Goal: Task Accomplishment & Management: Manage account settings

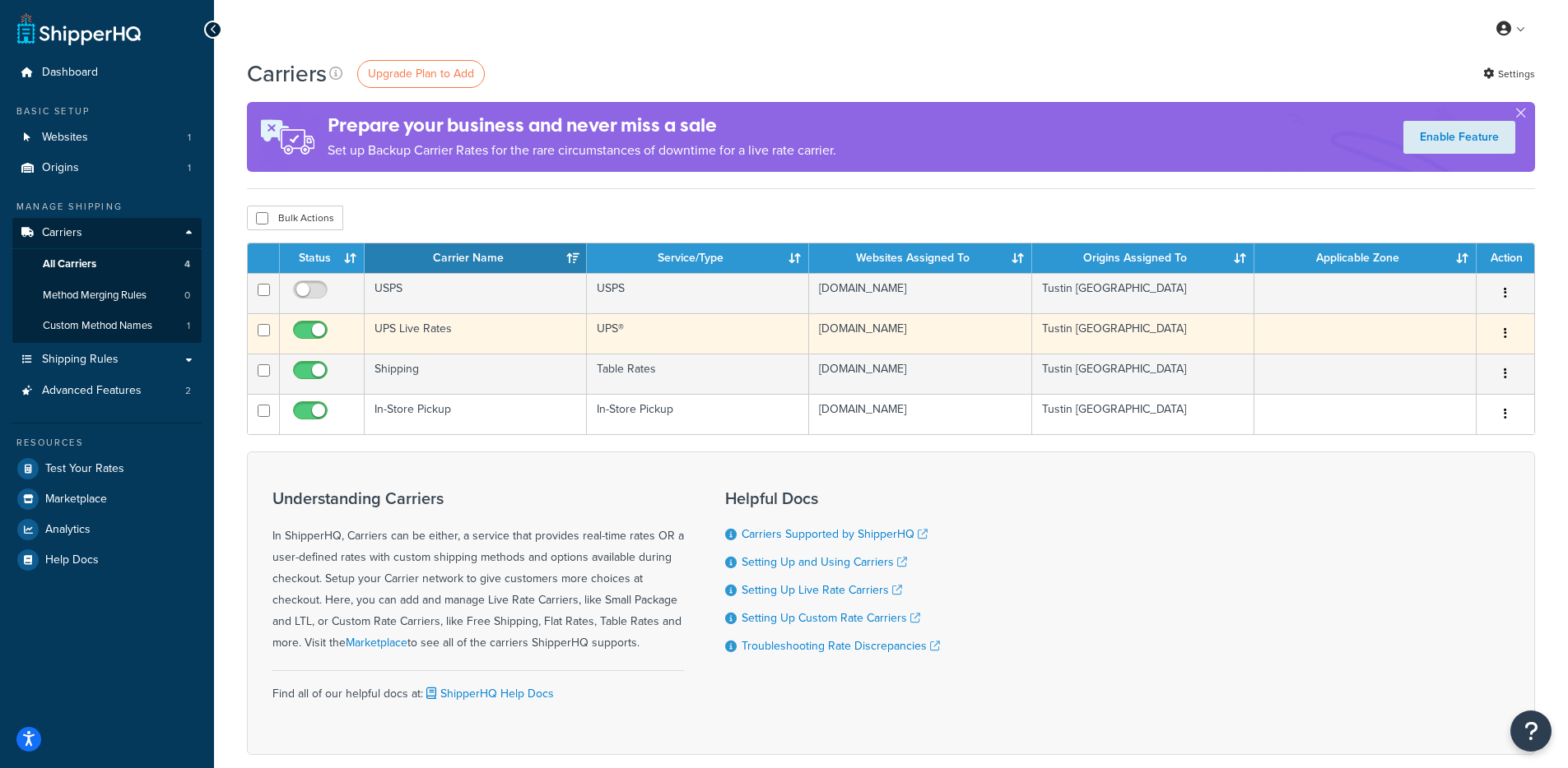
click at [489, 338] on td "UPS Live Rates" at bounding box center [476, 333] width 222 height 40
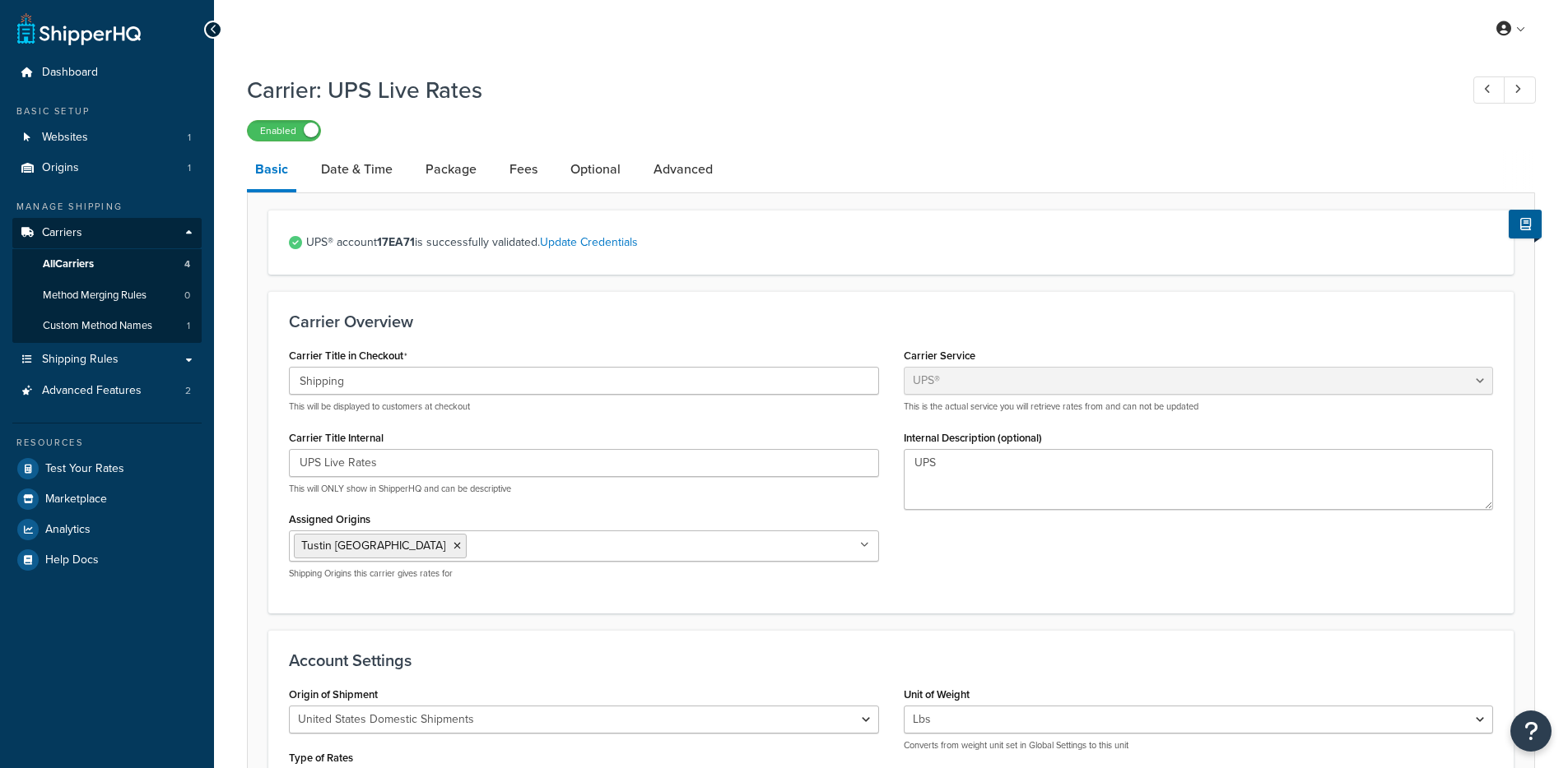
select select "ups"
click at [453, 175] on link "Package" at bounding box center [451, 169] width 68 height 39
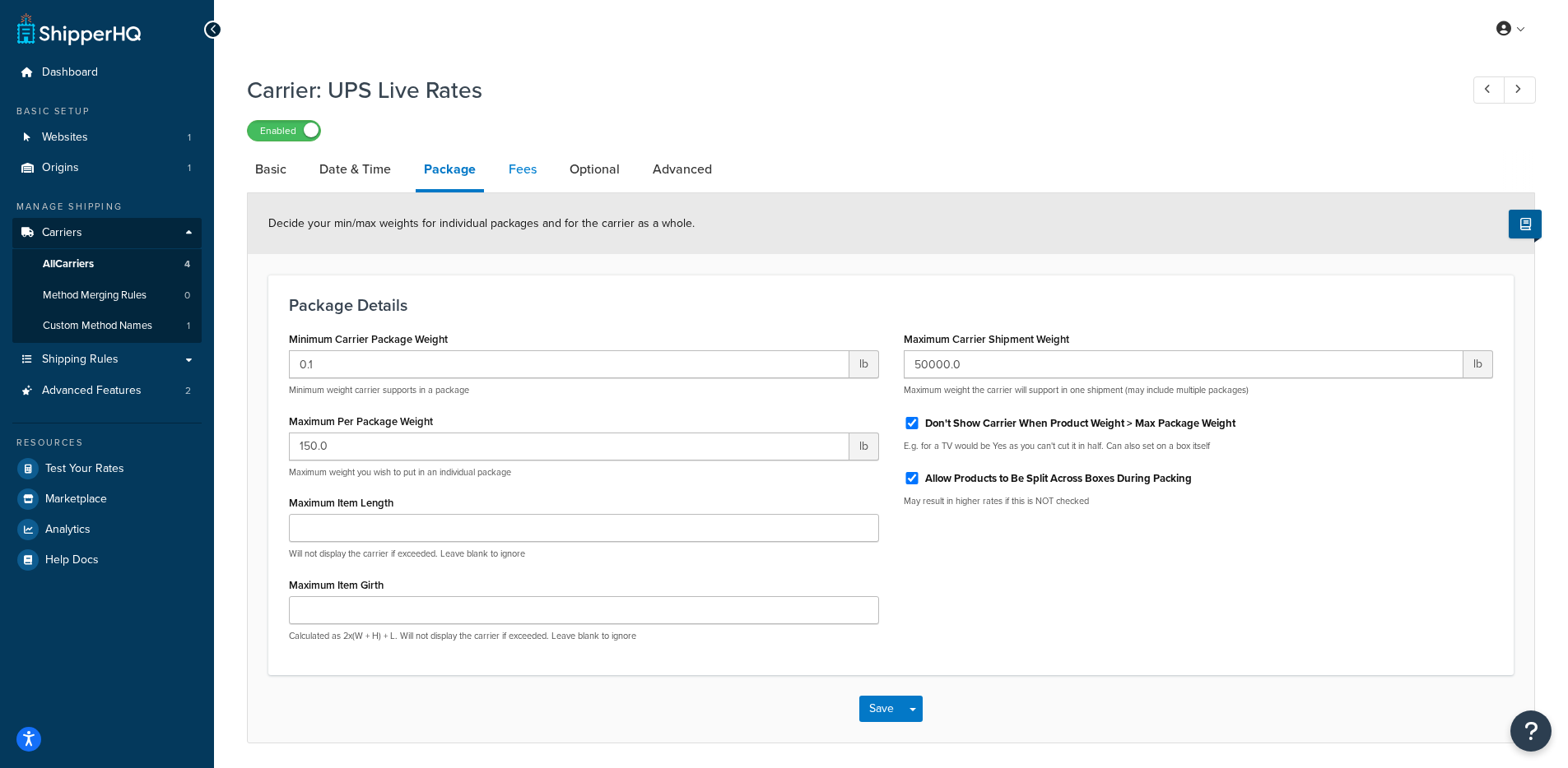
click at [512, 165] on link "Fees" at bounding box center [522, 169] width 44 height 39
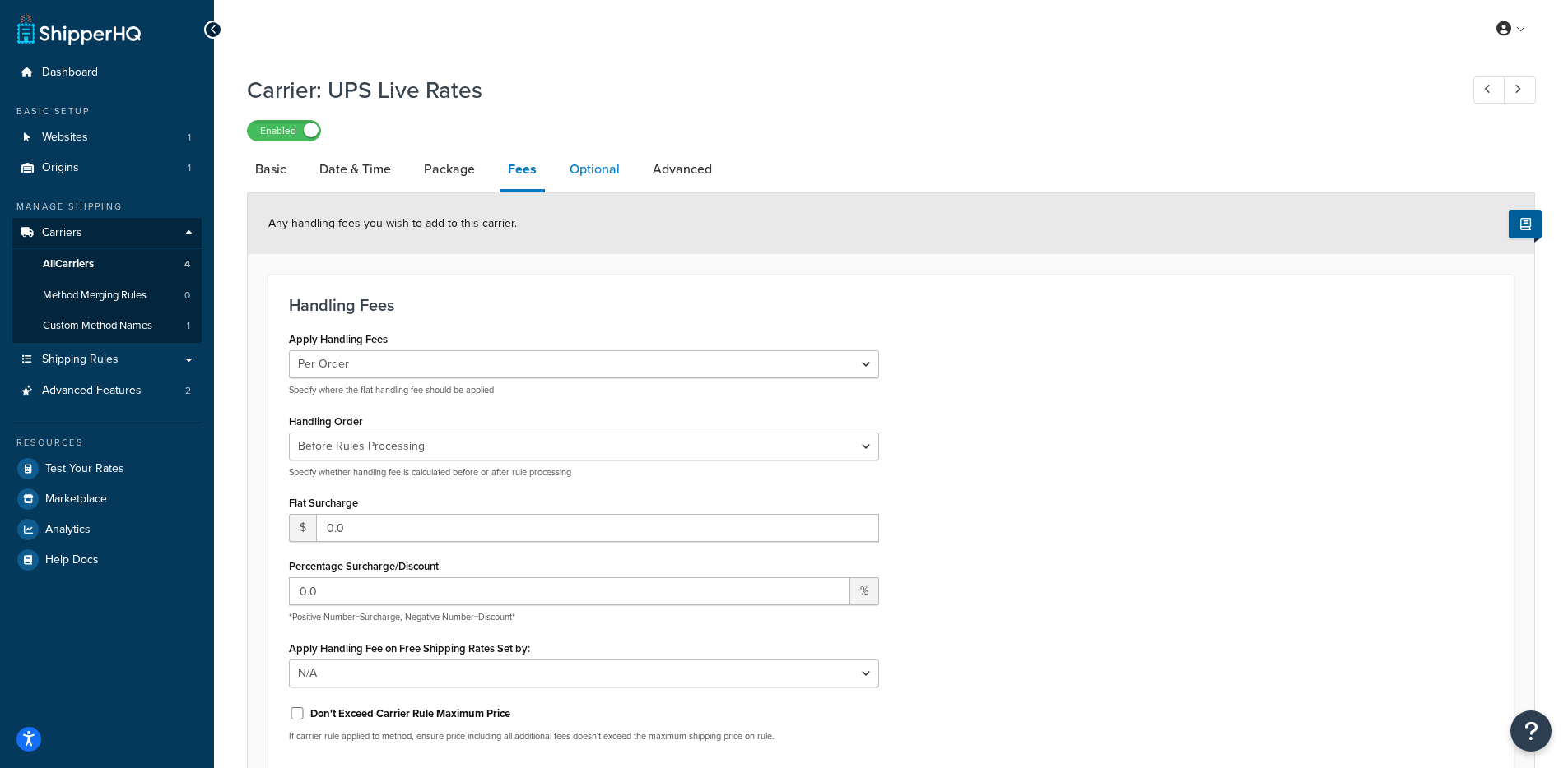
click at [621, 163] on link "Optional" at bounding box center [594, 169] width 67 height 39
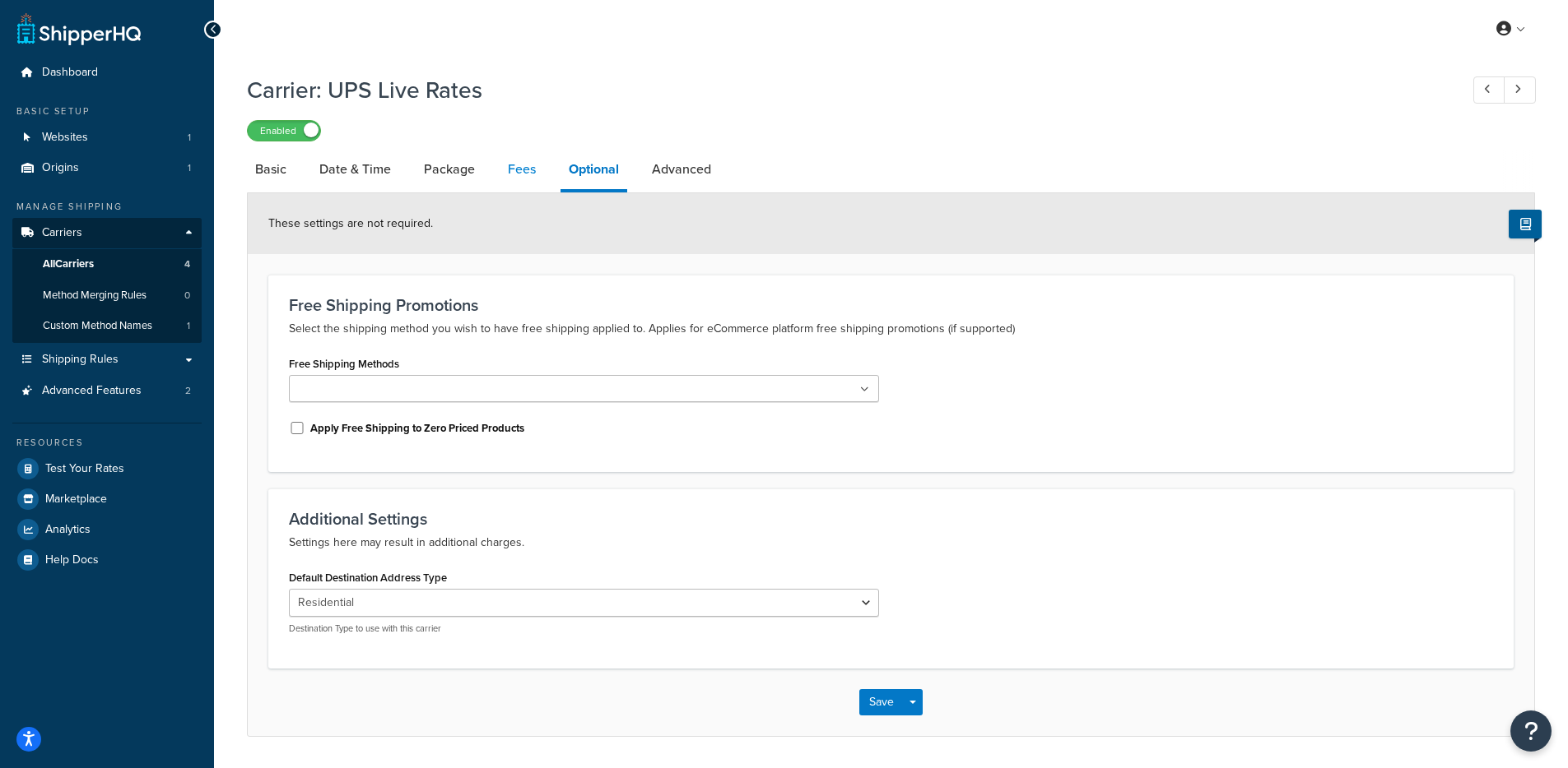
click at [526, 167] on link "Fees" at bounding box center [521, 169] width 44 height 39
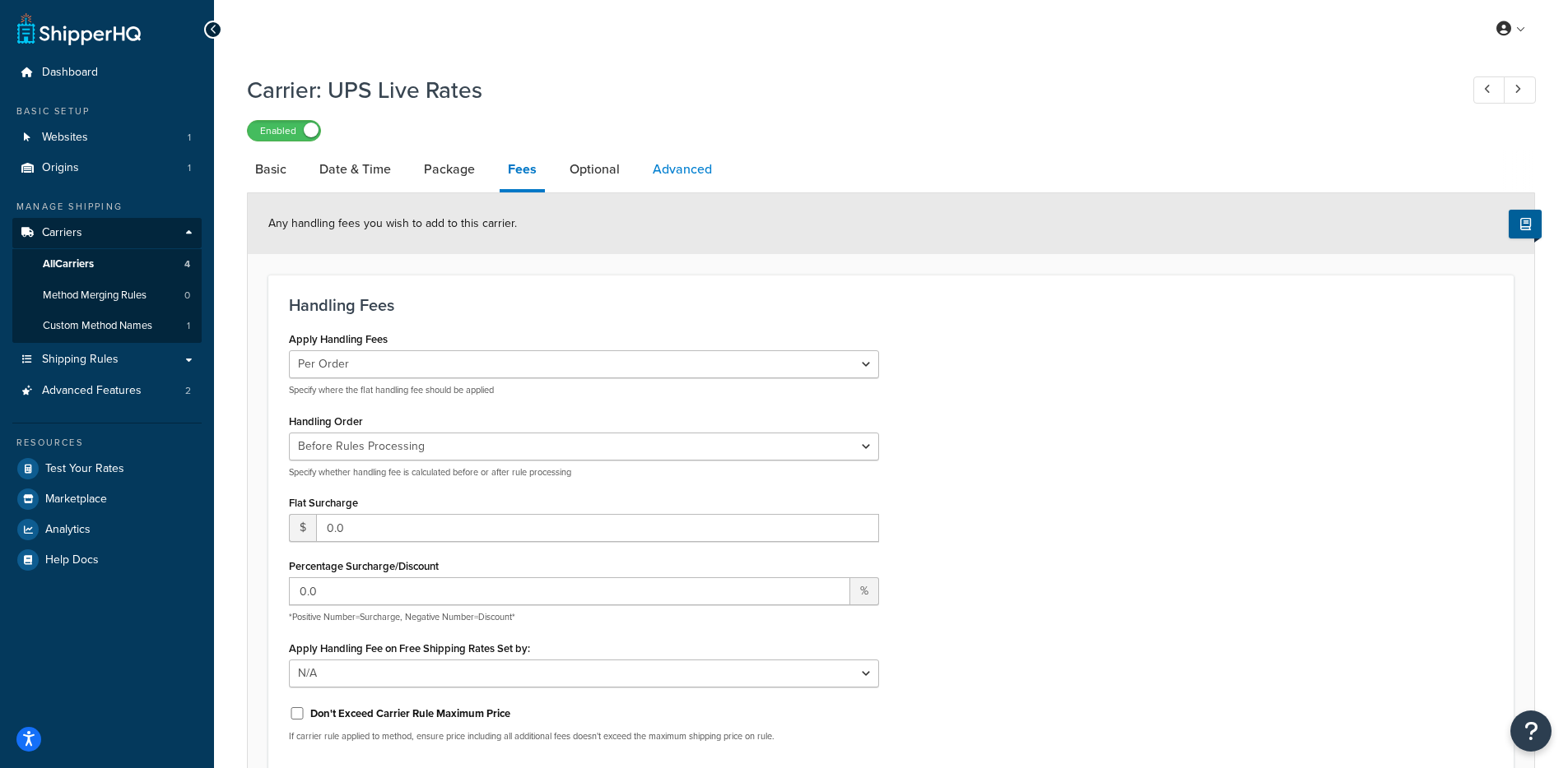
click at [645, 176] on link "Advanced" at bounding box center [682, 169] width 75 height 39
select select "false"
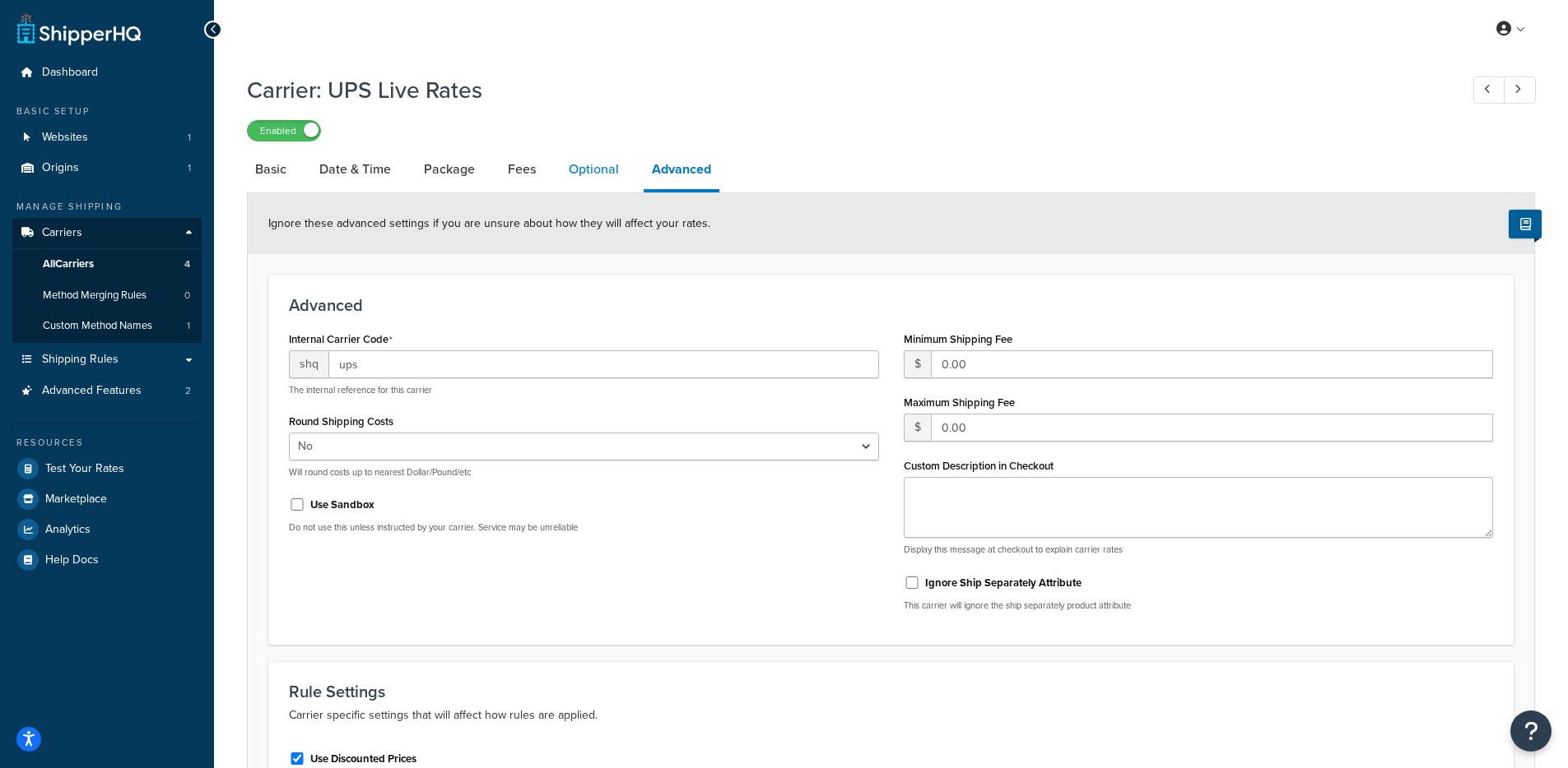
click at [592, 154] on link "Optional" at bounding box center [594, 169] width 67 height 39
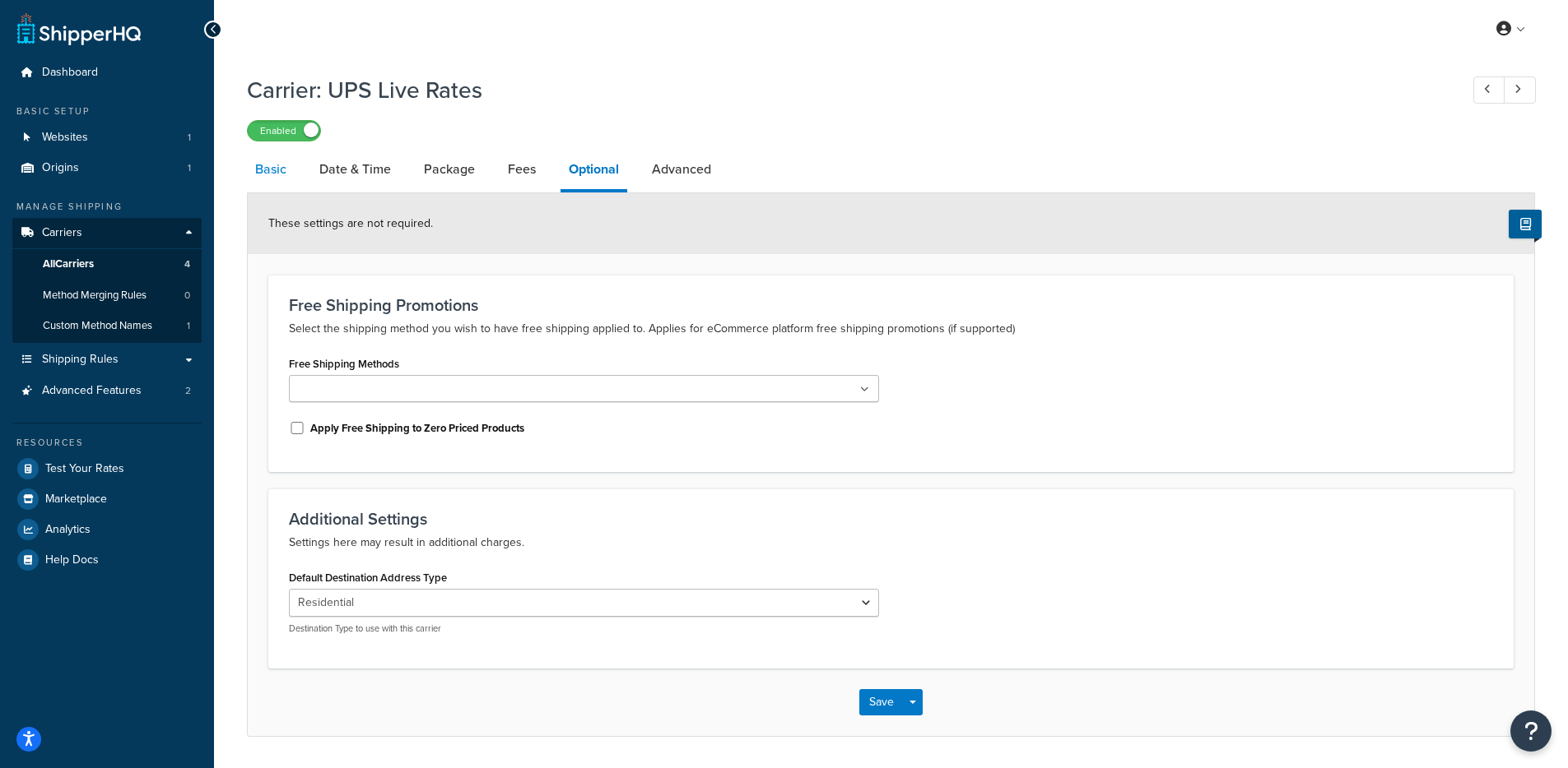
click at [292, 185] on link "Basic" at bounding box center [270, 169] width 48 height 39
select select "ups"
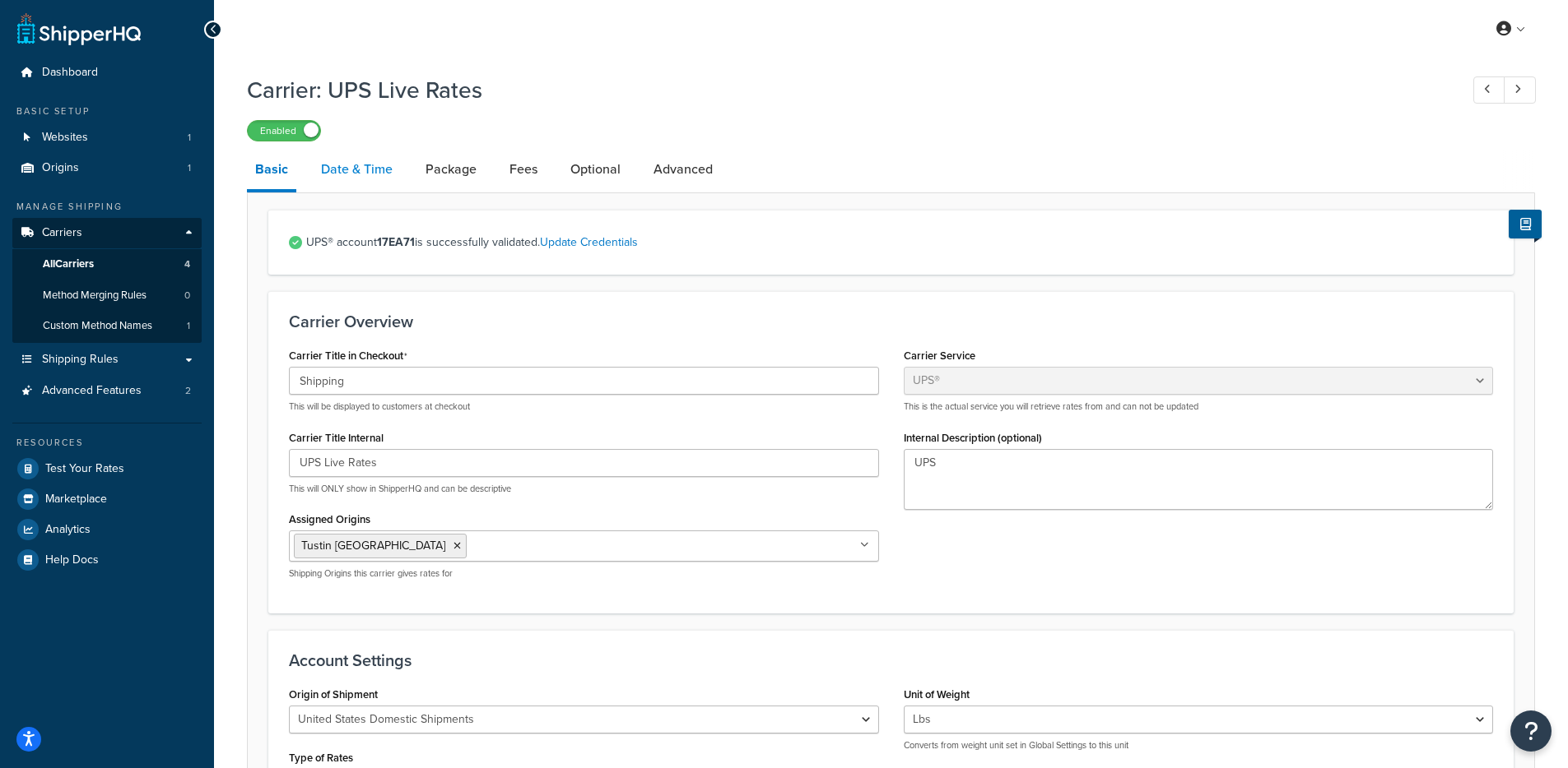
click at [363, 156] on link "Date & Time" at bounding box center [356, 169] width 88 height 39
select select "yMMMd"
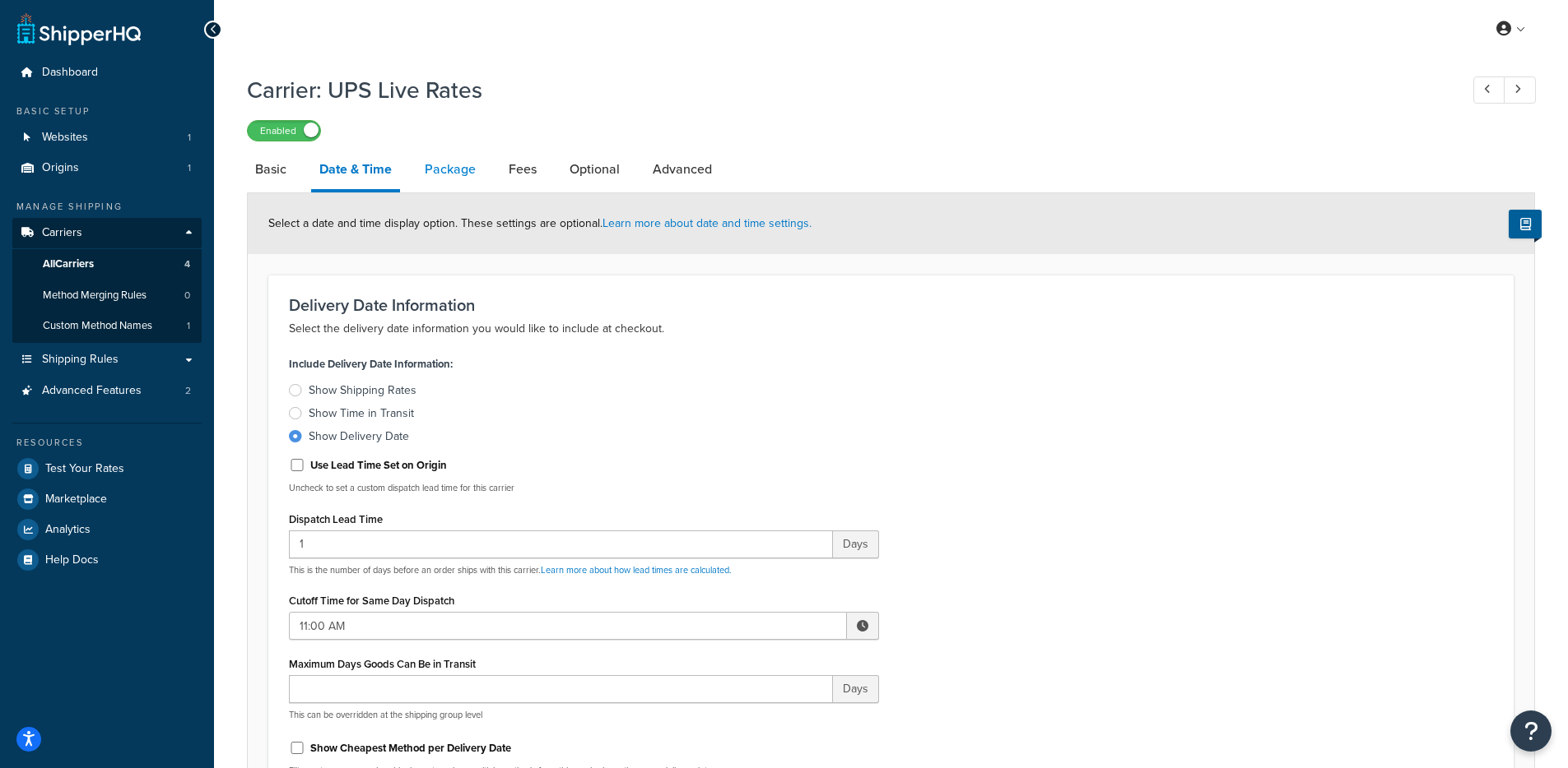
click at [439, 150] on link "Package" at bounding box center [451, 169] width 68 height 39
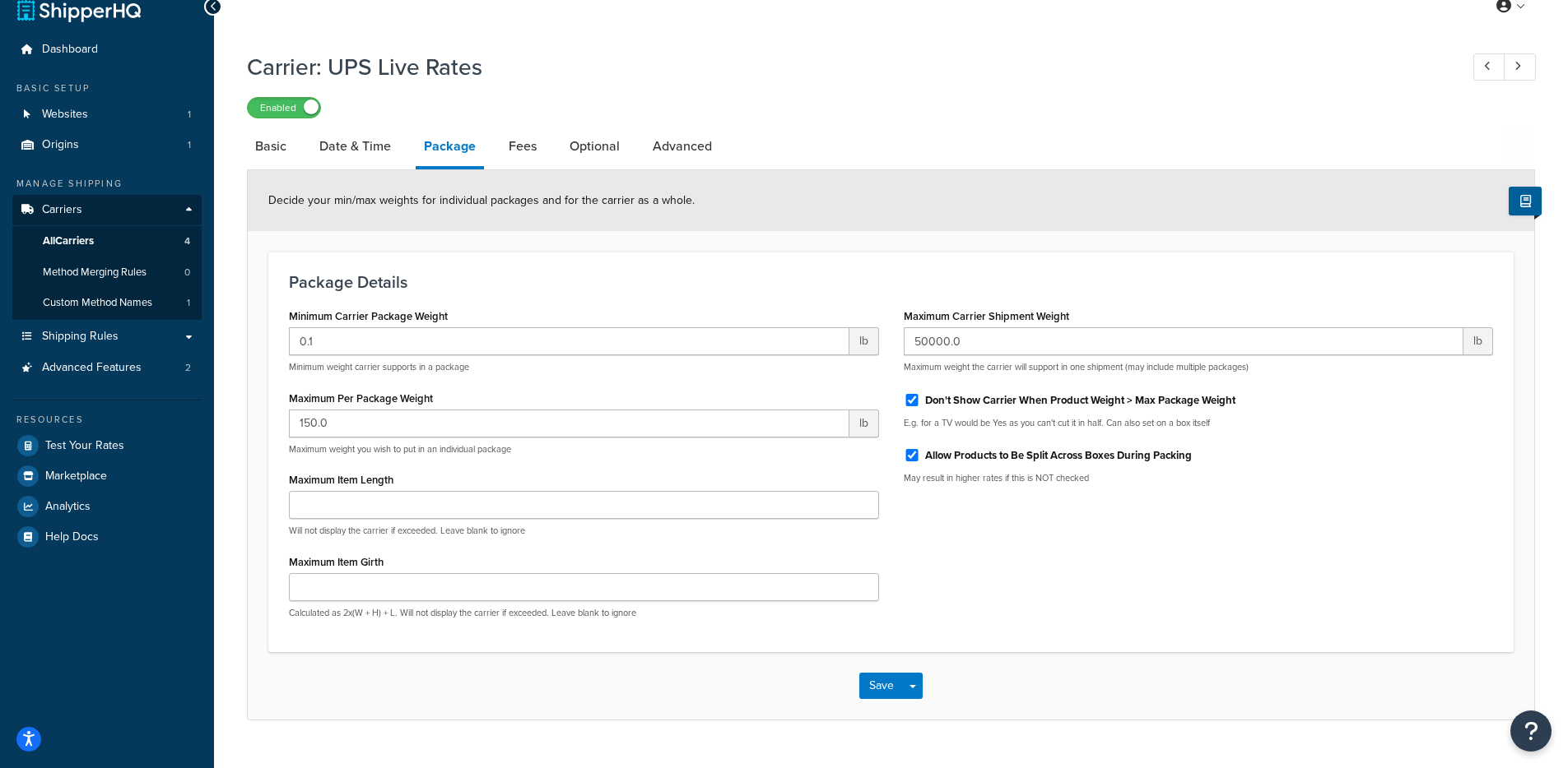
scroll to position [34, 0]
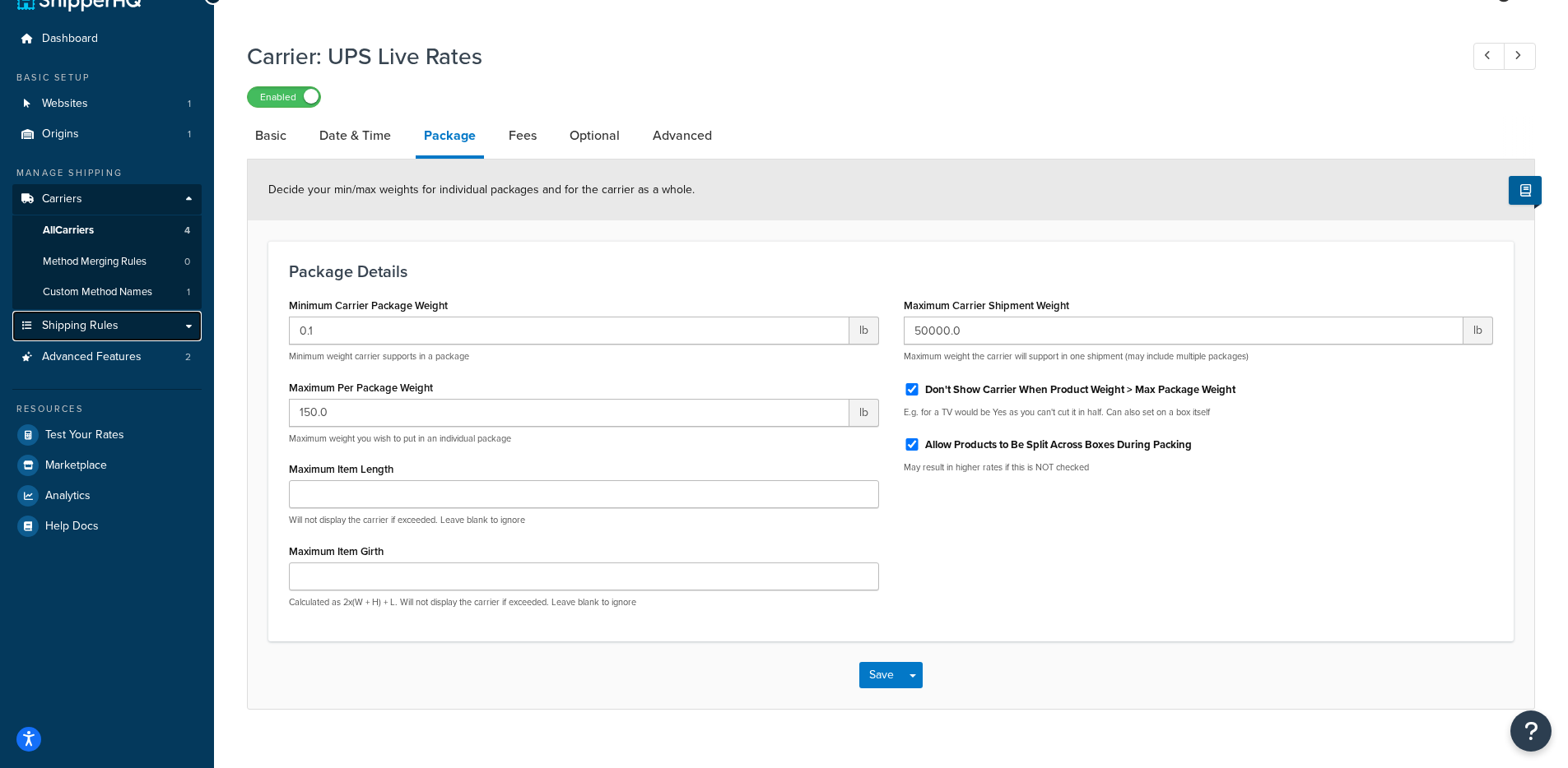
click at [97, 319] on span "Shipping Rules" at bounding box center [80, 325] width 76 height 14
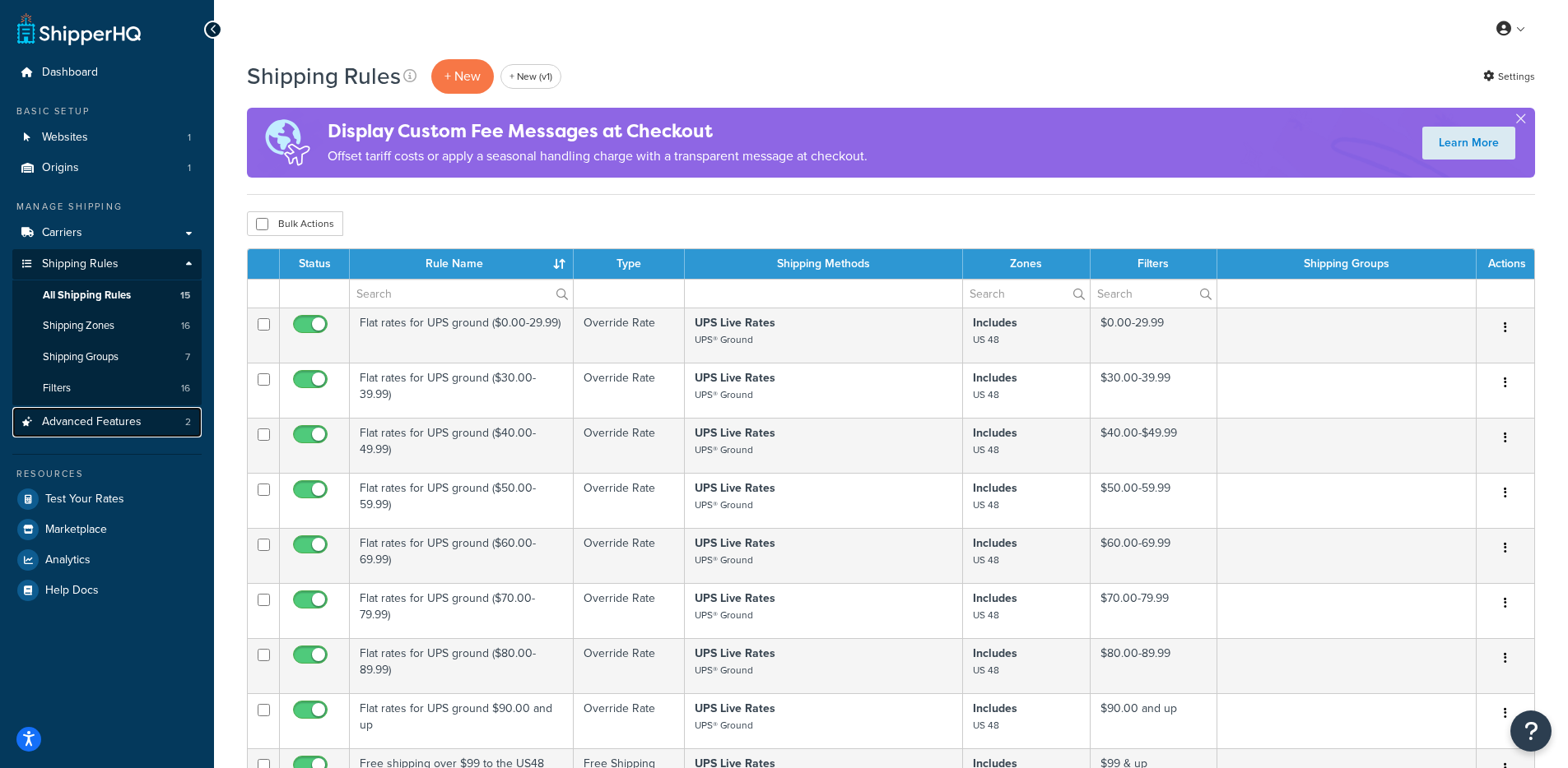
click at [107, 426] on span "Advanced Features" at bounding box center [92, 422] width 100 height 14
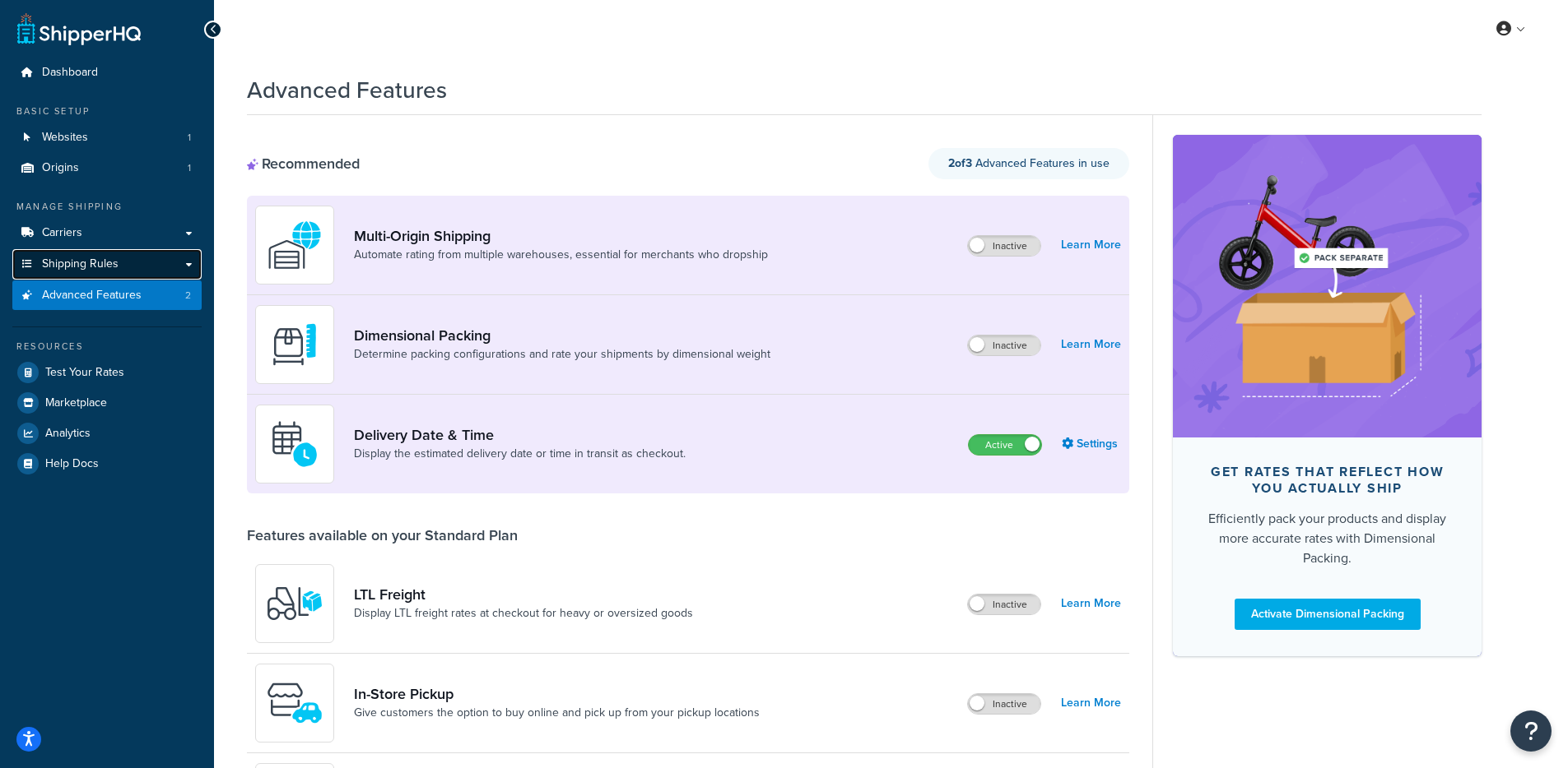
click at [103, 261] on span "Shipping Rules" at bounding box center [80, 264] width 76 height 14
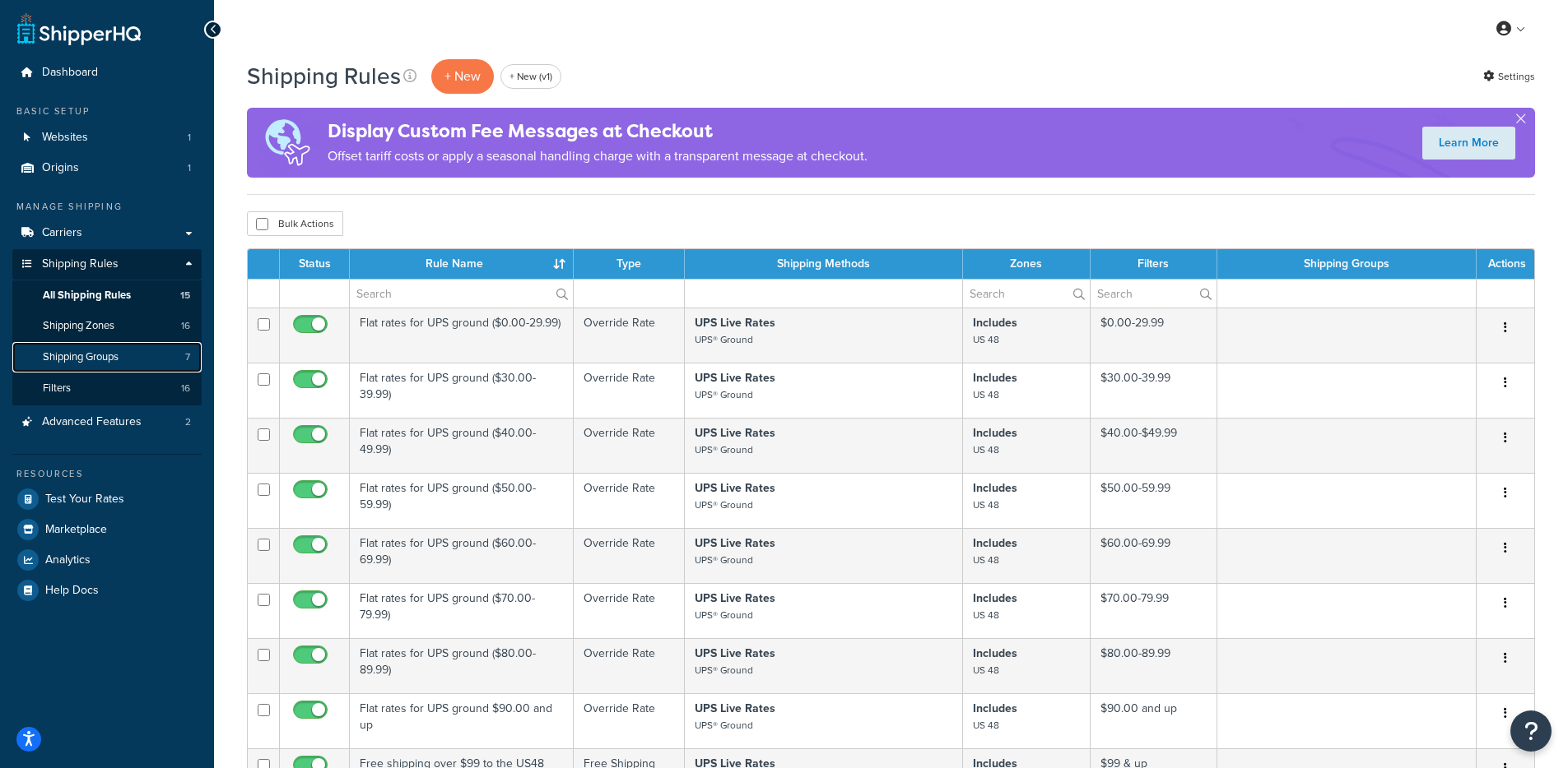
click at [128, 354] on link "Shipping Groups 7" at bounding box center [106, 357] width 189 height 30
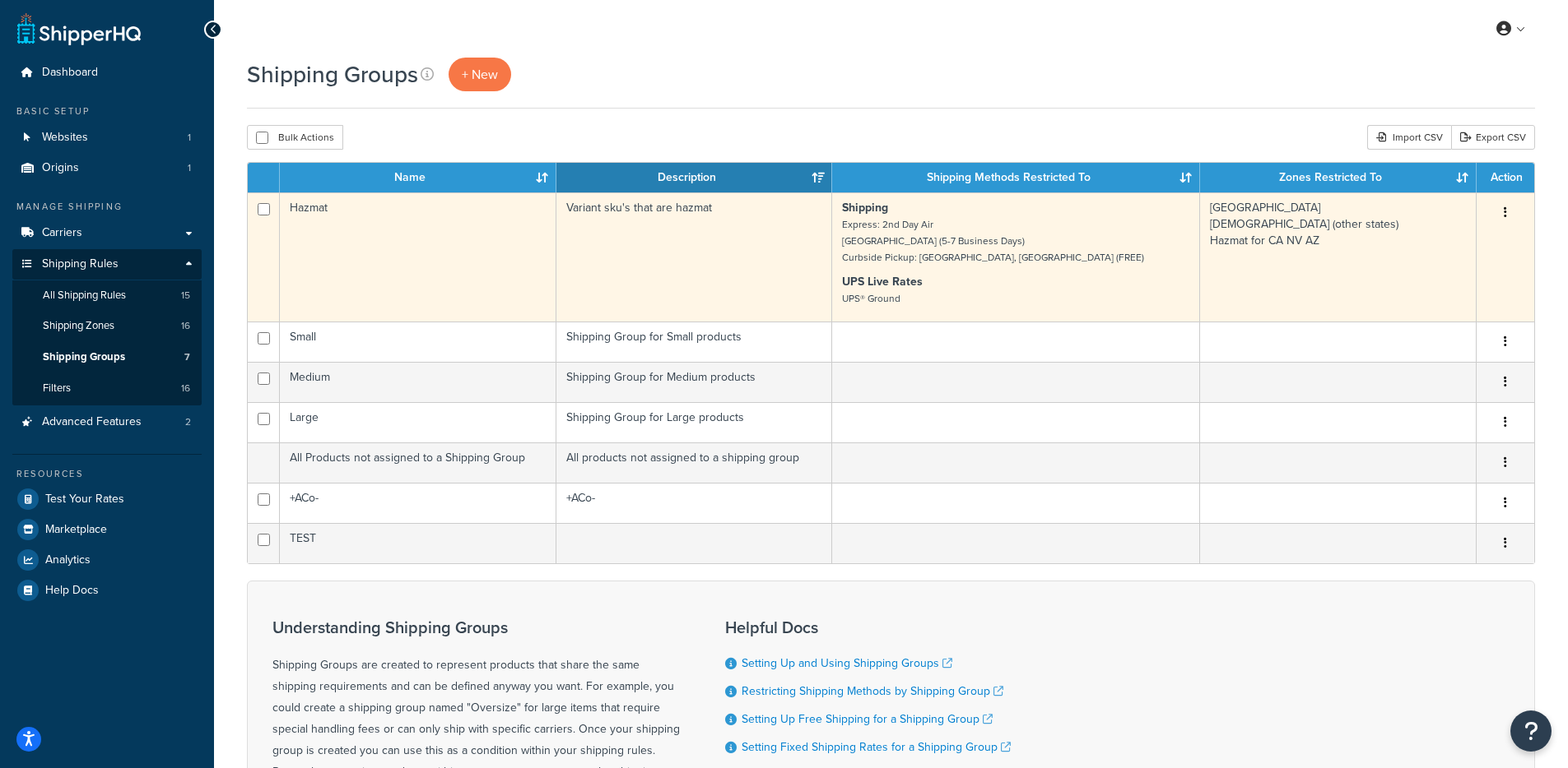
click at [440, 290] on td "Hazmat" at bounding box center [418, 257] width 277 height 129
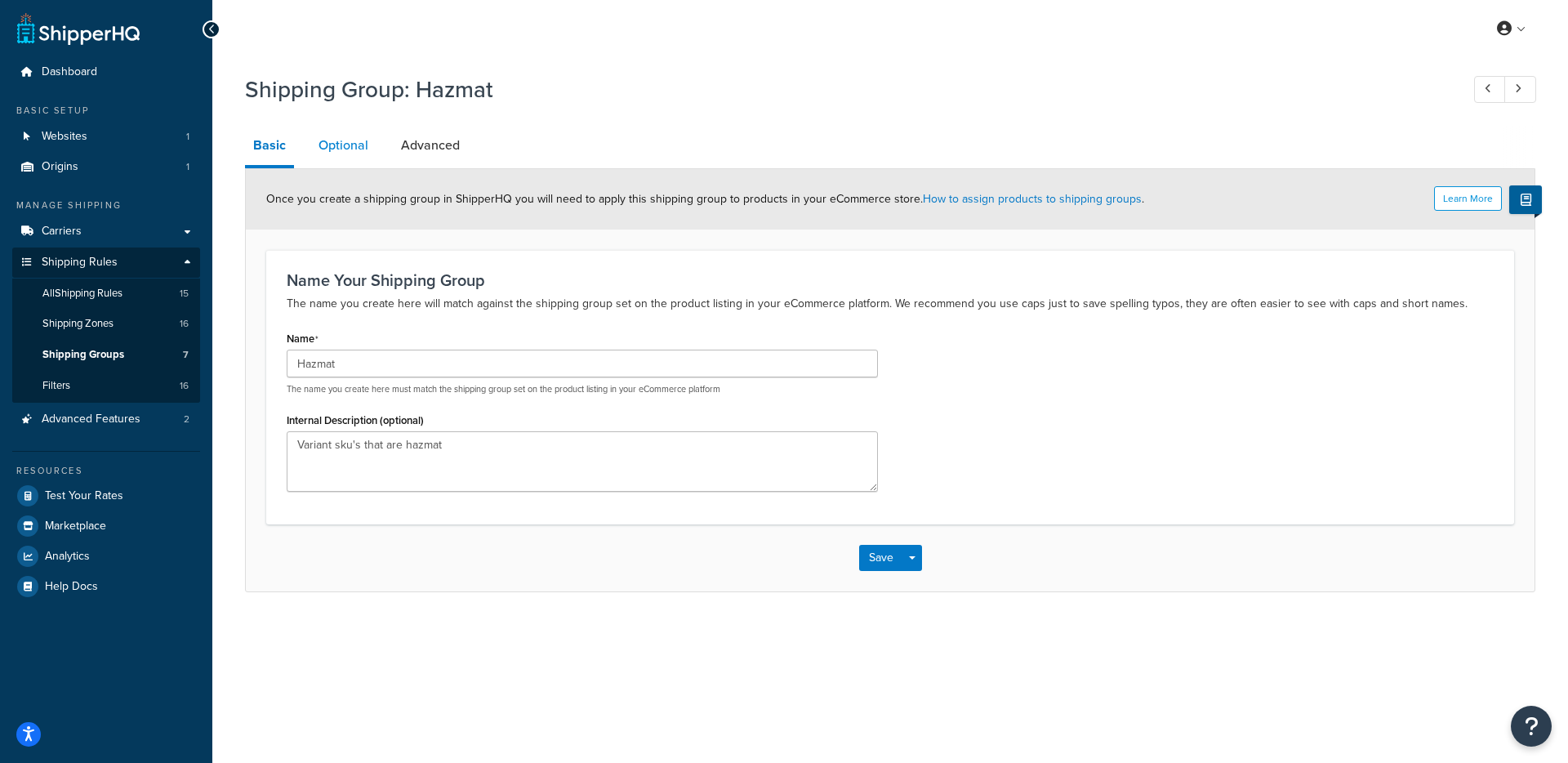
click at [368, 153] on link "Optional" at bounding box center [343, 146] width 66 height 39
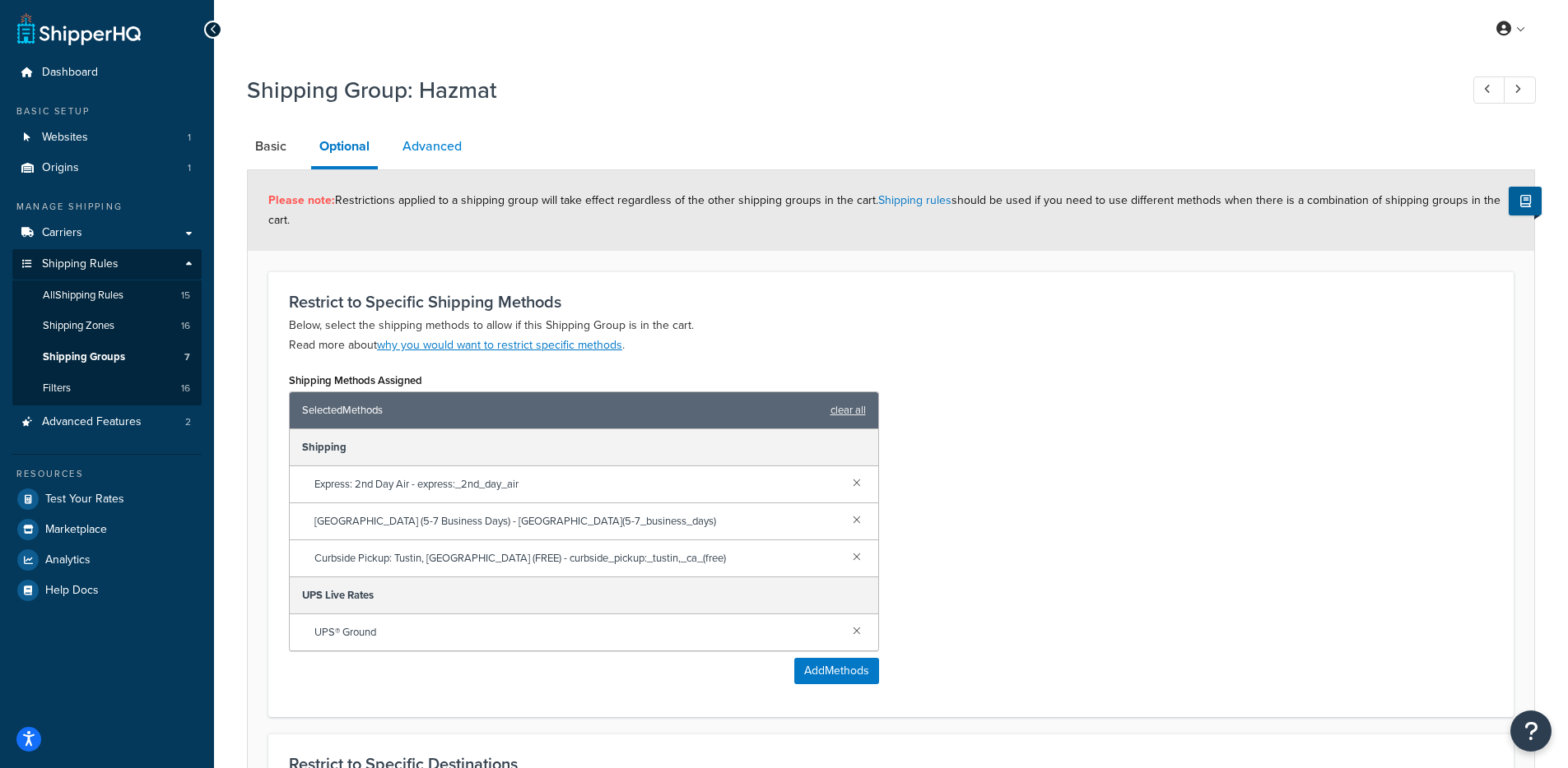
click at [418, 150] on link "Advanced" at bounding box center [432, 147] width 75 height 39
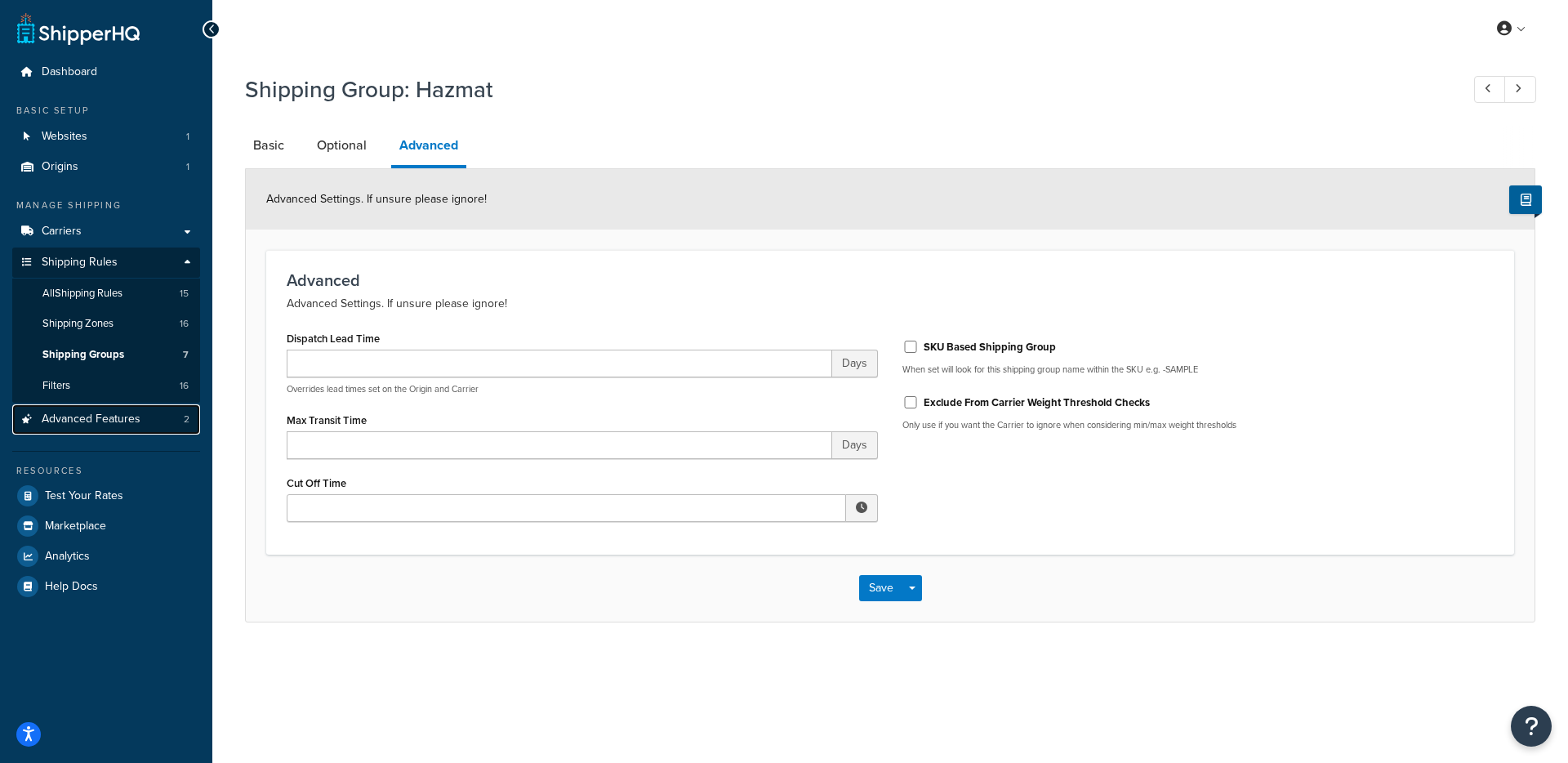
click at [130, 422] on span "Advanced Features" at bounding box center [91, 419] width 99 height 14
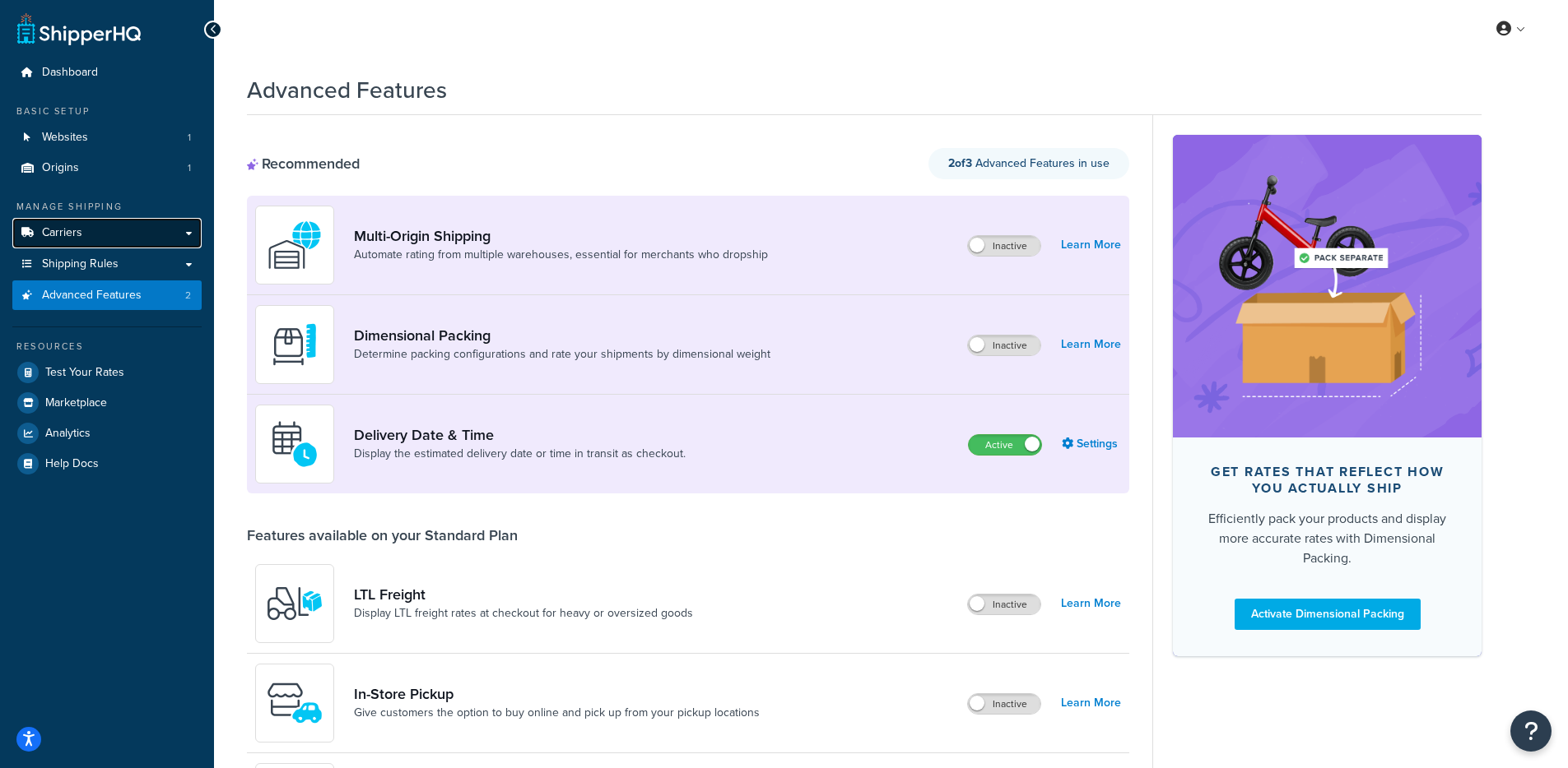
click at [90, 240] on link "Carriers" at bounding box center [106, 233] width 189 height 30
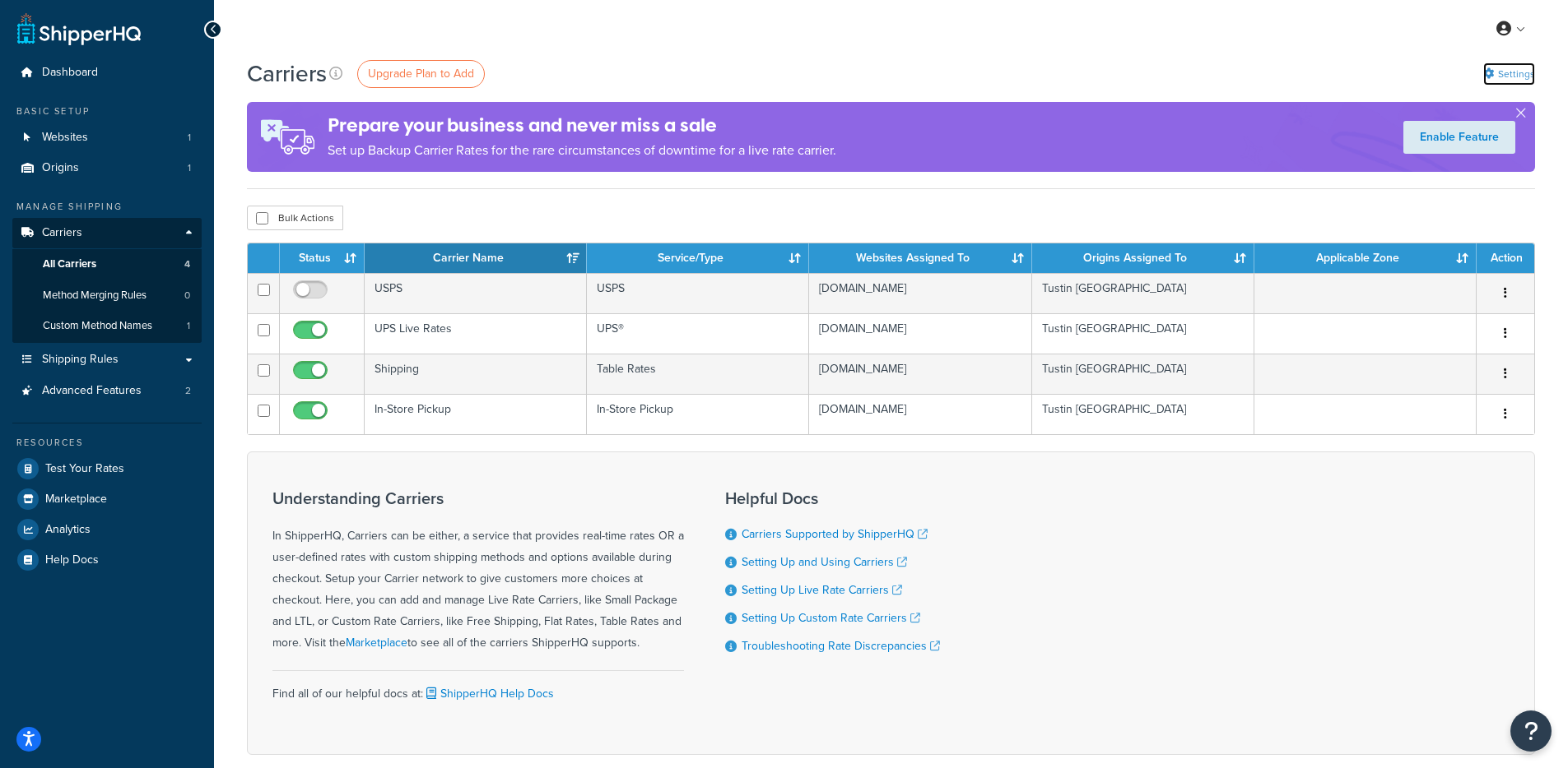
click at [1522, 71] on link "Settings" at bounding box center [1508, 73] width 52 height 23
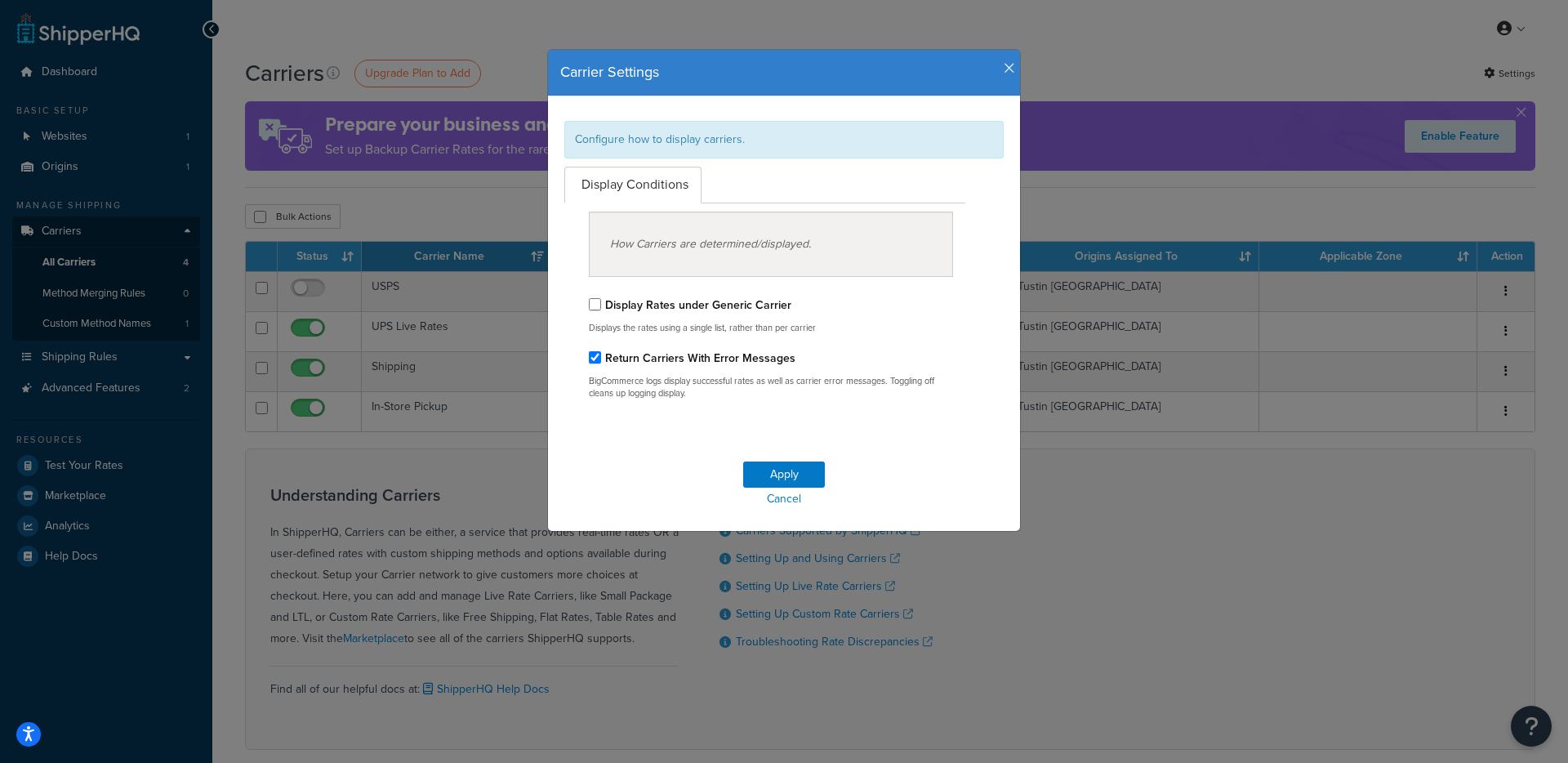
click at [996, 71] on div "Carrier Settings" at bounding box center [783, 72] width 447 height 21
click at [996, 74] on h4 "Carrier Settings" at bounding box center [783, 72] width 447 height 21
click at [1003, 70] on icon "button" at bounding box center [1009, 69] width 11 height 15
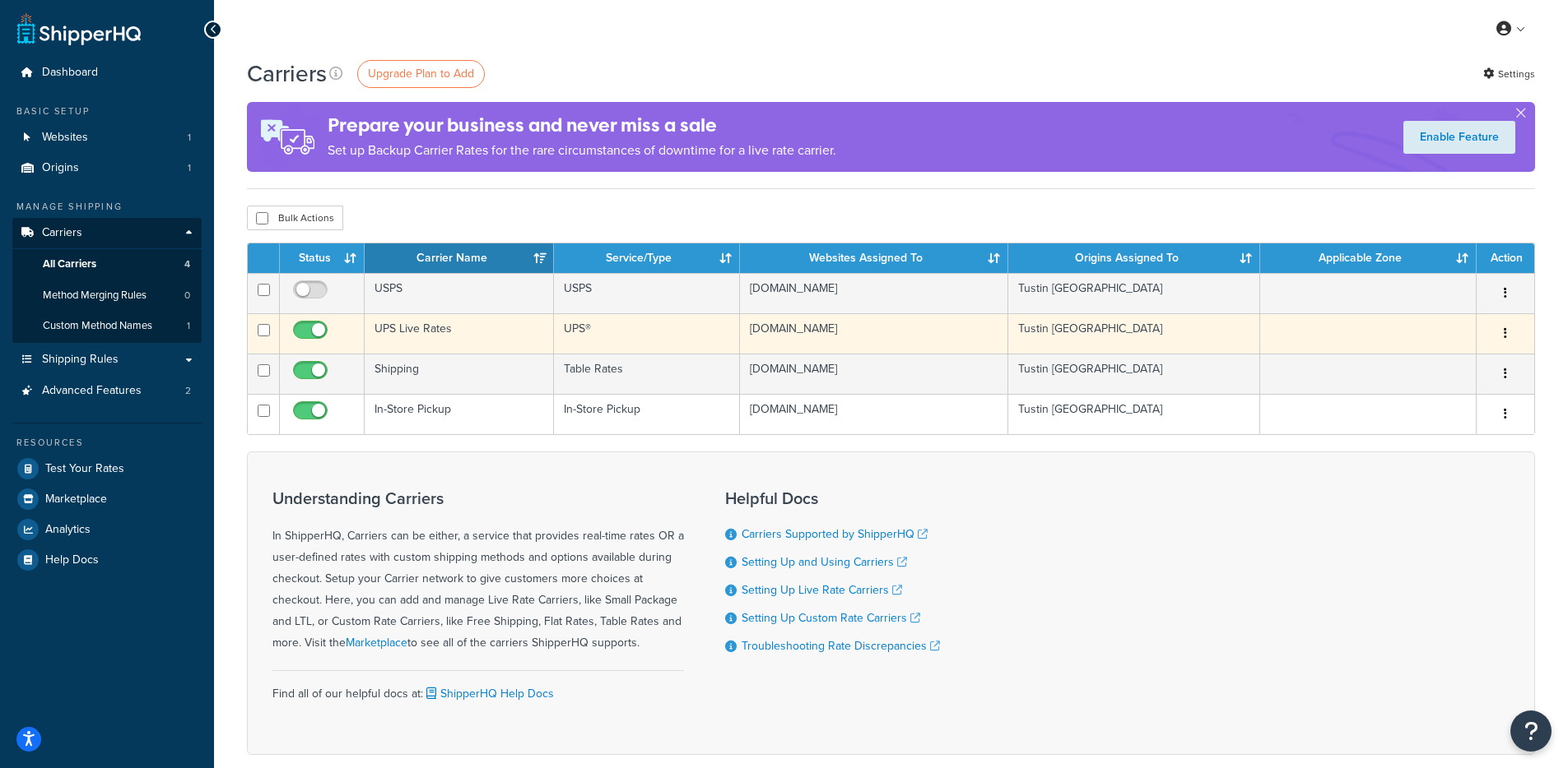
click at [385, 318] on td "UPS Live Rates" at bounding box center [459, 333] width 189 height 40
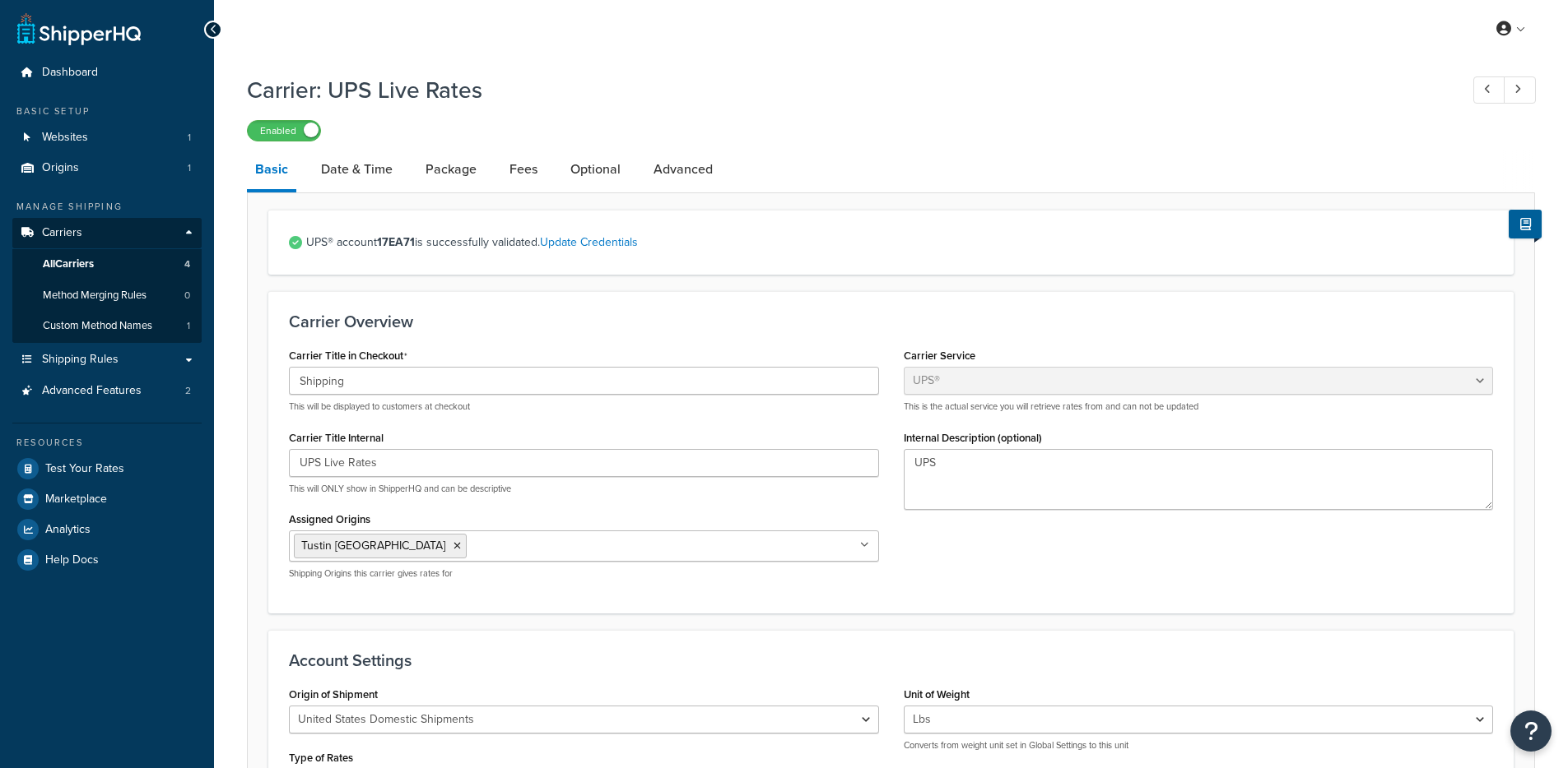
select select "ups"
click at [395, 180] on link "Date & Time" at bounding box center [356, 169] width 88 height 39
select select "yMMMd"
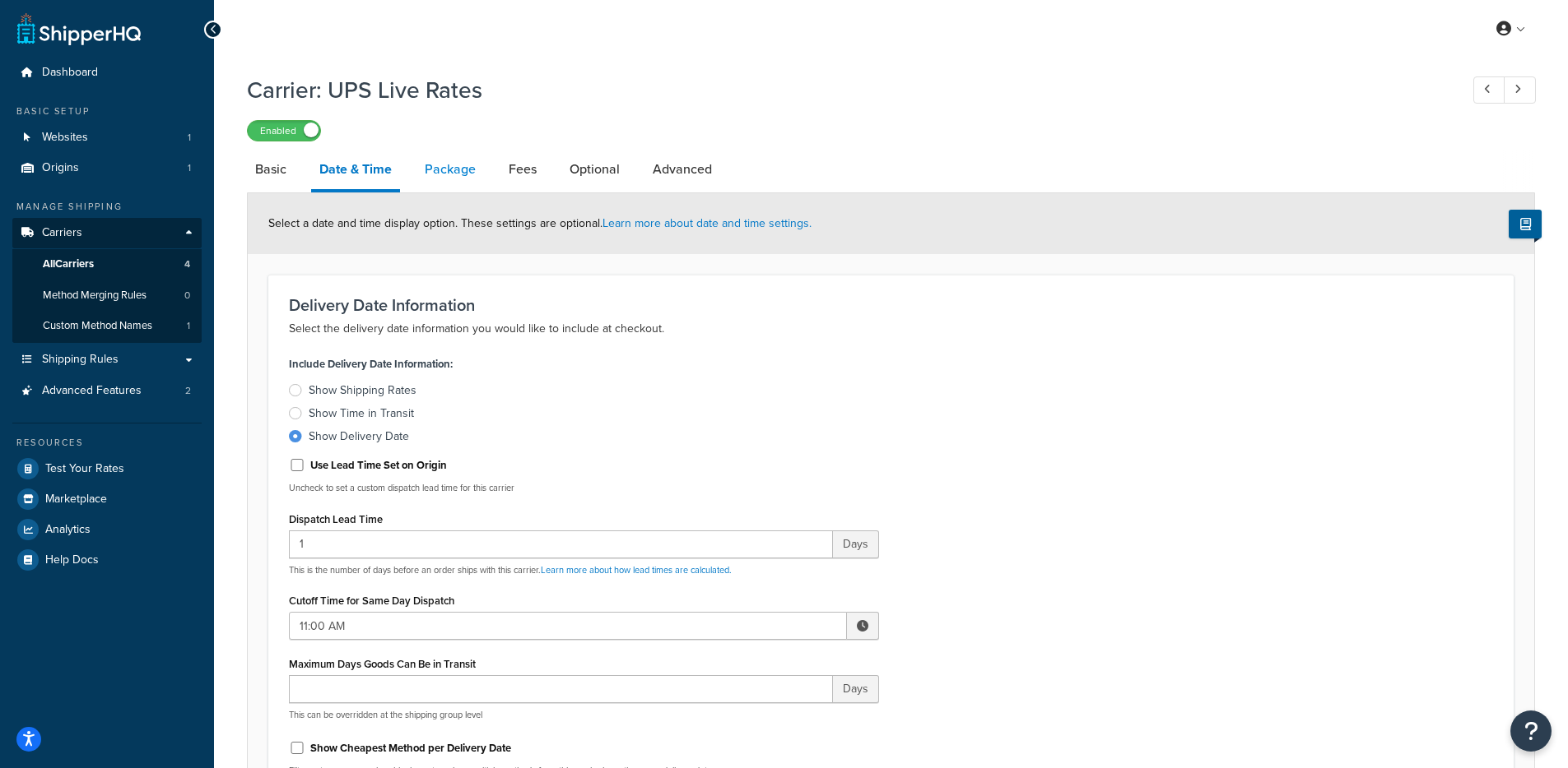
click at [441, 172] on link "Package" at bounding box center [451, 169] width 68 height 39
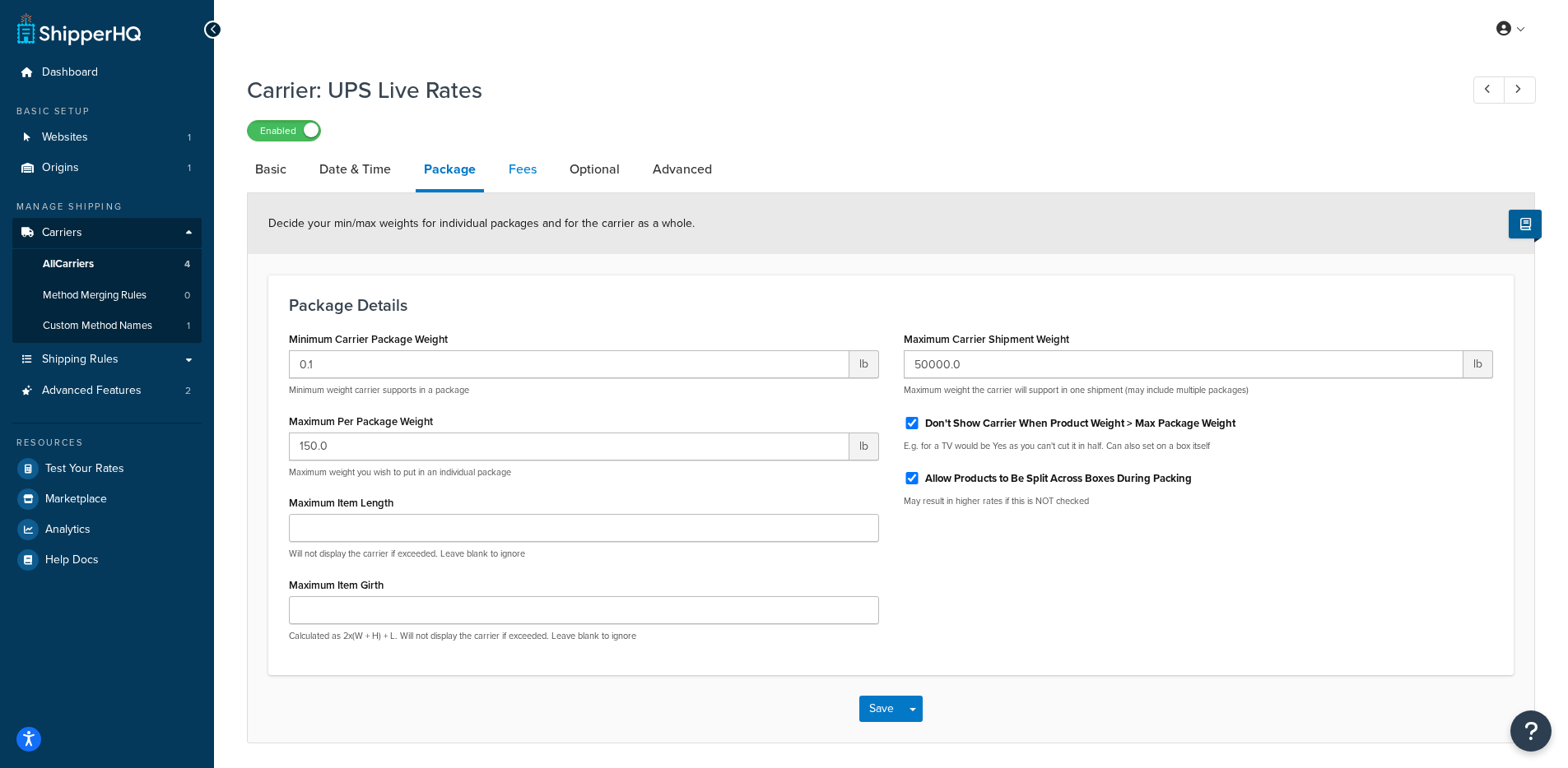
click at [543, 170] on link "Fees" at bounding box center [522, 169] width 44 height 39
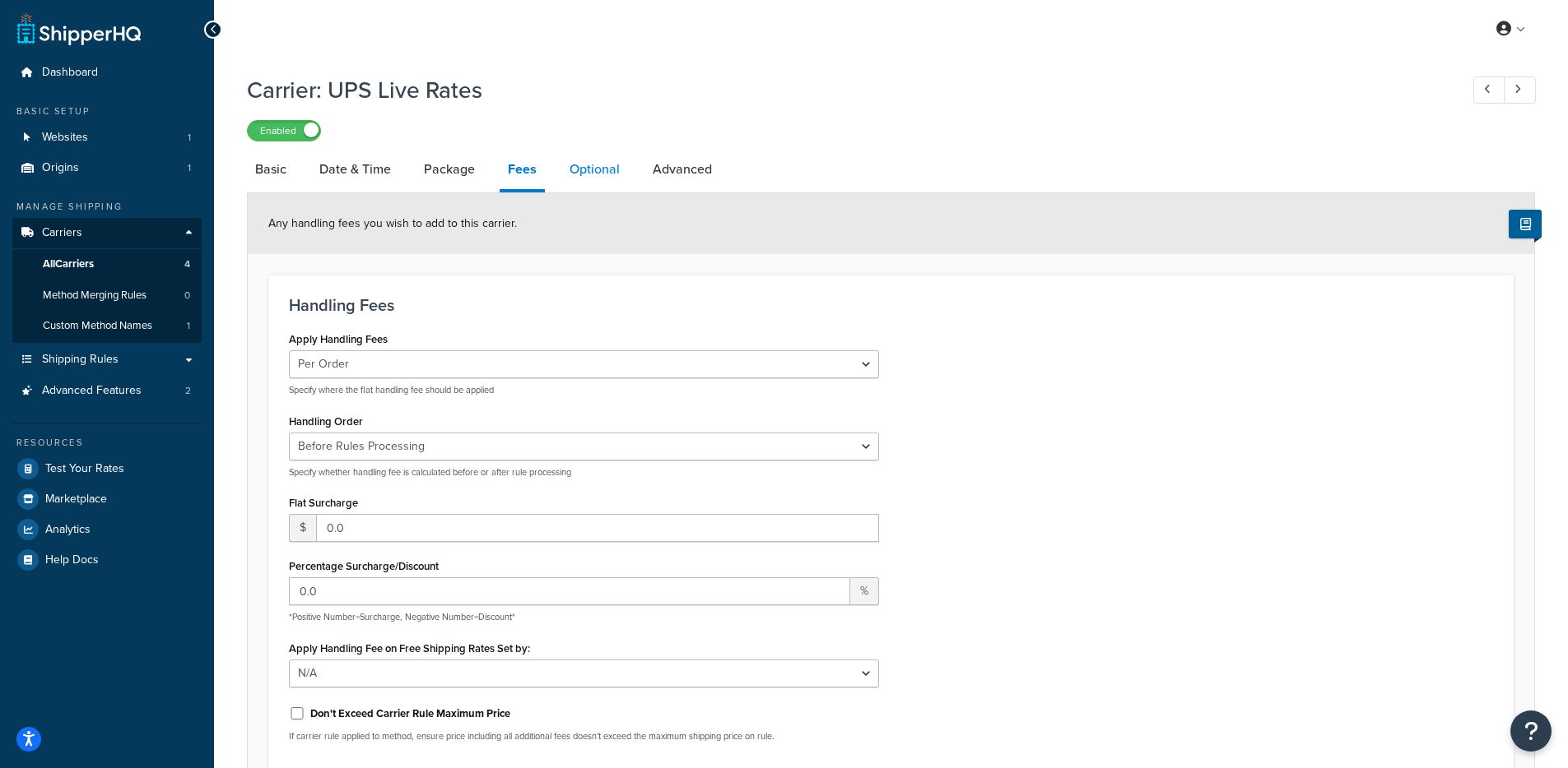
click at [620, 186] on link "Optional" at bounding box center [594, 169] width 67 height 39
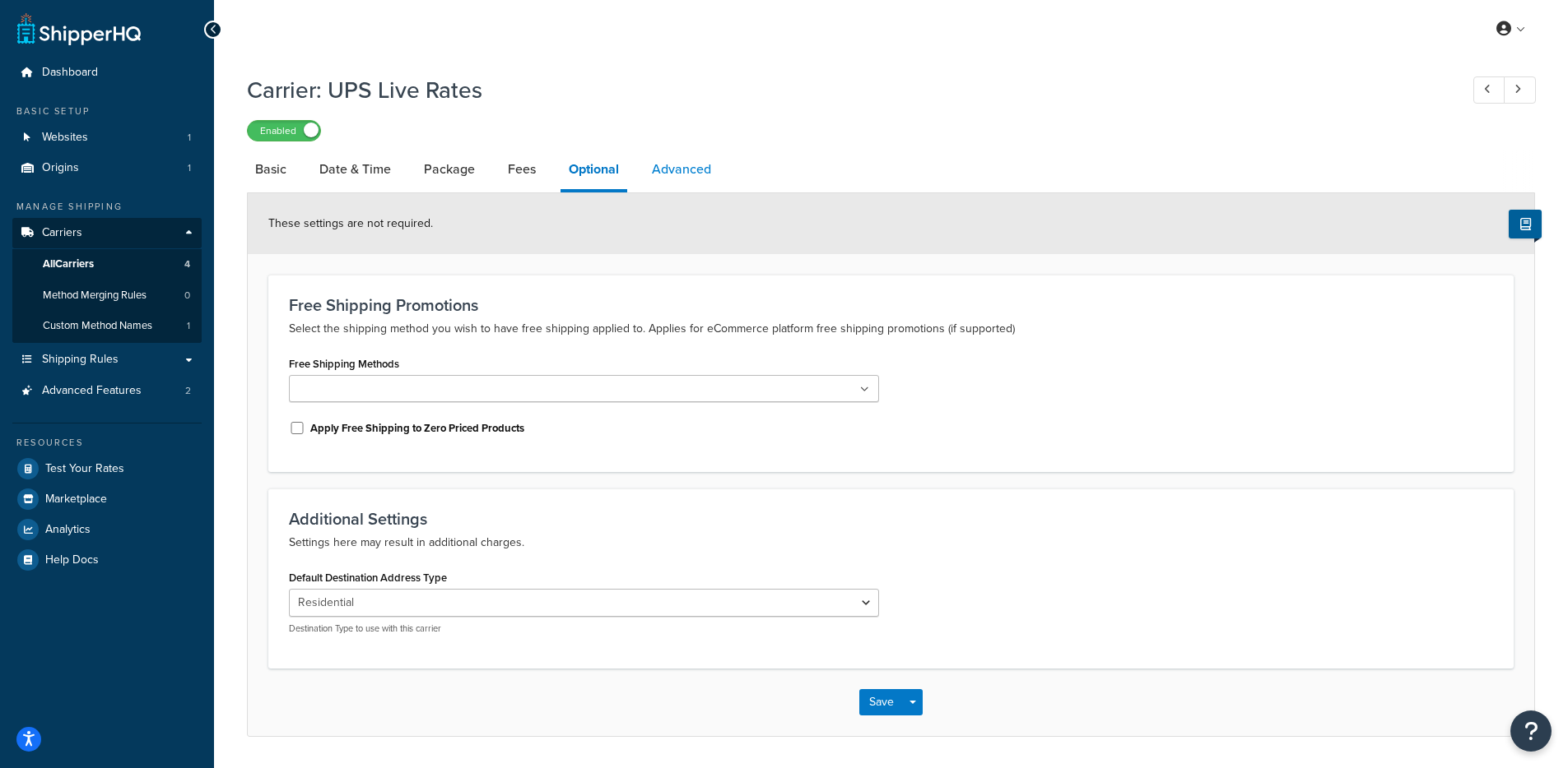
click at [665, 171] on link "Advanced" at bounding box center [681, 169] width 75 height 39
select select "false"
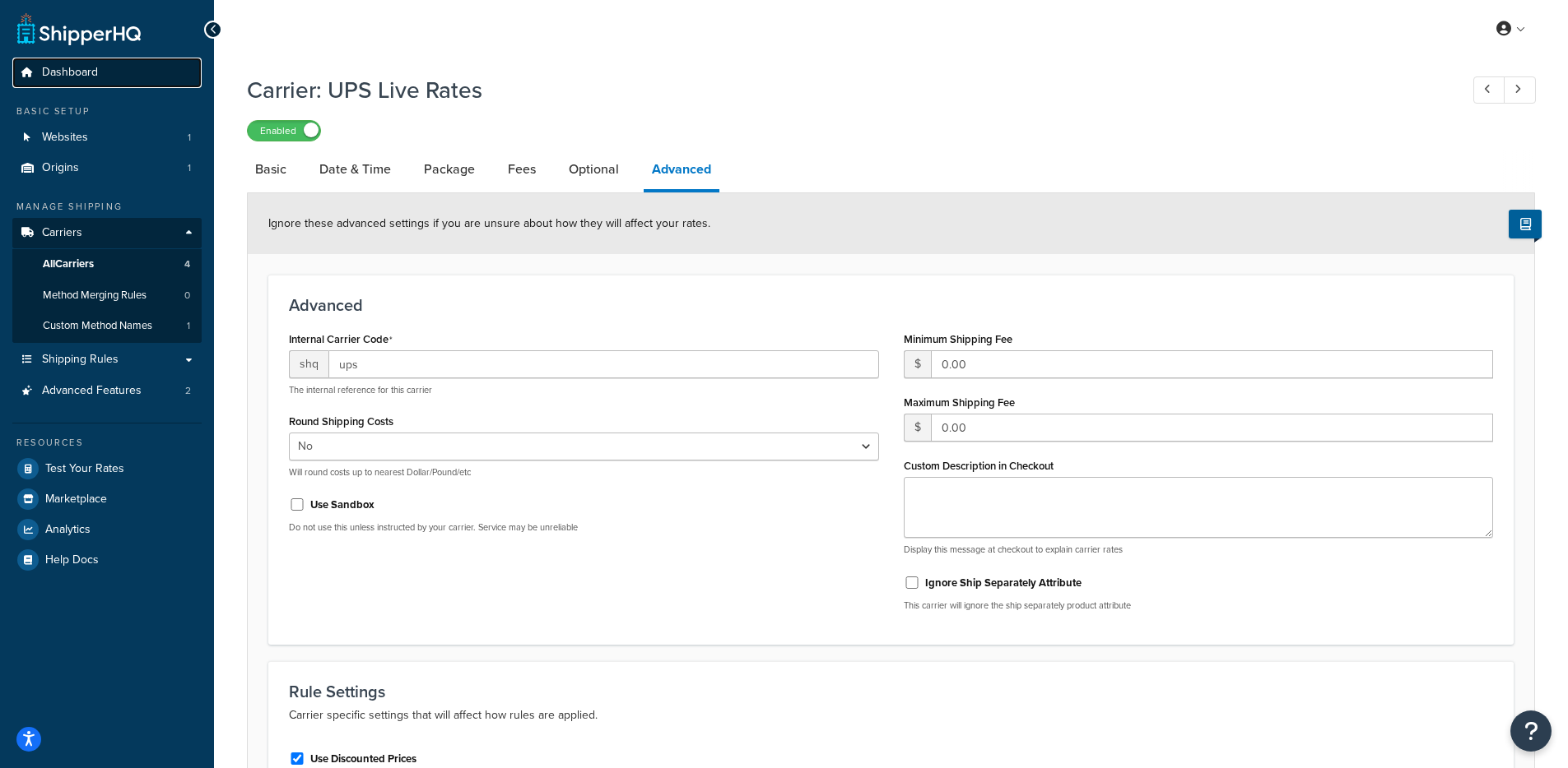
click at [114, 71] on link "Dashboard" at bounding box center [106, 72] width 189 height 30
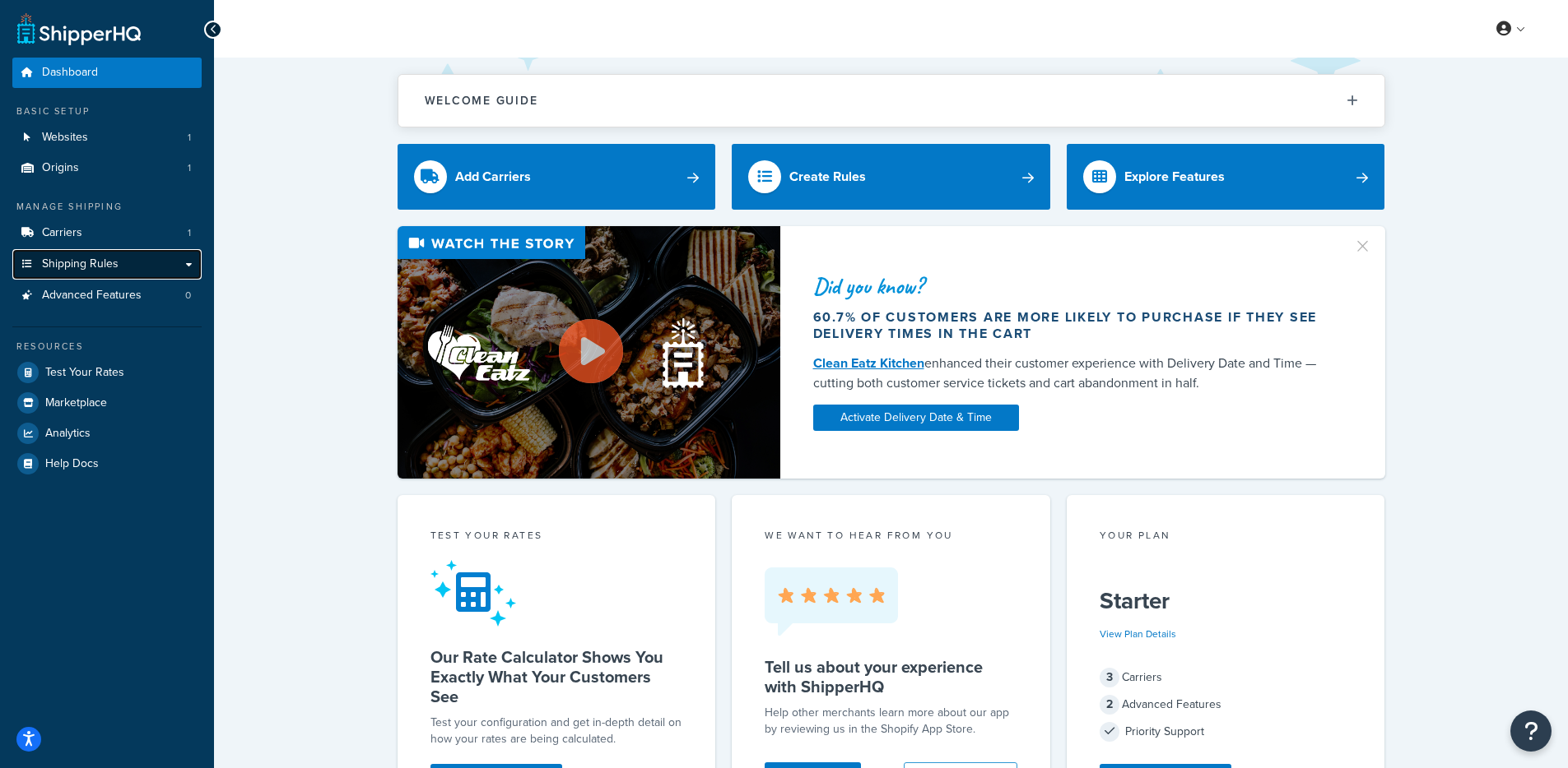
click at [127, 272] on link "Shipping Rules" at bounding box center [106, 264] width 189 height 30
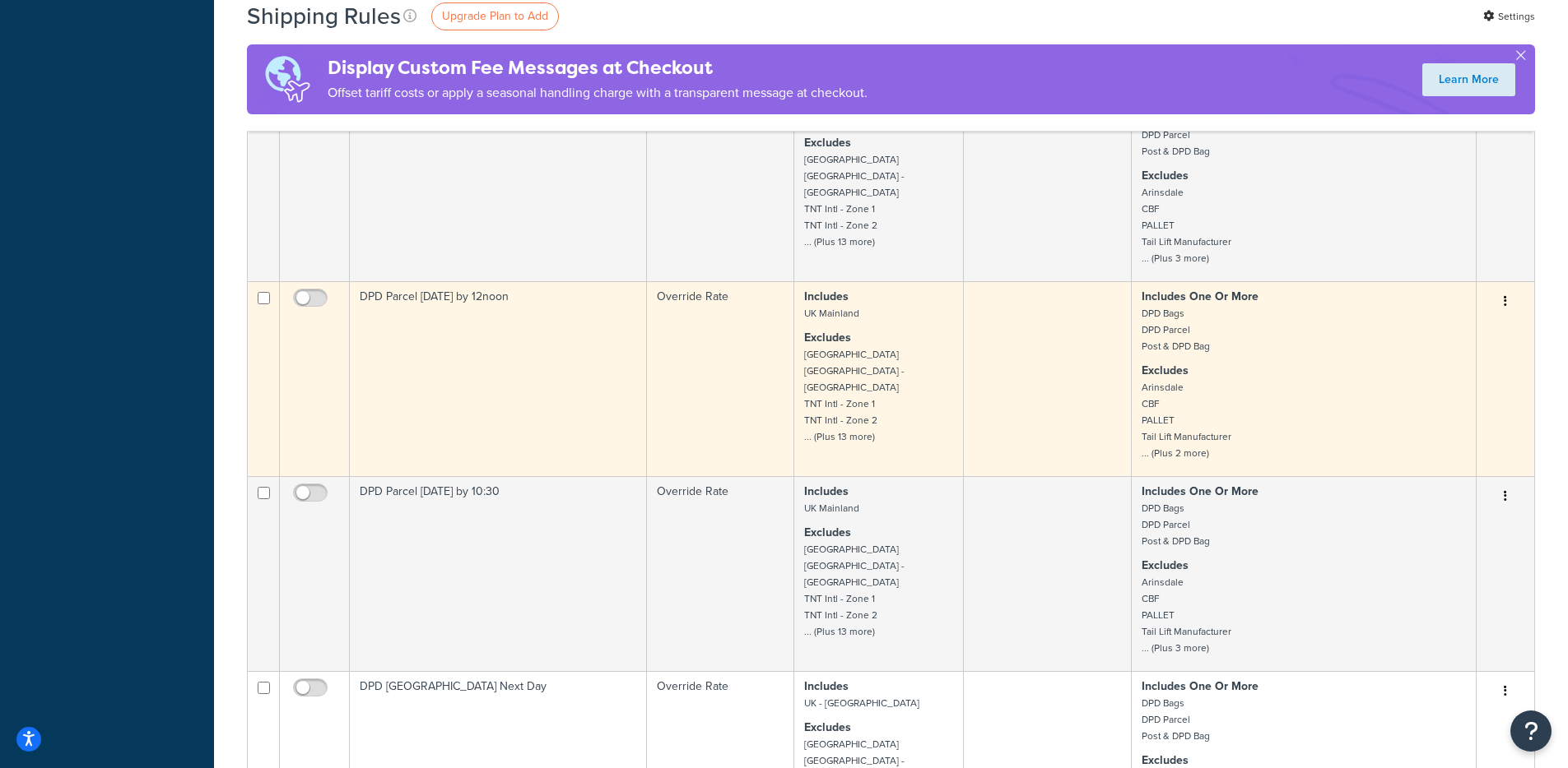
scroll to position [1399, 0]
click at [306, 294] on input "checkbox" at bounding box center [312, 305] width 45 height 21
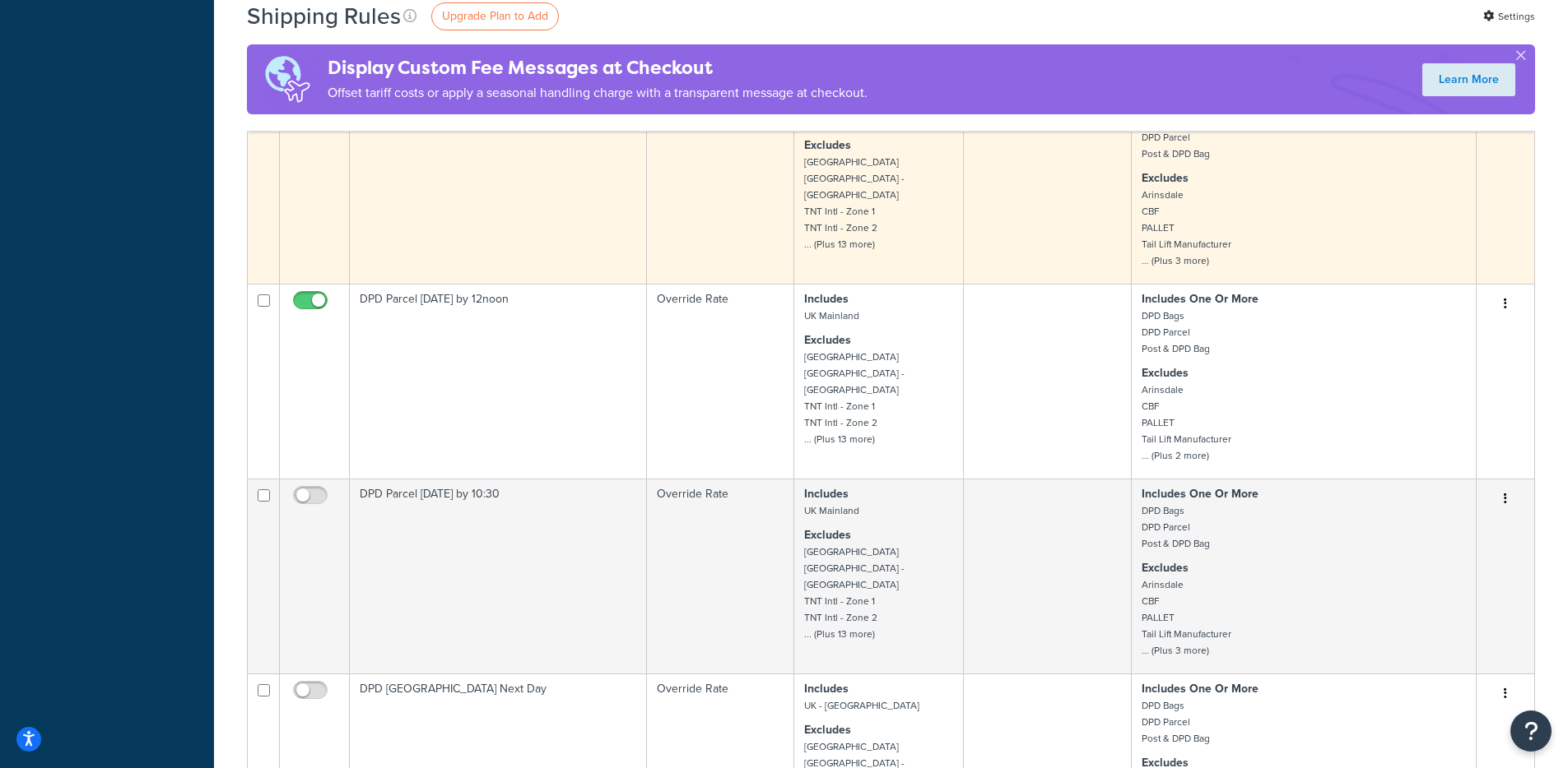
checkbox input "false"
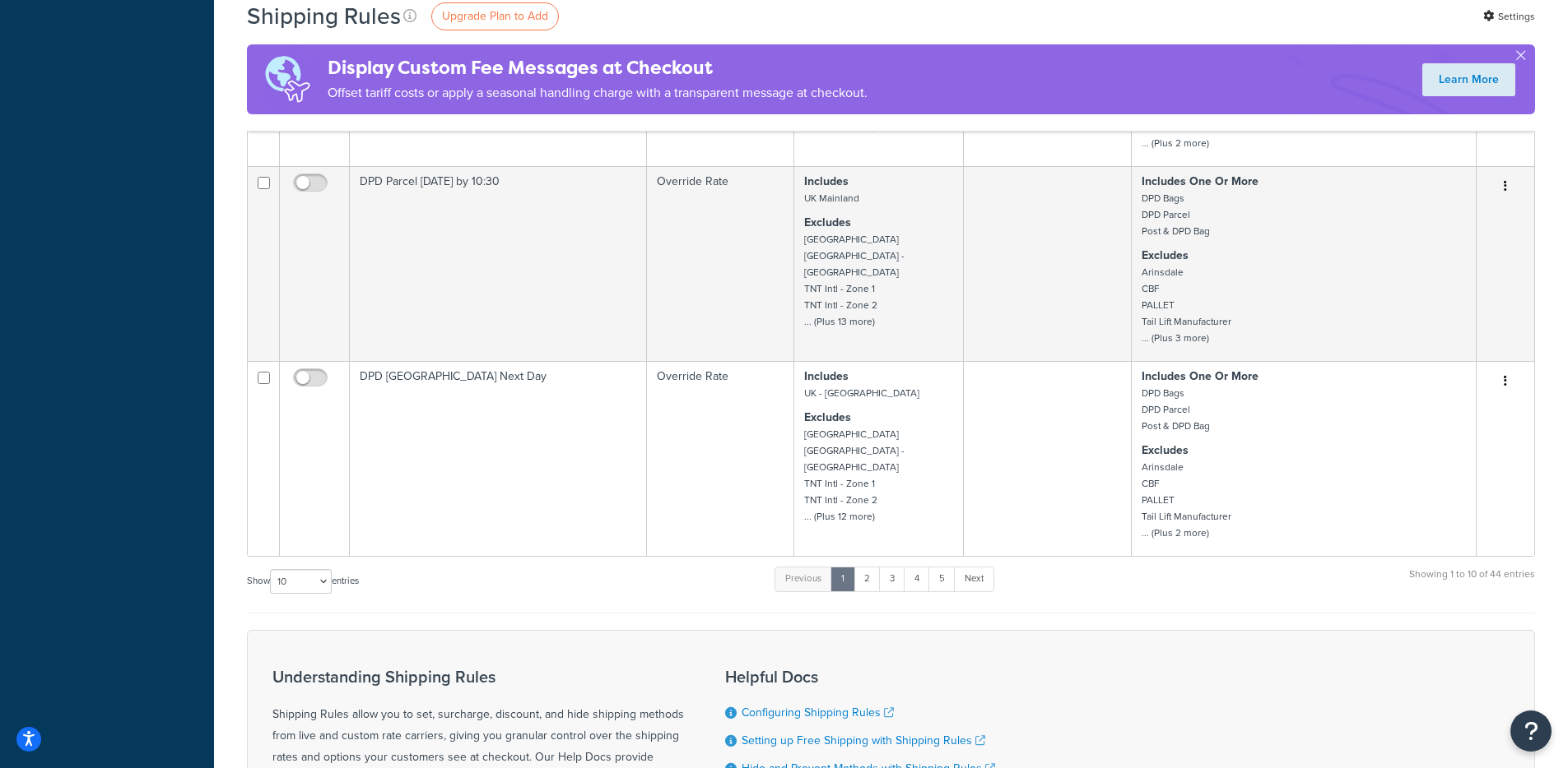
scroll to position [1918, 0]
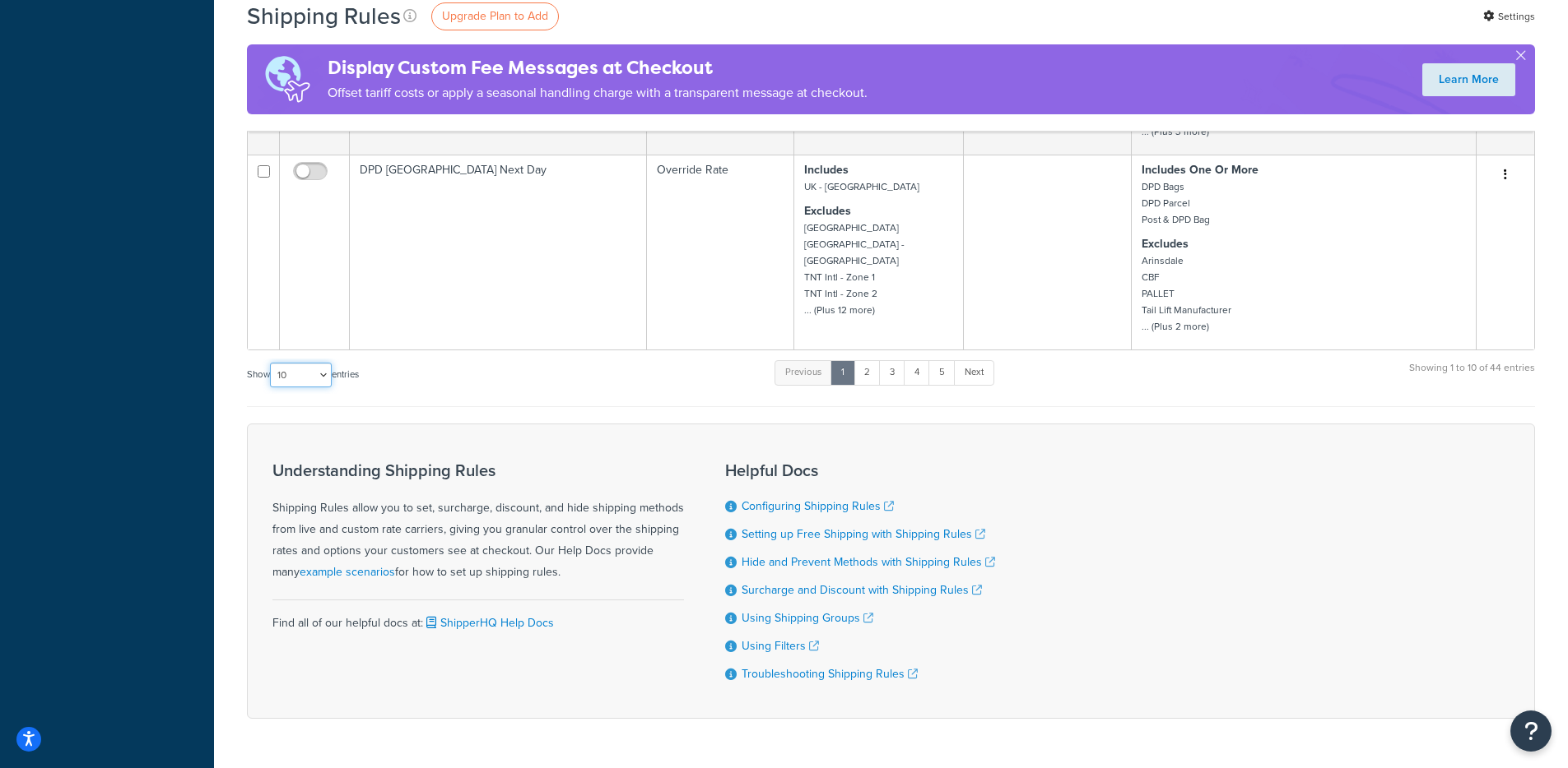
click at [312, 363] on select "10 15 25 50 100 1000" at bounding box center [301, 375] width 62 height 24
select select "1000"
click at [272, 363] on select "10 15 25 50 100 1000" at bounding box center [301, 375] width 62 height 24
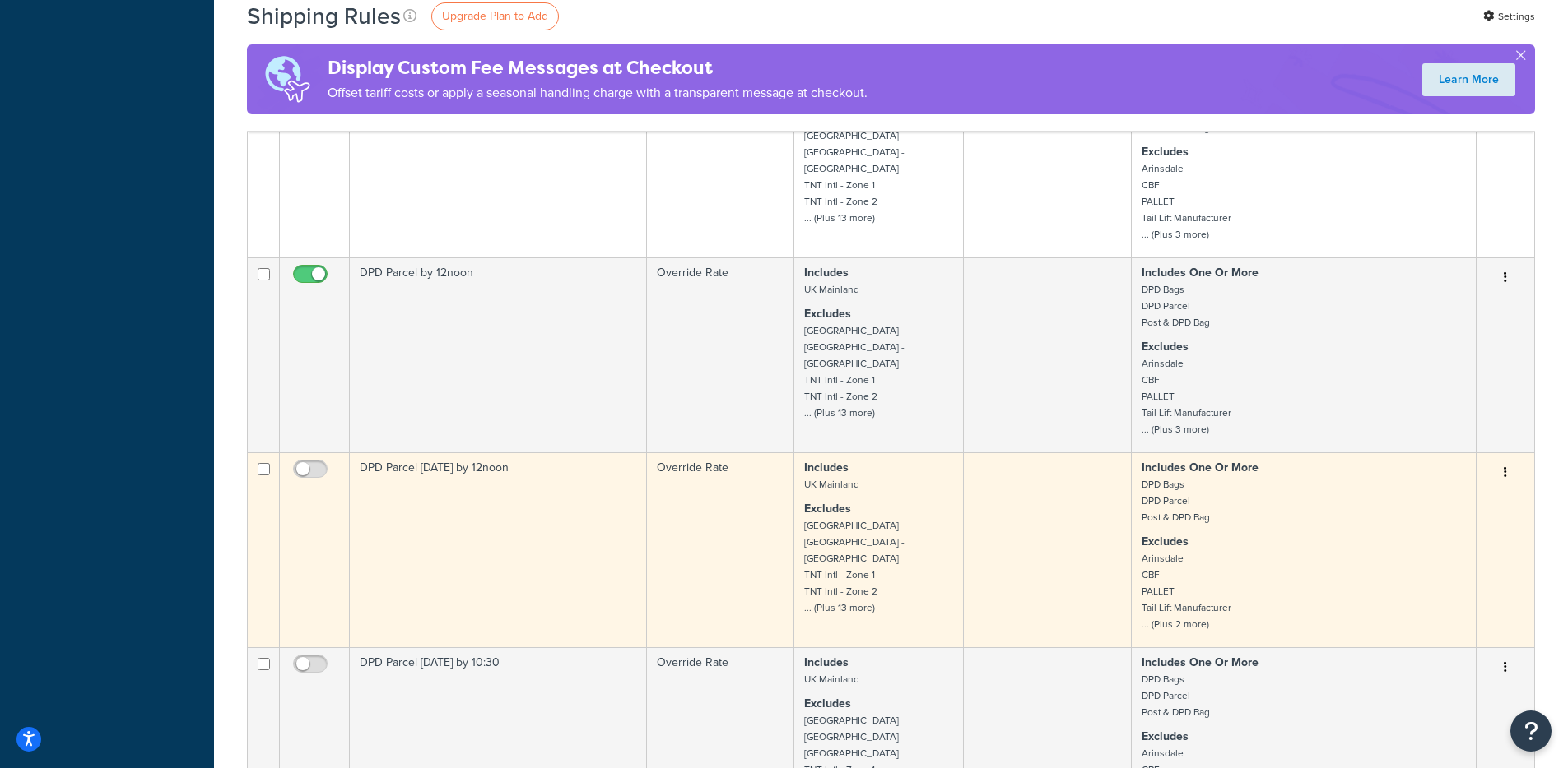
scroll to position [1389, 0]
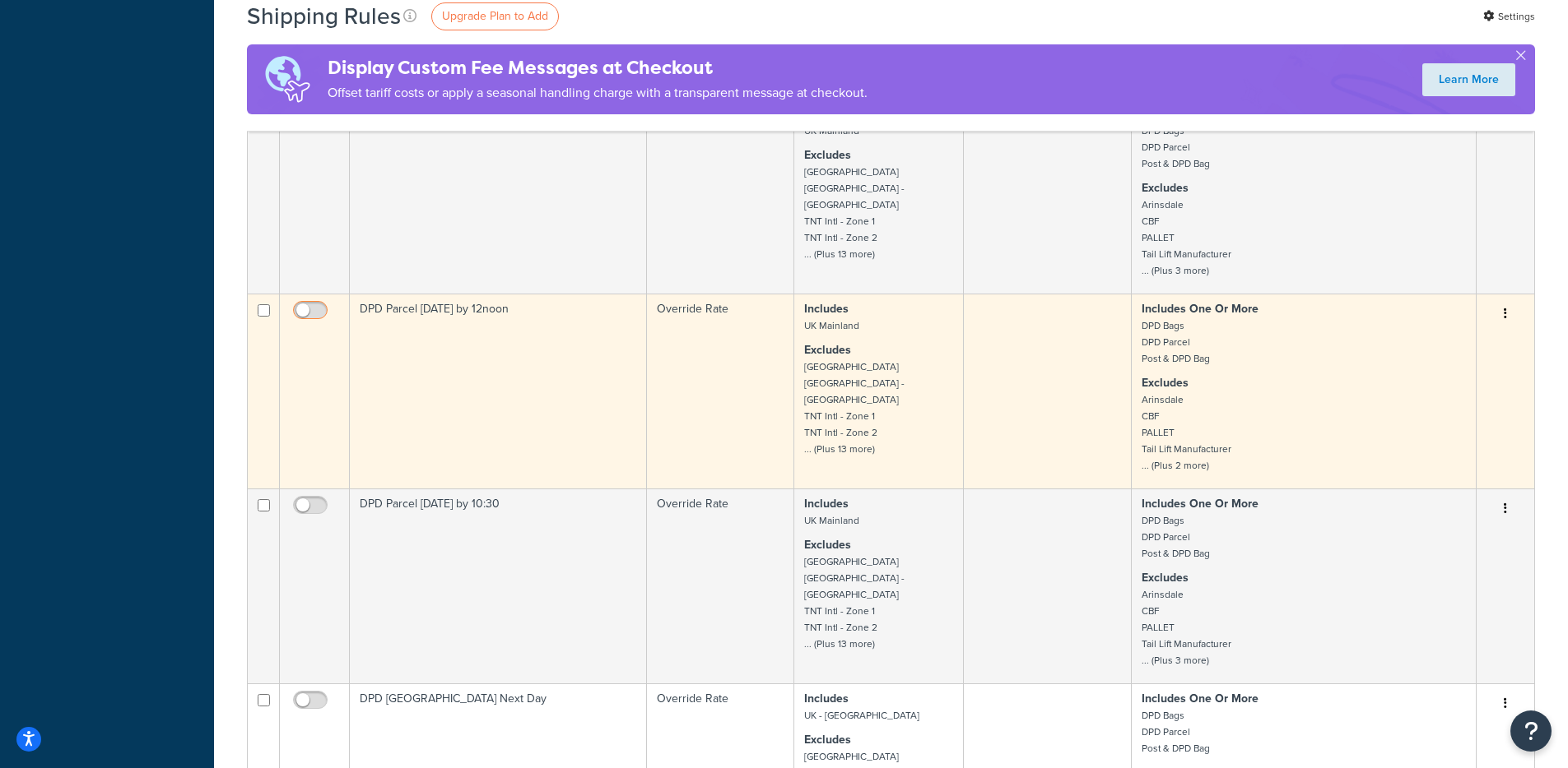
click at [309, 305] on input "checkbox" at bounding box center [312, 315] width 45 height 21
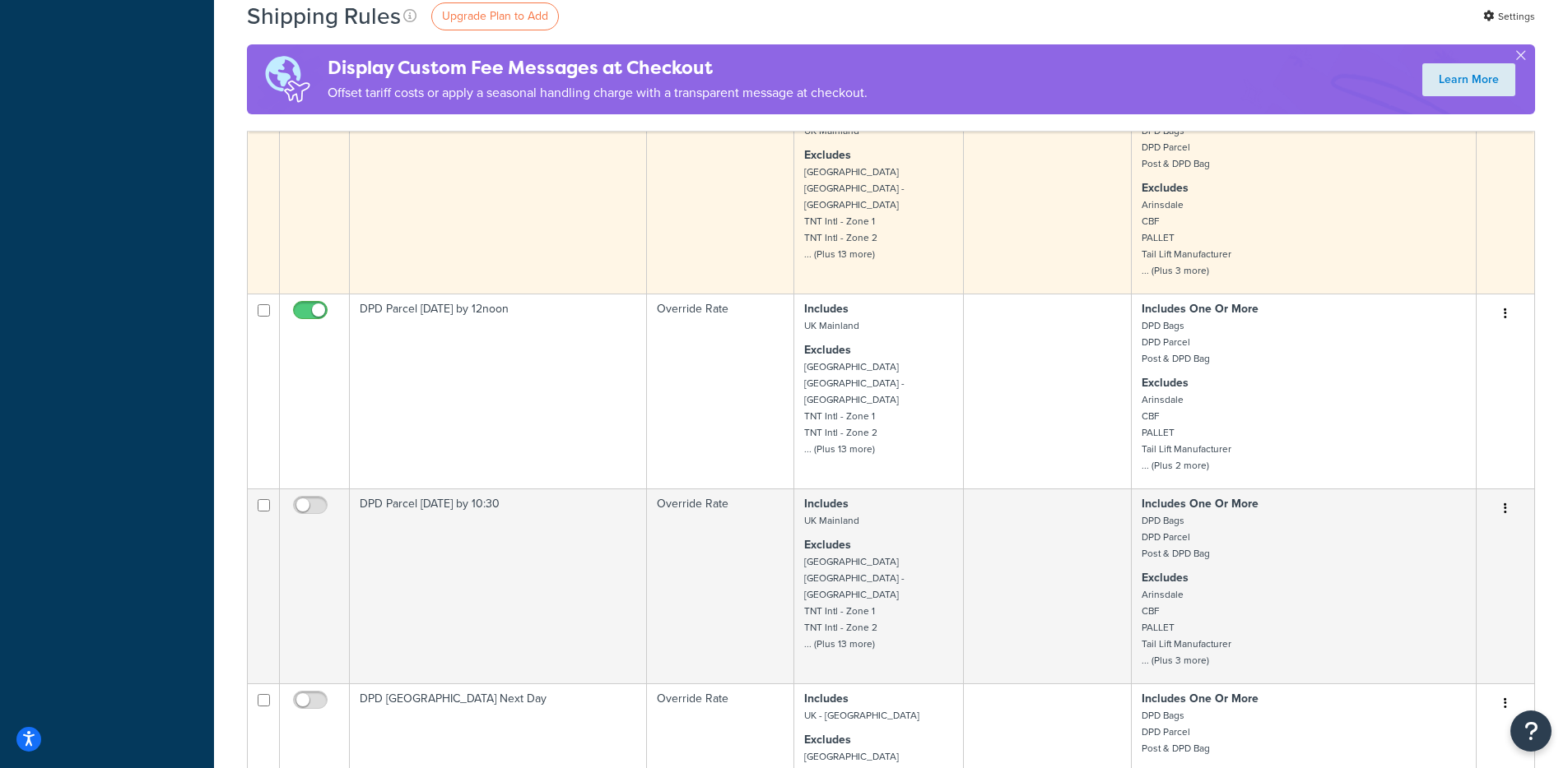
checkbox input "false"
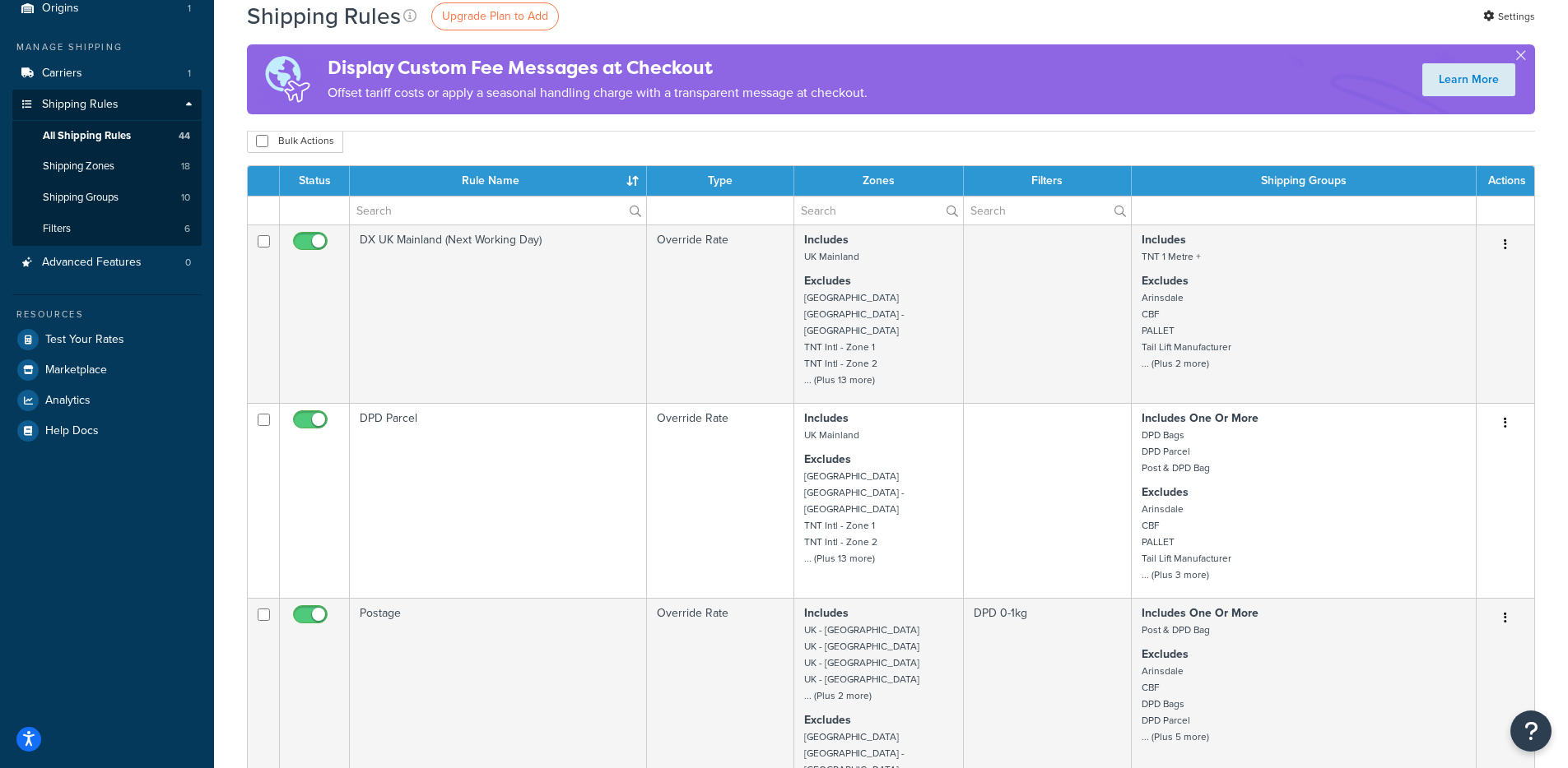
scroll to position [0, 0]
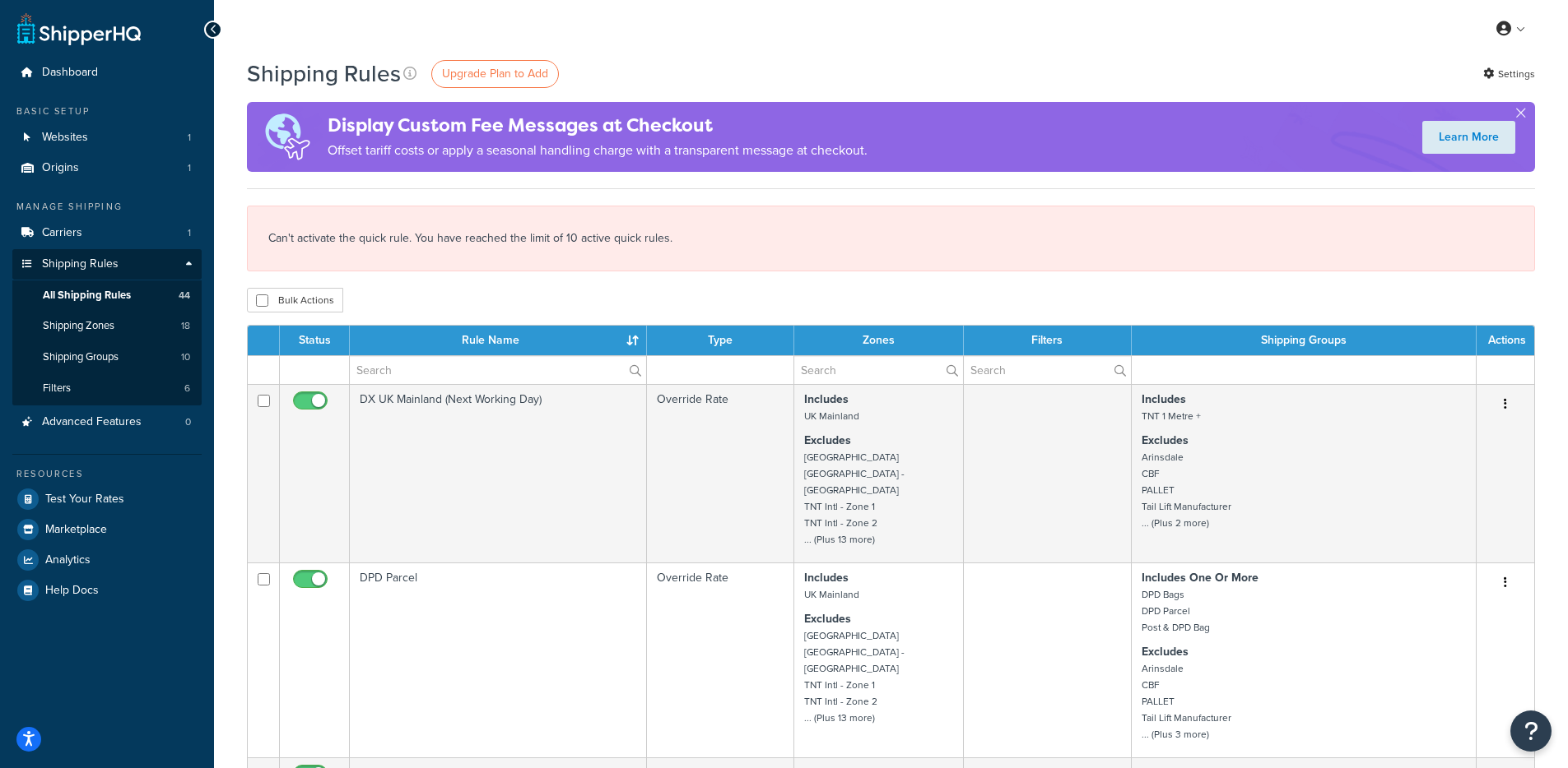
click at [377, 241] on div "Can't activate the quick rule. You have reached the limit of 10 active quick ru…" at bounding box center [890, 239] width 1288 height 66
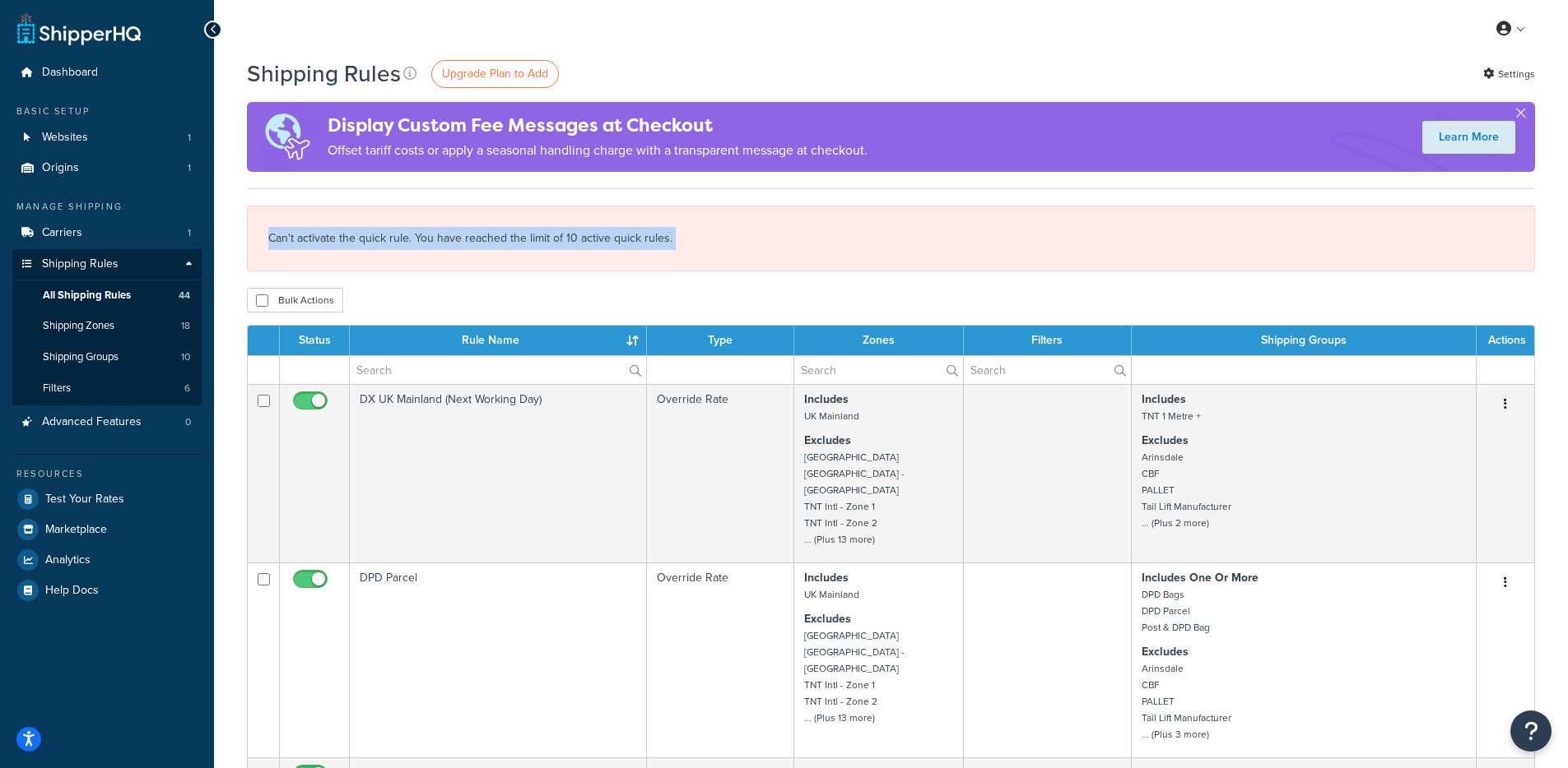
click at [377, 241] on div "Can't activate the quick rule. You have reached the limit of 10 active quick ru…" at bounding box center [890, 239] width 1288 height 66
copy div "Can't activate the quick rule. You have reached the limit of 10 active quick ru…"
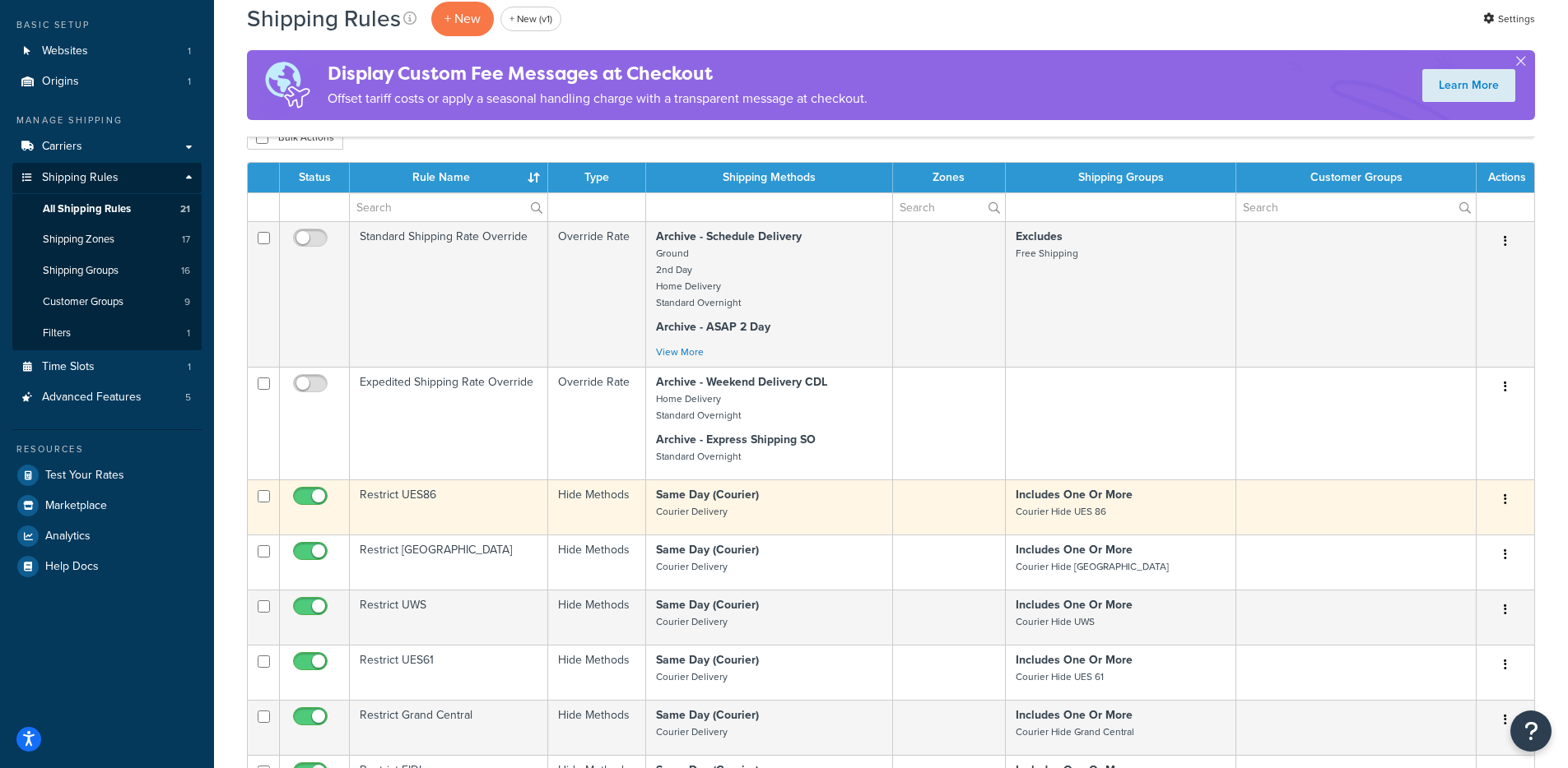
scroll to position [165, 0]
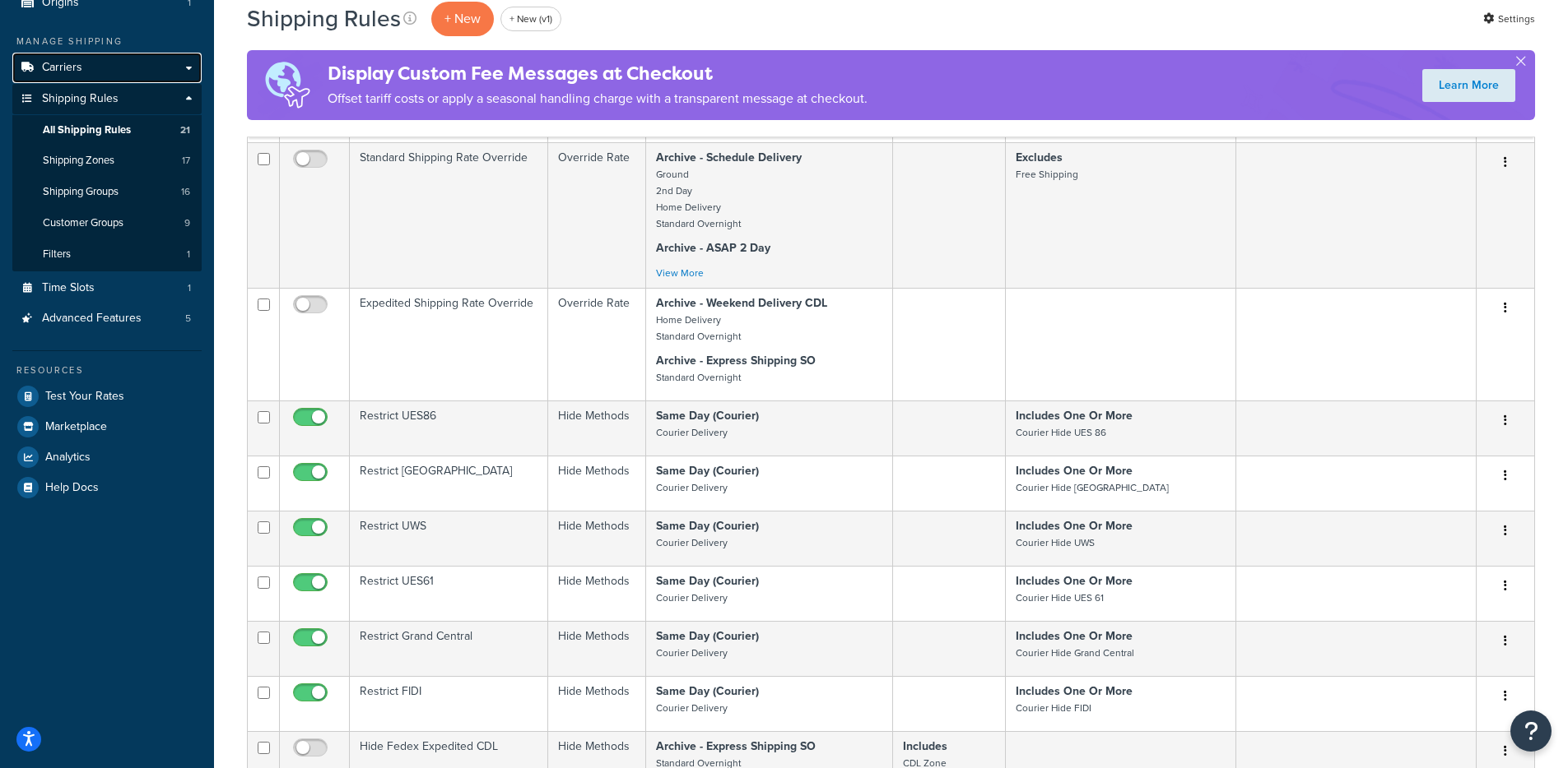
click at [100, 62] on link "Carriers" at bounding box center [106, 68] width 189 height 30
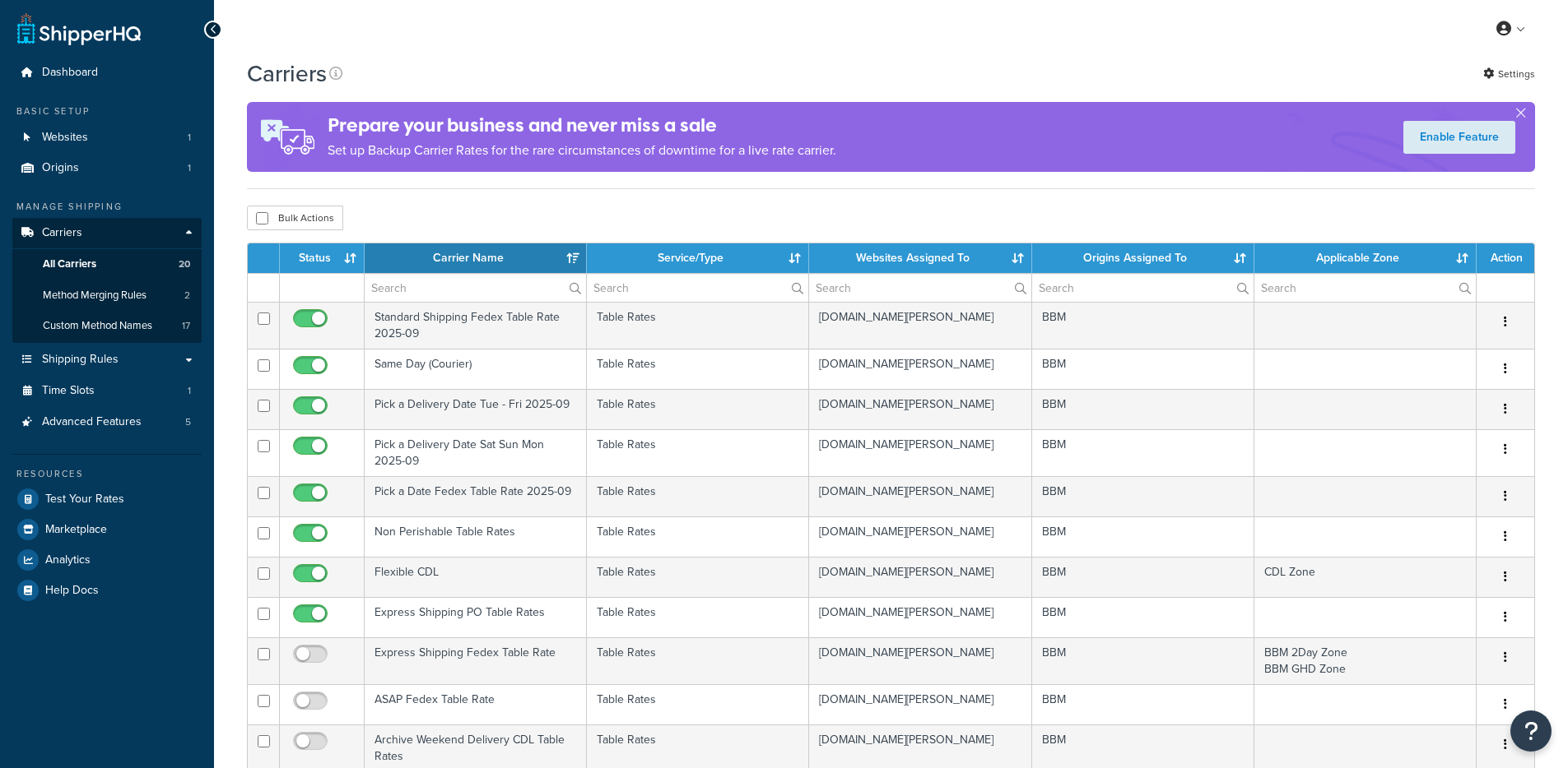
select select "15"
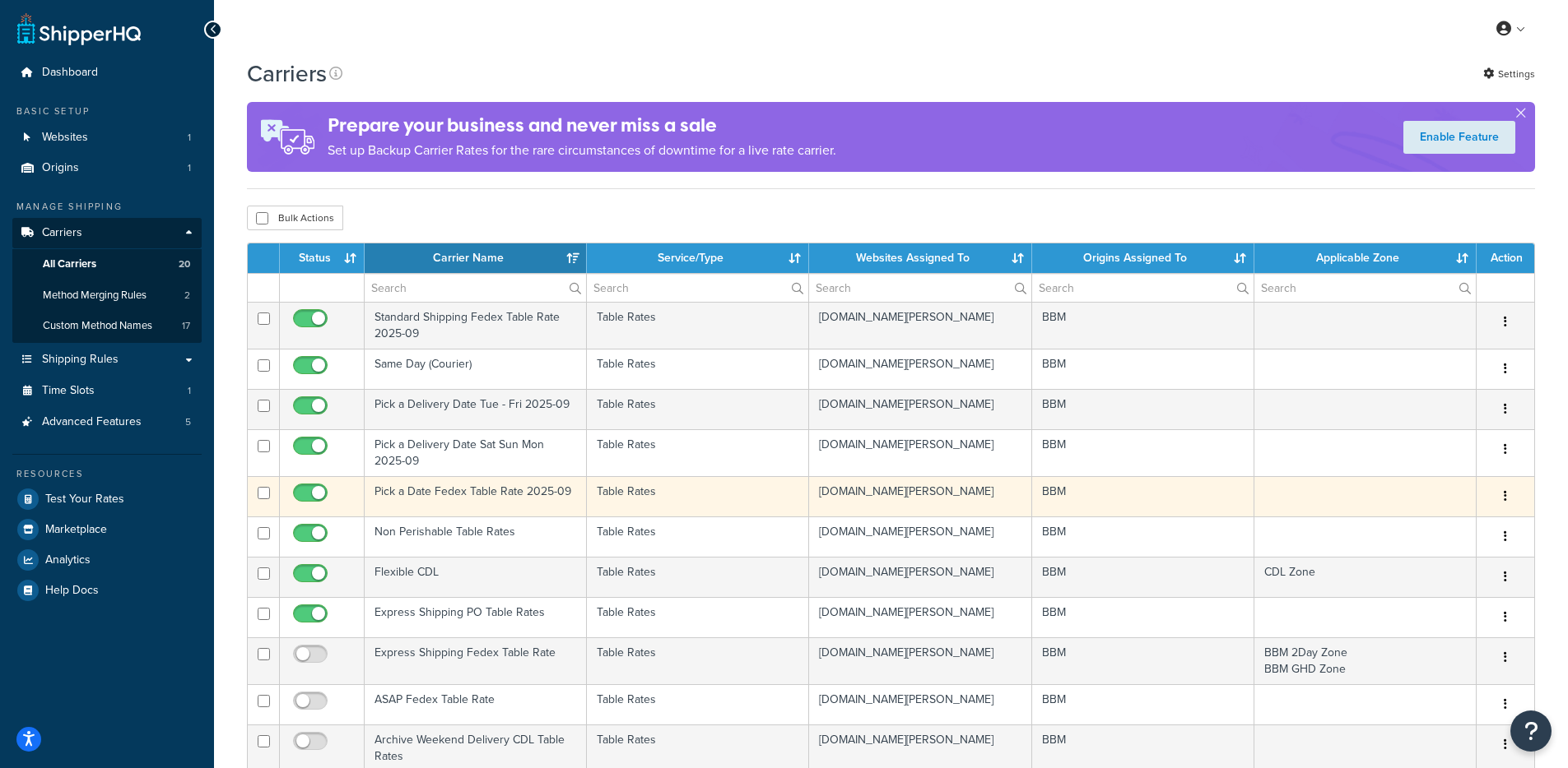
click at [497, 500] on td "Pick a Date Fedex Table Rate 2025-09" at bounding box center [476, 496] width 222 height 40
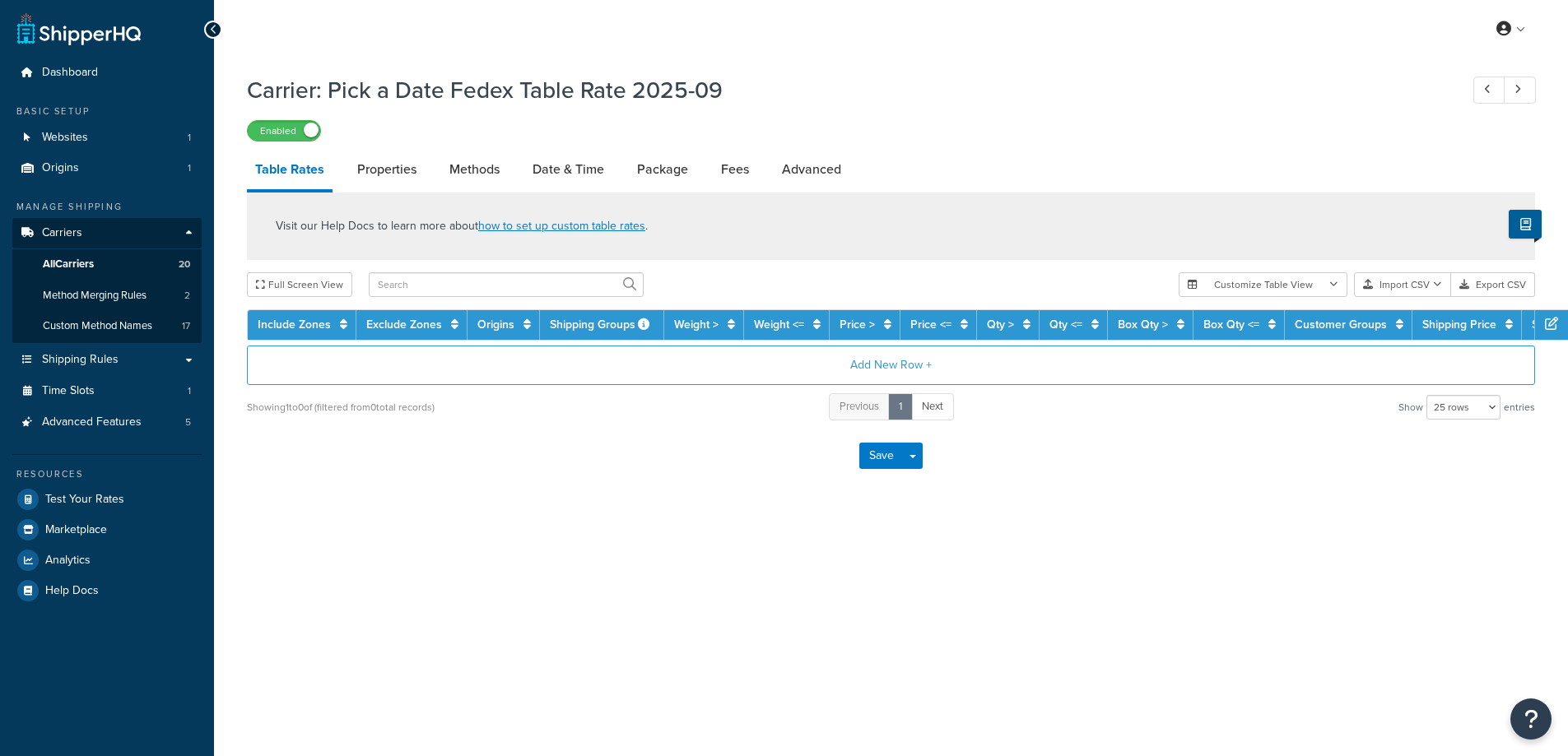
select select "25"
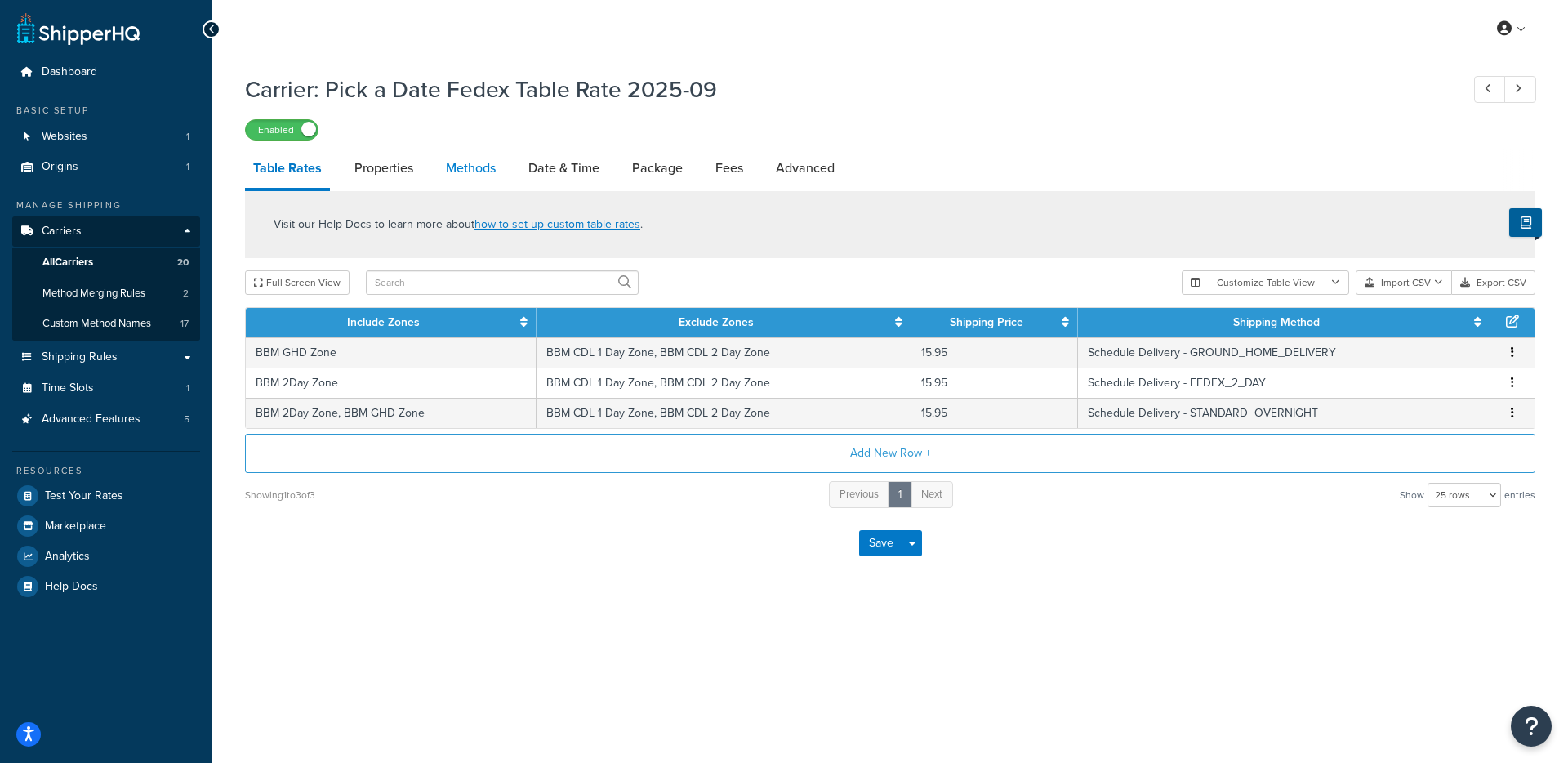
click at [448, 170] on link "Methods" at bounding box center [470, 168] width 66 height 39
select select "25"
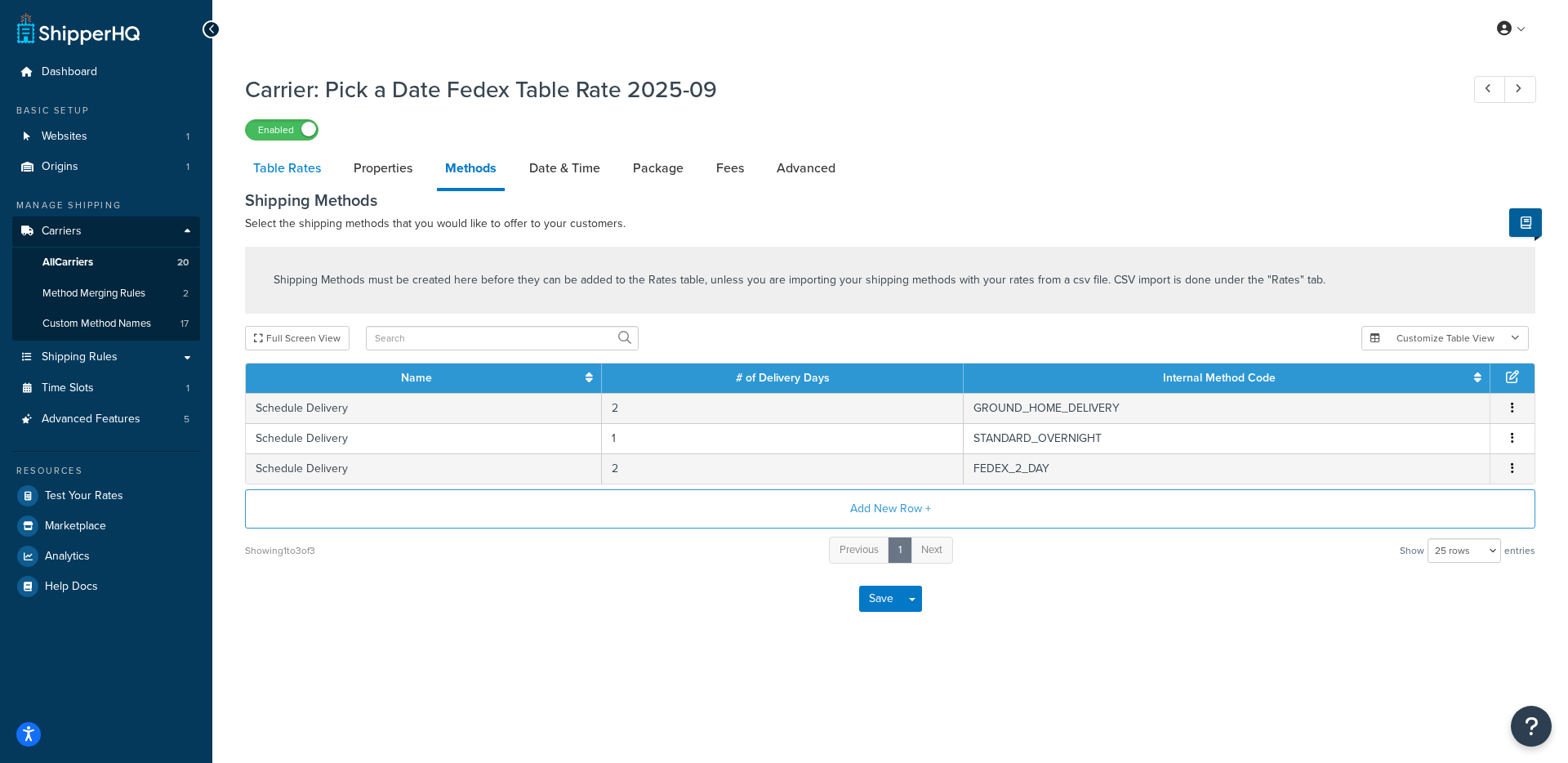
click at [297, 166] on link "Table Rates" at bounding box center [287, 168] width 84 height 39
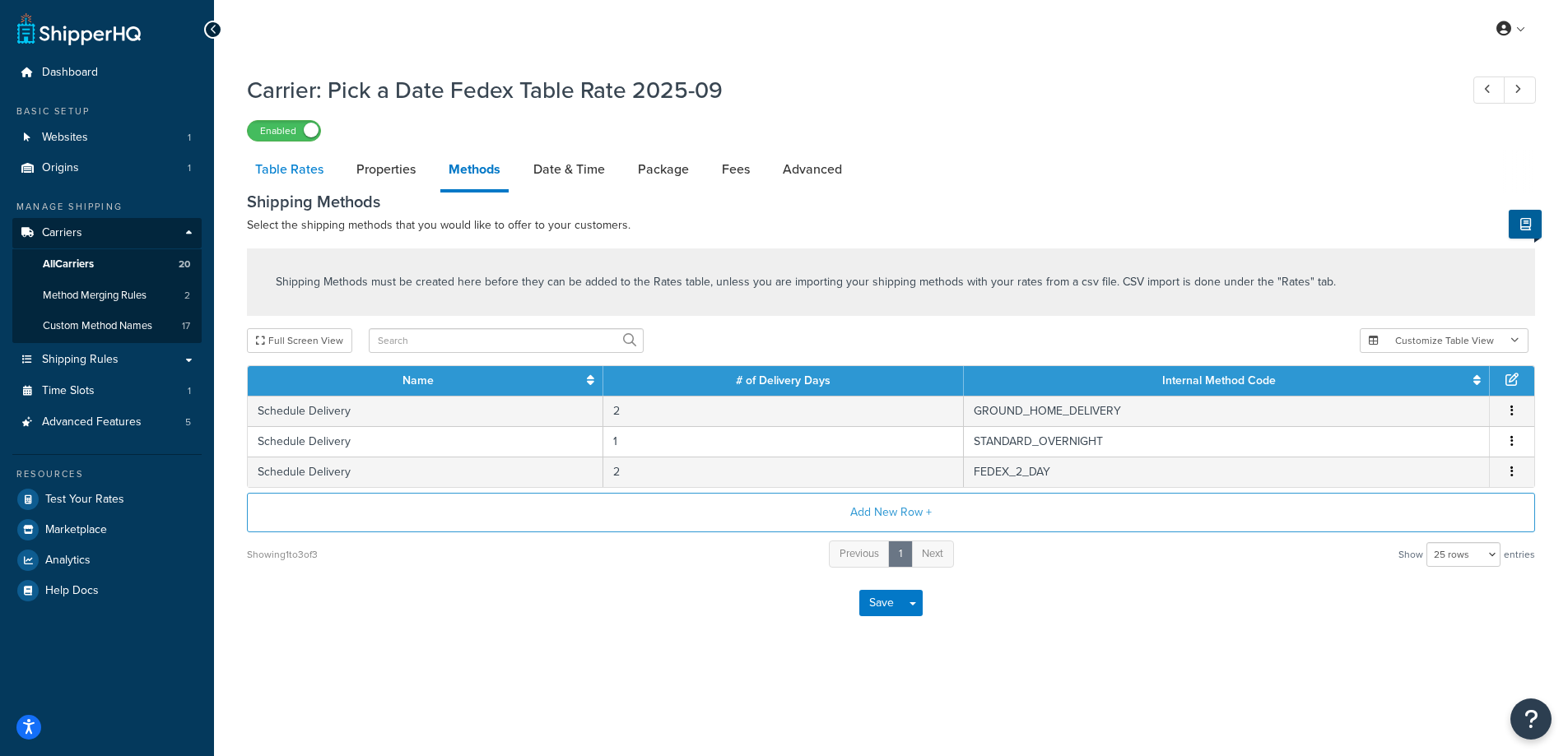
select select "25"
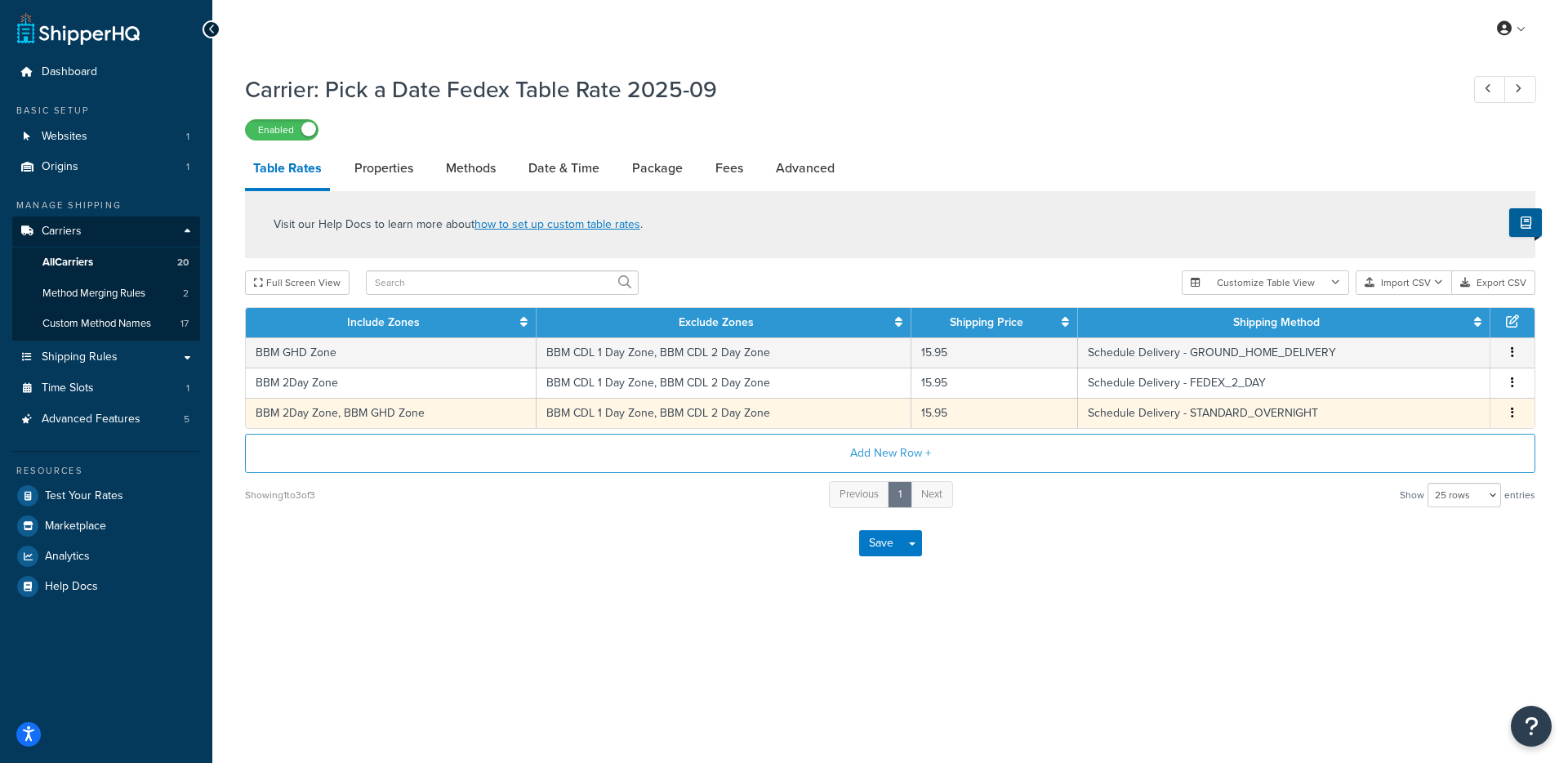
click at [945, 417] on td "15.95" at bounding box center [994, 413] width 166 height 30
select select "182616"
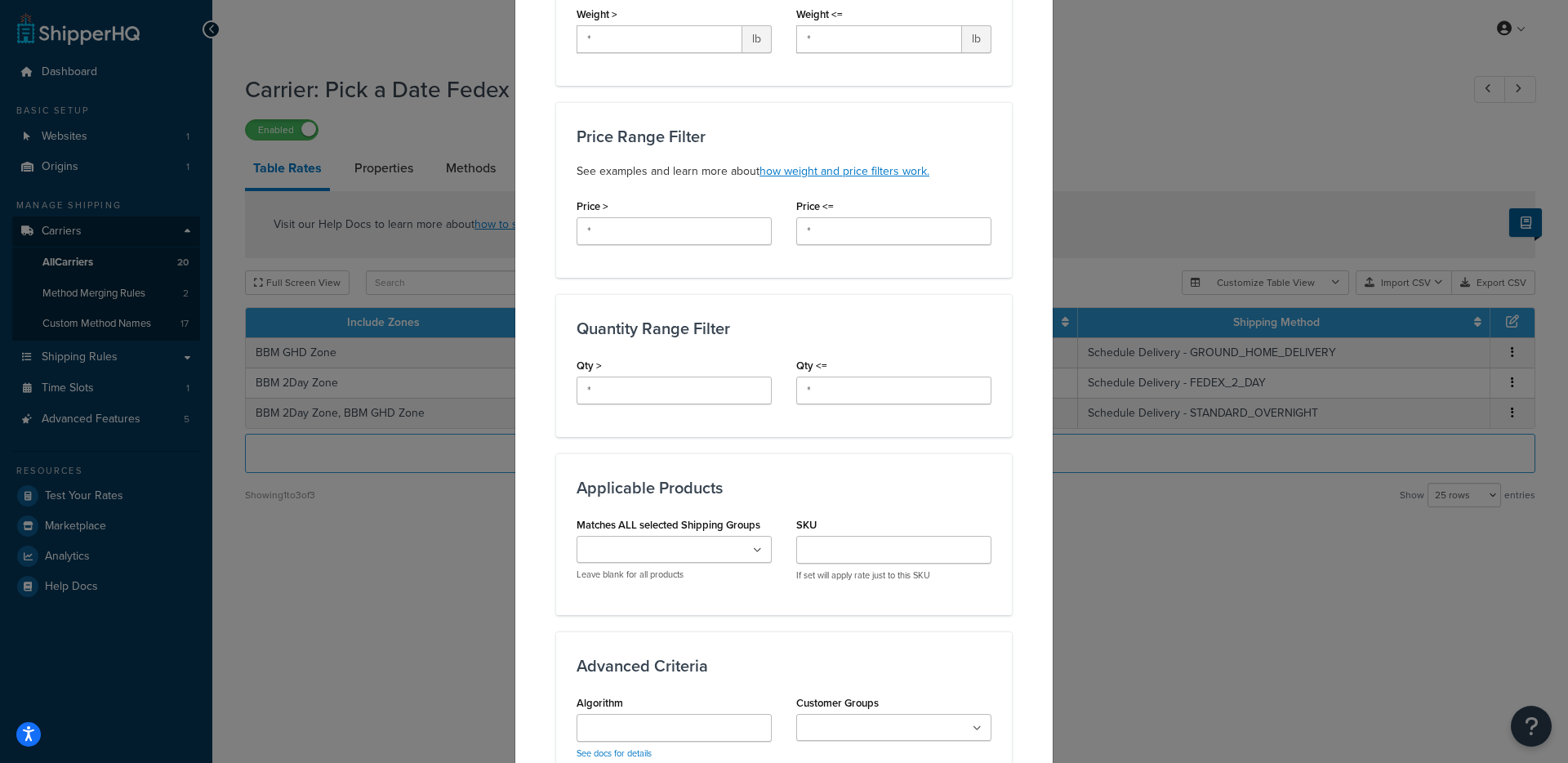
scroll to position [802, 0]
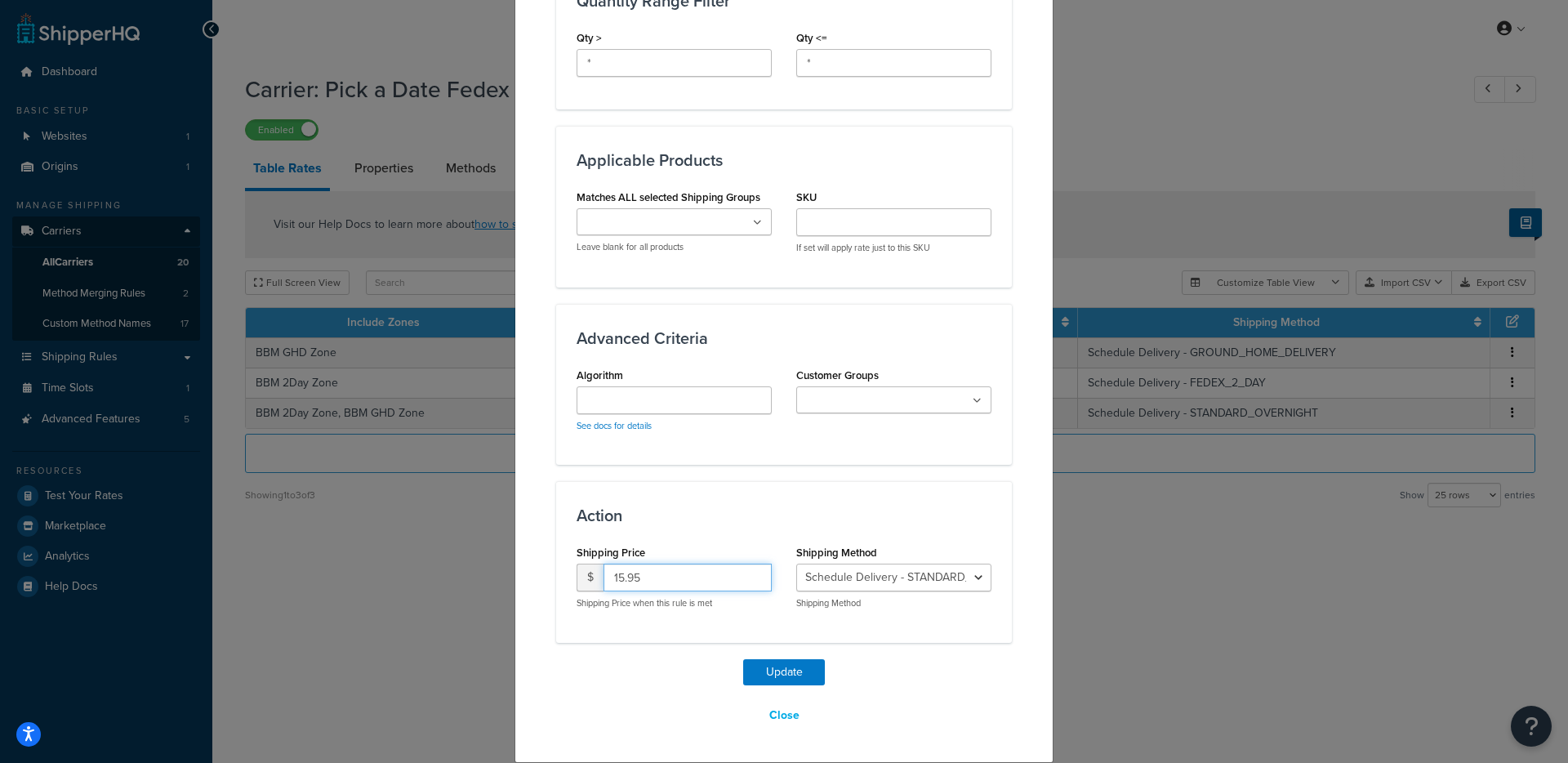
click at [626, 567] on input "15.95" at bounding box center [687, 578] width 168 height 28
type input "14"
click at [764, 671] on button "Update" at bounding box center [783, 672] width 81 height 26
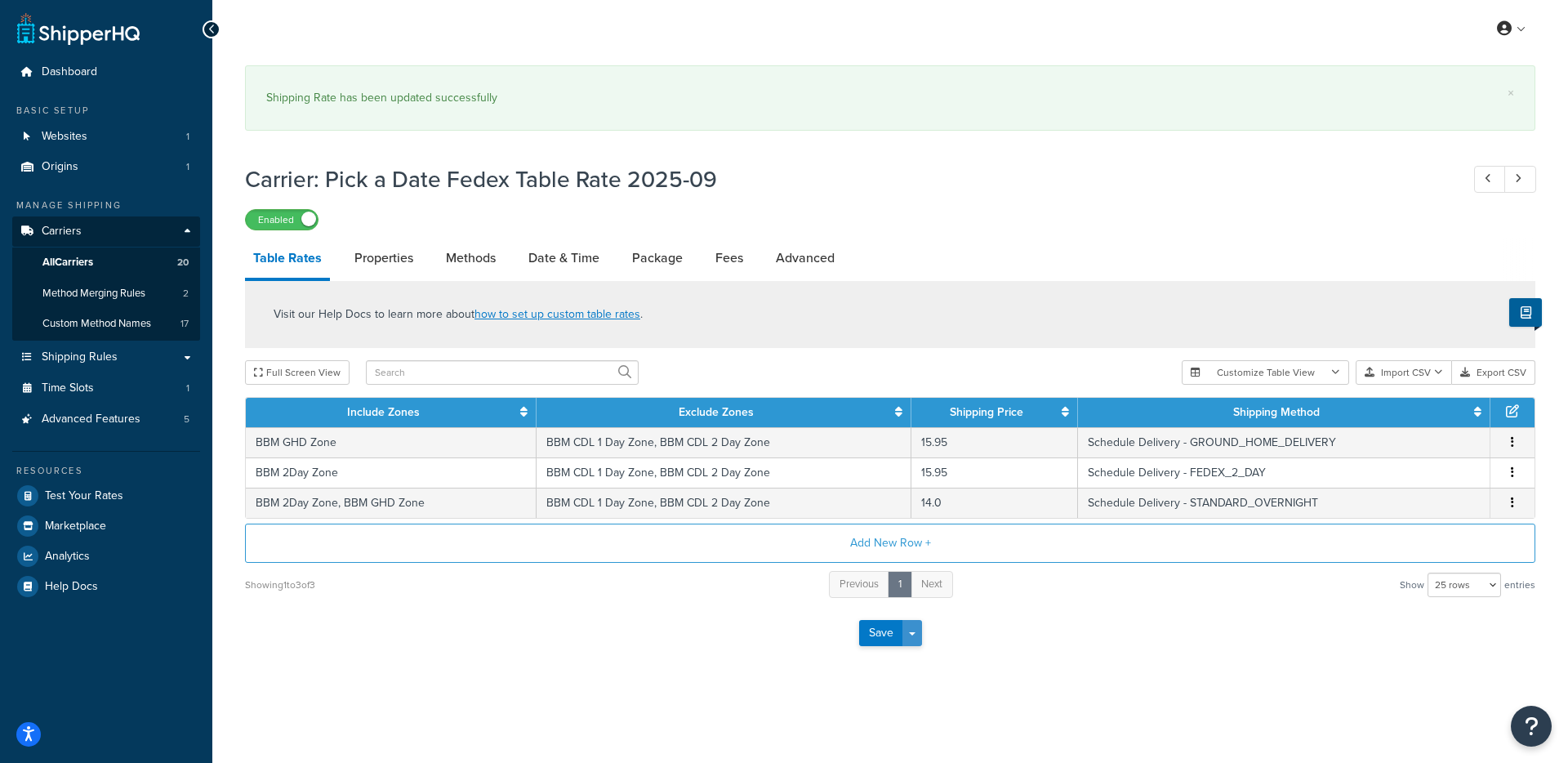
click at [915, 630] on button "Save Dropdown" at bounding box center [912, 633] width 20 height 26
click at [916, 658] on button "Save and Edit" at bounding box center [918, 663] width 119 height 35
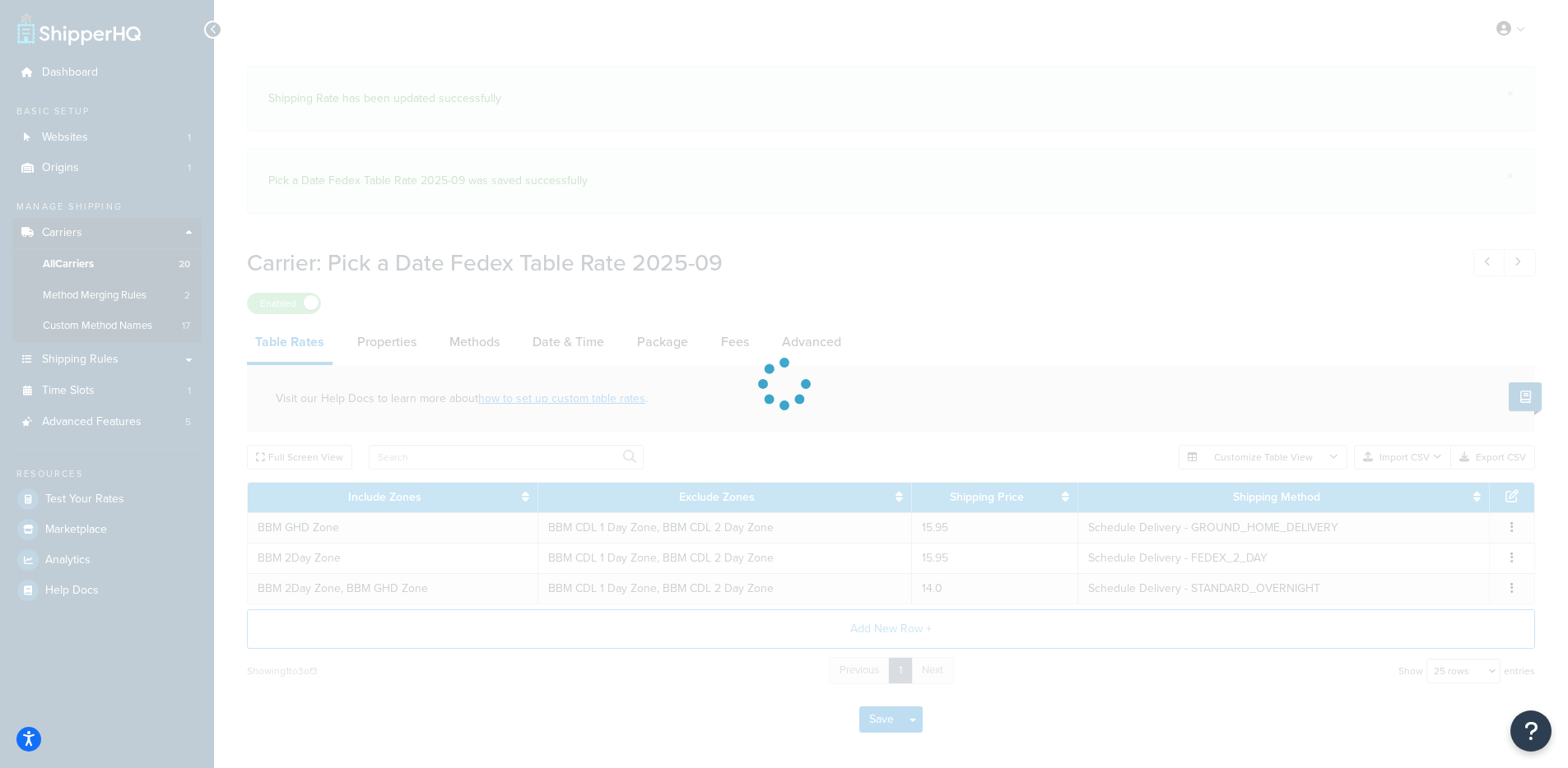
select select "25"
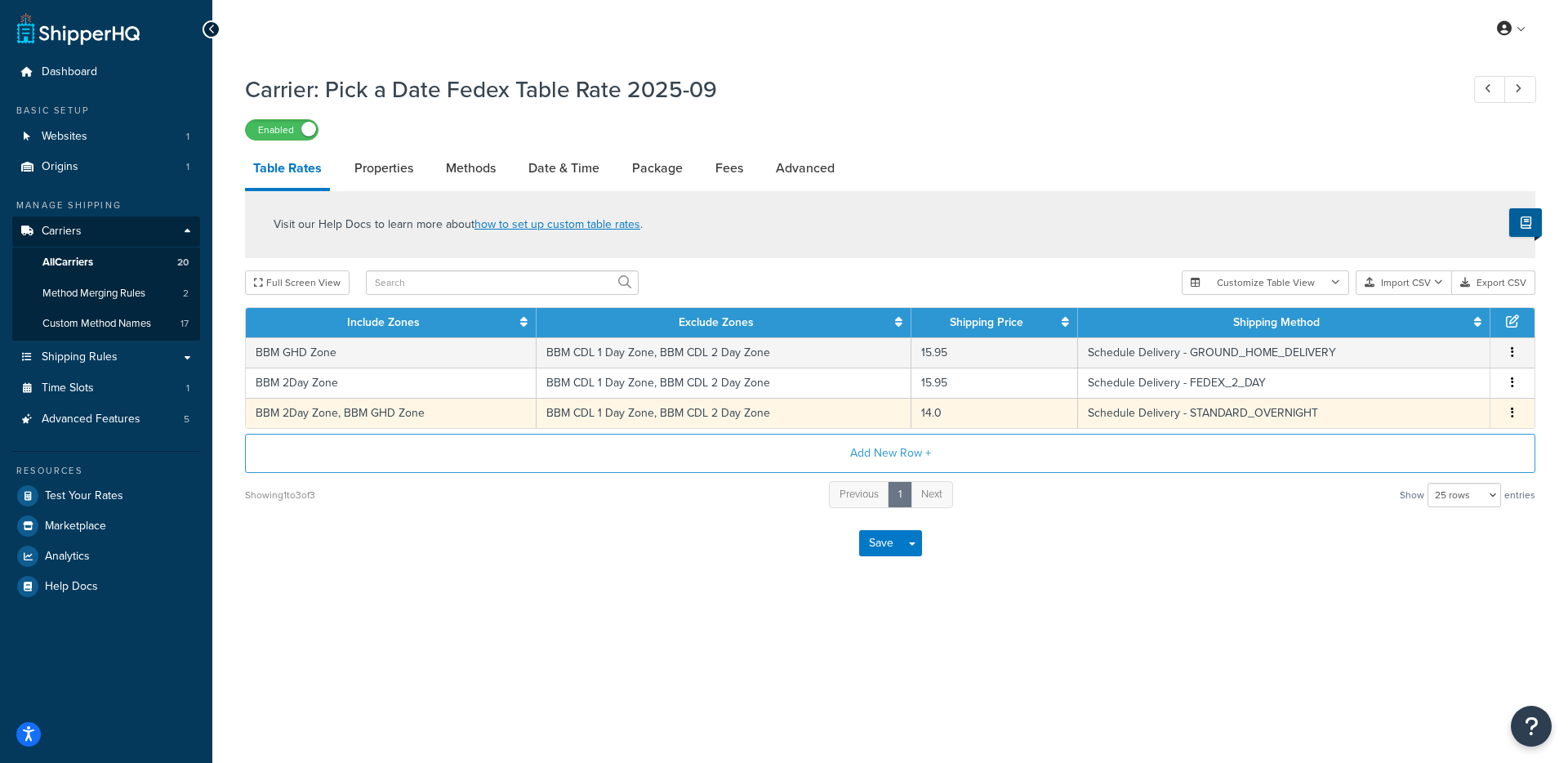
click at [1182, 414] on td "Schedule Delivery - STANDARD_OVERNIGHT" at bounding box center [1284, 413] width 413 height 30
select select "182616"
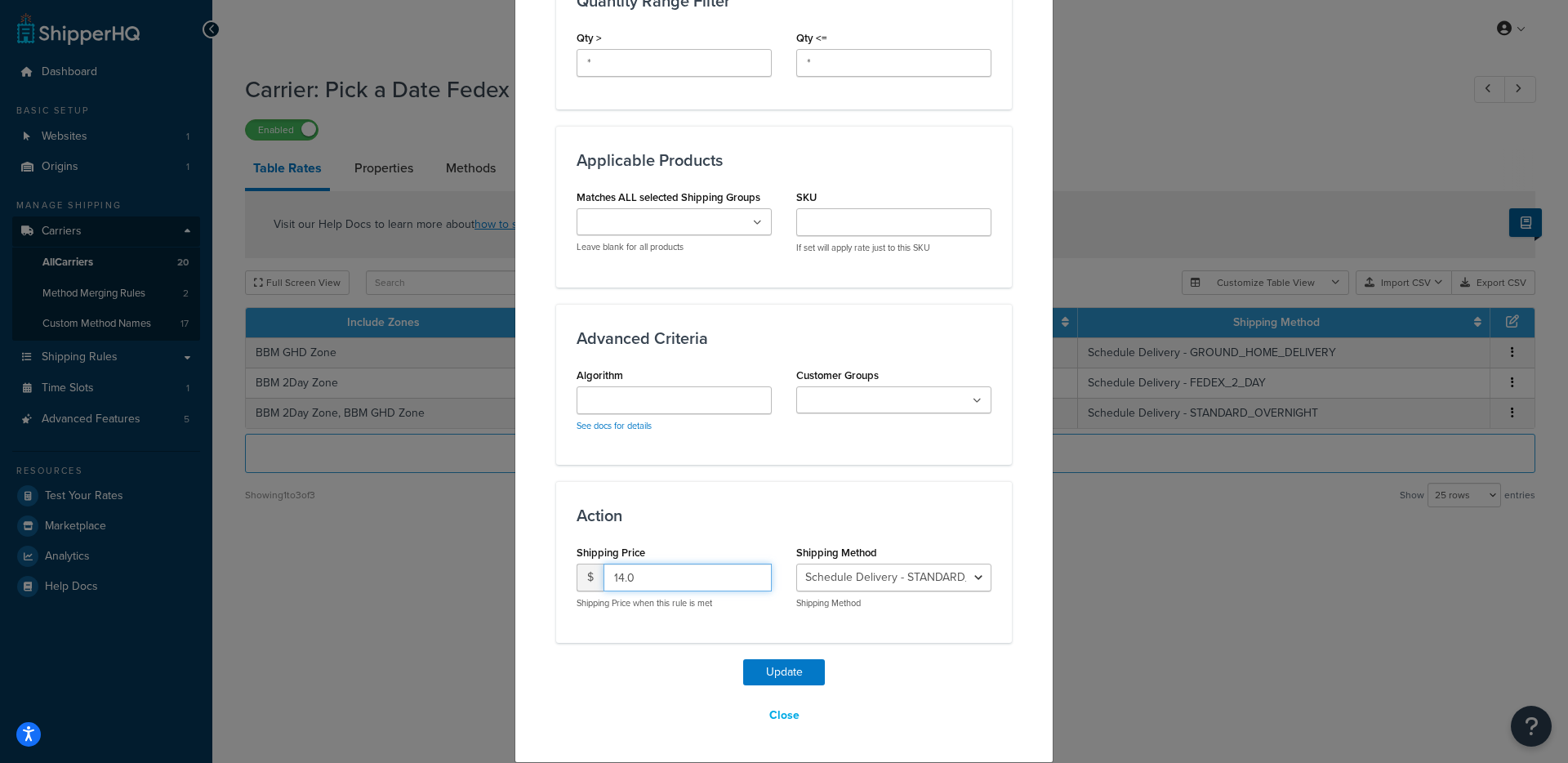
click at [651, 573] on input "14.0" at bounding box center [687, 578] width 168 height 28
paste input "5.95"
type input "15.95"
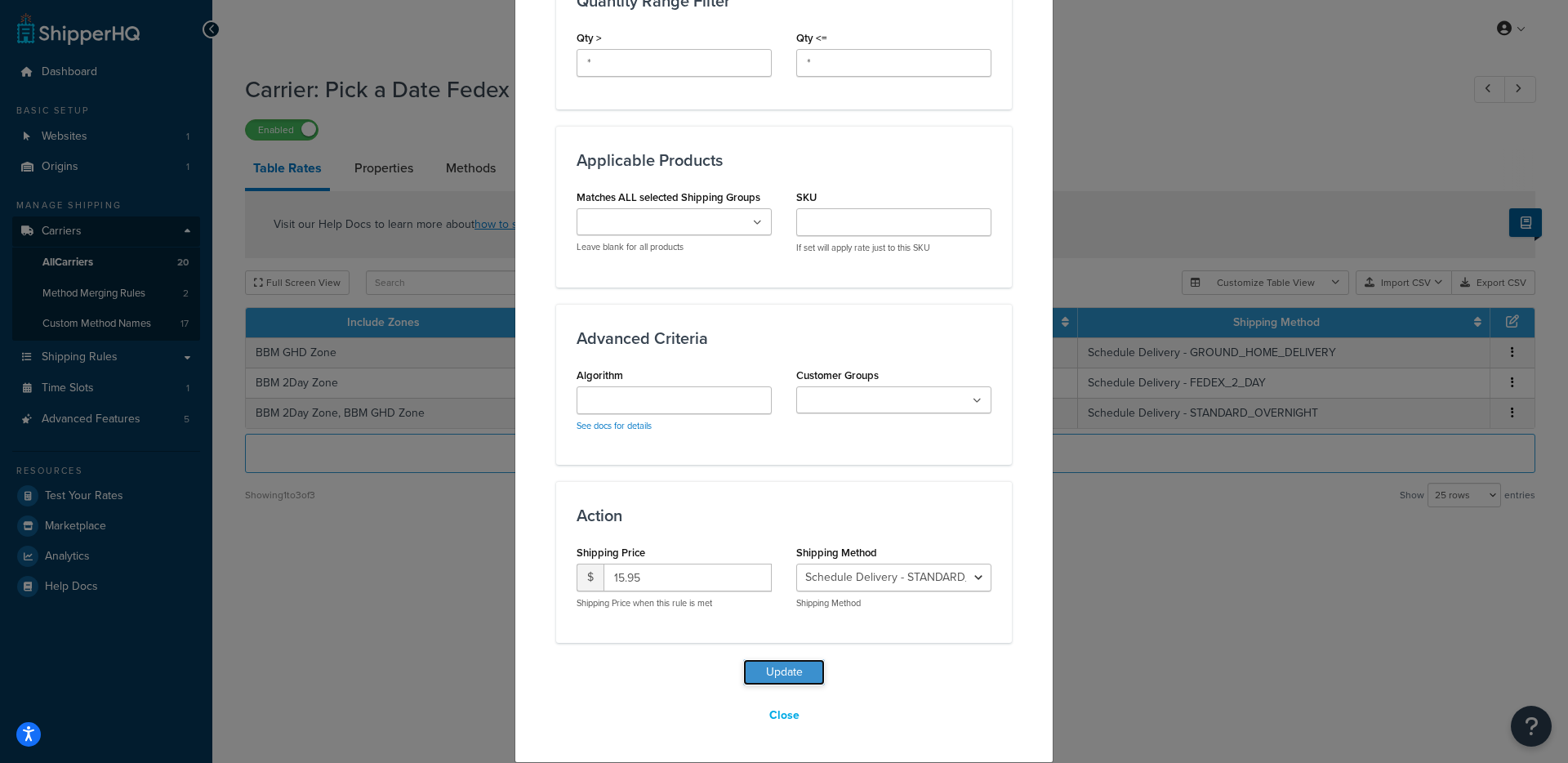
click at [745, 667] on button "Update" at bounding box center [783, 672] width 81 height 26
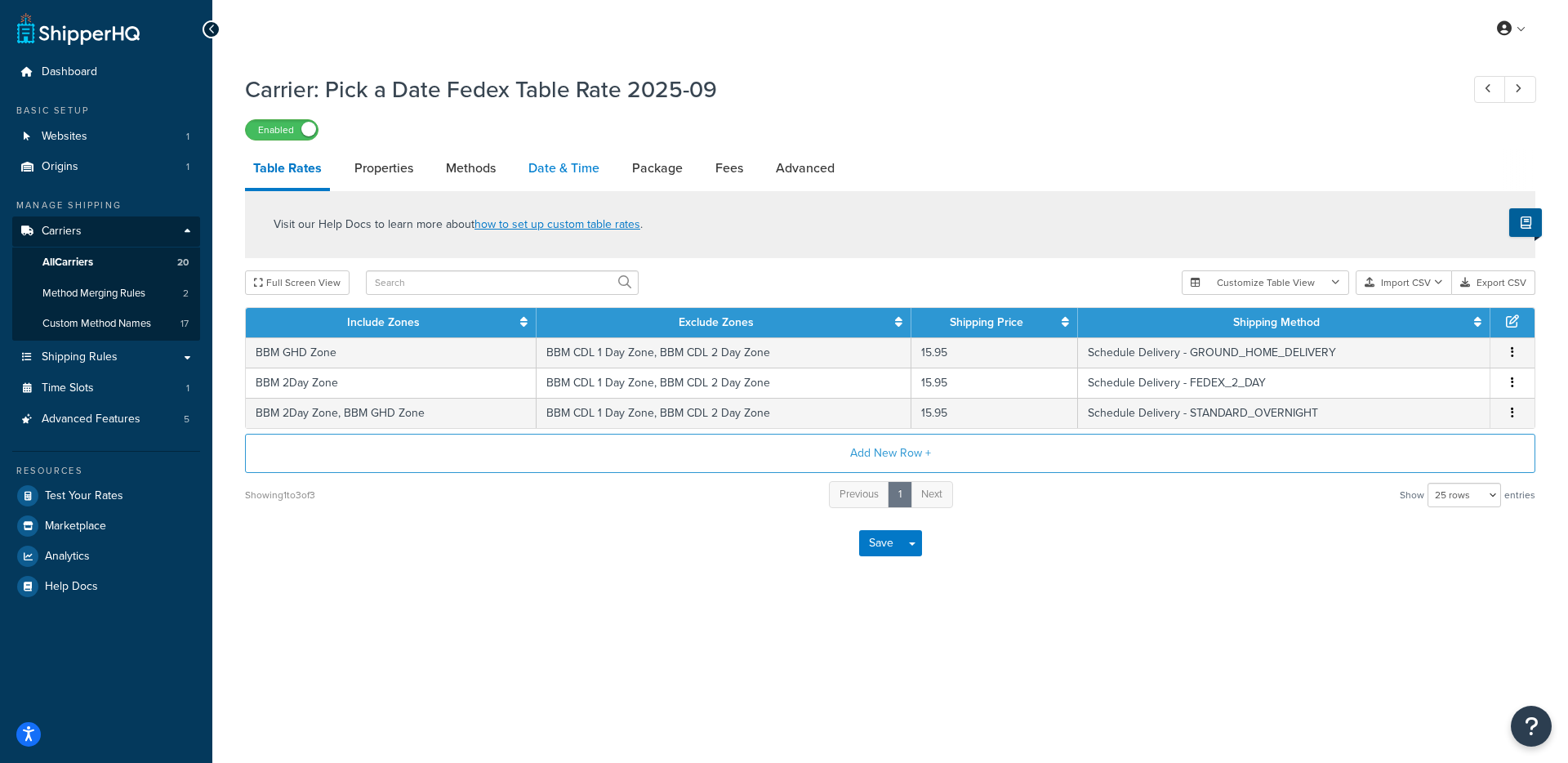
click at [557, 158] on link "Date & Time" at bounding box center [564, 168] width 88 height 39
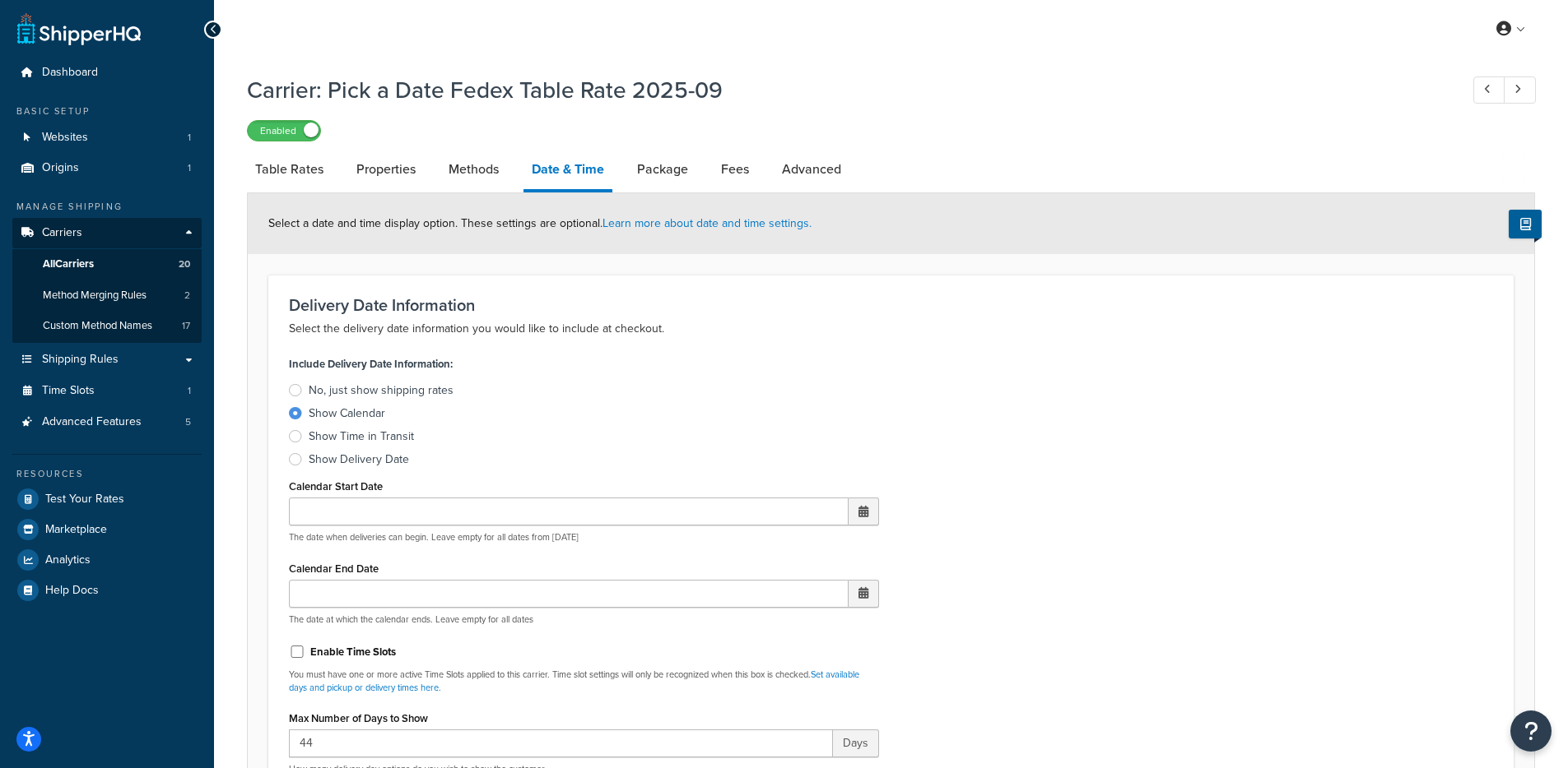
click at [121, 88] on ul "Dashboard Basic Setup Websites 1 Origins 1 Manage Shipping Carriers Carriers Al…" at bounding box center [106, 331] width 189 height 548
click at [130, 77] on link "Dashboard" at bounding box center [106, 72] width 189 height 30
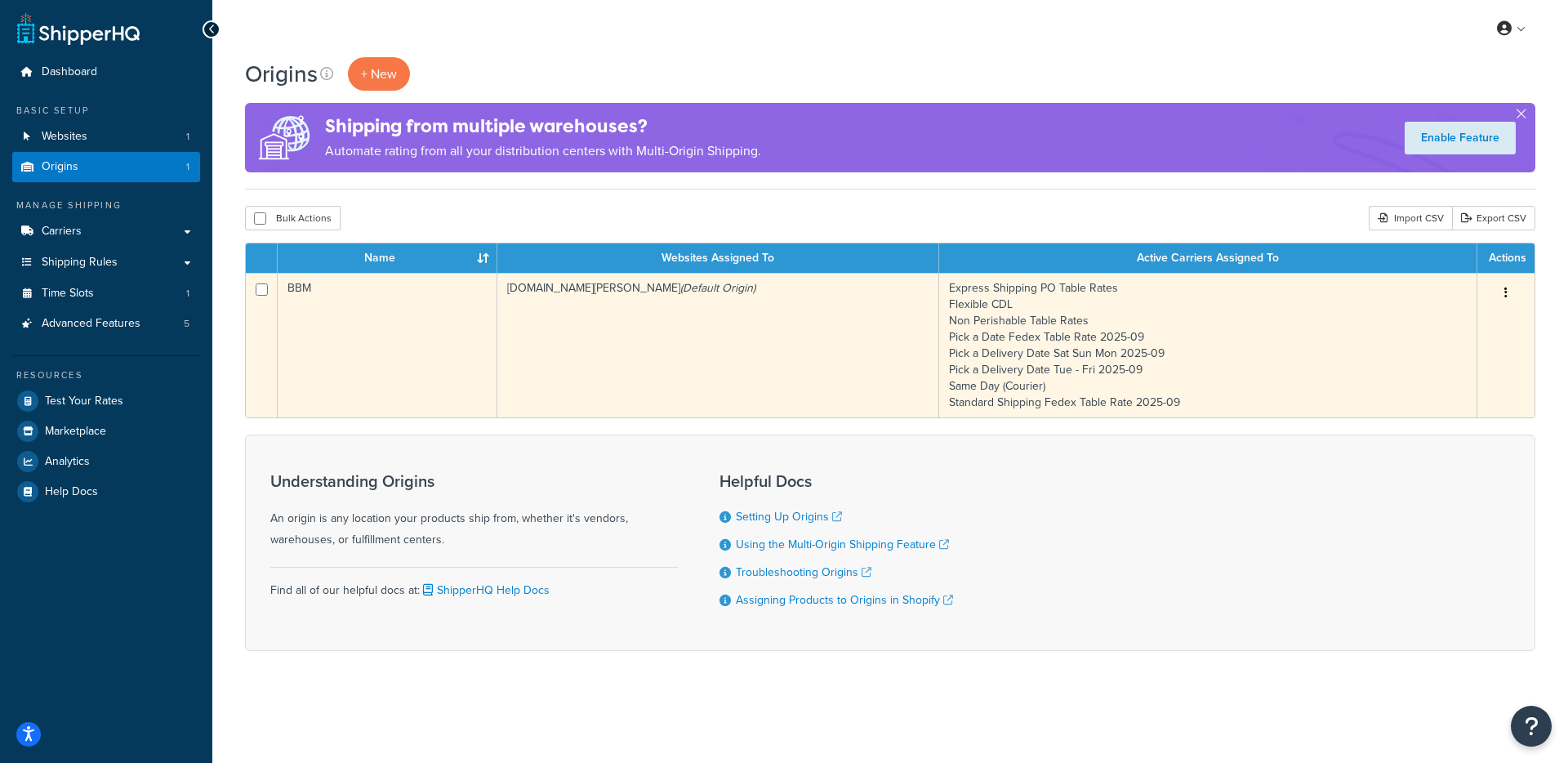
click at [506, 322] on td "[DOMAIN_NAME][PERSON_NAME] (Default Origin)" at bounding box center [718, 345] width 441 height 145
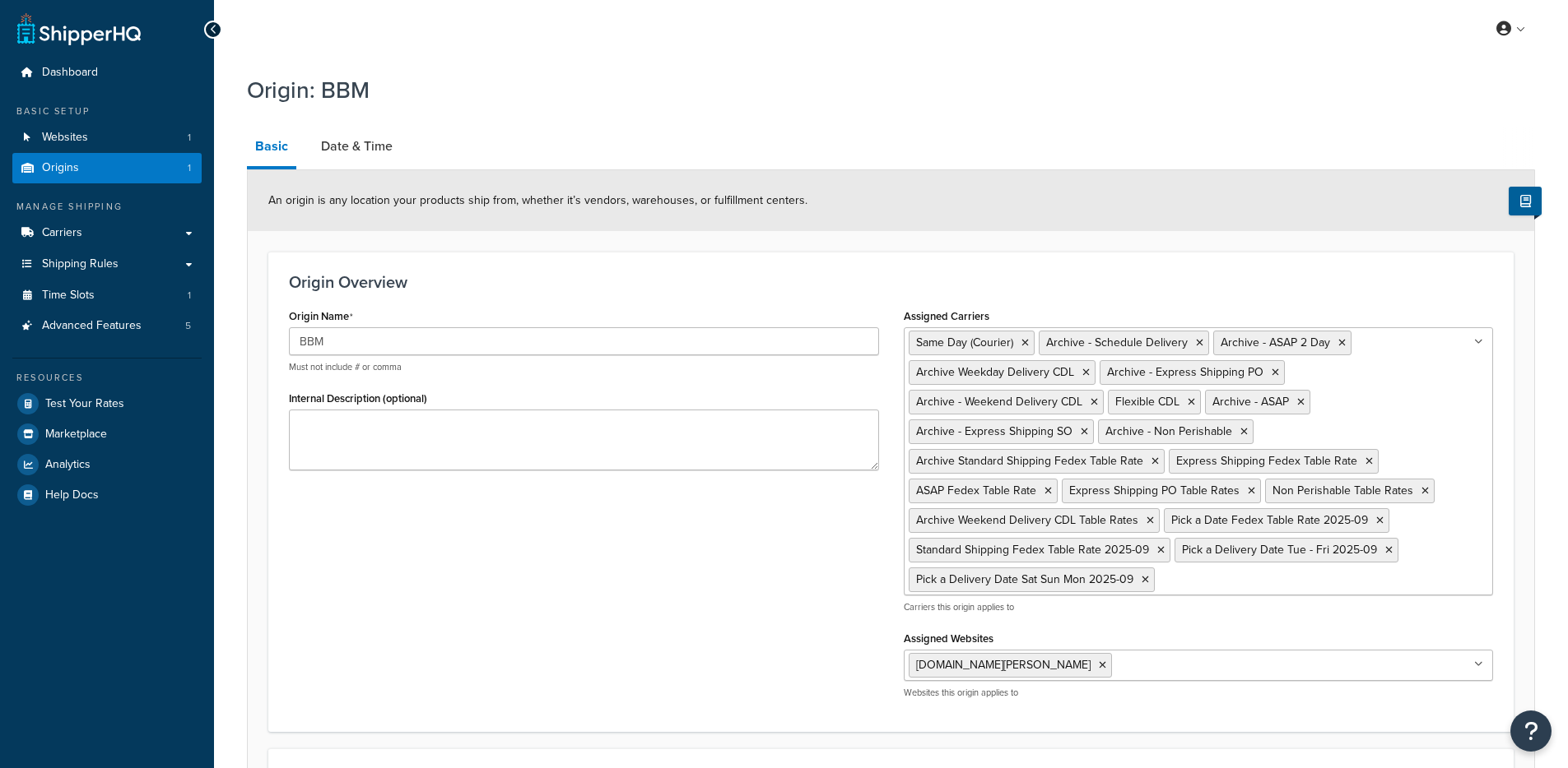
select select "30"
click at [364, 127] on link "Date & Time" at bounding box center [356, 147] width 88 height 39
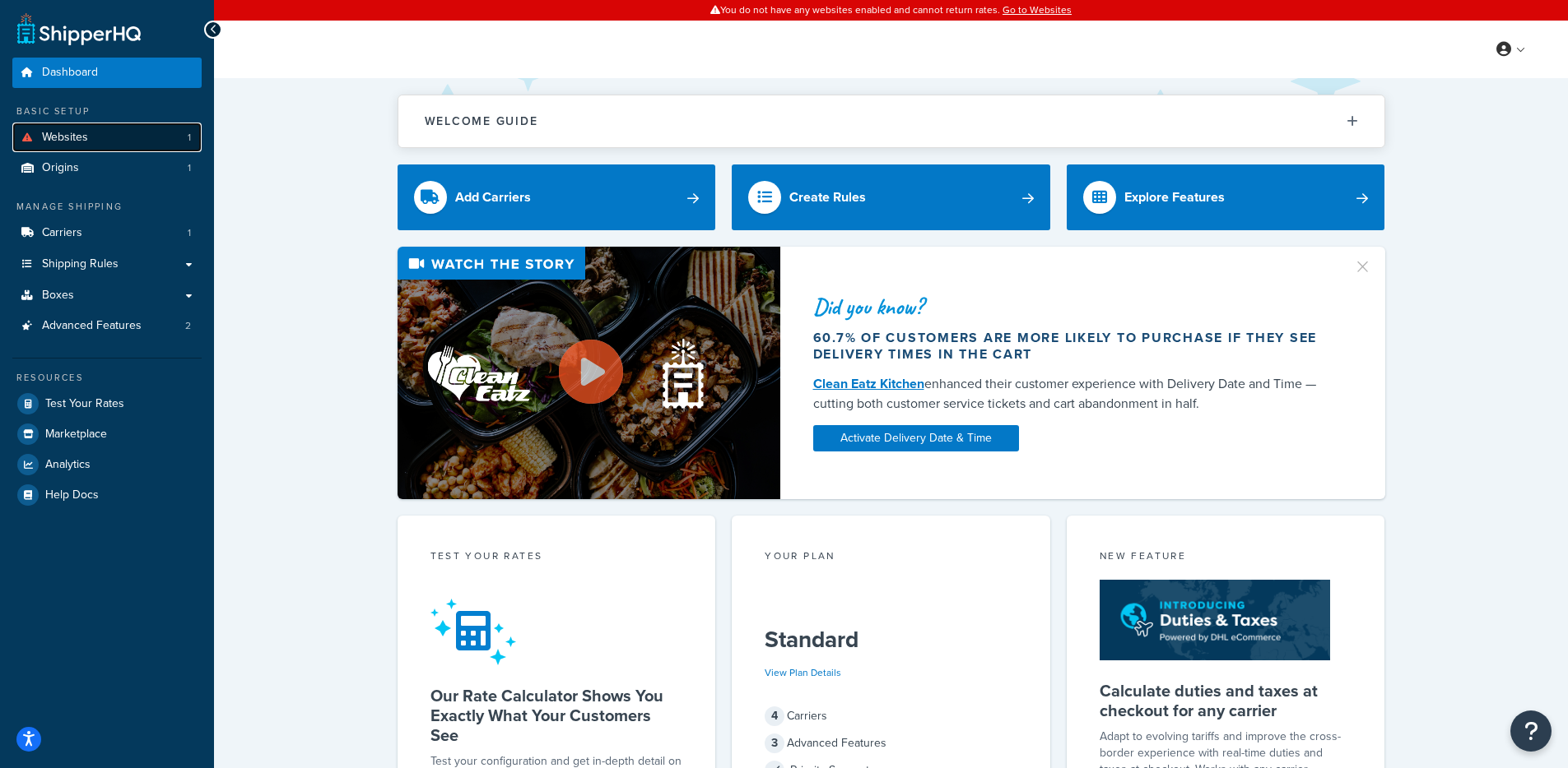
click at [119, 148] on link "Websites 1" at bounding box center [106, 137] width 189 height 30
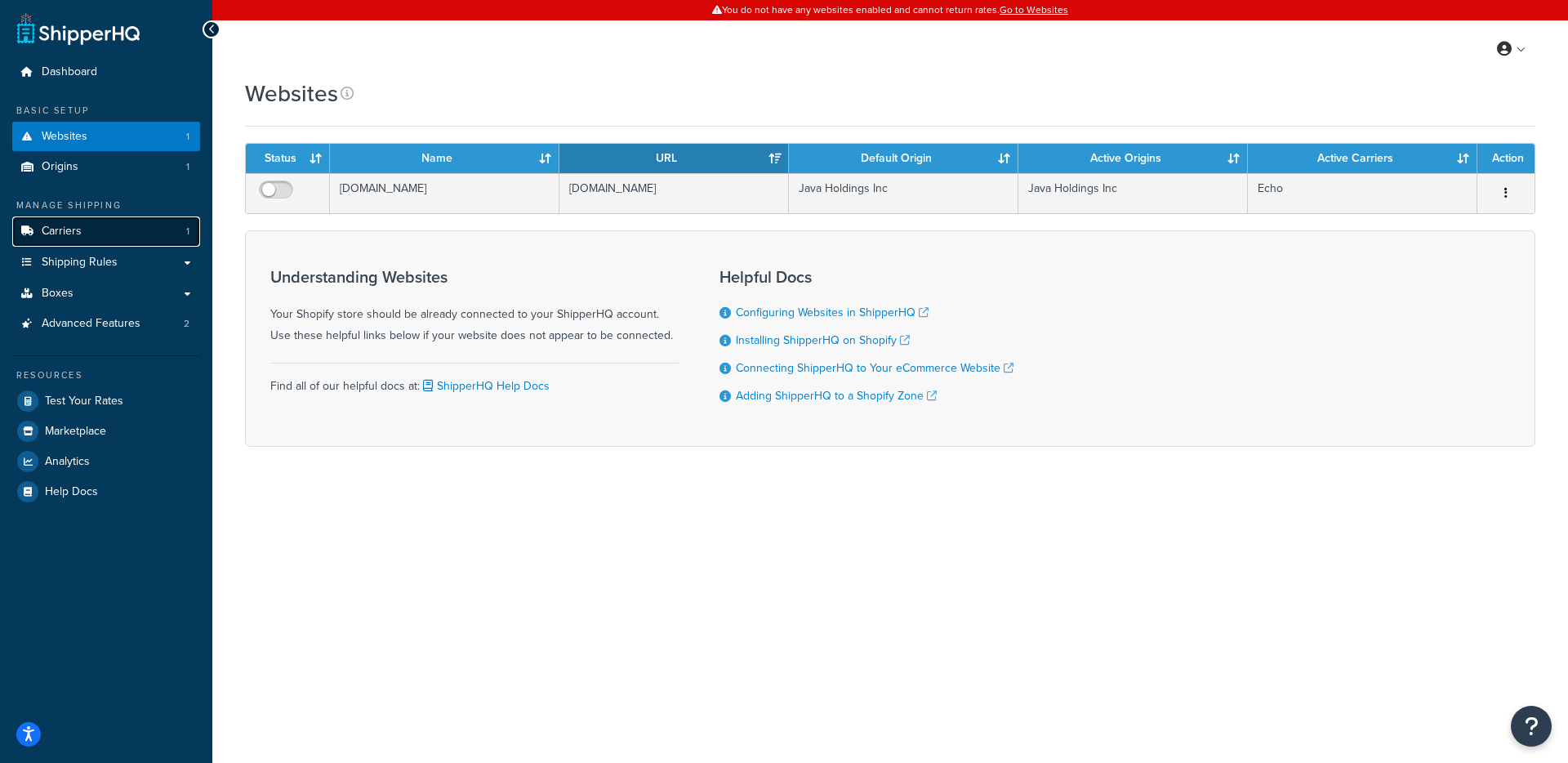
click at [89, 228] on link "Carriers 1" at bounding box center [105, 232] width 188 height 30
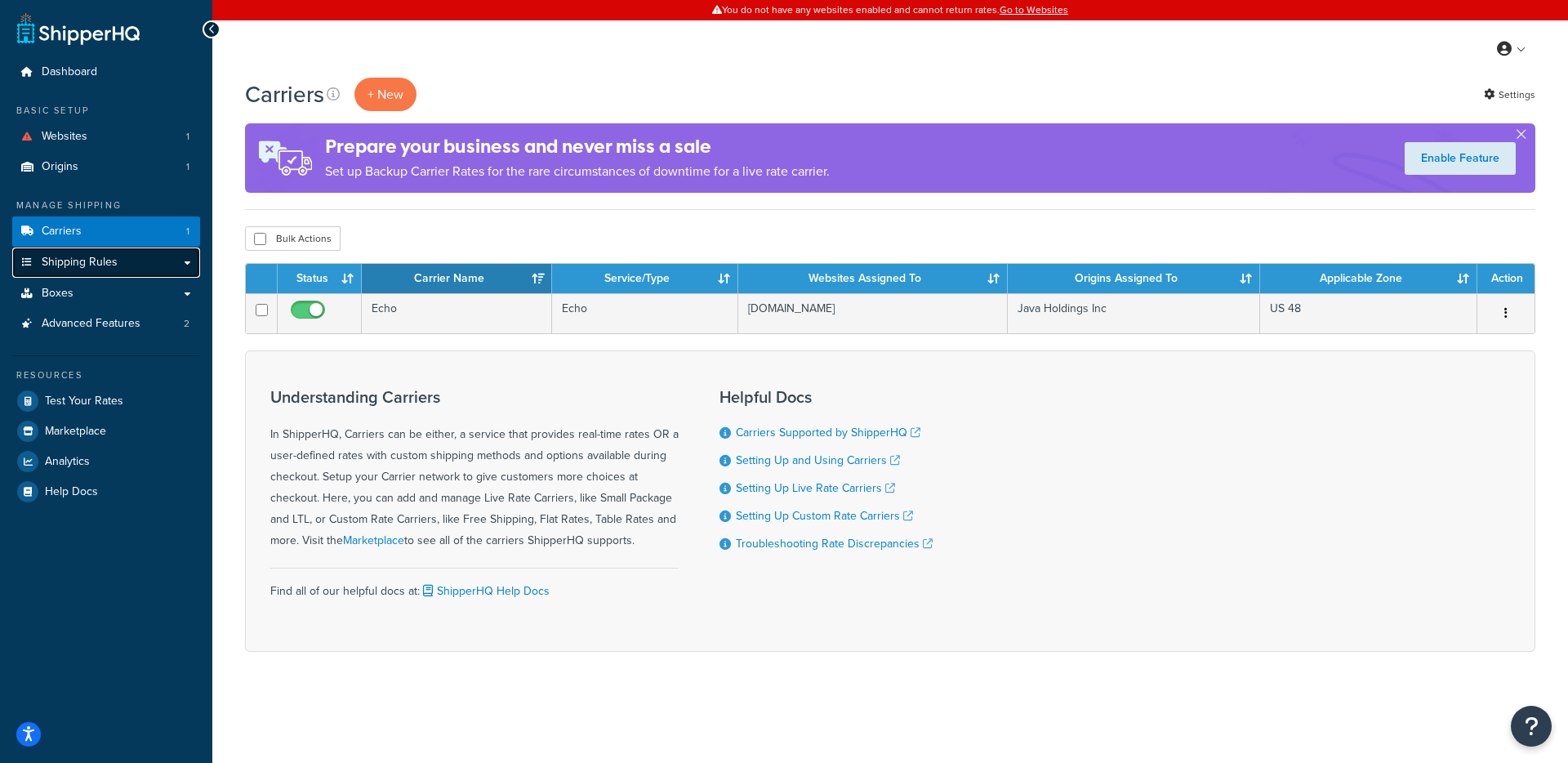
click at [88, 267] on span "Shipping Rules" at bounding box center [79, 262] width 76 height 14
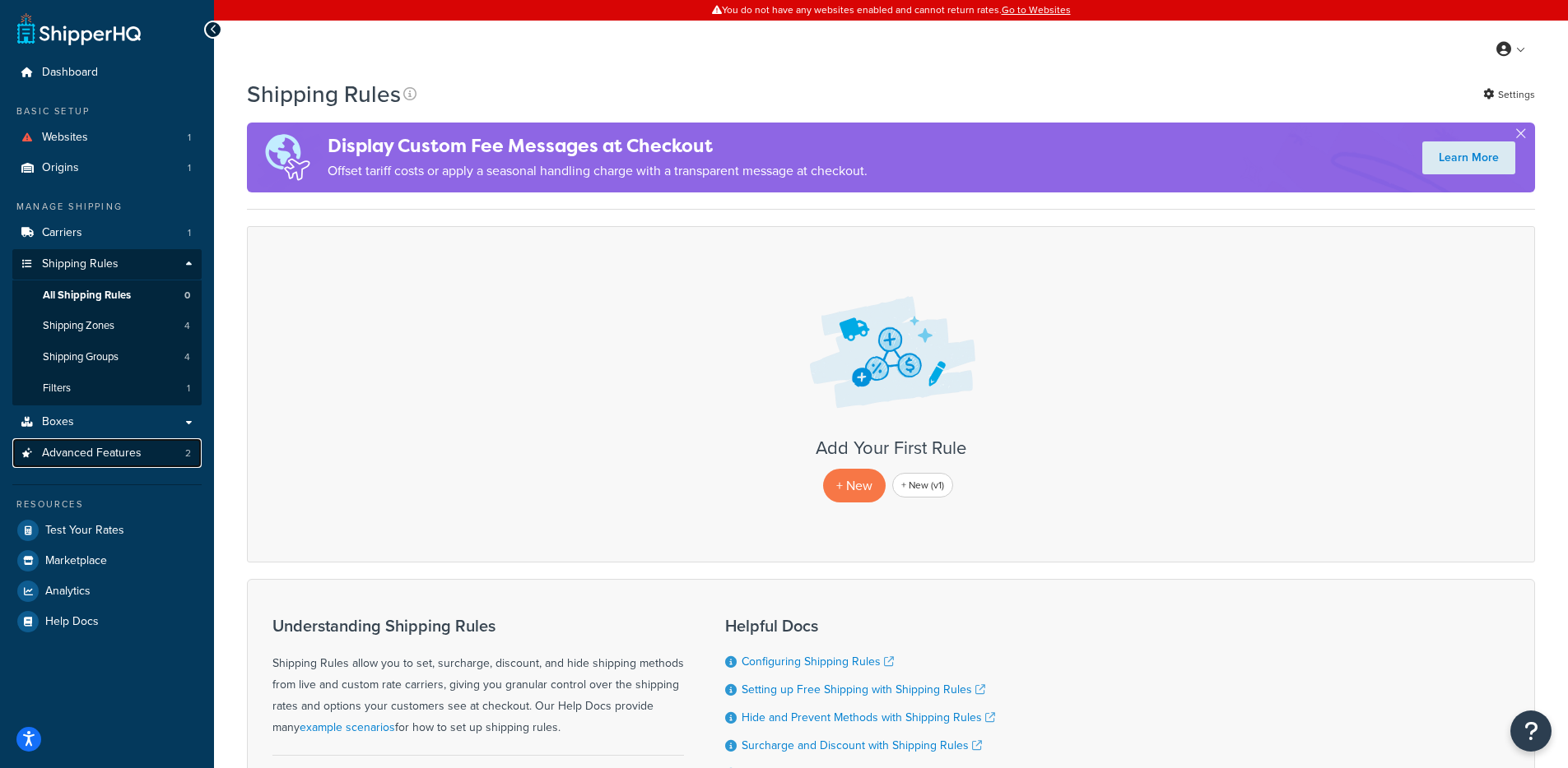
click at [70, 443] on link "Advanced Features 2" at bounding box center [106, 453] width 189 height 30
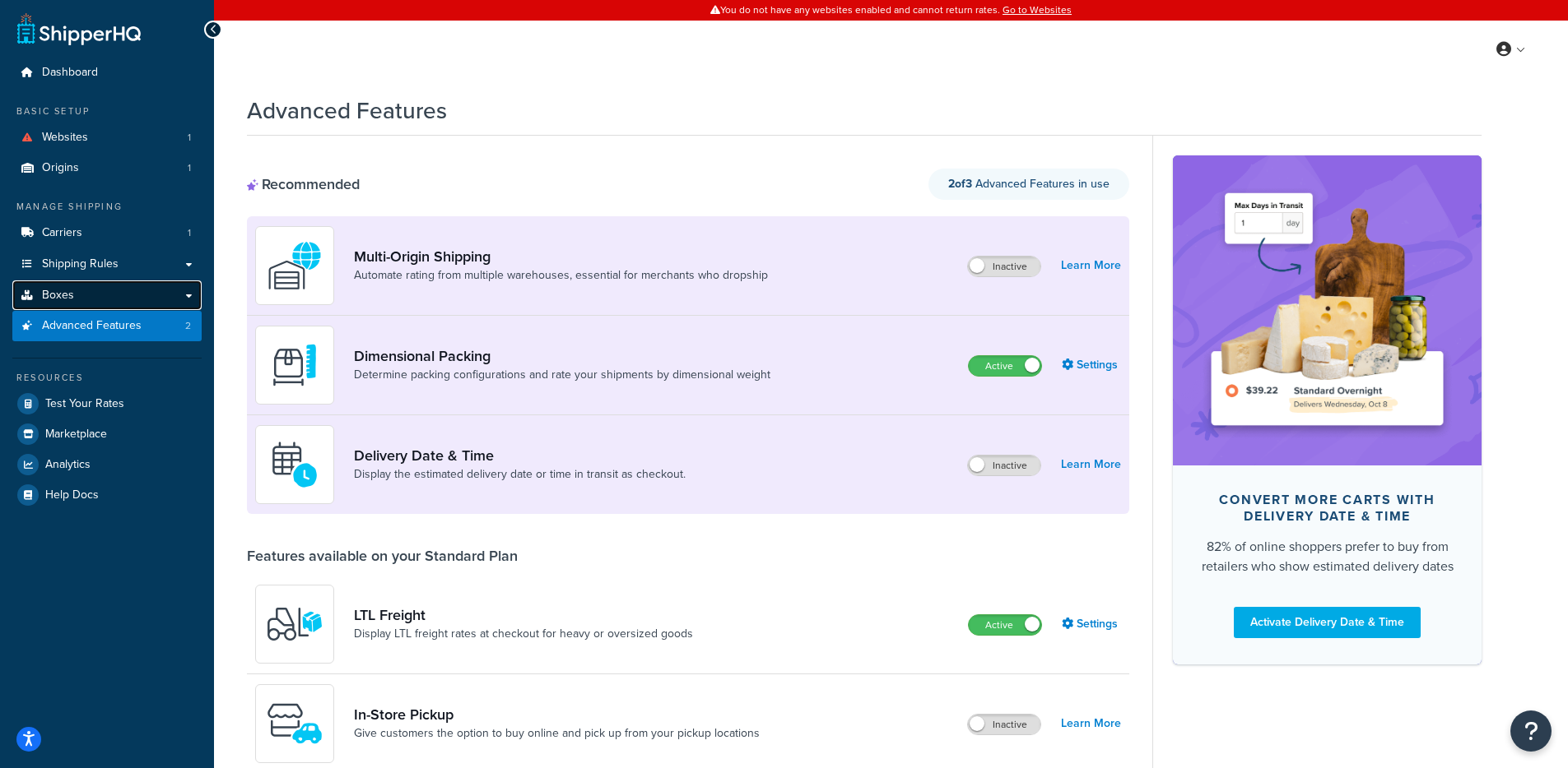
click at [123, 281] on link "Boxes" at bounding box center [106, 295] width 189 height 30
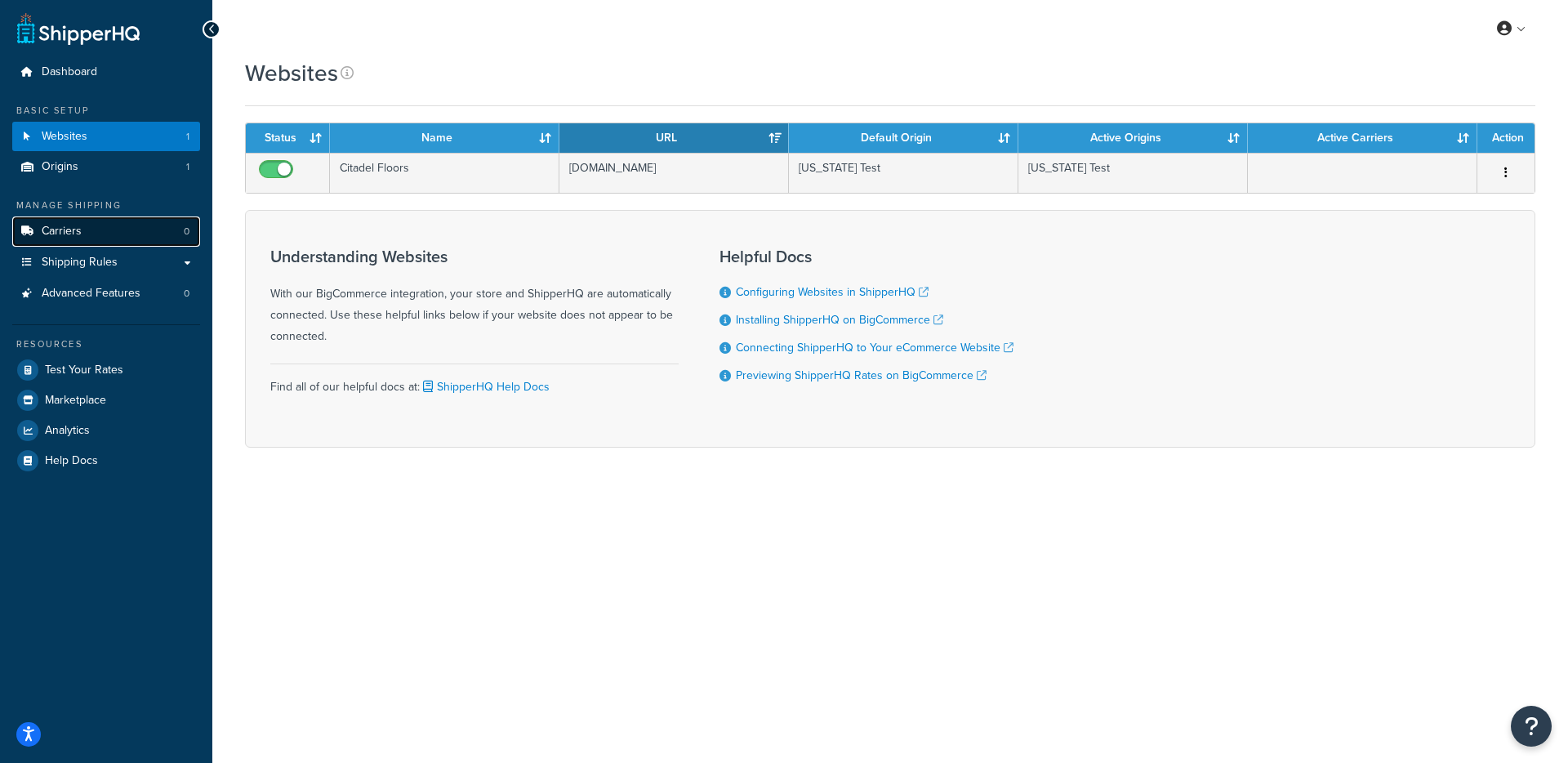
click at [147, 229] on link "Carriers 0" at bounding box center [105, 232] width 188 height 30
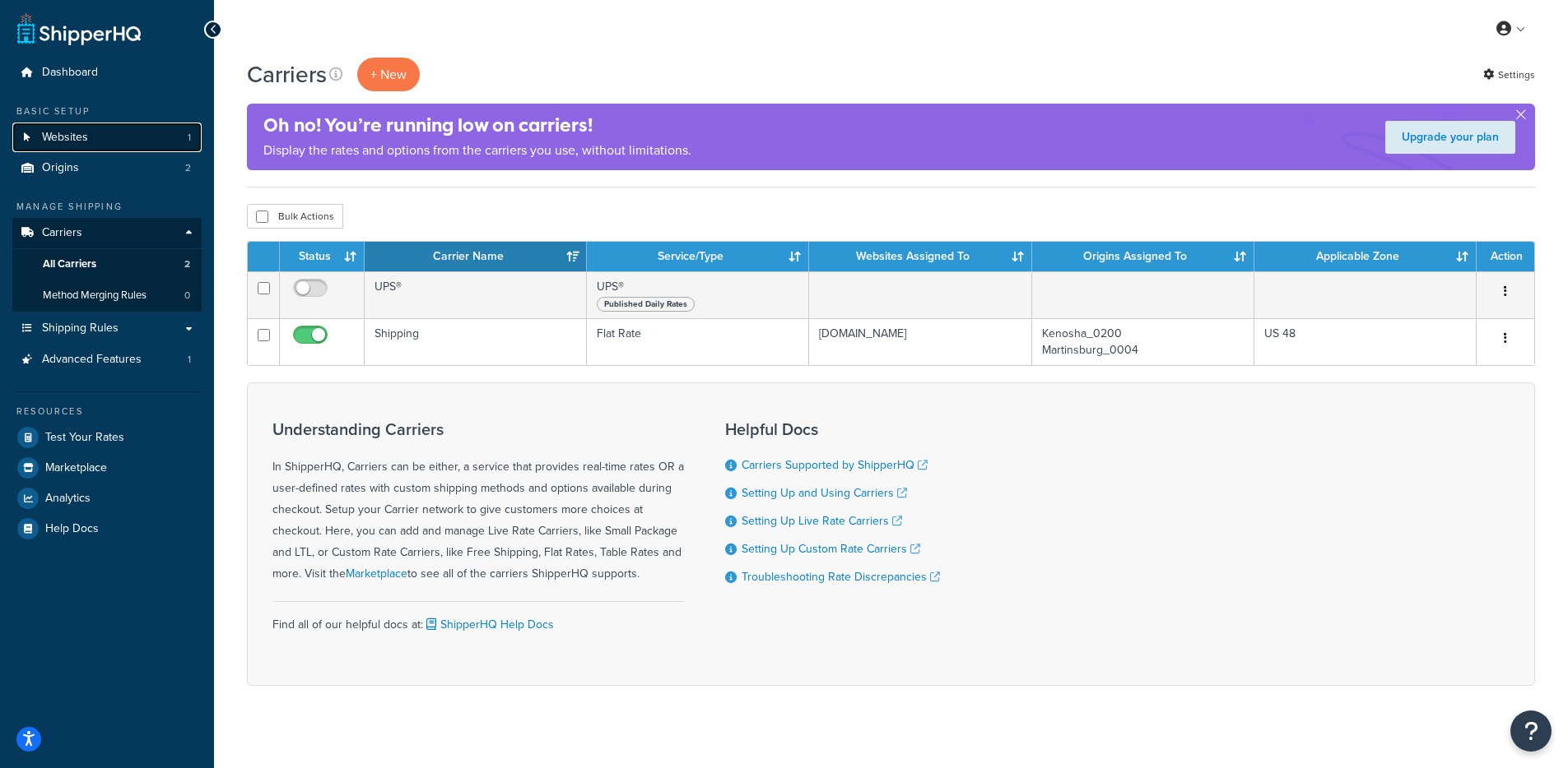
click at [123, 151] on link "Websites 1" at bounding box center [106, 137] width 189 height 30
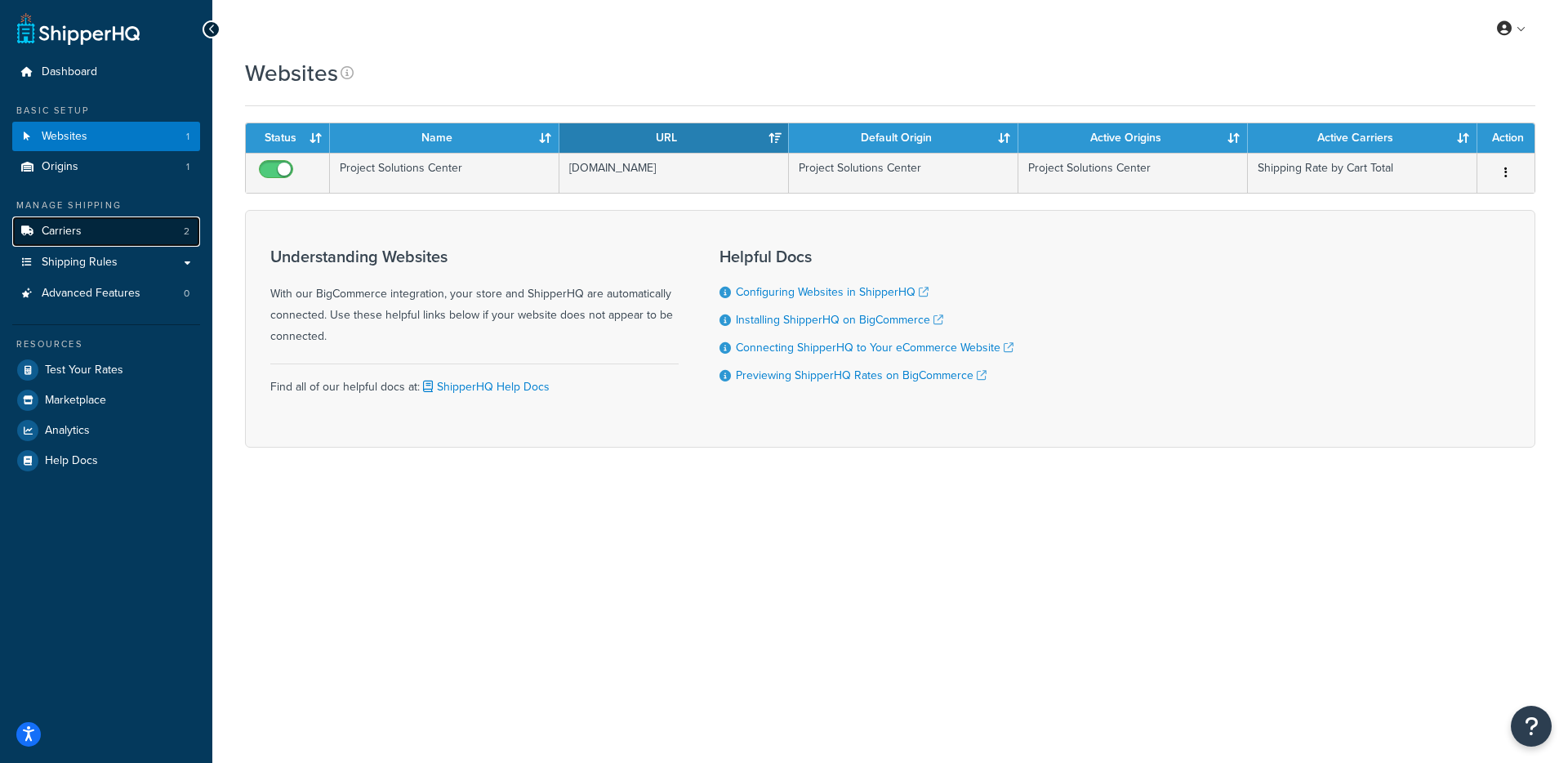
click at [75, 230] on span "Carriers" at bounding box center [62, 232] width 40 height 14
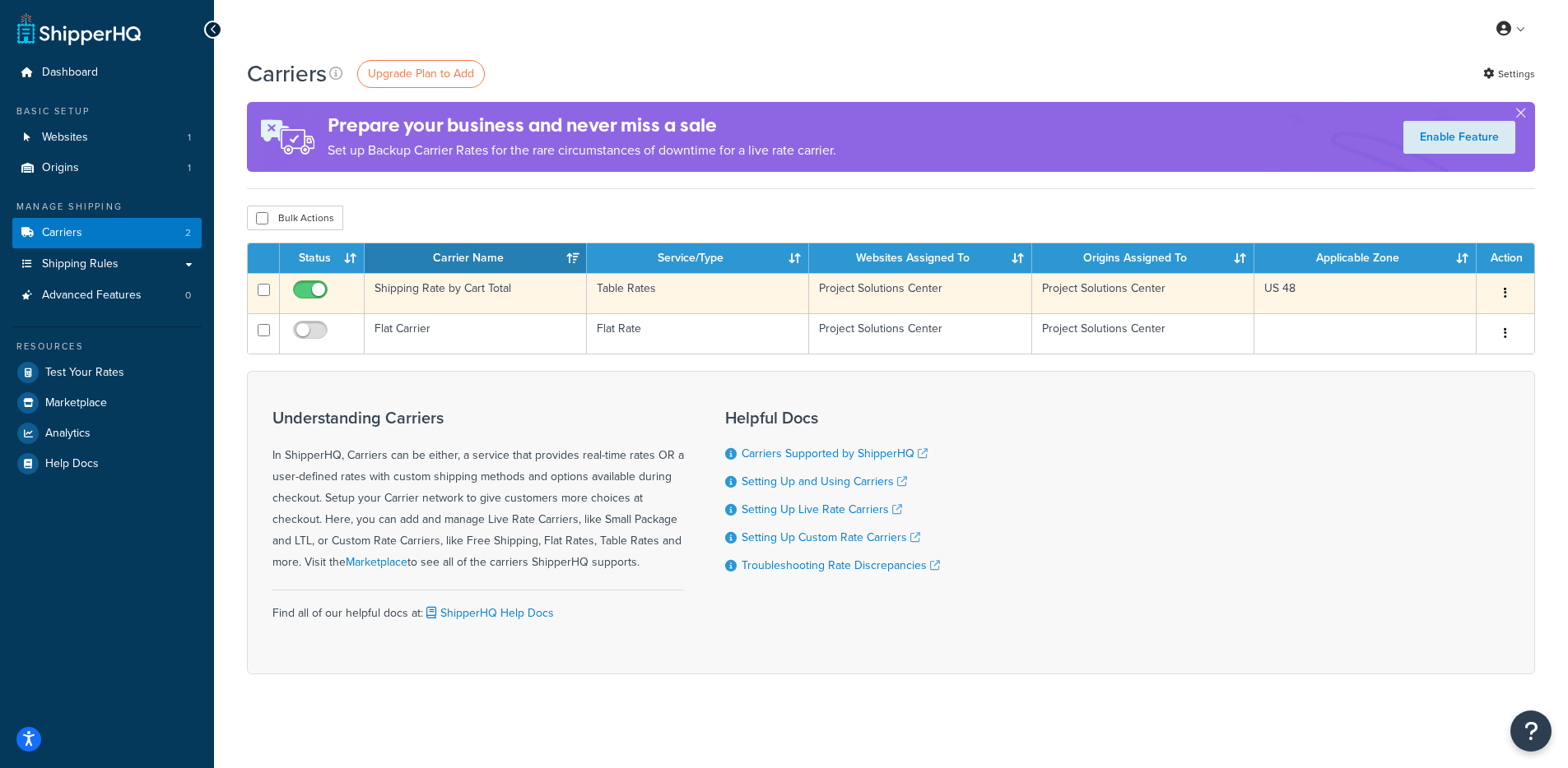
click at [474, 296] on td "Shipping Rate by Cart Total" at bounding box center [476, 292] width 222 height 40
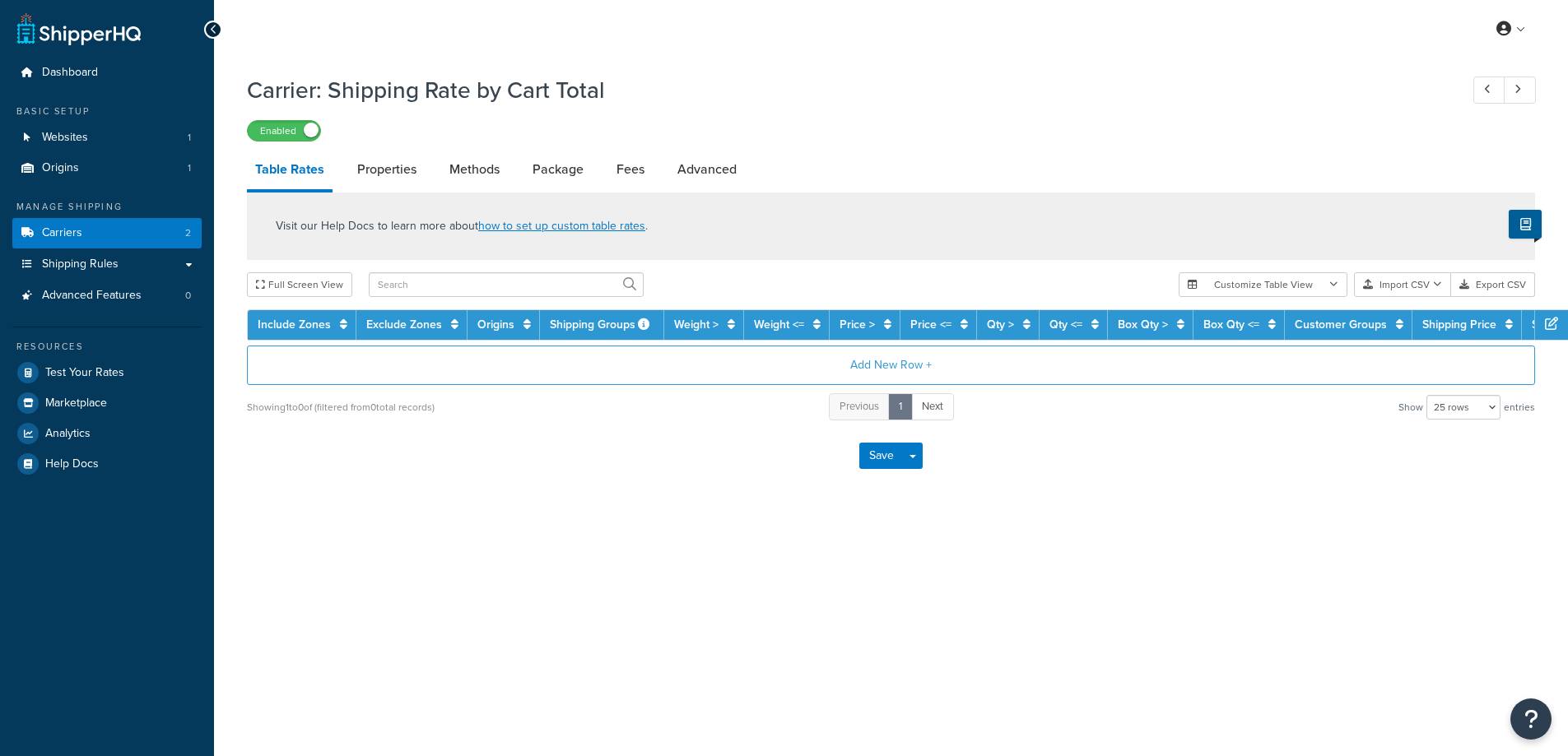
select select "25"
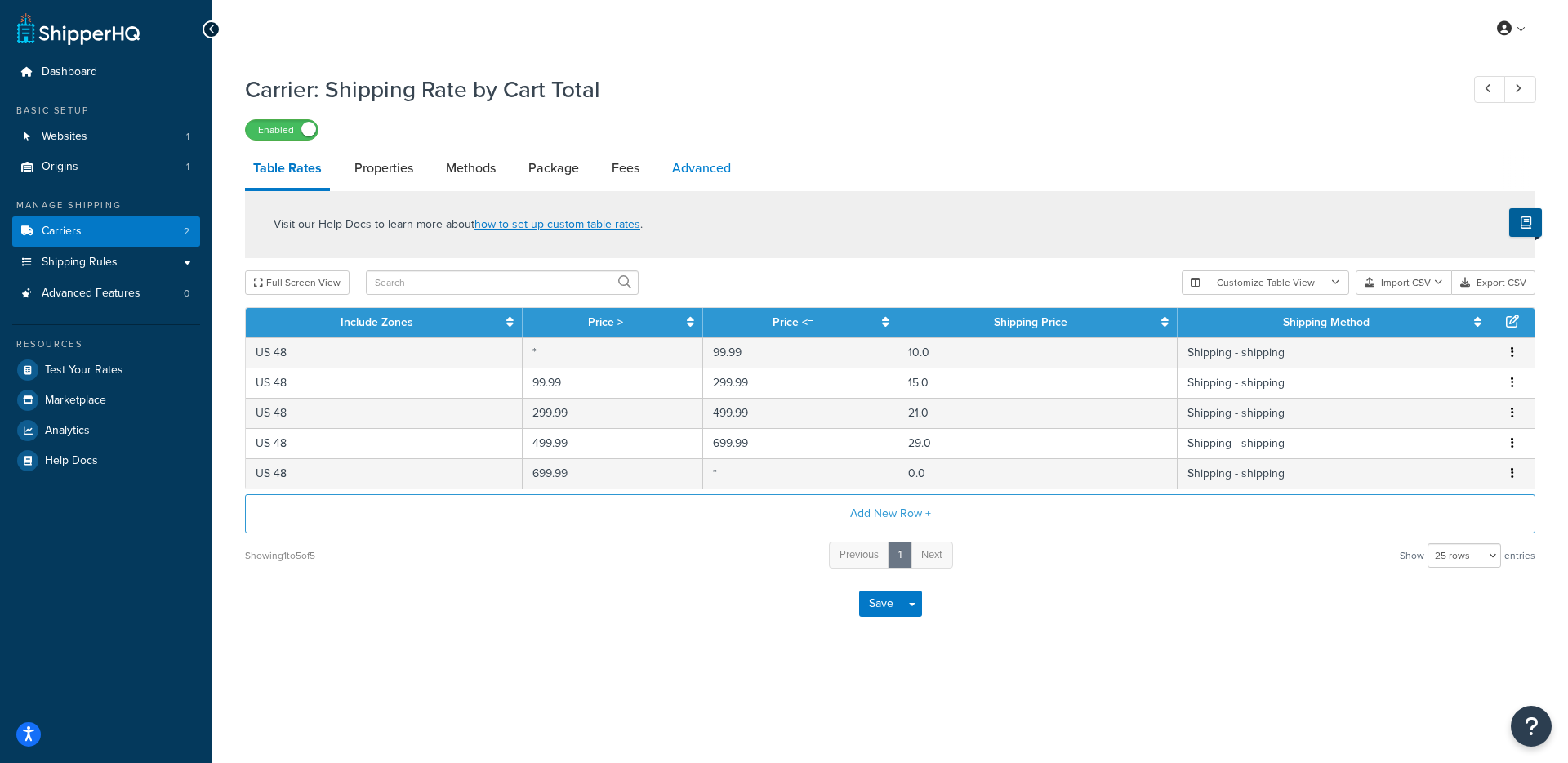
click at [684, 168] on link "Advanced" at bounding box center [701, 168] width 75 height 39
select select "false"
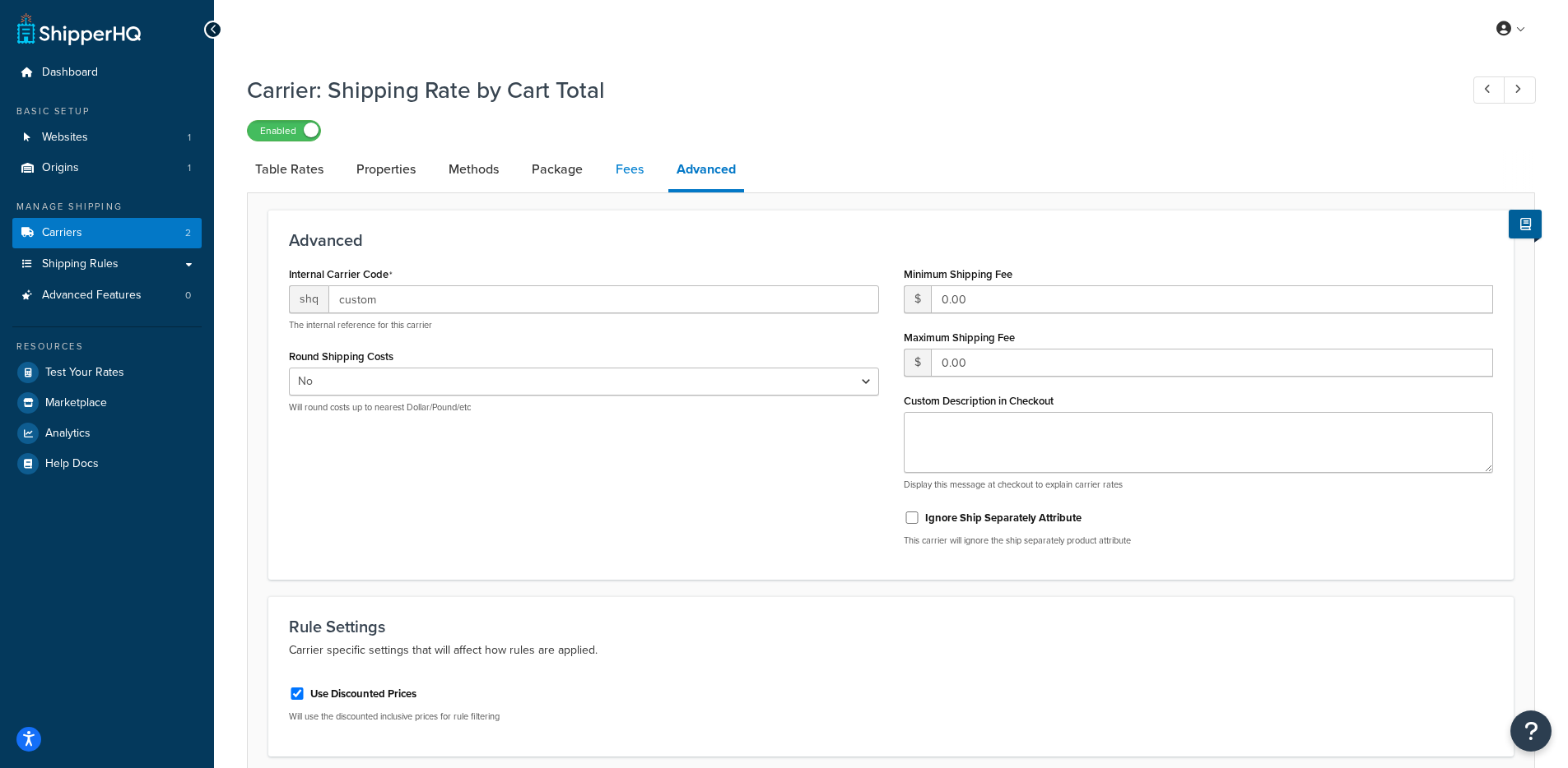
click at [611, 178] on link "Fees" at bounding box center [629, 169] width 44 height 39
select select "AFTER"
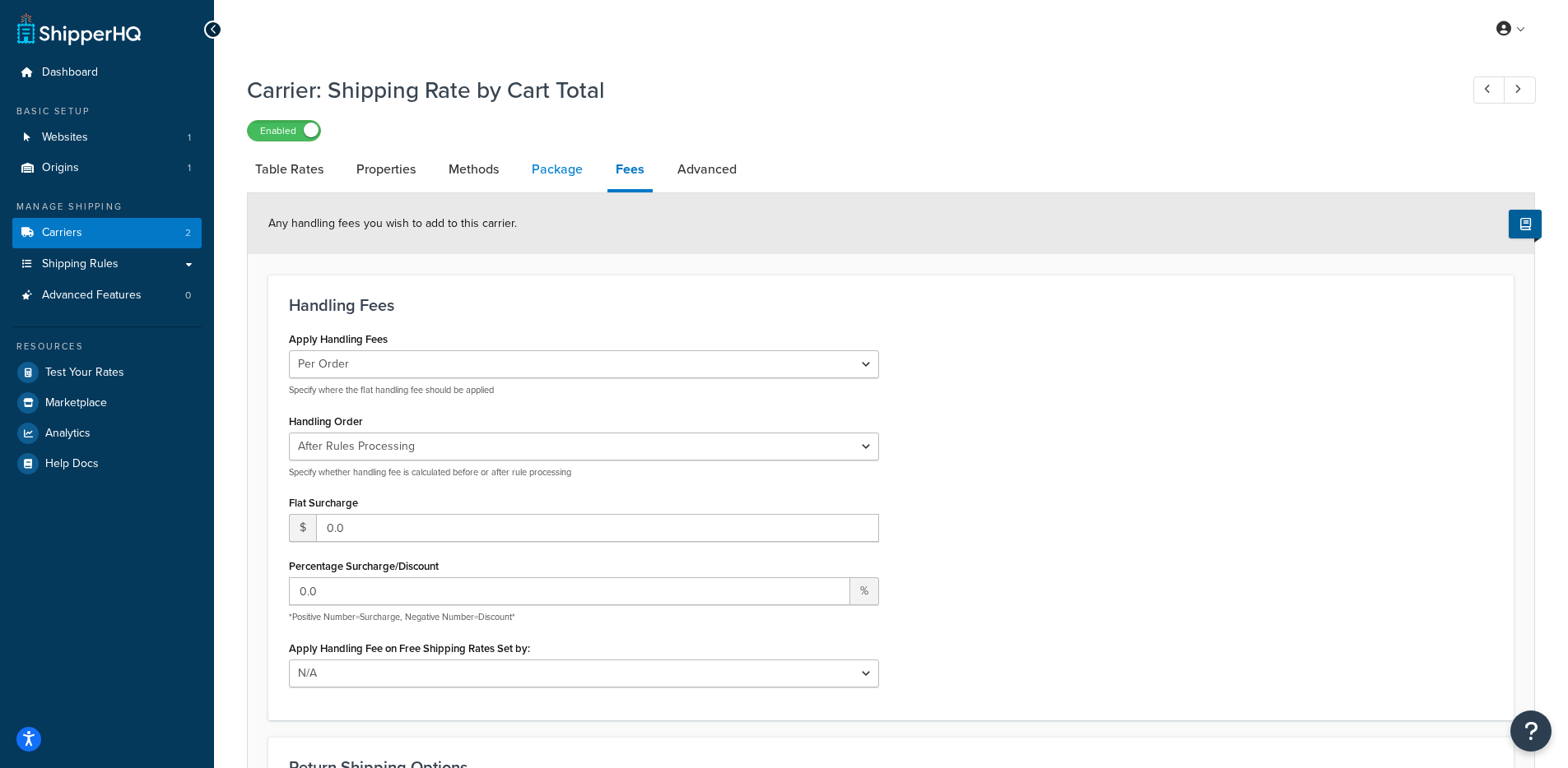
click at [560, 176] on link "Package" at bounding box center [557, 169] width 68 height 39
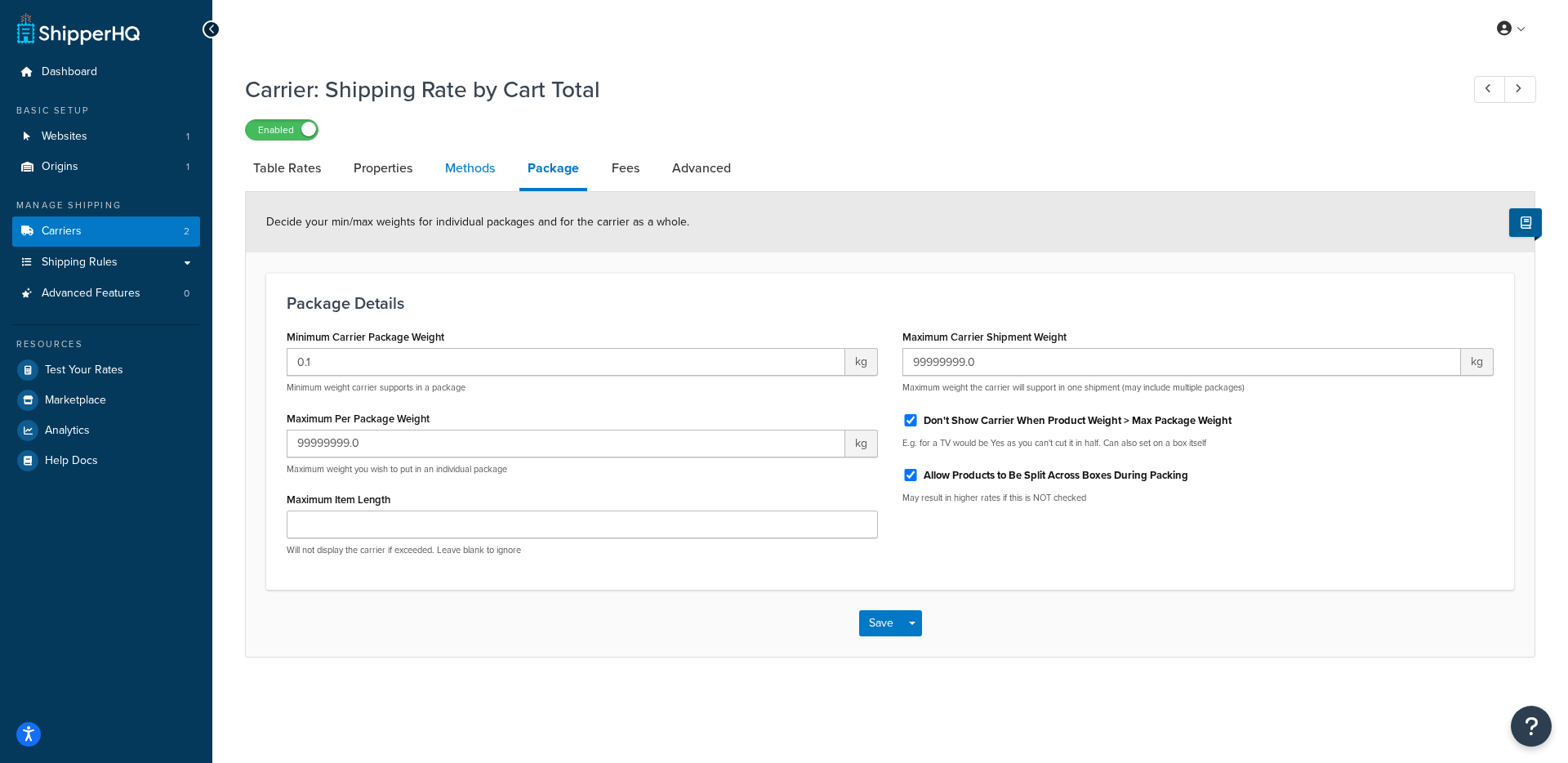
click at [482, 180] on link "Methods" at bounding box center [469, 168] width 66 height 39
select select "25"
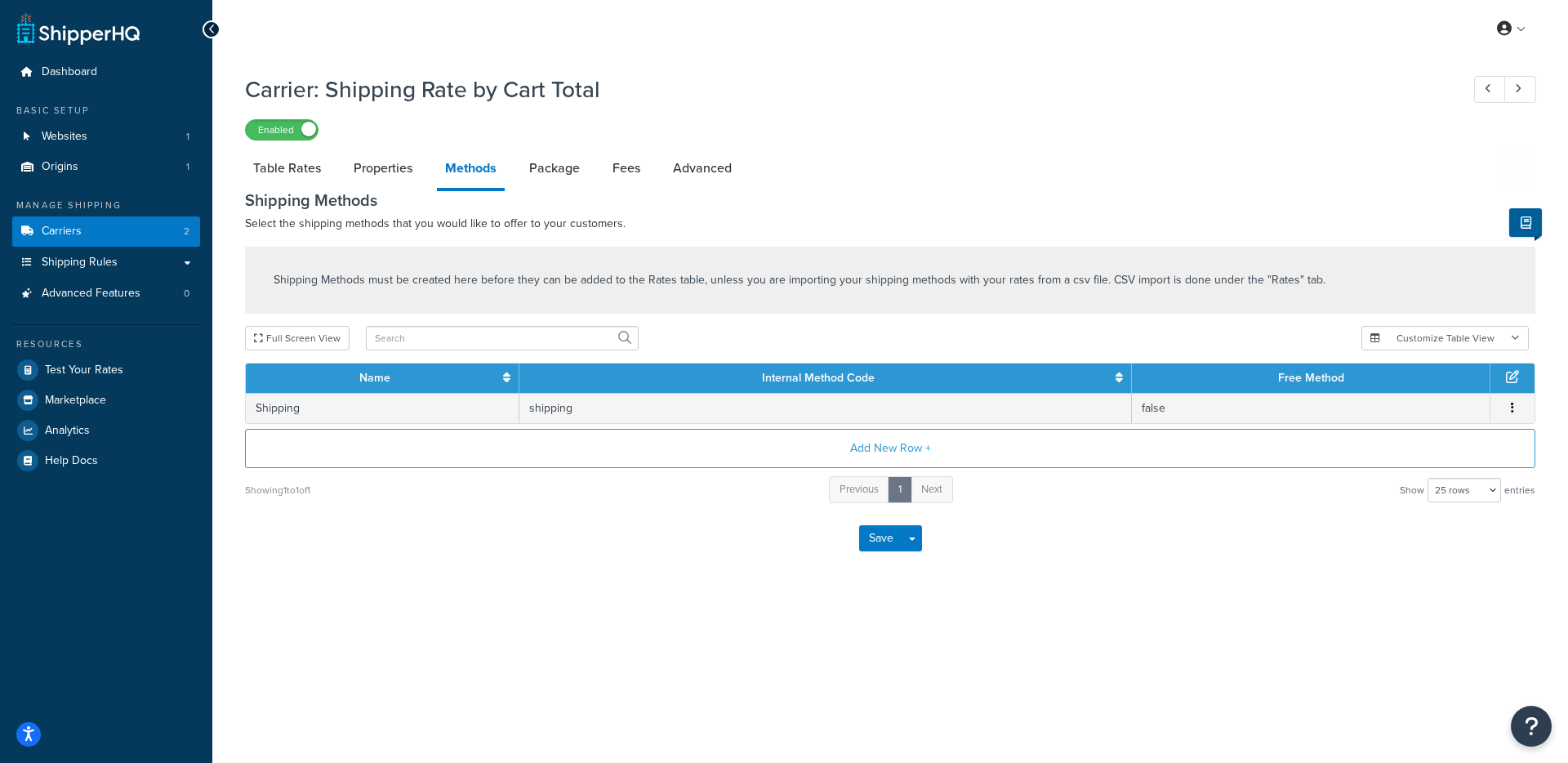
click at [338, 178] on li "Table Rates" at bounding box center [295, 168] width 101 height 39
click at [405, 168] on link "Properties" at bounding box center [383, 168] width 75 height 39
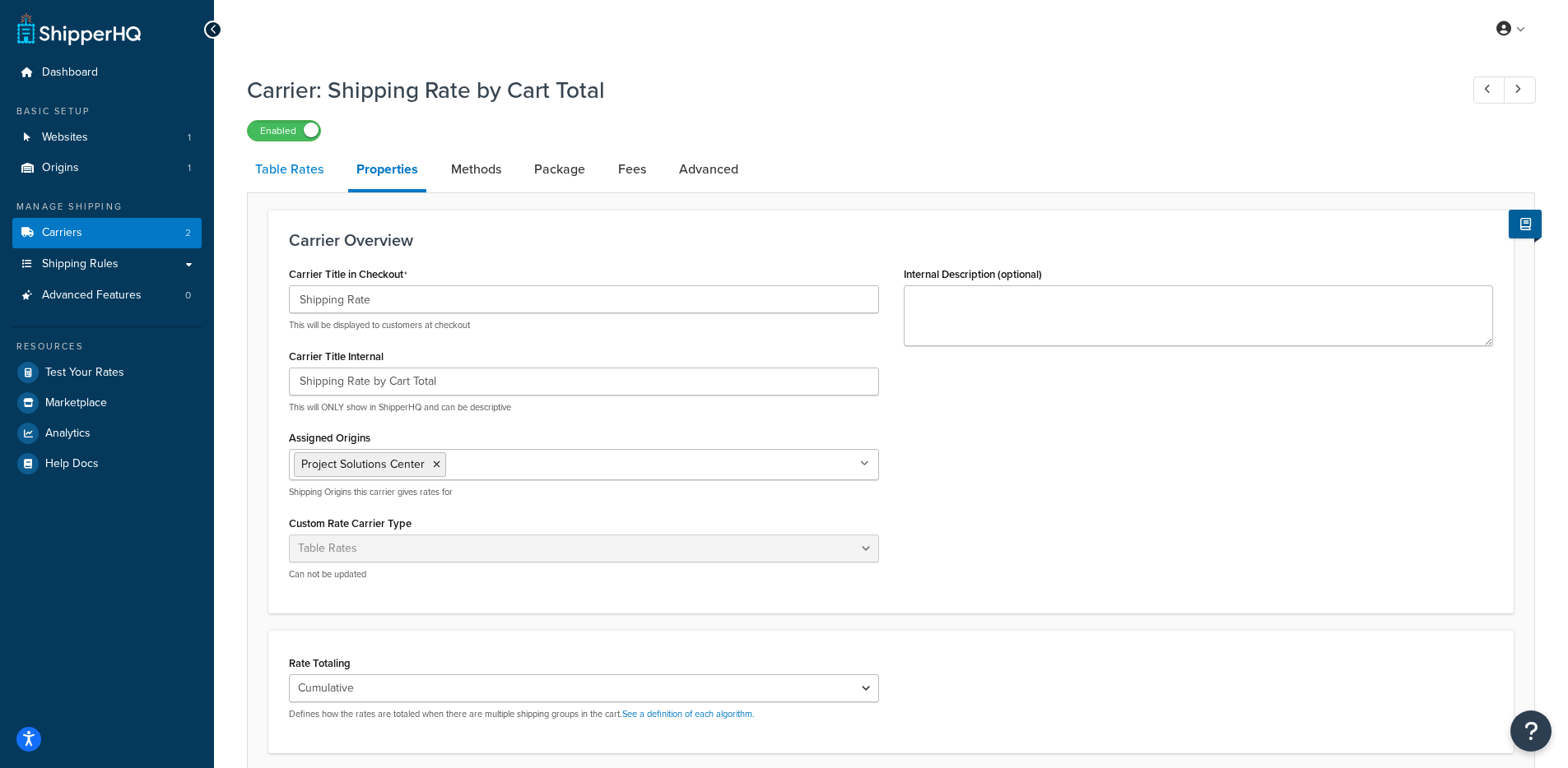
click at [319, 179] on link "Table Rates" at bounding box center [289, 169] width 85 height 39
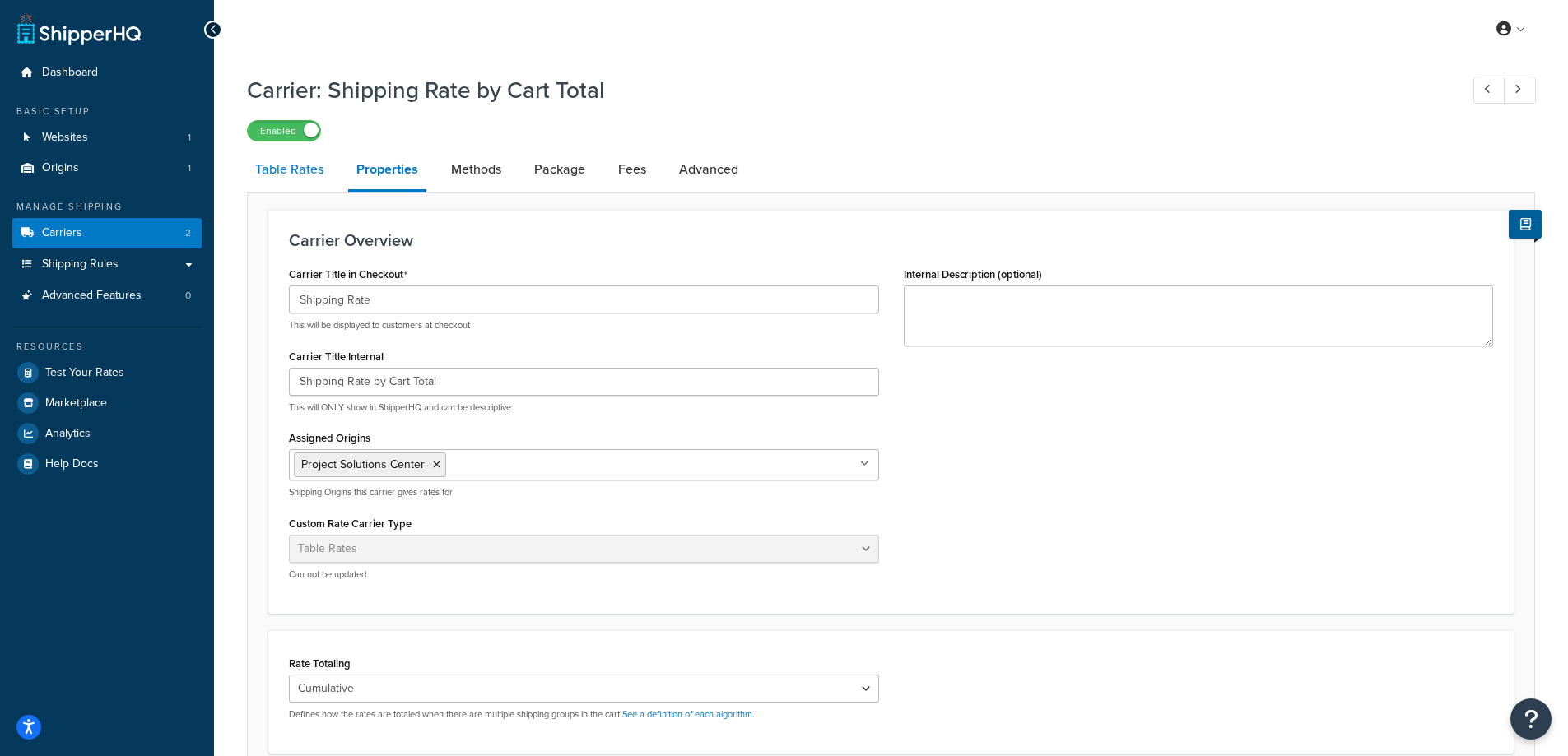
select select "25"
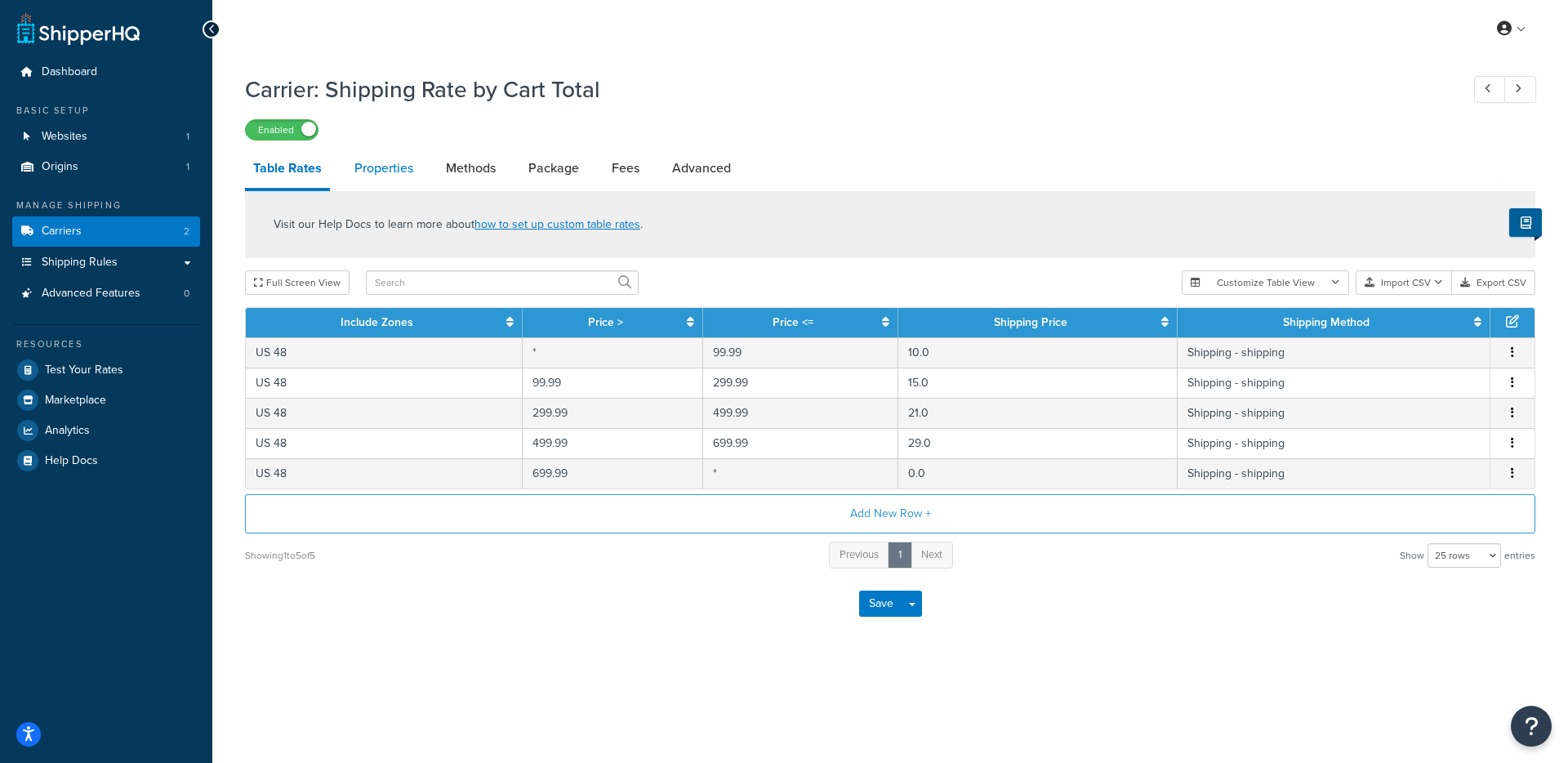
click at [409, 179] on link "Properties" at bounding box center [384, 168] width 75 height 39
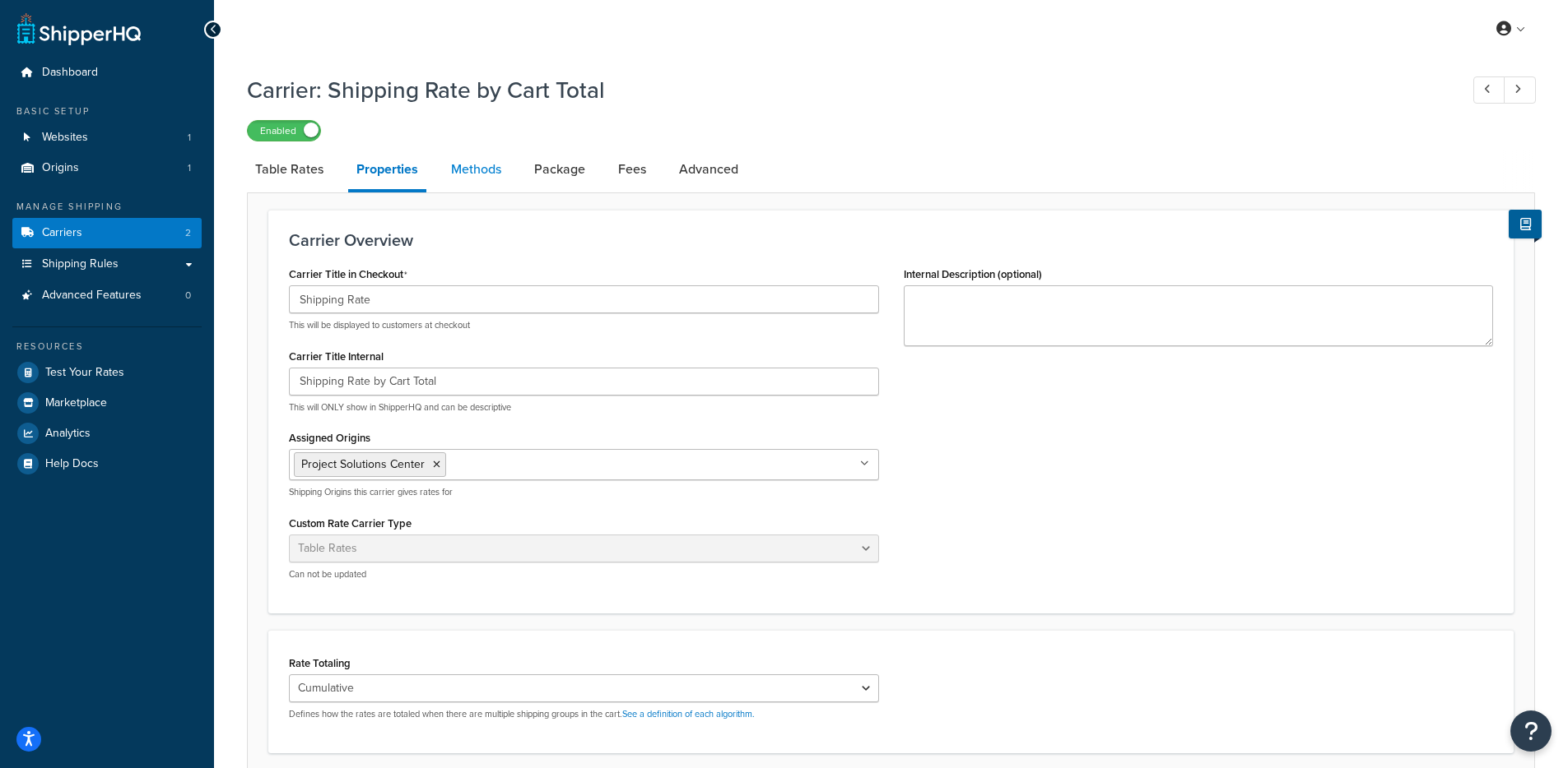
click at [483, 186] on link "Methods" at bounding box center [476, 169] width 67 height 39
select select "25"
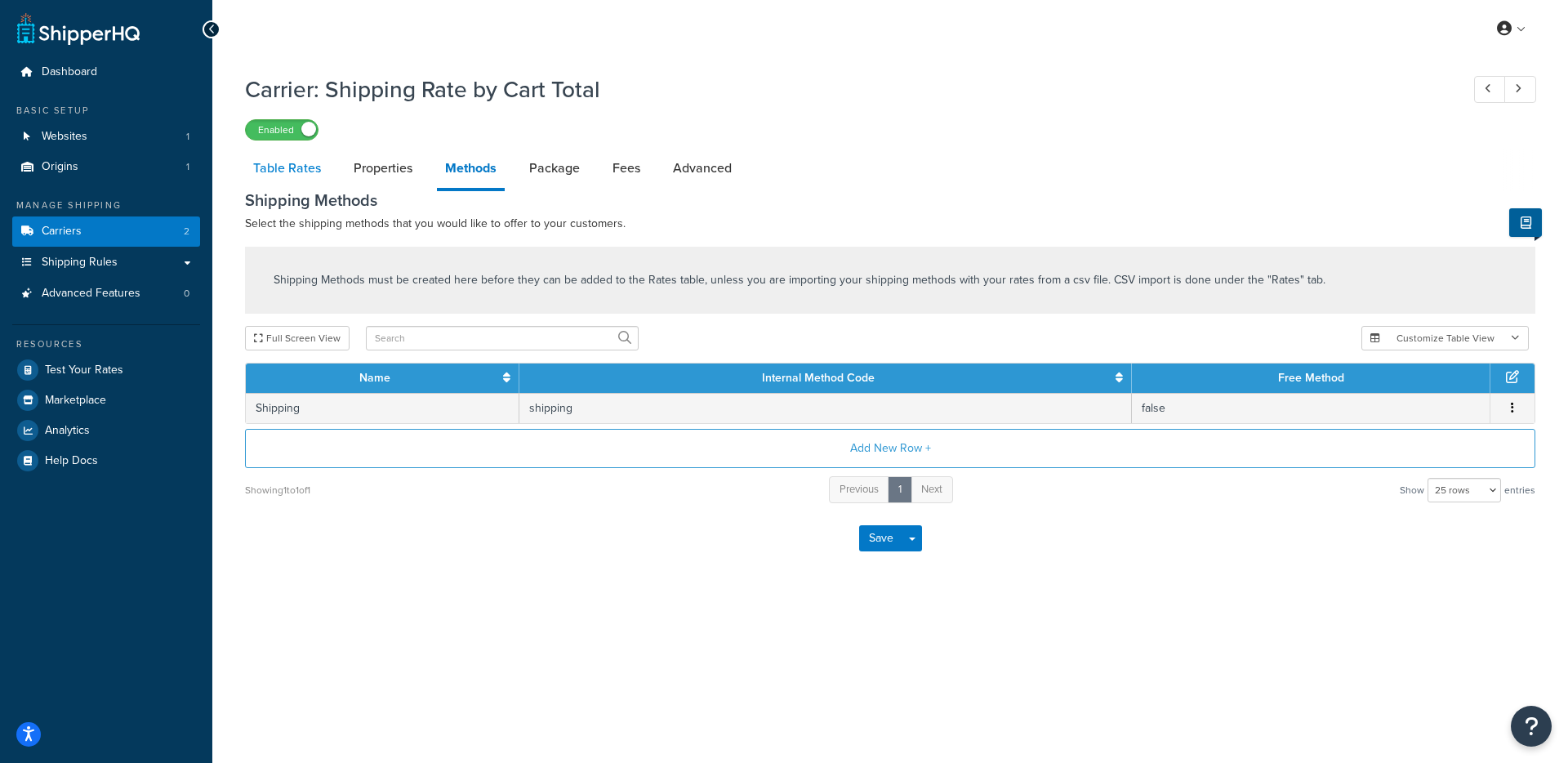
click at [304, 175] on link "Table Rates" at bounding box center [287, 168] width 84 height 39
select select "25"
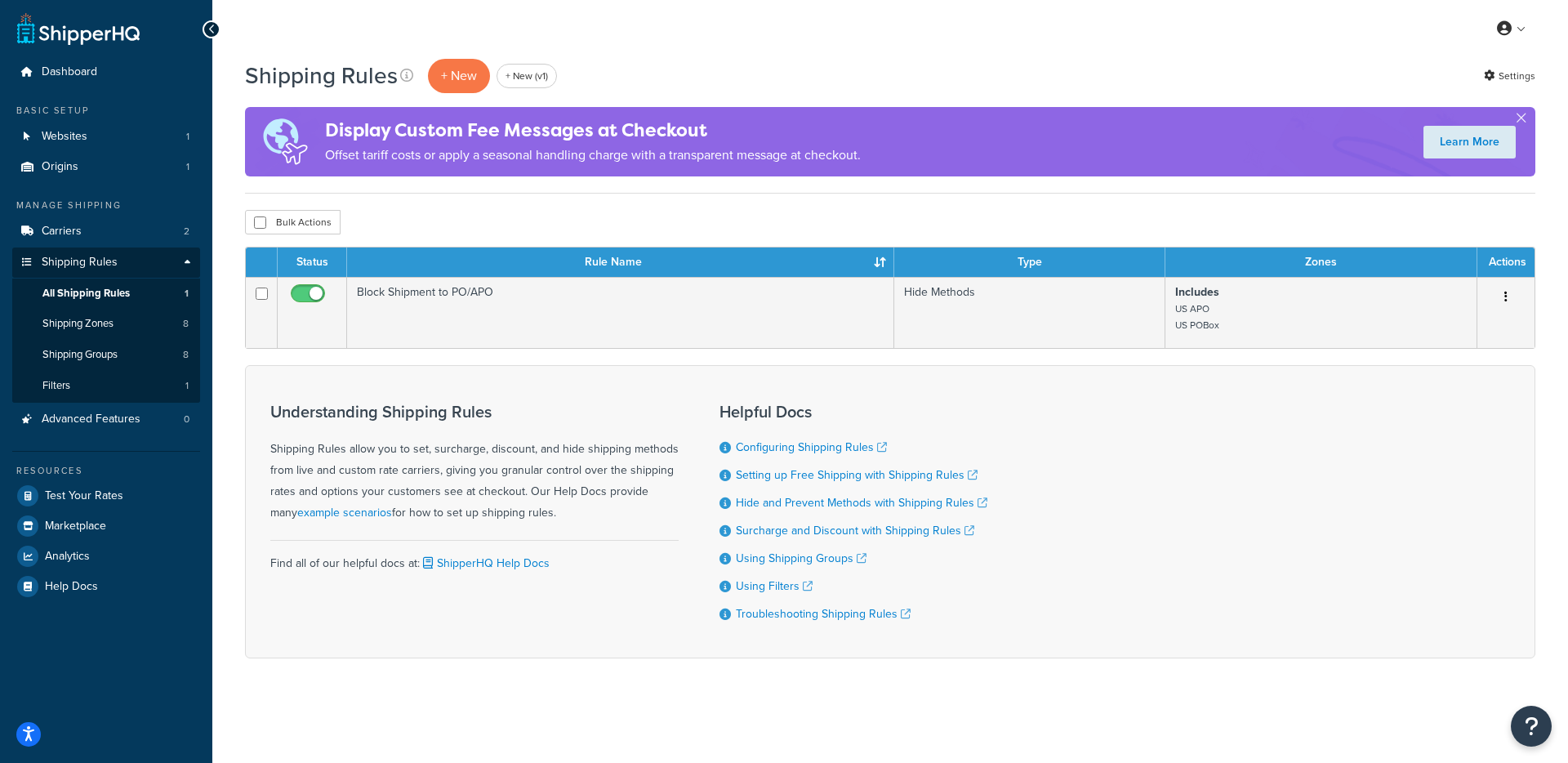
click at [419, 83] on div "Shipping Rules + New + New (v1)" at bounding box center [408, 76] width 327 height 37
click at [440, 81] on p "+ New" at bounding box center [458, 76] width 62 height 34
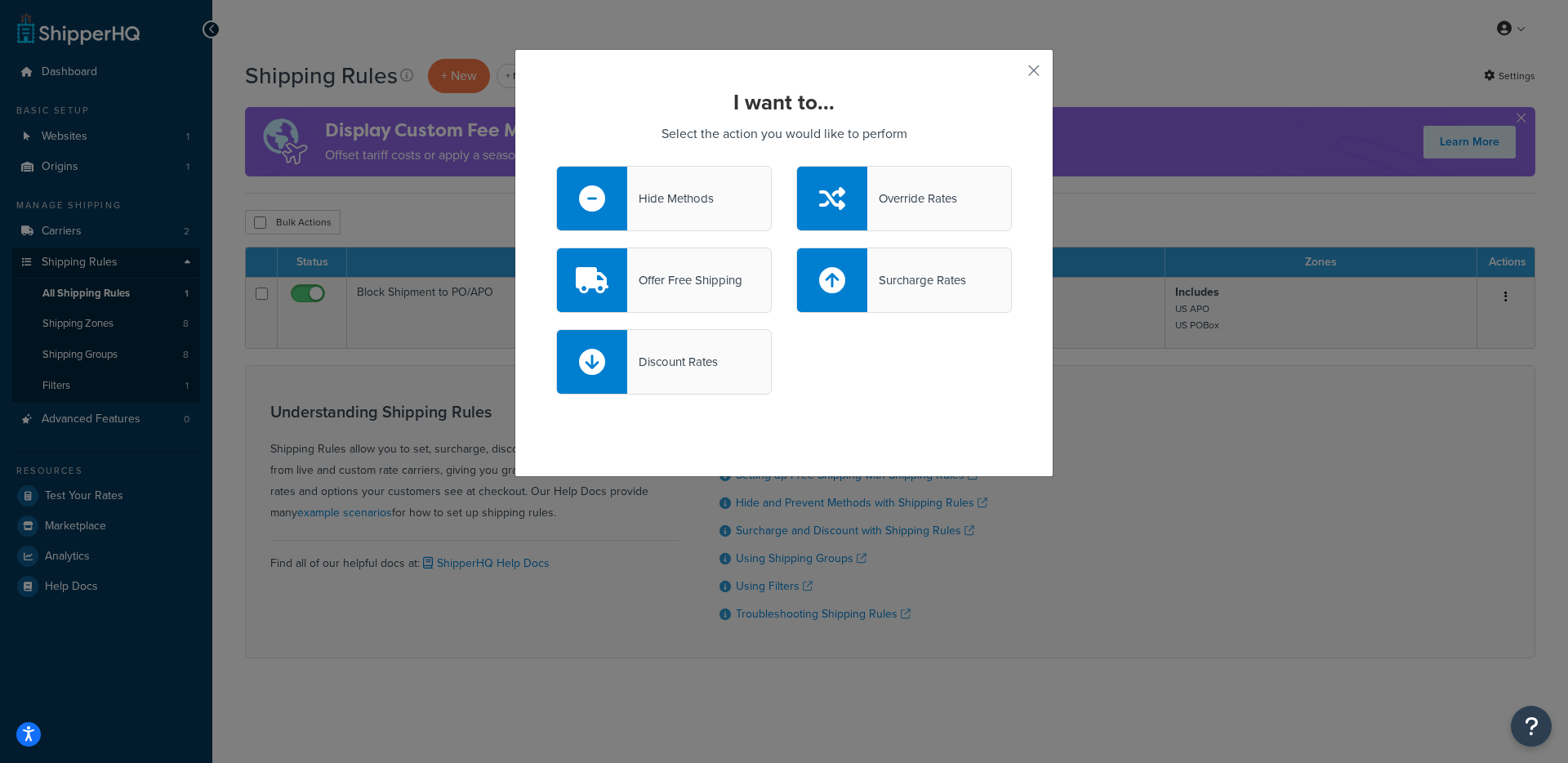
click at [693, 269] on div "Offer Free Shipping" at bounding box center [684, 280] width 115 height 22
click at [0, 0] on input "Offer Free Shipping" at bounding box center [0, 0] width 0 height 0
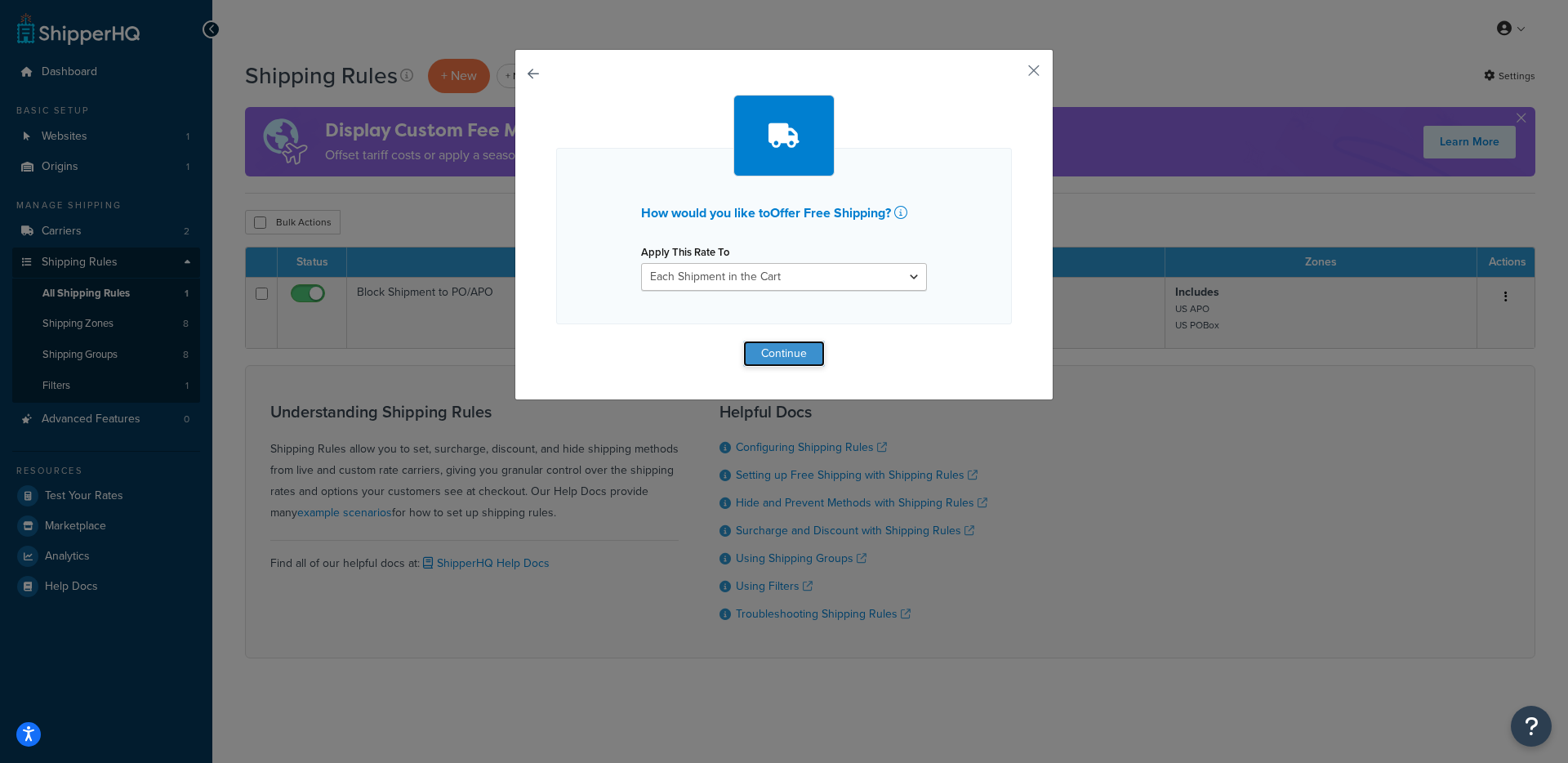
click at [775, 349] on button "Continue" at bounding box center [783, 354] width 81 height 26
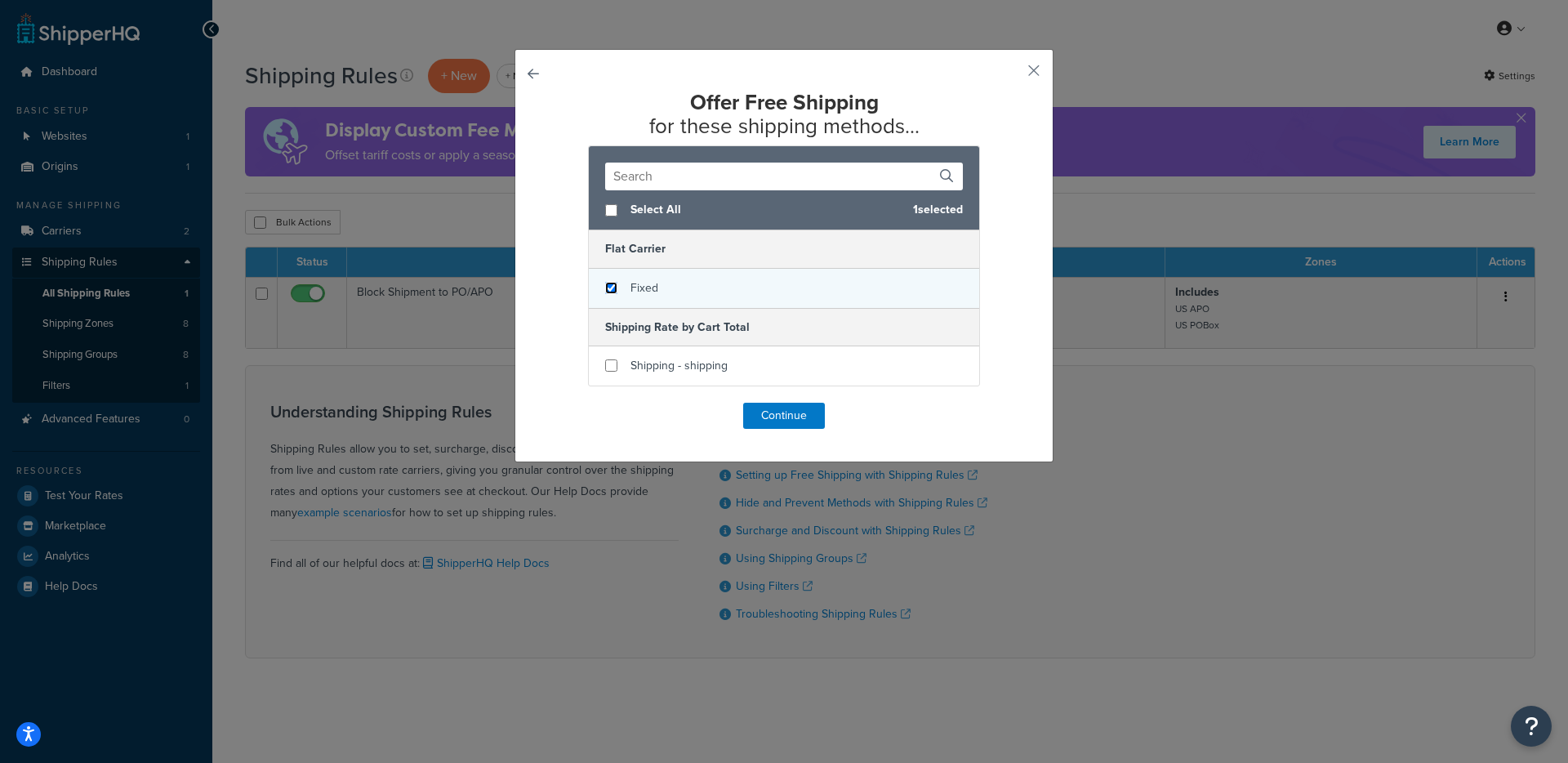
click at [609, 290] on input "checkbox" at bounding box center [610, 288] width 12 height 12
checkbox input "true"
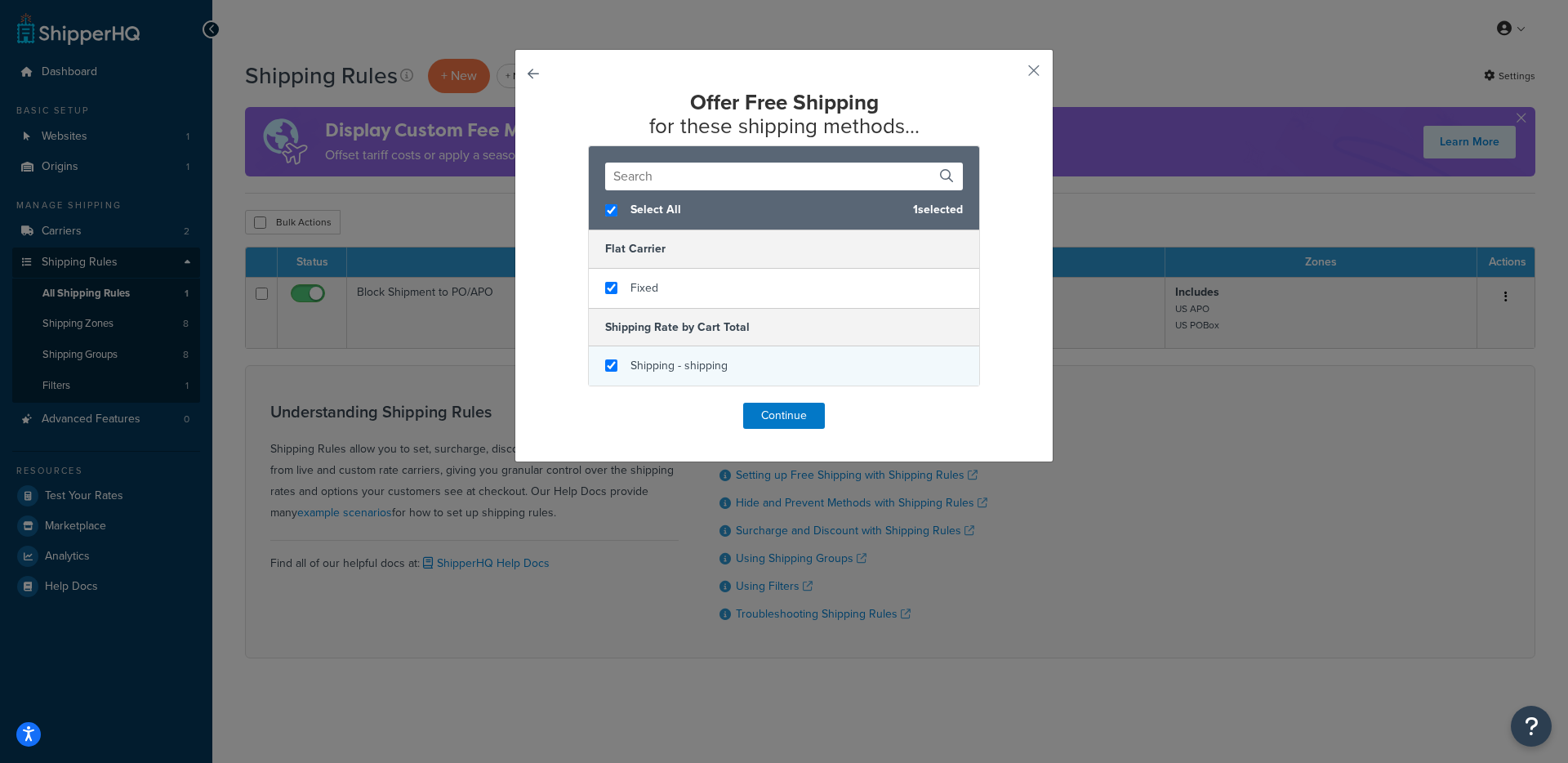
checkbox input "true"
click at [609, 356] on div "Shipping - shipping" at bounding box center [784, 366] width 390 height 39
click at [759, 407] on button "Continue" at bounding box center [783, 416] width 81 height 26
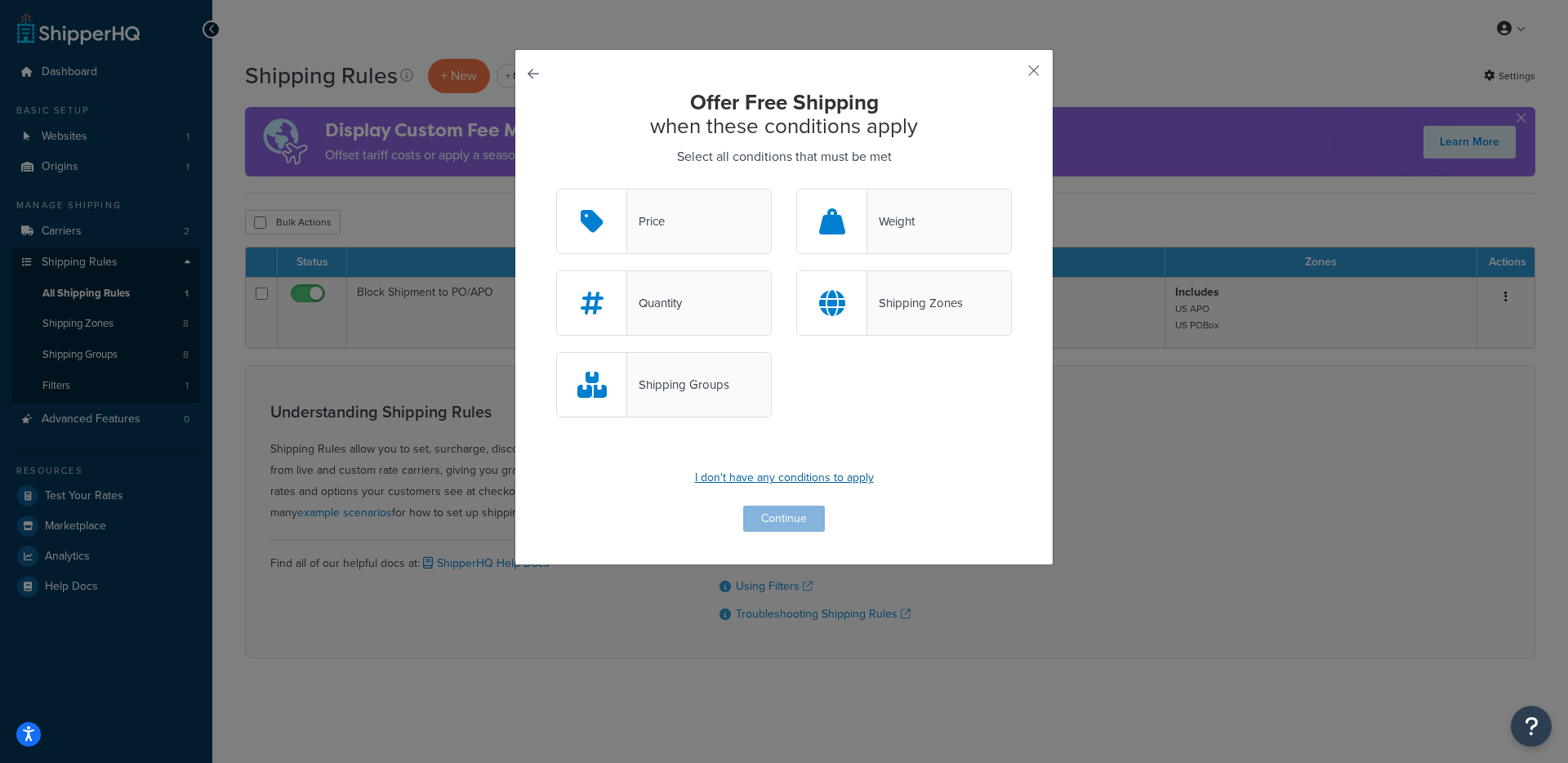
click at [788, 483] on p "I don't have any conditions to apply" at bounding box center [784, 478] width 455 height 22
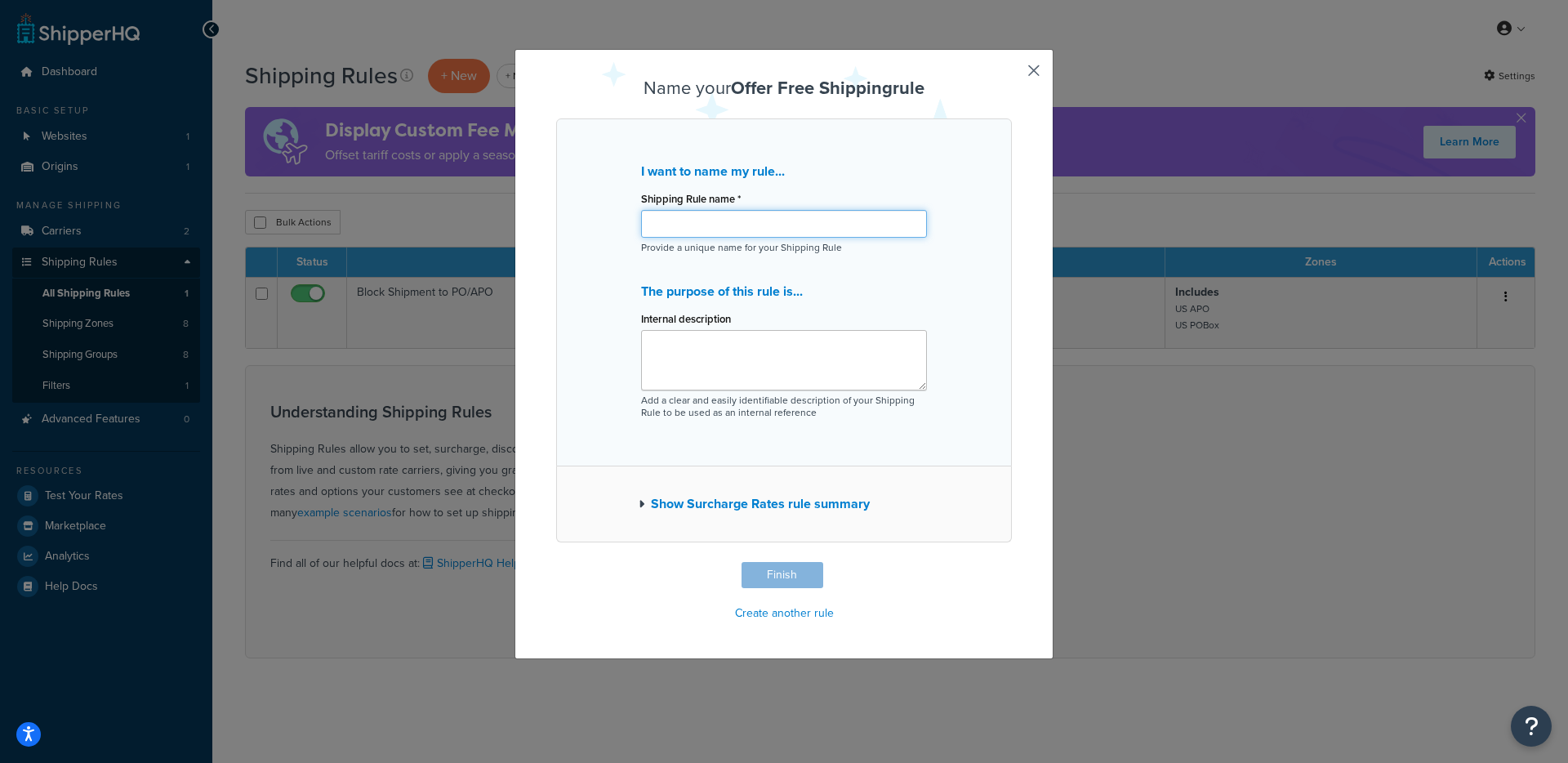
click at [713, 219] on input "Shipping Rule name *" at bounding box center [784, 224] width 286 height 28
type input "Free Shipping"
click at [534, 242] on div "Name your Offer Free Shipping rule I want to name my rule... Shipping Rule name…" at bounding box center [783, 353] width 539 height 610
click at [767, 587] on button "Finish" at bounding box center [781, 575] width 81 height 26
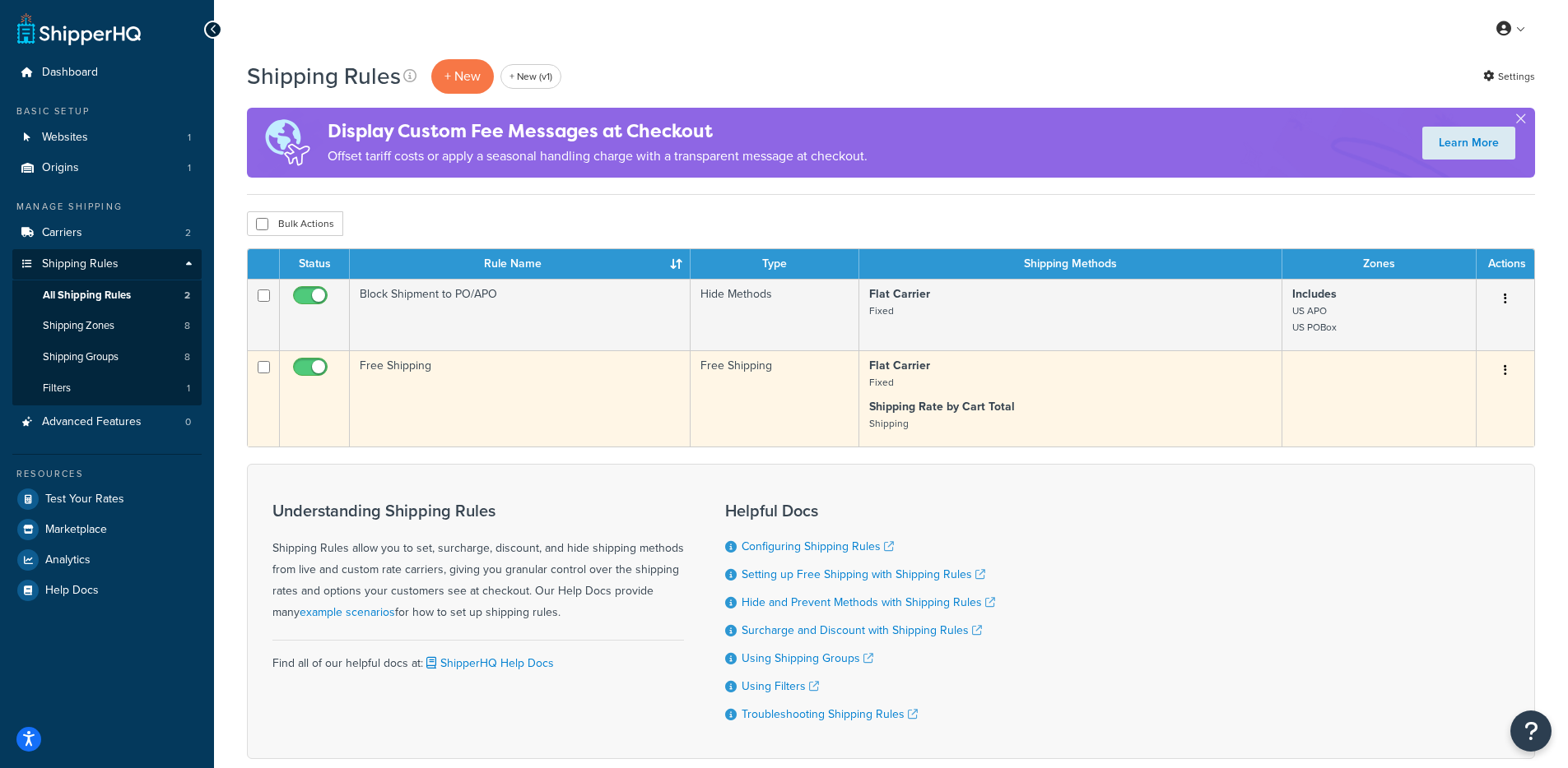
click at [311, 366] on input "checkbox" at bounding box center [312, 371] width 45 height 21
checkbox input "false"
click at [261, 370] on input "checkbox" at bounding box center [263, 367] width 12 height 12
checkbox input "true"
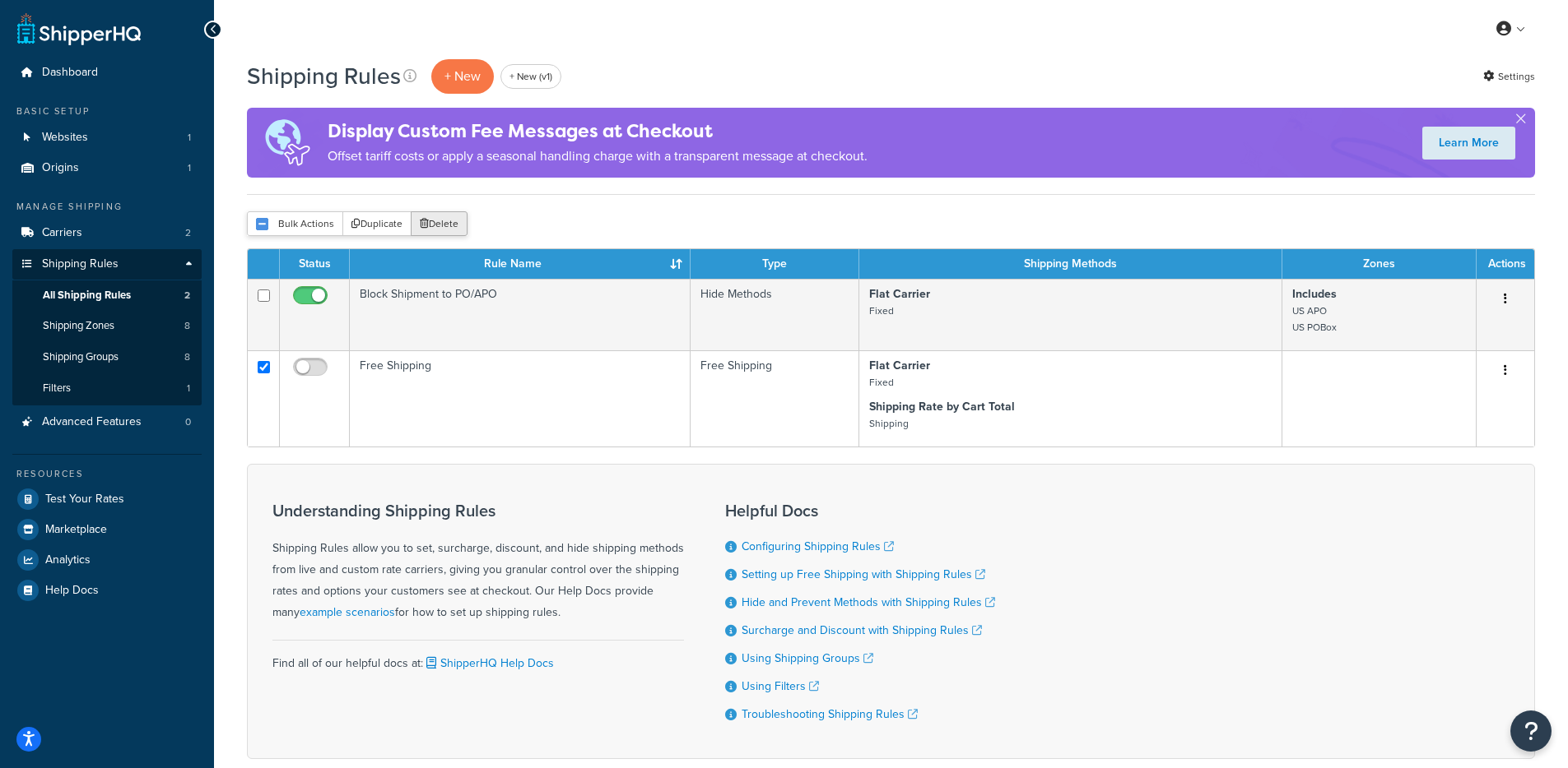
click at [427, 224] on button "Delete" at bounding box center [439, 224] width 56 height 24
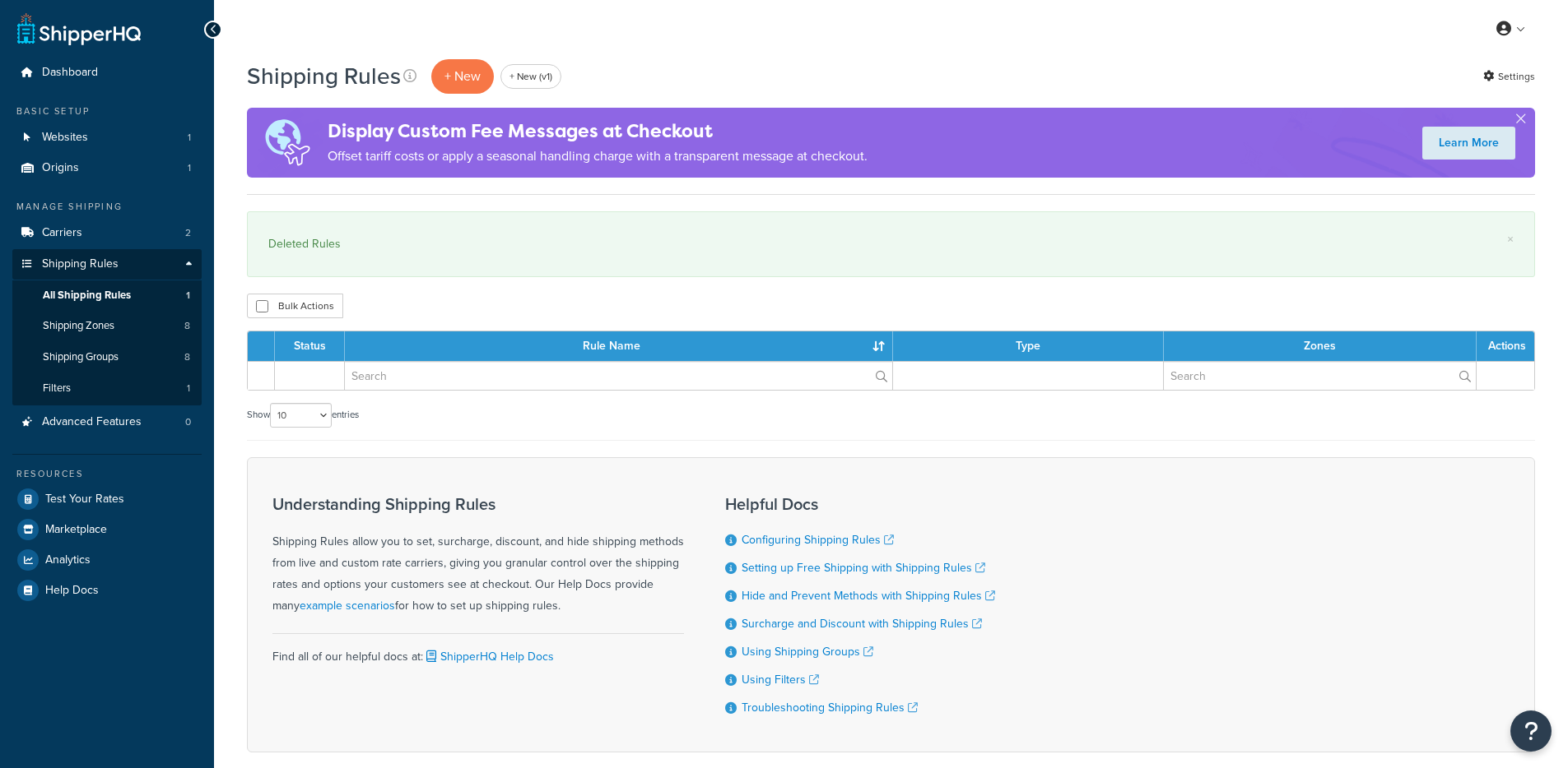
click at [454, 76] on p "+ New" at bounding box center [462, 76] width 62 height 34
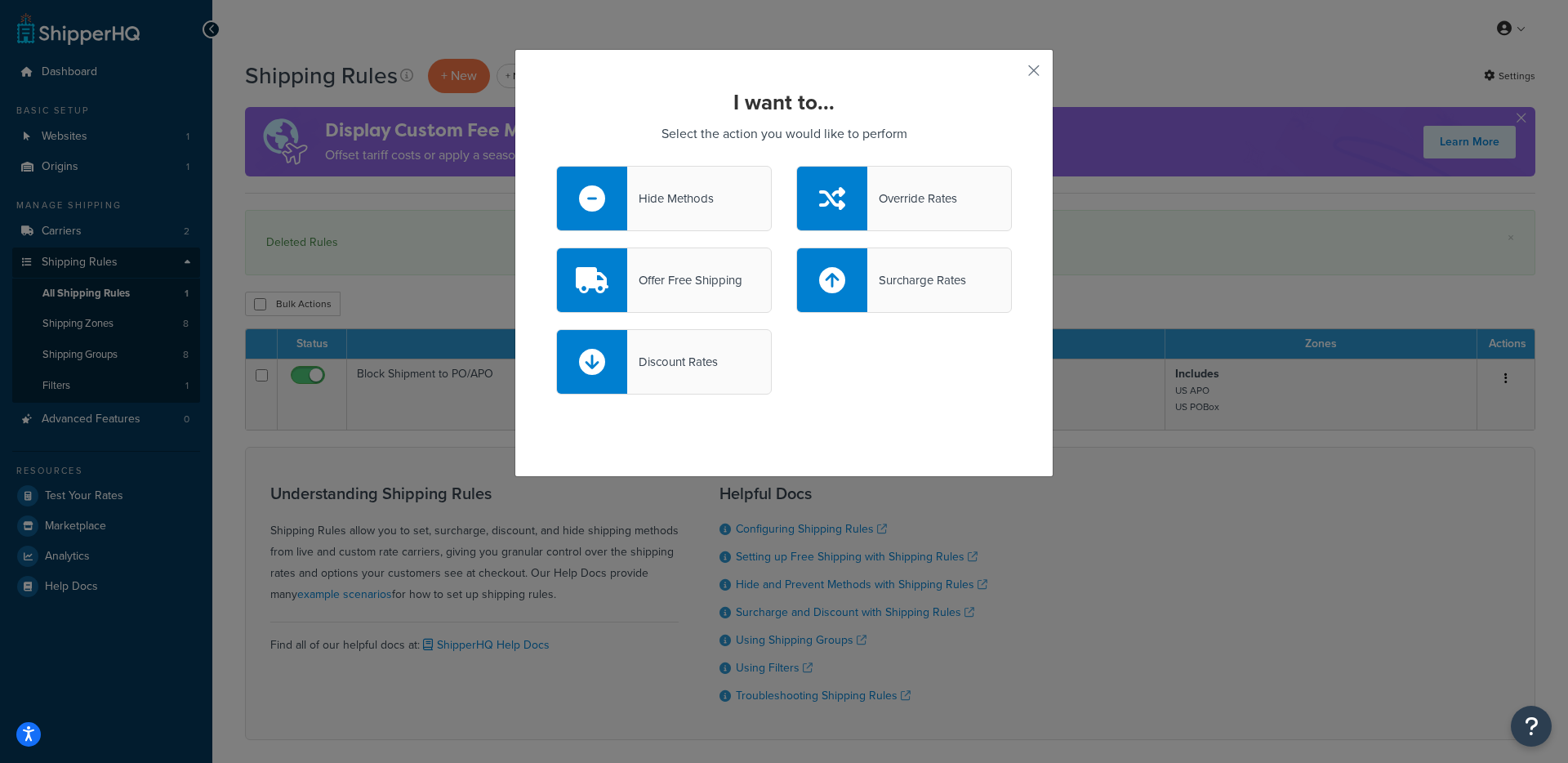
click at [678, 283] on div "Offer Free Shipping" at bounding box center [684, 280] width 115 height 22
click at [0, 0] on input "Offer Free Shipping" at bounding box center [0, 0] width 0 height 0
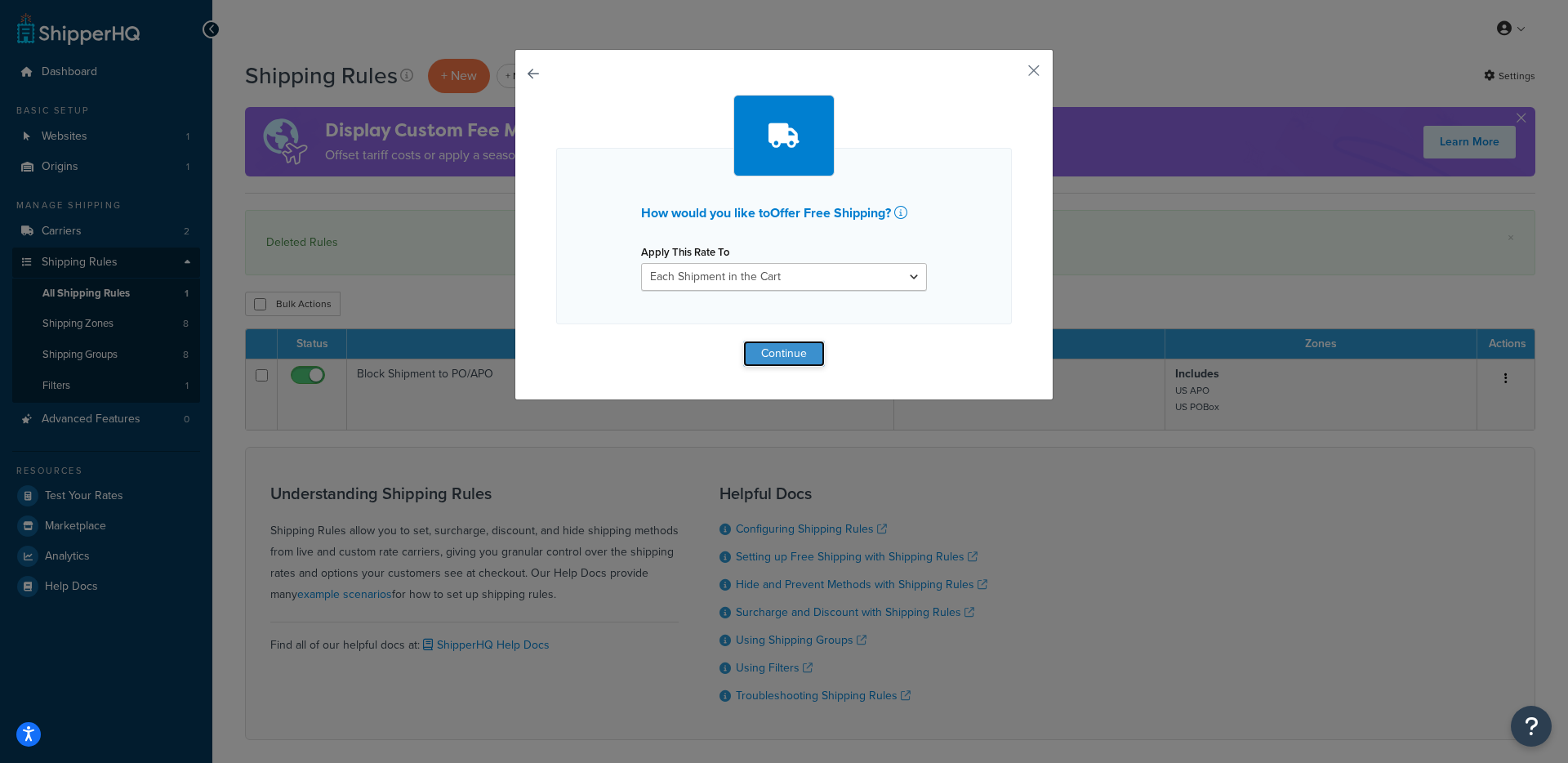
click at [785, 360] on button "Continue" at bounding box center [783, 354] width 81 height 26
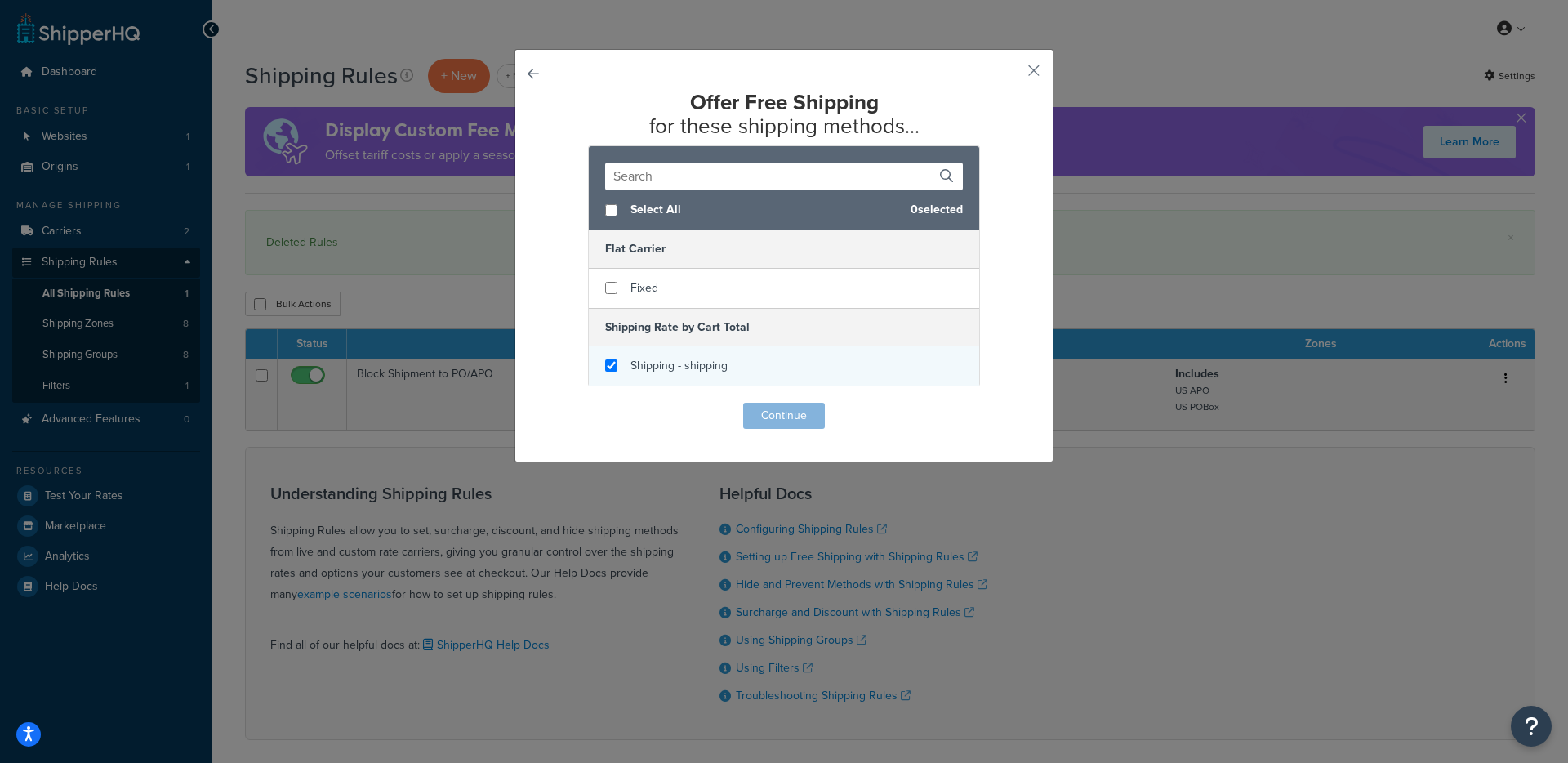
checkbox input "true"
click at [698, 367] on span "Shipping - shipping" at bounding box center [679, 365] width 97 height 17
click at [786, 412] on button "Continue" at bounding box center [783, 416] width 81 height 26
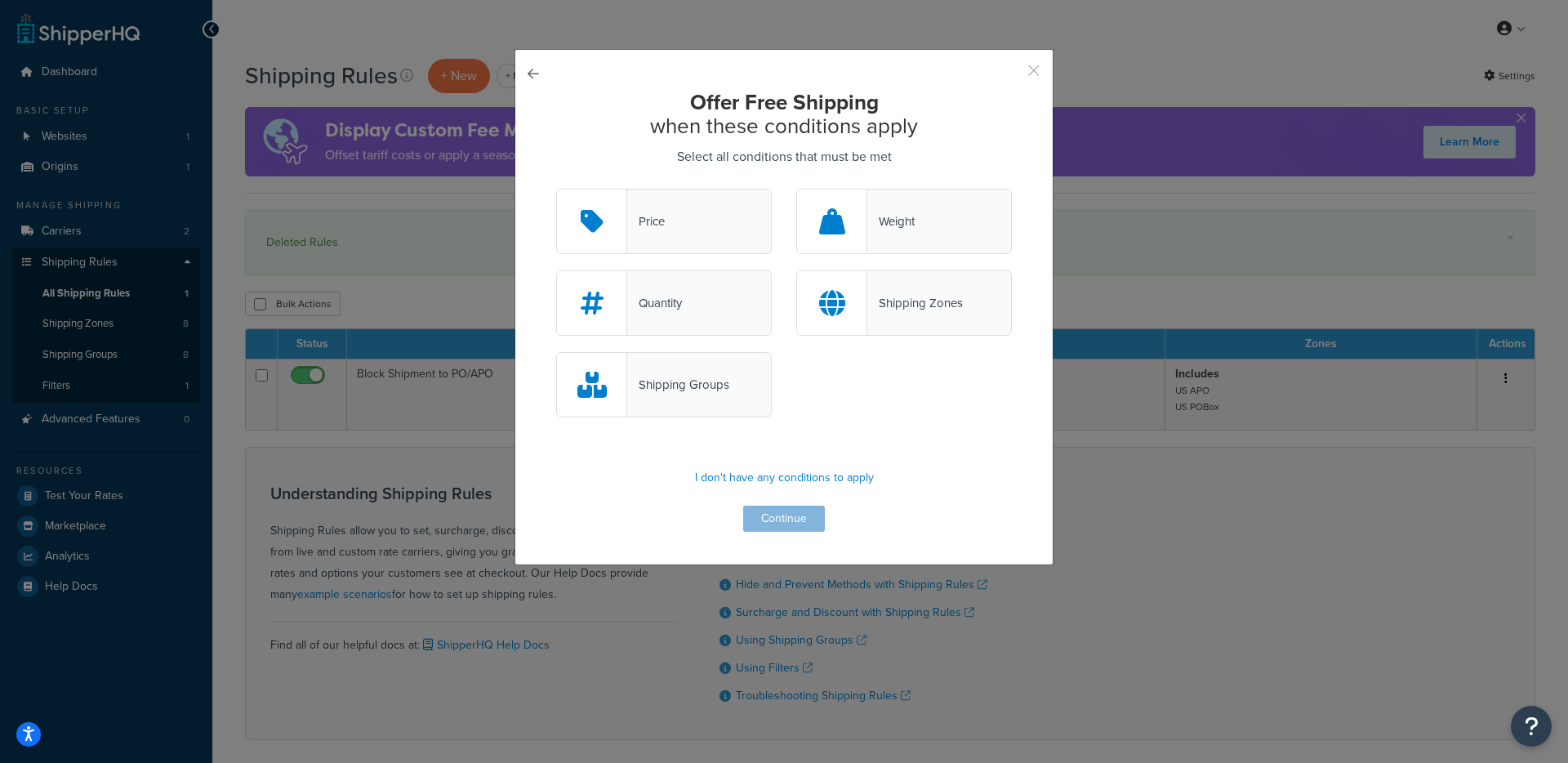
click at [1012, 75] on button "button" at bounding box center [1010, 77] width 4 height 4
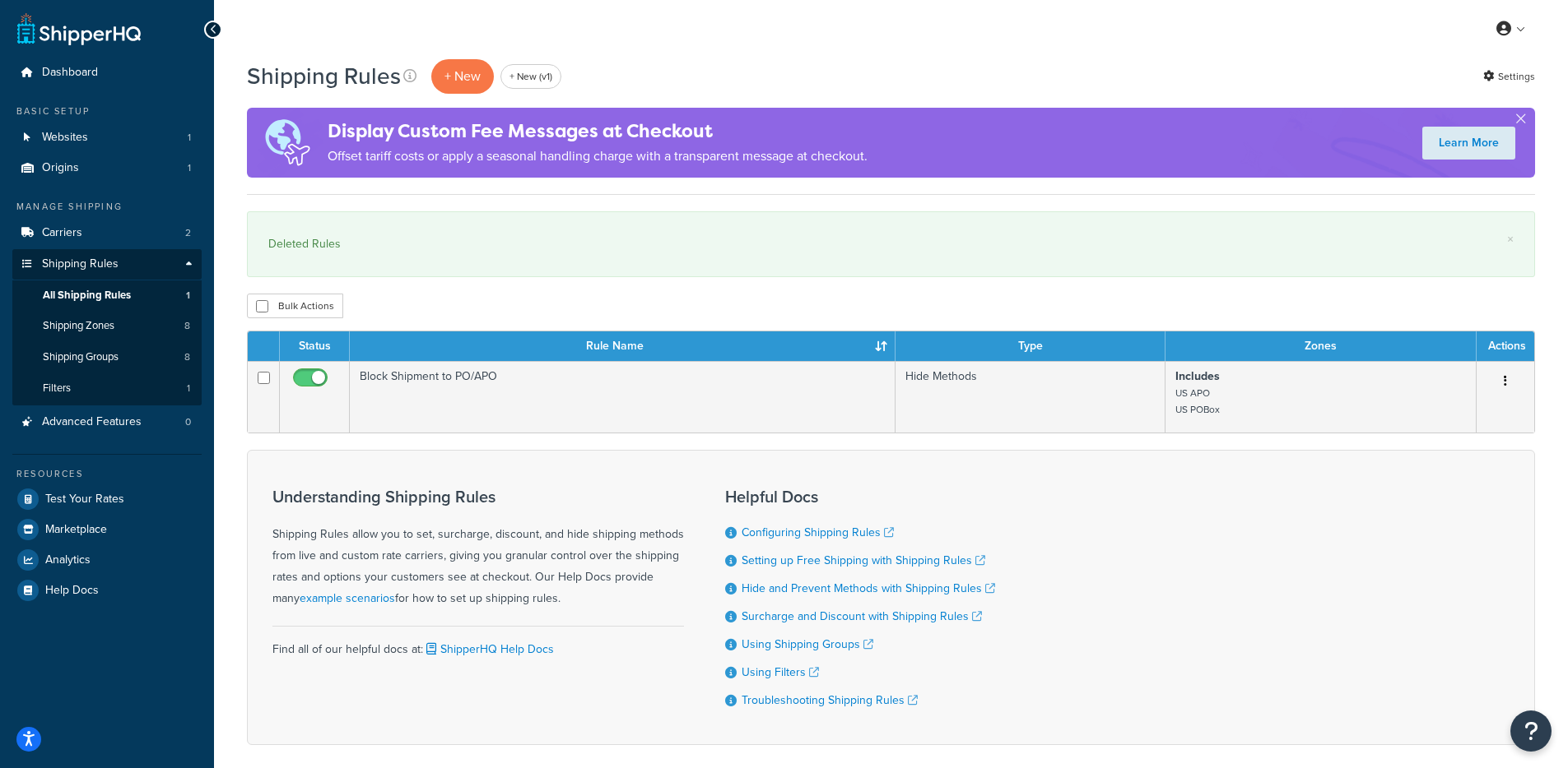
click at [1034, 75] on div "Shipping Rules + New + New (v1) Settings" at bounding box center [890, 76] width 1288 height 38
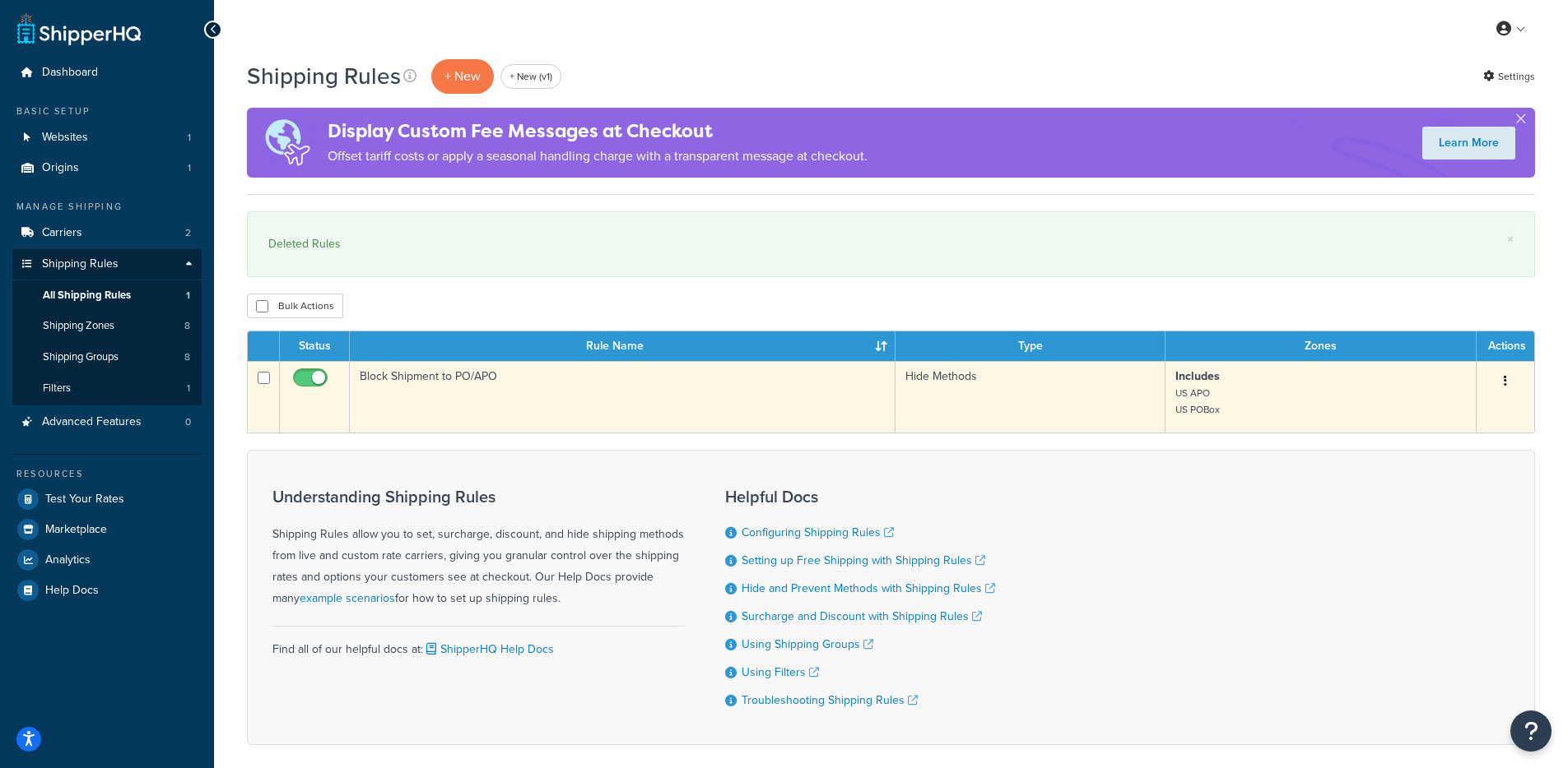
click at [634, 402] on td "Block Shipment to PO/APO" at bounding box center [623, 397] width 546 height 71
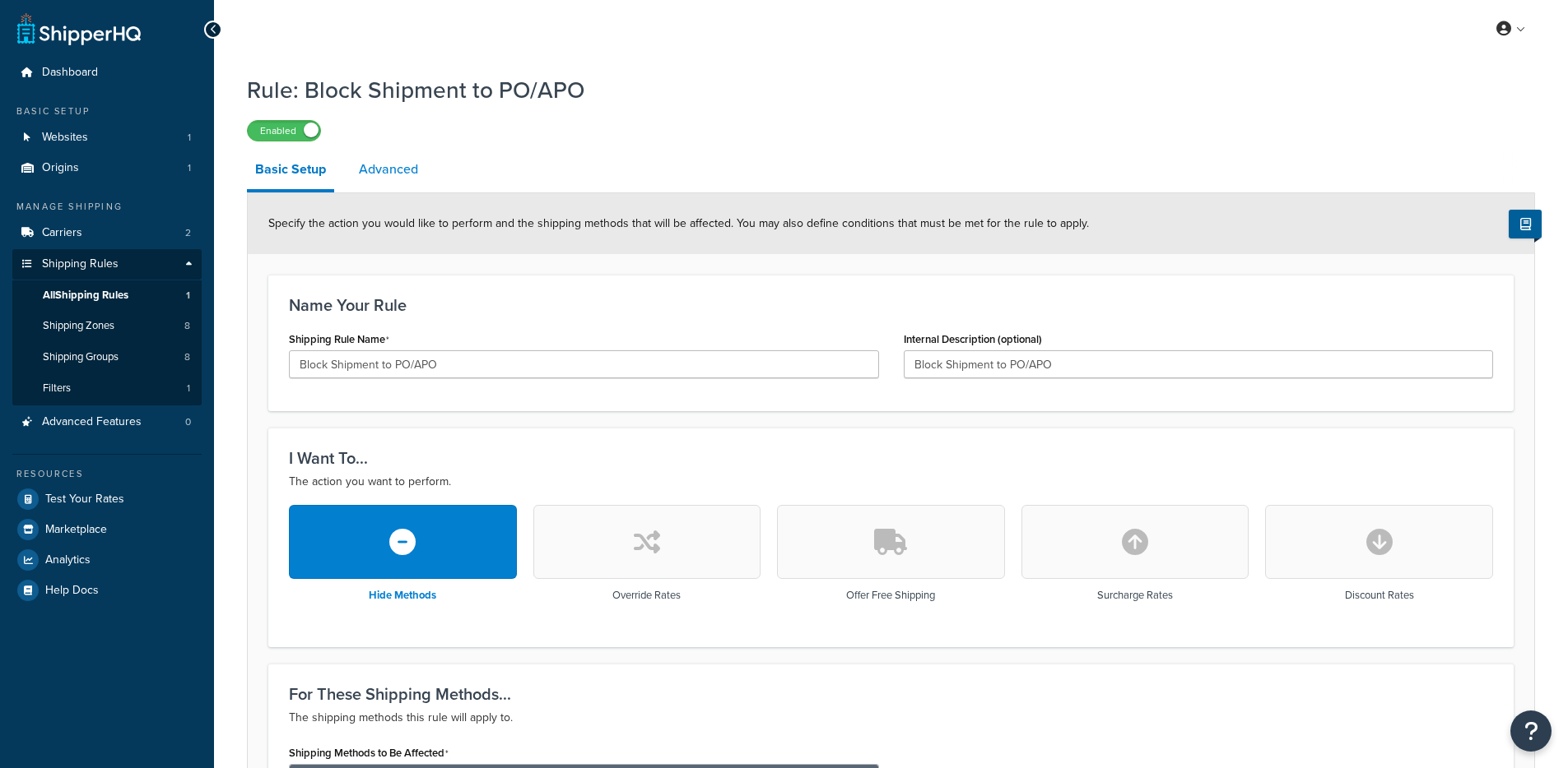
click at [365, 151] on link "Advanced" at bounding box center [388, 169] width 75 height 39
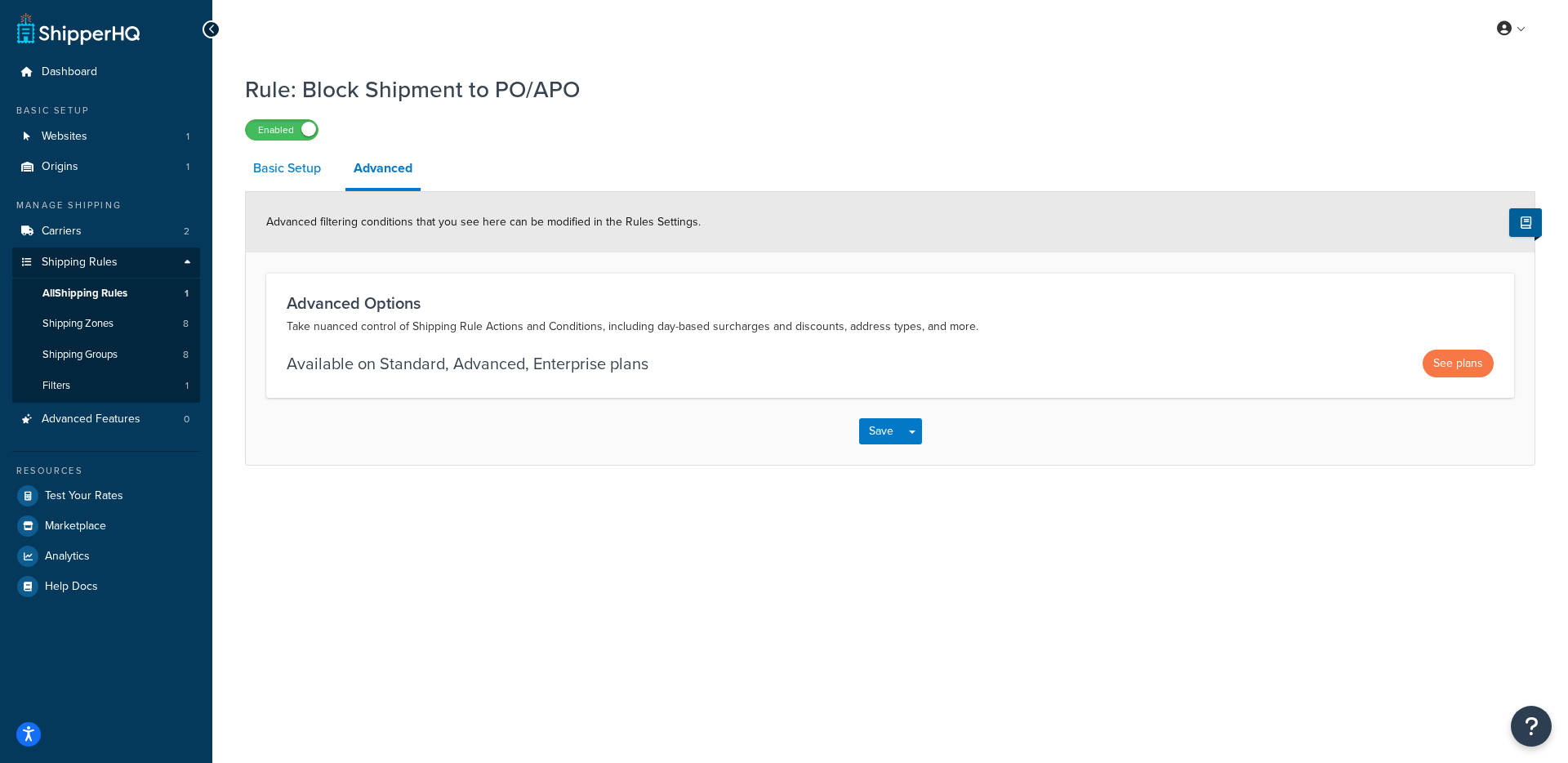
click at [273, 179] on link "Basic Setup" at bounding box center [287, 168] width 84 height 39
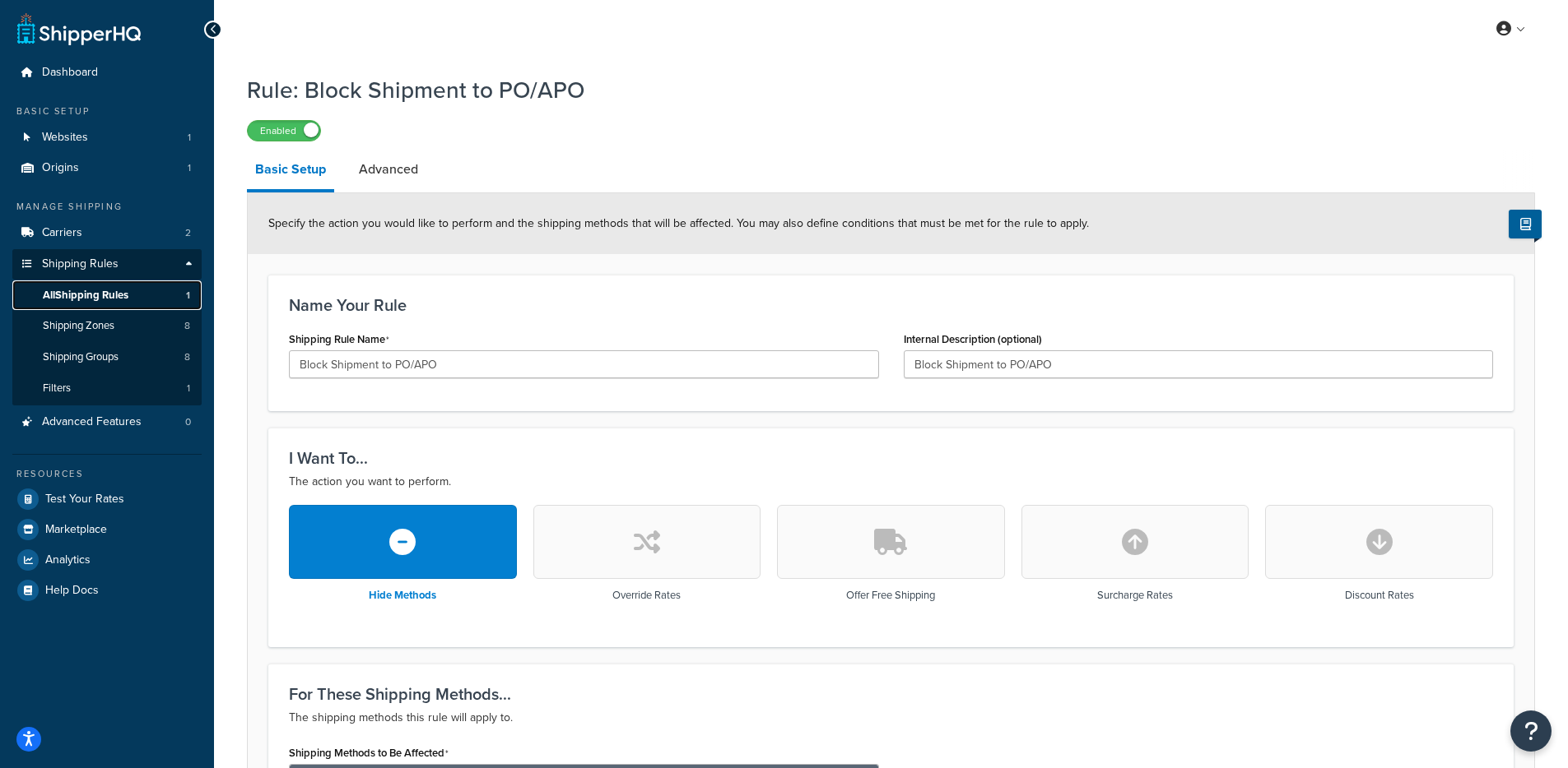
click at [120, 290] on span "All Shipping Rules" at bounding box center [85, 295] width 86 height 14
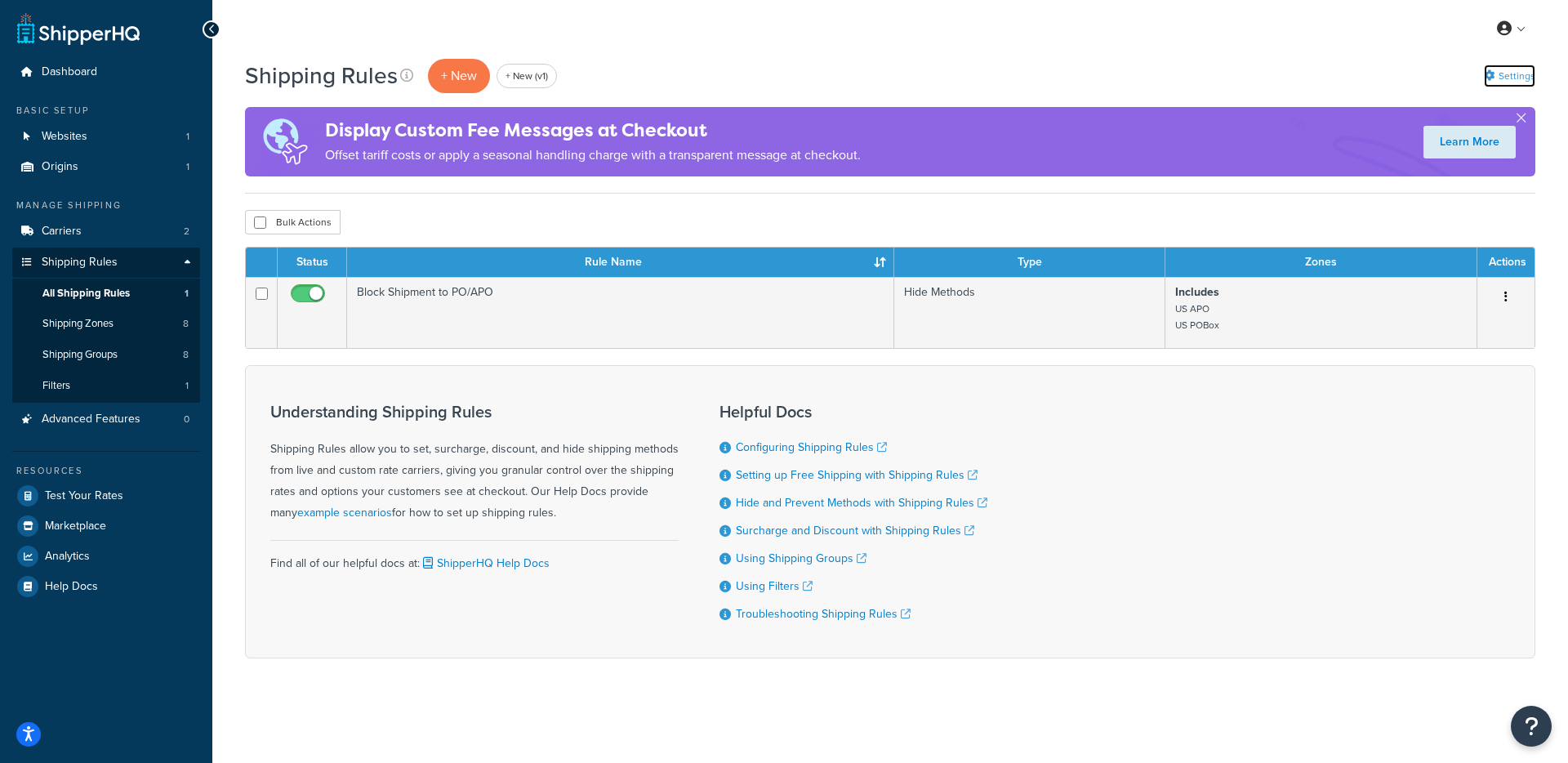
click at [1486, 76] on icon at bounding box center [1489, 75] width 10 height 10
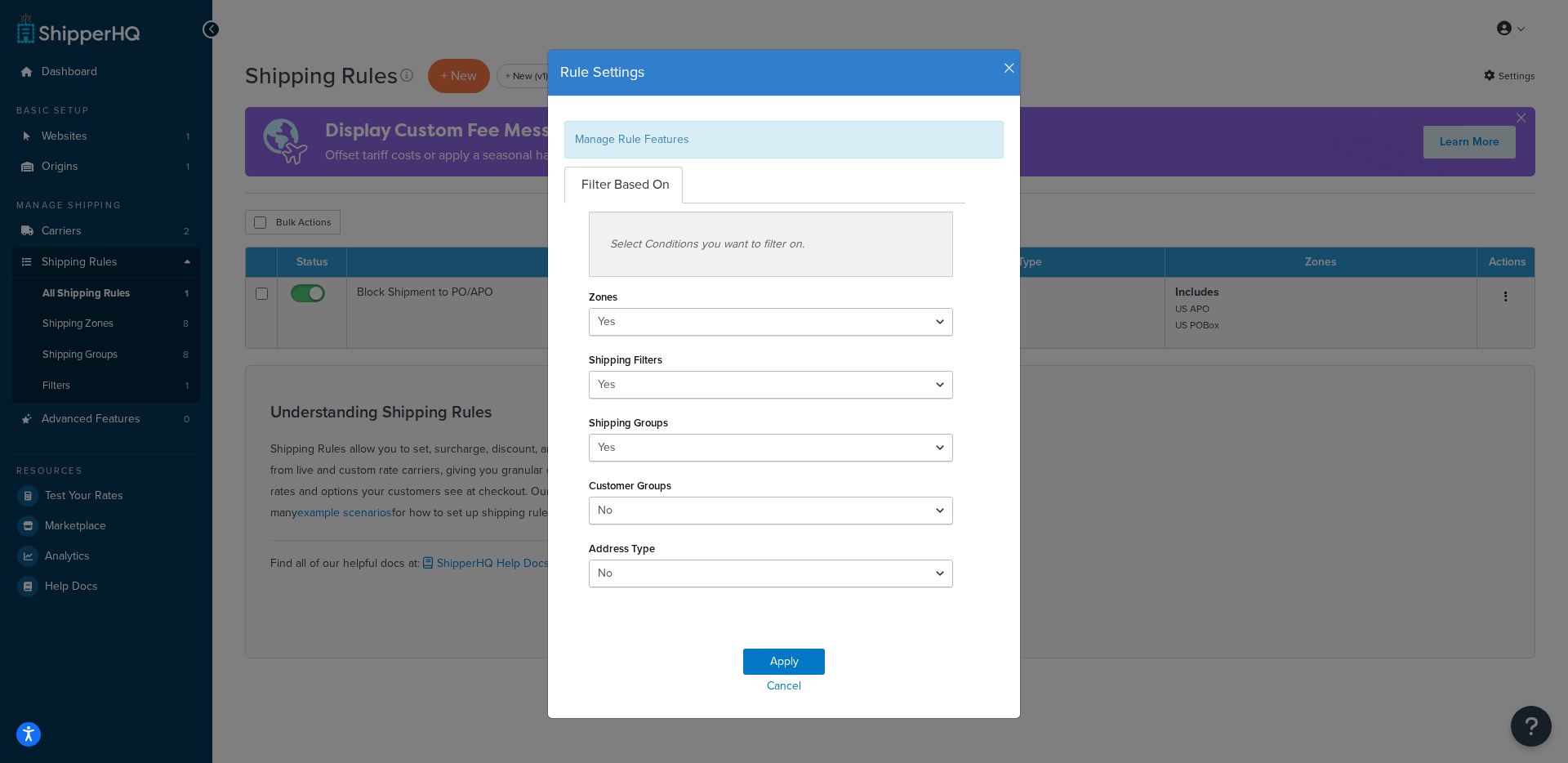
click at [1003, 67] on icon "button" at bounding box center [1009, 69] width 11 height 15
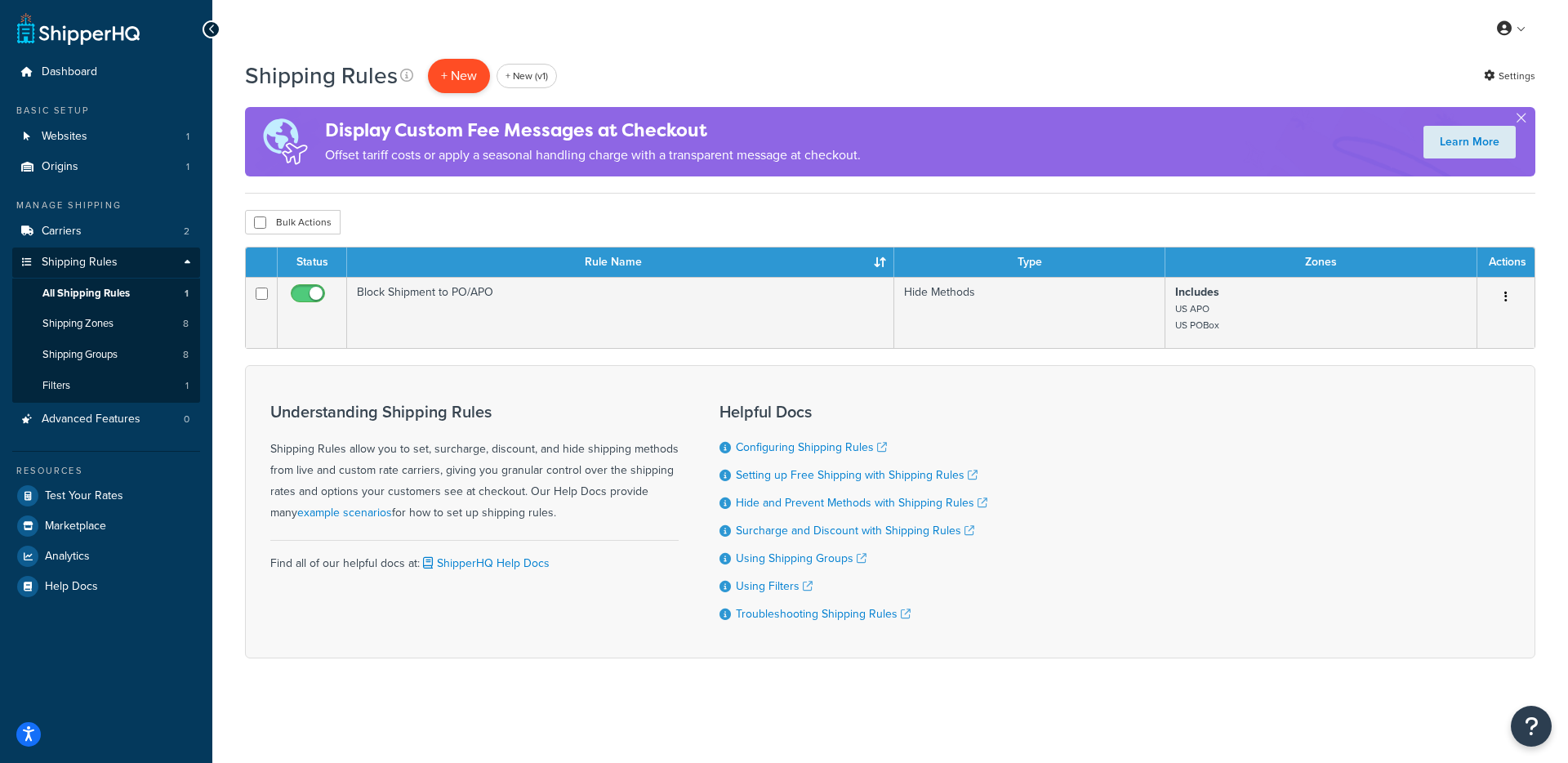
click at [445, 80] on p "+ New" at bounding box center [458, 76] width 62 height 34
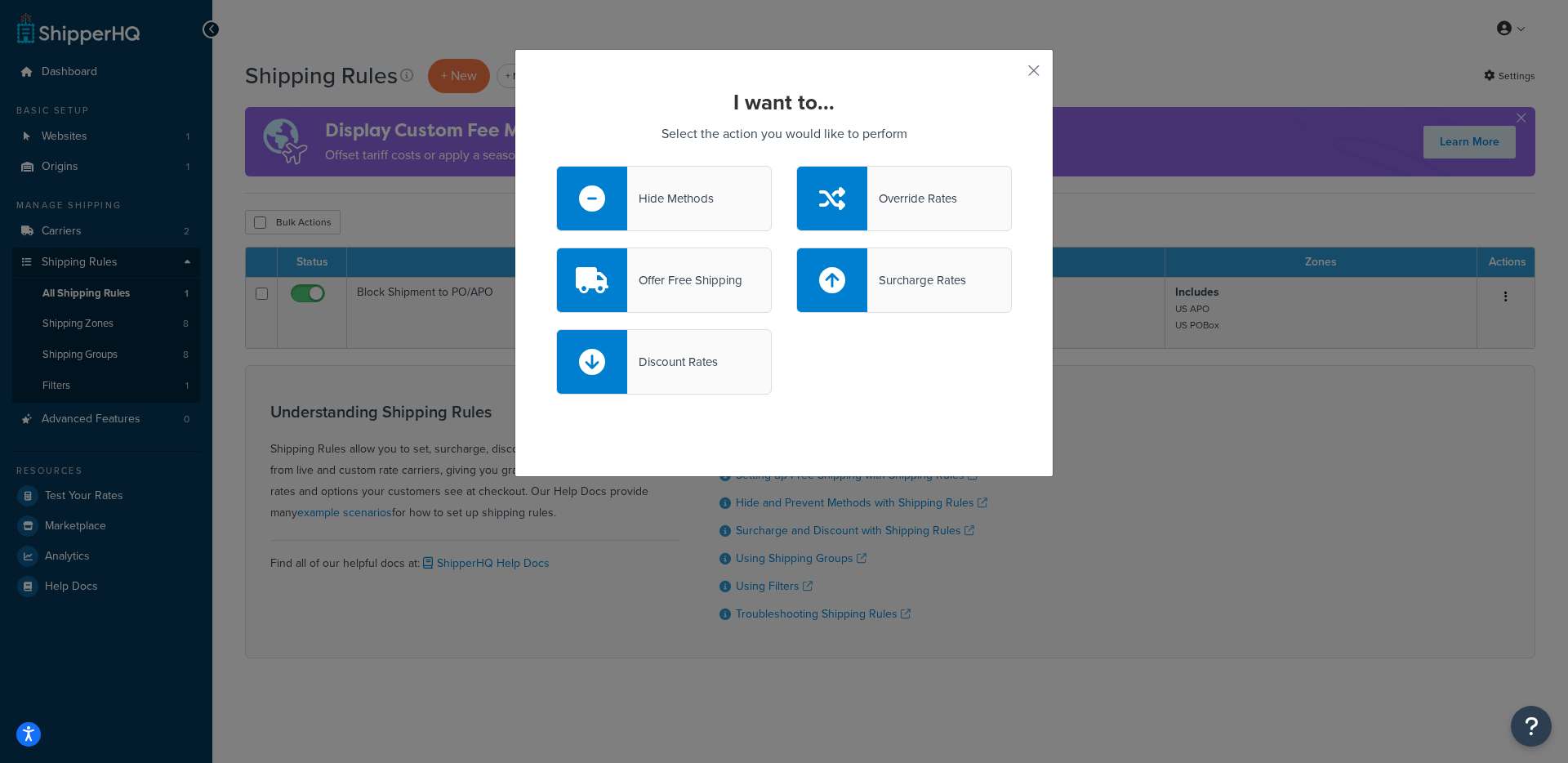
click at [698, 276] on div "Offer Free Shipping" at bounding box center [684, 280] width 115 height 22
click at [0, 0] on input "Offer Free Shipping" at bounding box center [0, 0] width 0 height 0
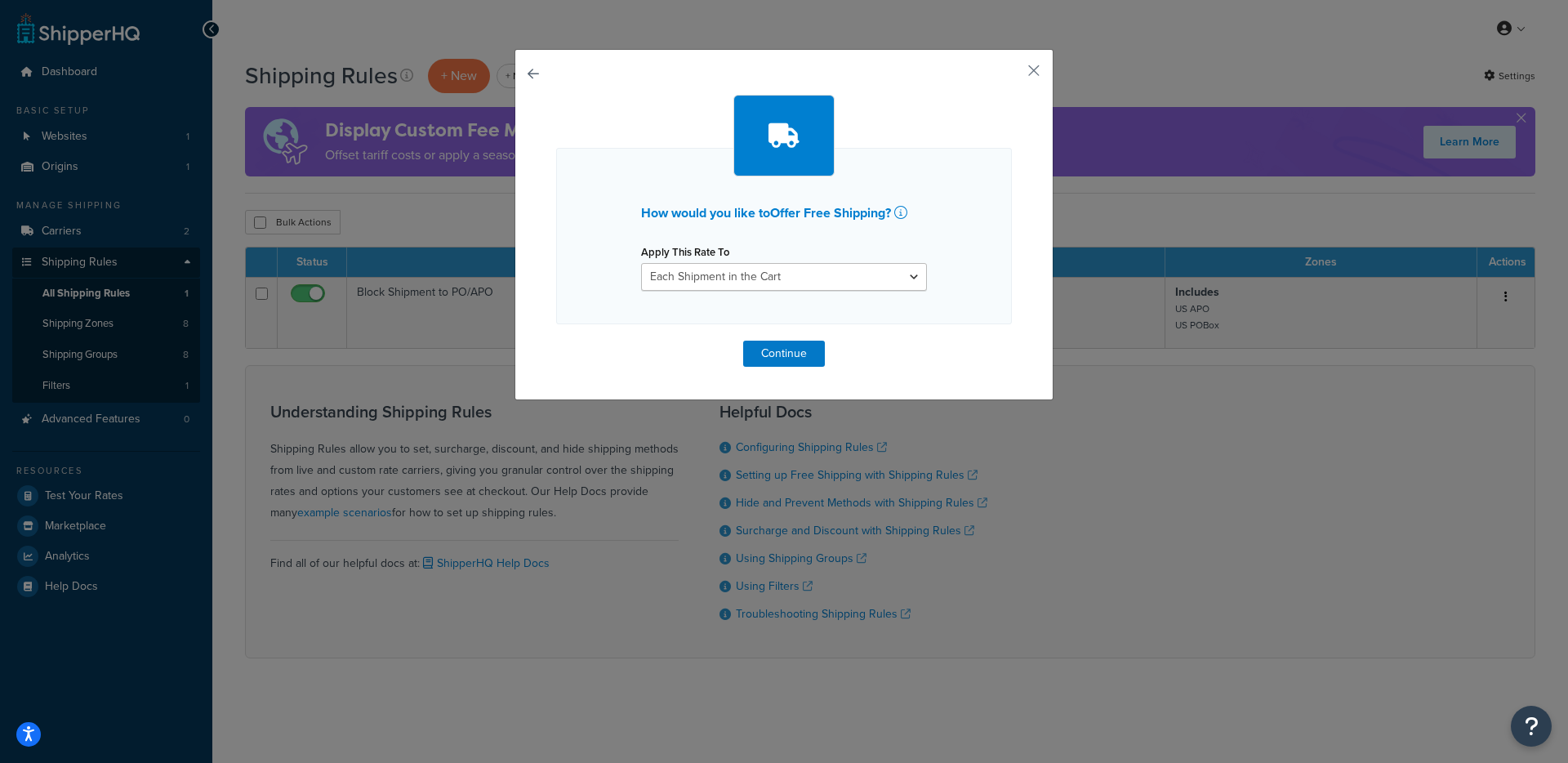
click at [769, 374] on div "How would you like to Offer Free Shipping ? Apply This Rate To Each Shipment in…" at bounding box center [783, 224] width 539 height 351
click at [772, 357] on button "Continue" at bounding box center [783, 354] width 81 height 26
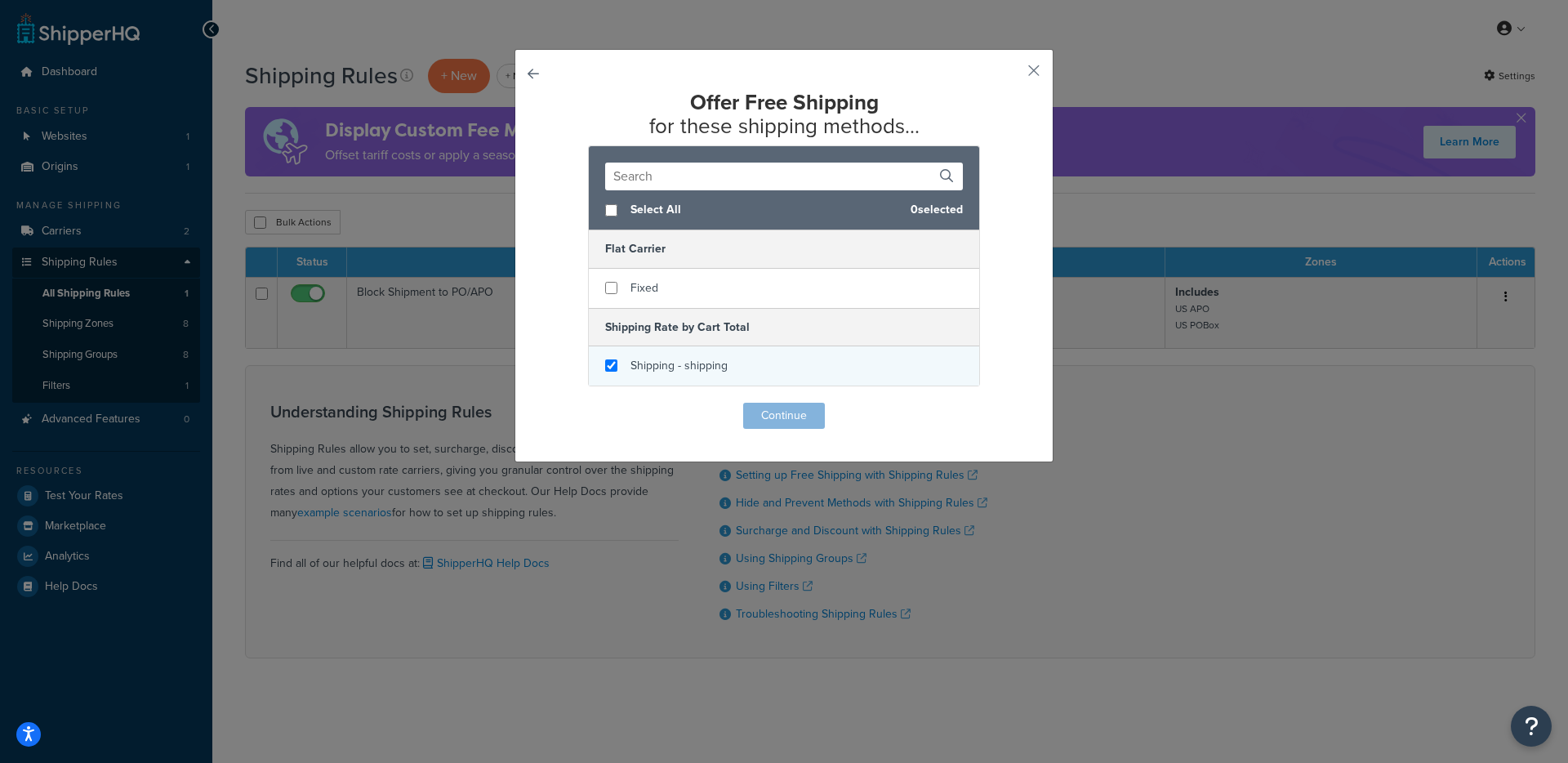
checkbox input "true"
click at [729, 360] on div "Shipping - shipping" at bounding box center [784, 366] width 390 height 39
click at [771, 420] on button "Continue" at bounding box center [783, 416] width 81 height 26
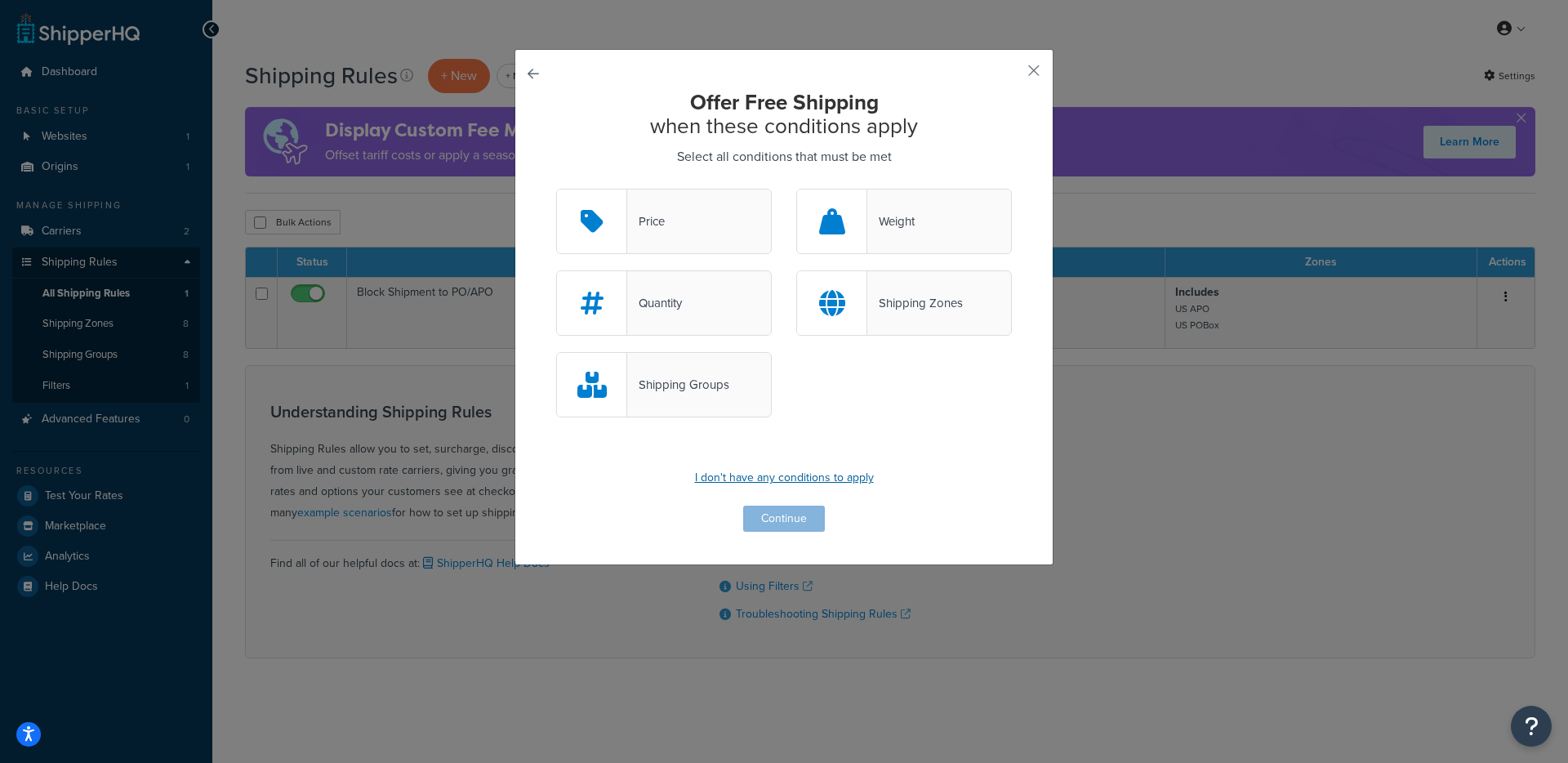
click at [792, 468] on p "I don't have any conditions to apply" at bounding box center [784, 478] width 455 height 22
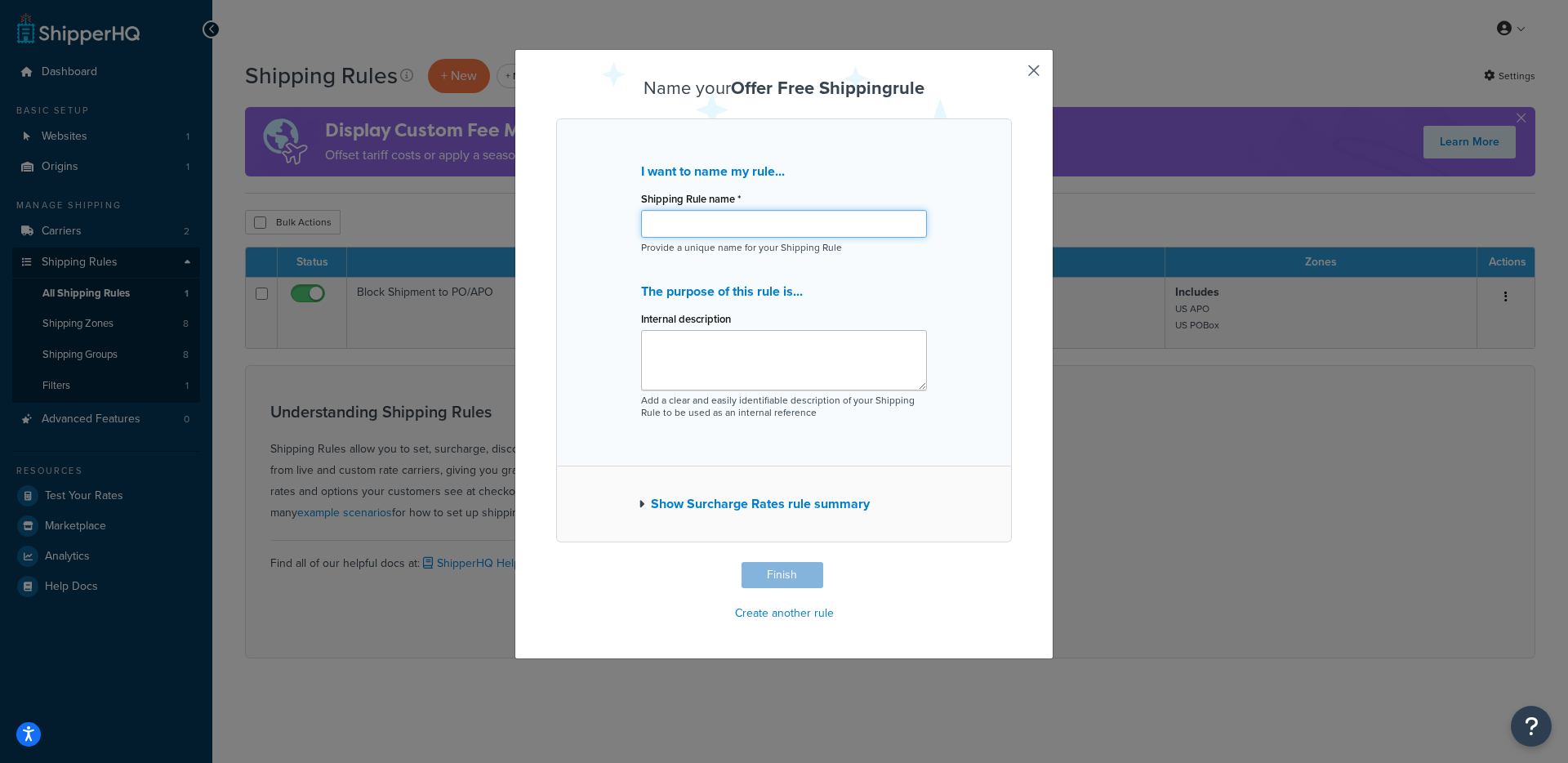
click at [762, 234] on input "Shipping Rule name *" at bounding box center [784, 224] width 286 height 28
type input "test"
click at [763, 584] on button "Finish" at bounding box center [781, 575] width 81 height 26
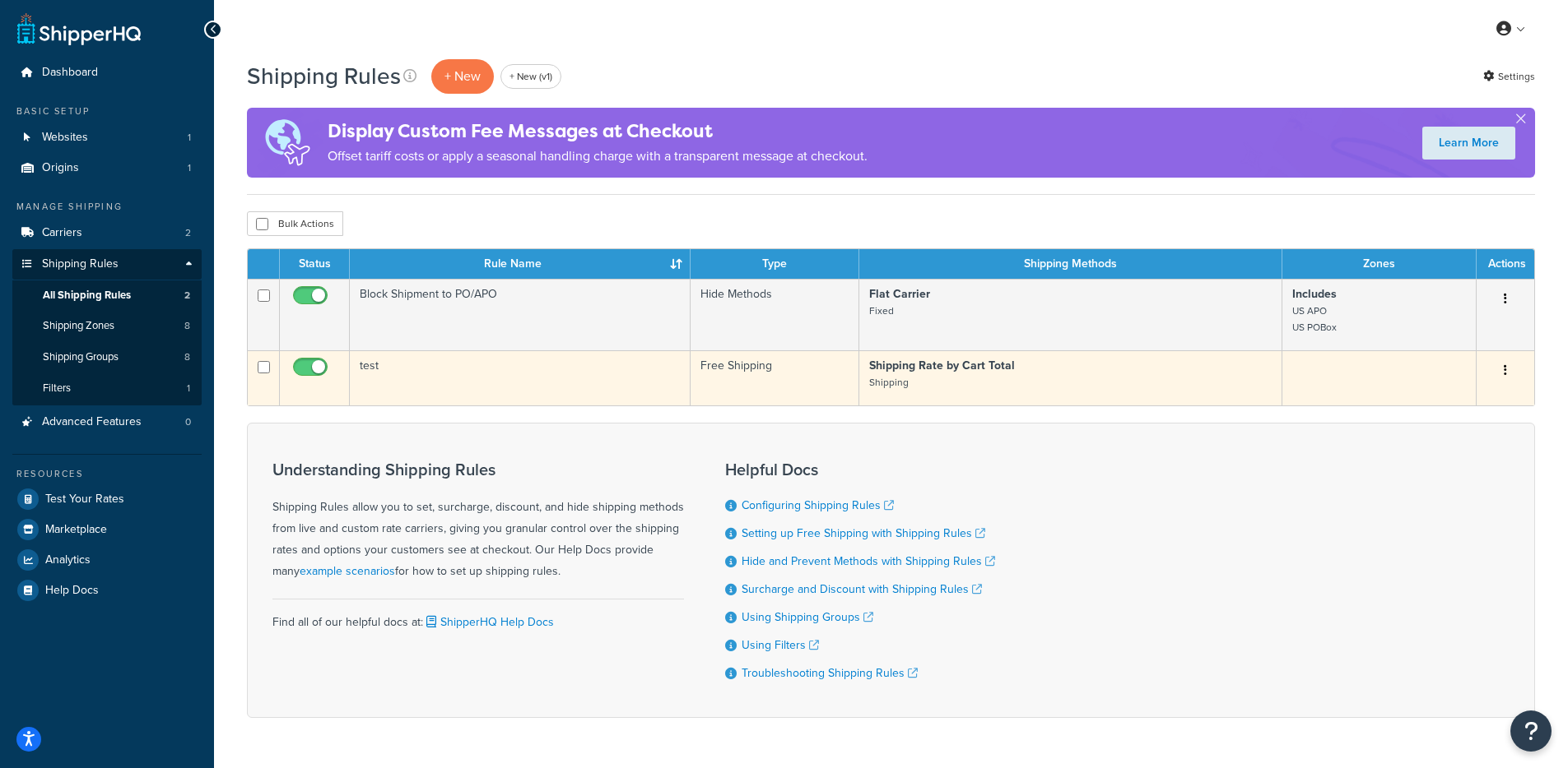
click at [313, 371] on input "checkbox" at bounding box center [312, 371] width 45 height 21
checkbox input "false"
click at [468, 369] on td "test" at bounding box center [520, 378] width 341 height 55
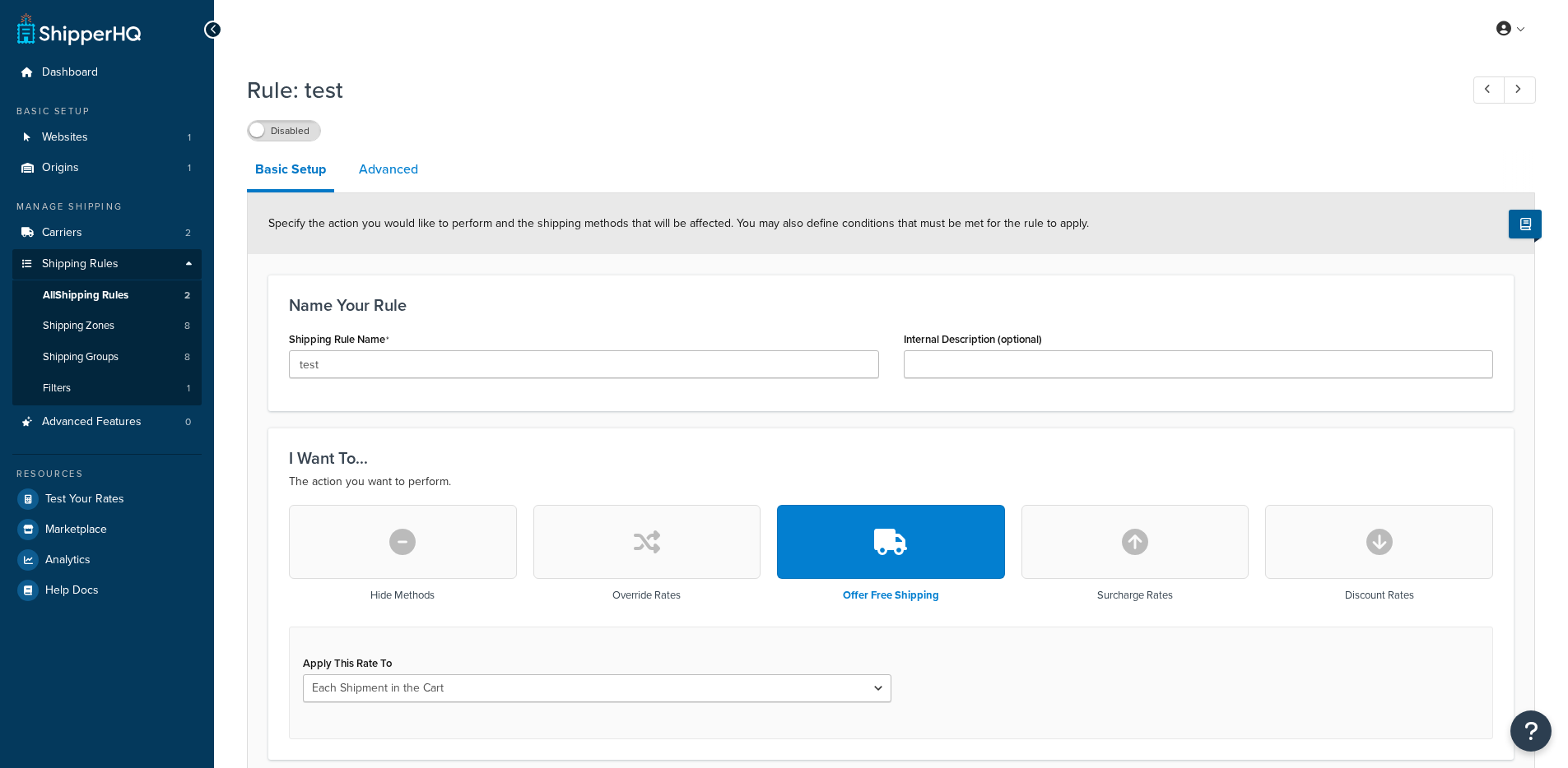
click at [390, 174] on link "Advanced" at bounding box center [388, 169] width 75 height 39
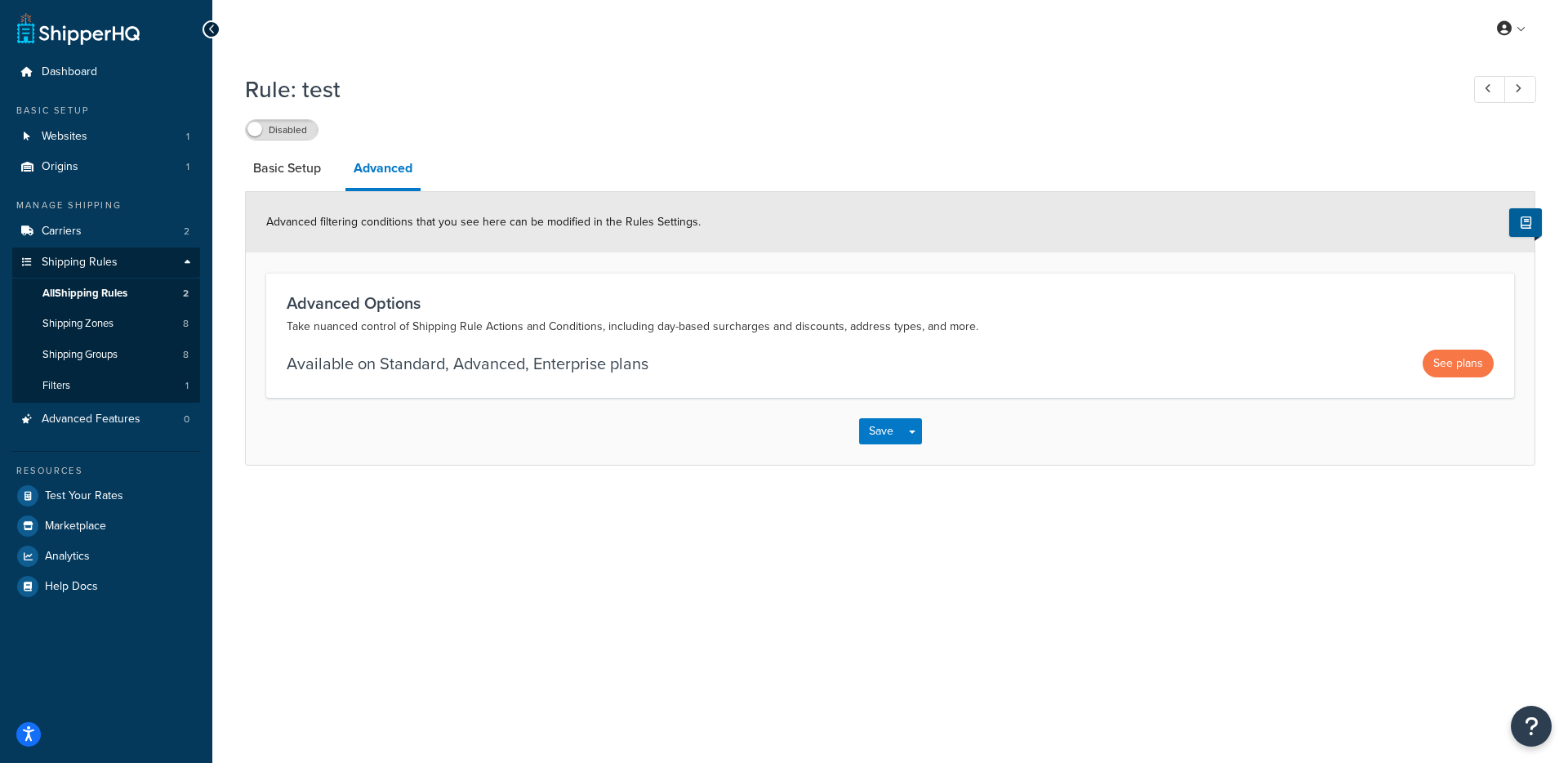
click at [1120, 370] on div "Available on Standard, Advanced, Enterprise plans See plans" at bounding box center [889, 363] width 1207 height 28
click at [277, 170] on link "Basic Setup" at bounding box center [287, 168] width 84 height 39
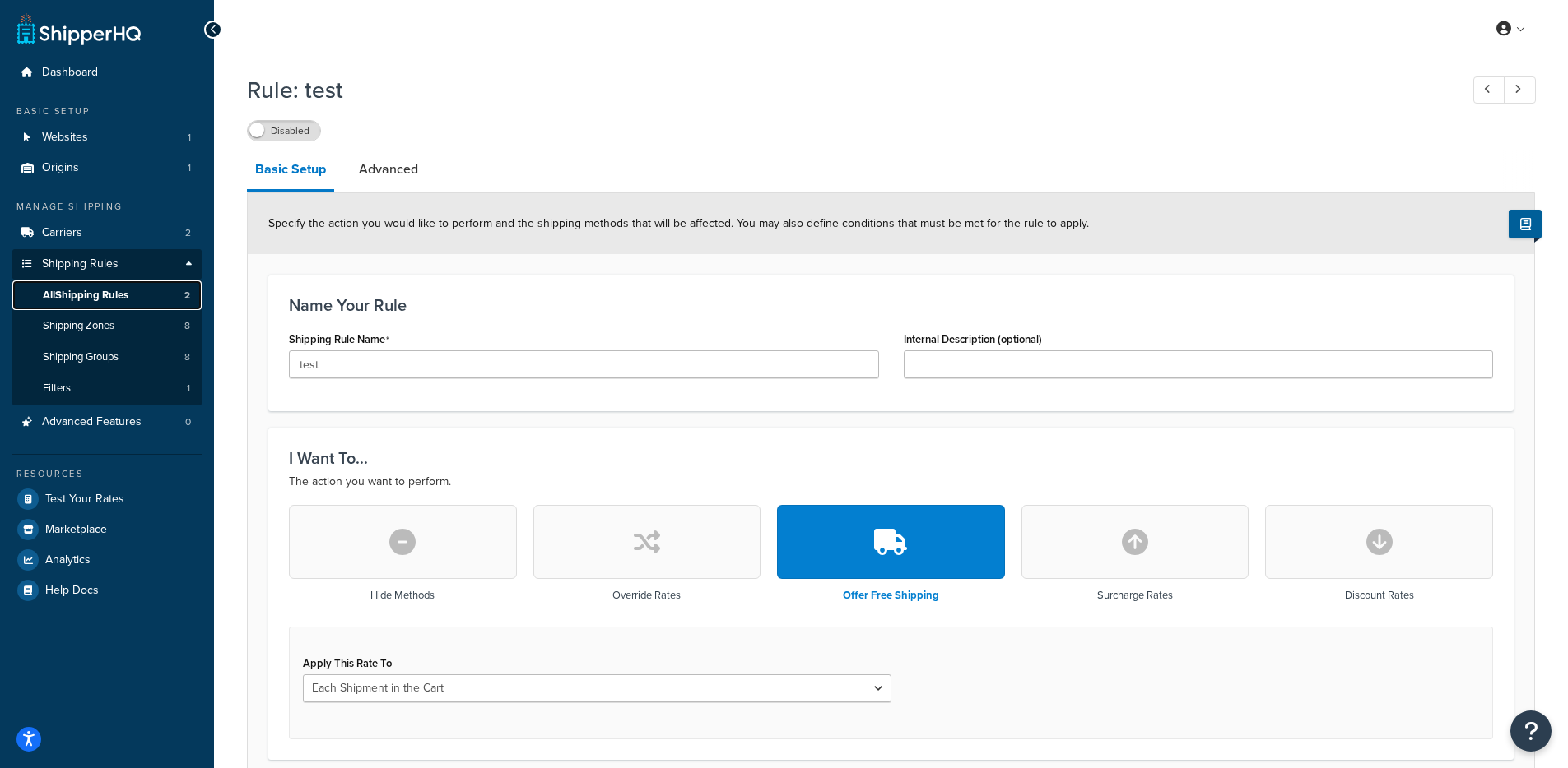
click at [114, 297] on span "All Shipping Rules" at bounding box center [85, 295] width 86 height 14
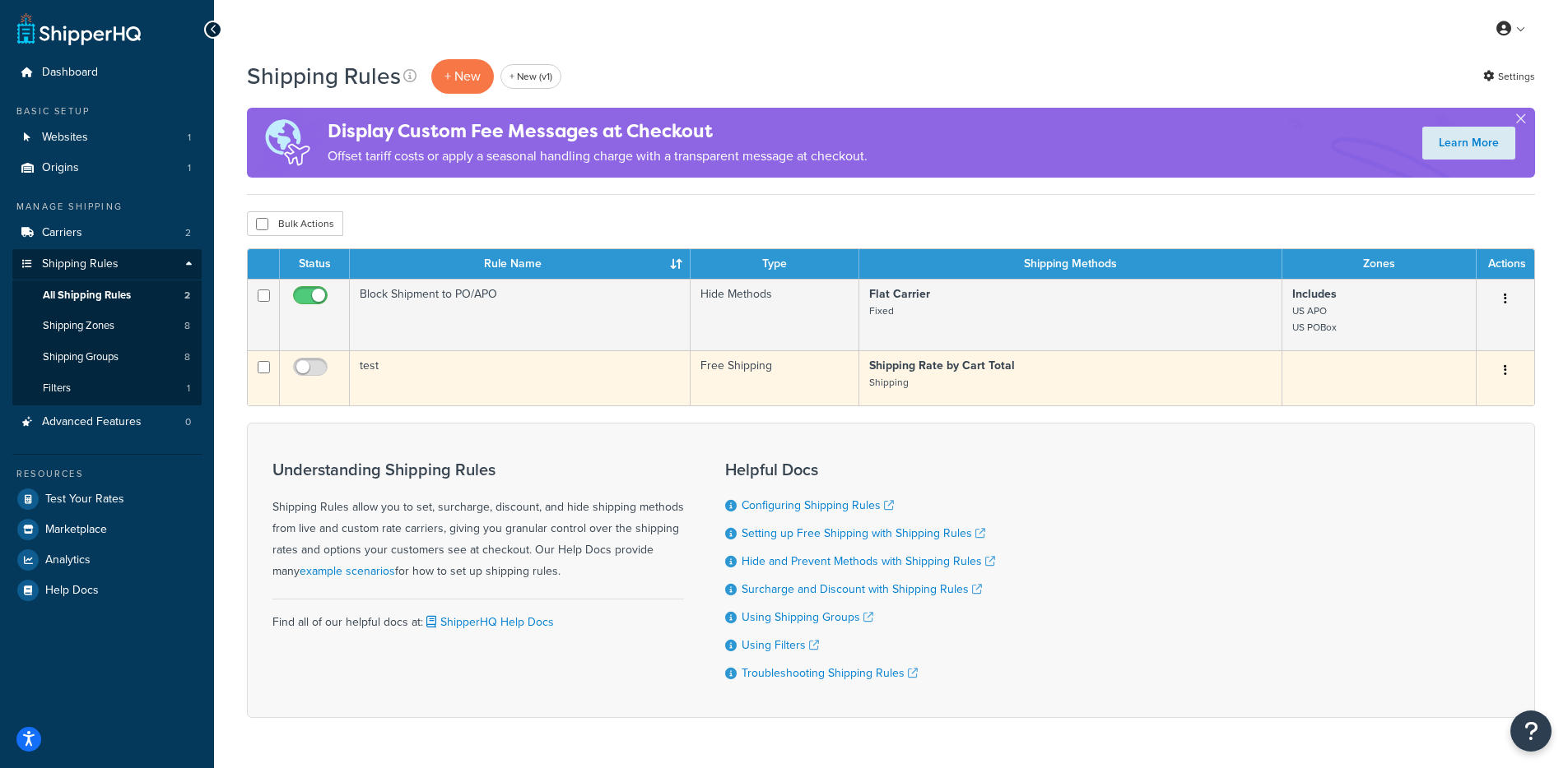
click at [260, 371] on input "checkbox" at bounding box center [263, 367] width 12 height 12
checkbox input "true"
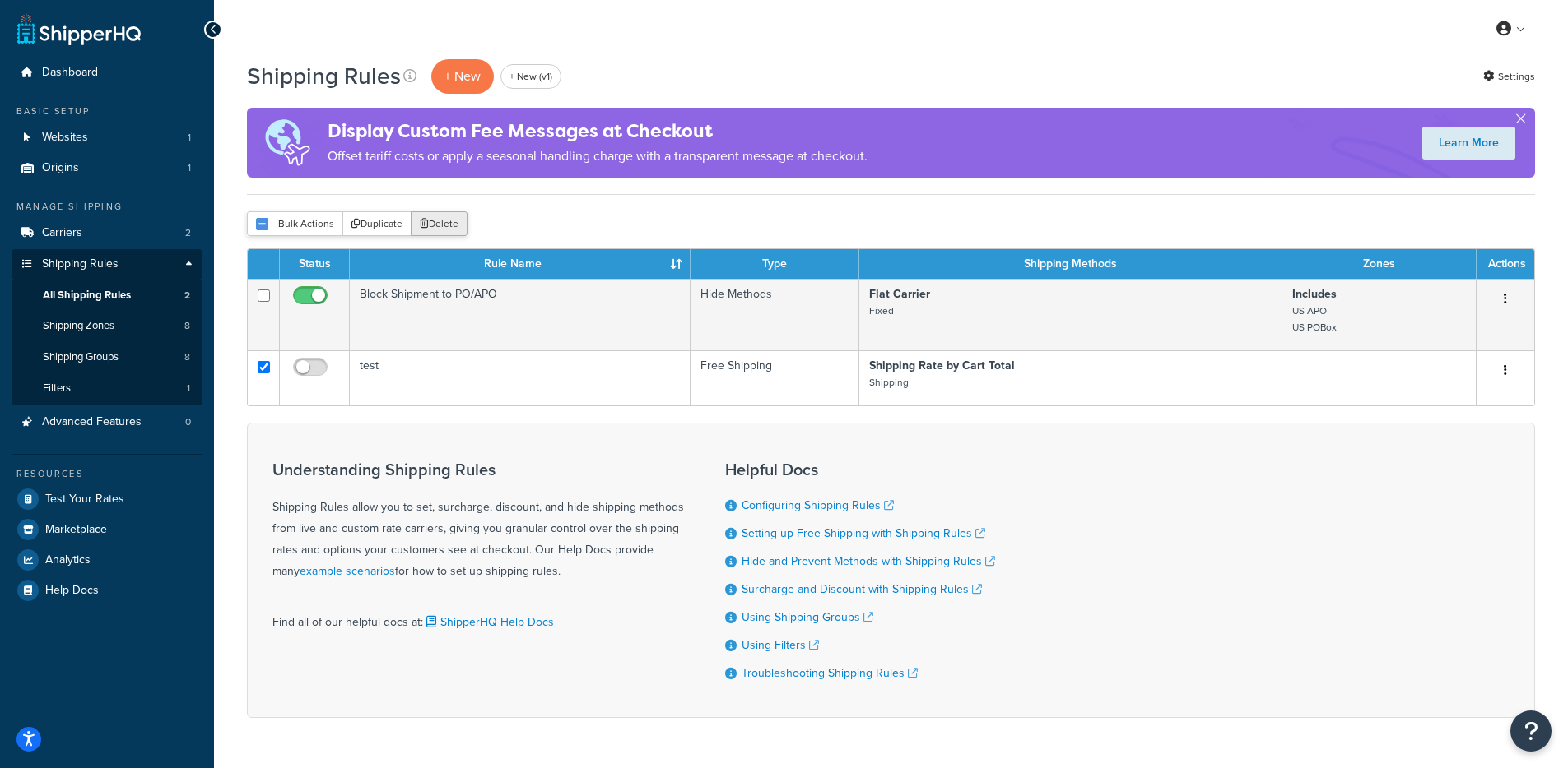
click at [446, 226] on button "Delete" at bounding box center [439, 224] width 56 height 24
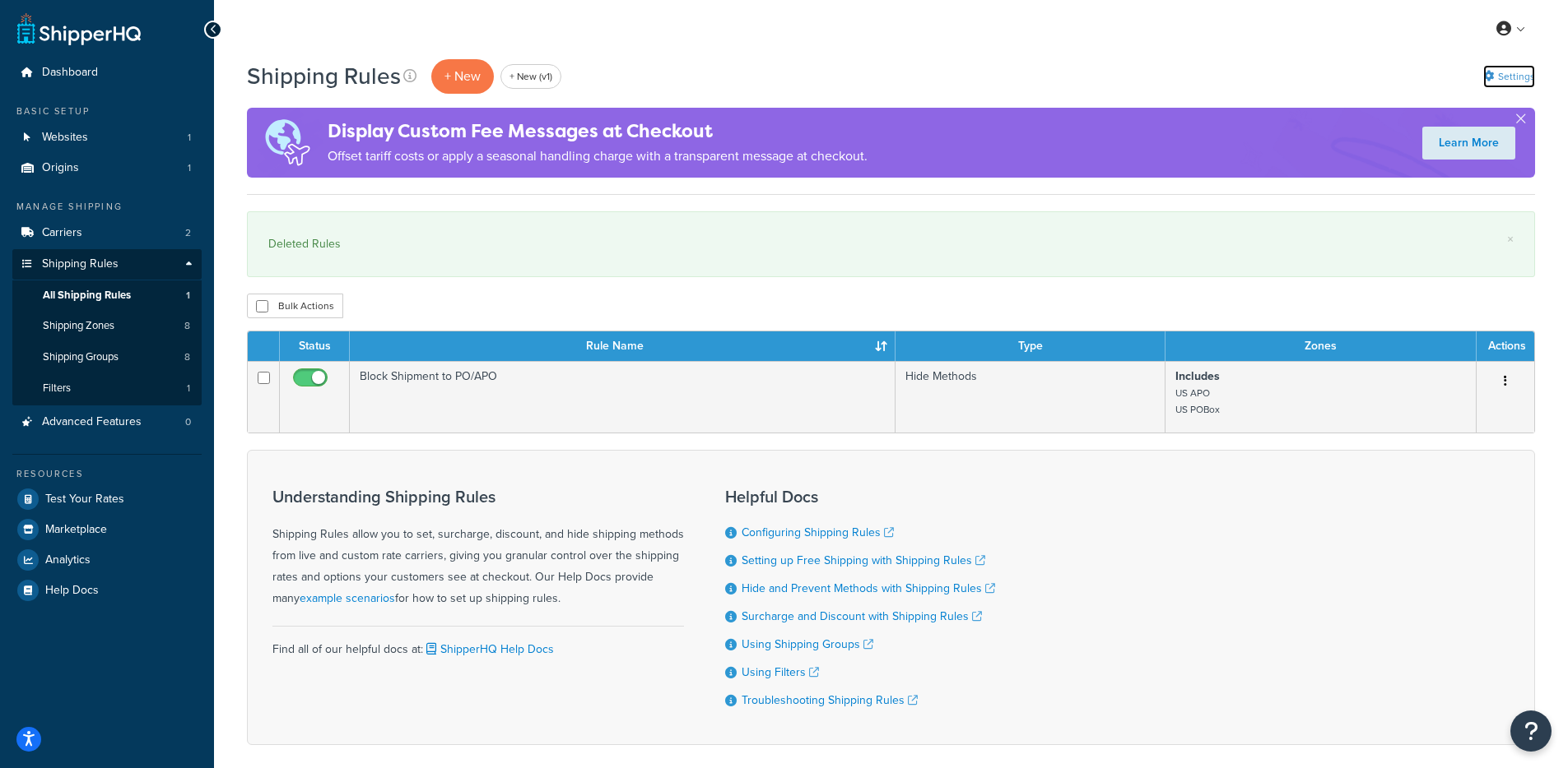
click at [1490, 82] on link "Settings" at bounding box center [1508, 76] width 52 height 23
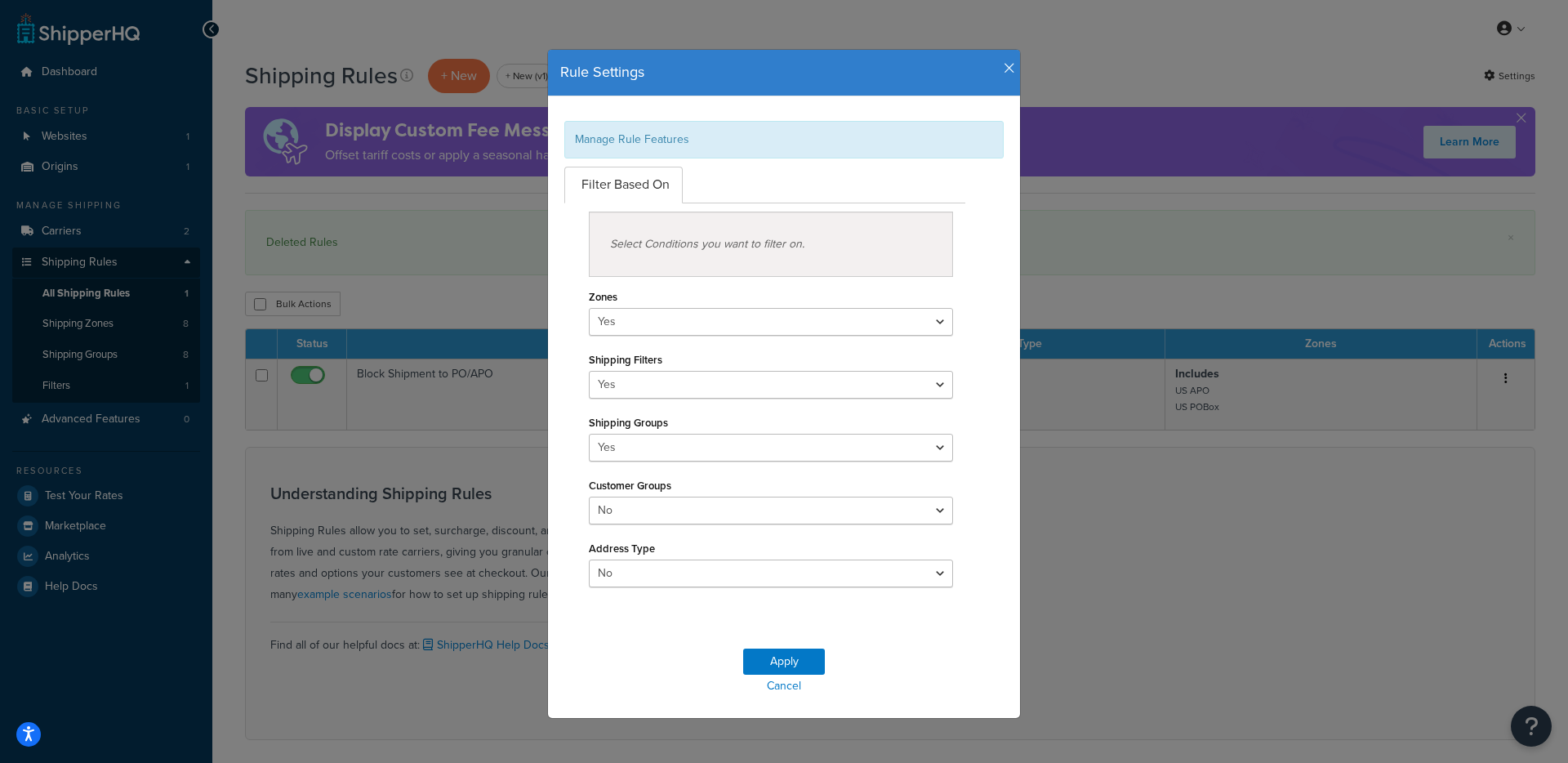
click at [1003, 75] on icon "button" at bounding box center [1009, 69] width 11 height 15
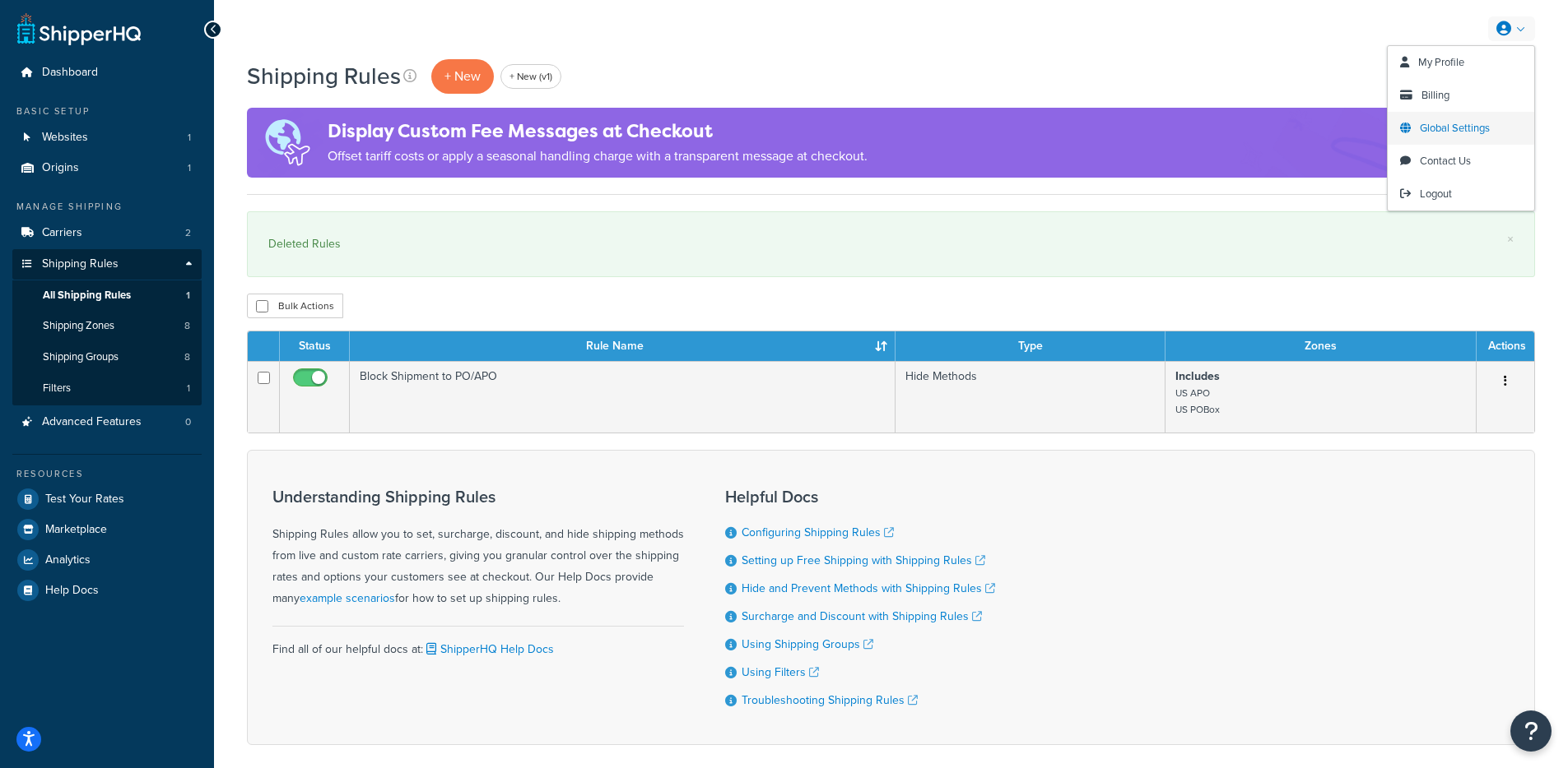
click at [1451, 129] on span "Global Settings" at bounding box center [1454, 128] width 70 height 16
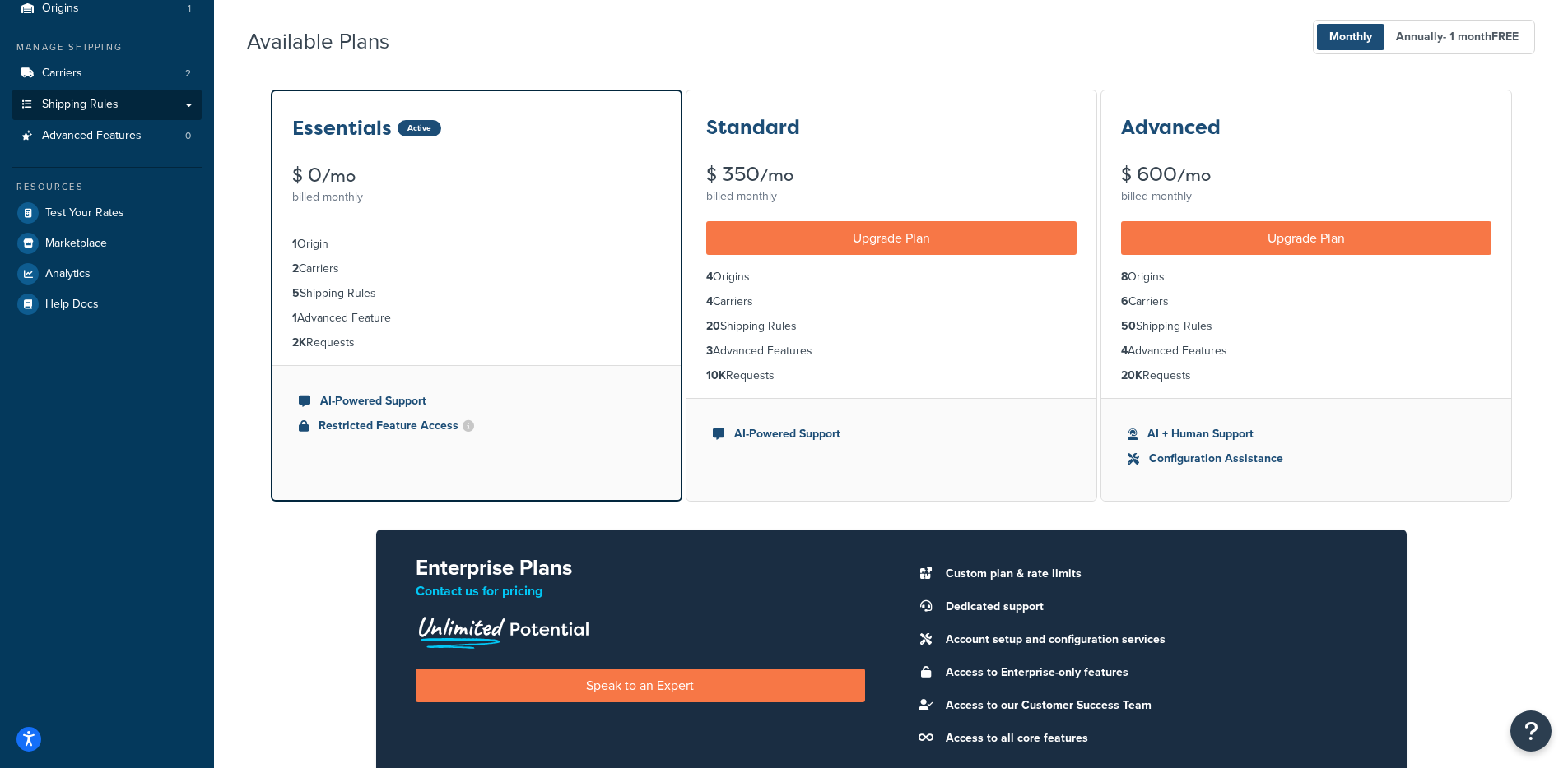
click at [161, 102] on link "Shipping Rules" at bounding box center [106, 104] width 189 height 30
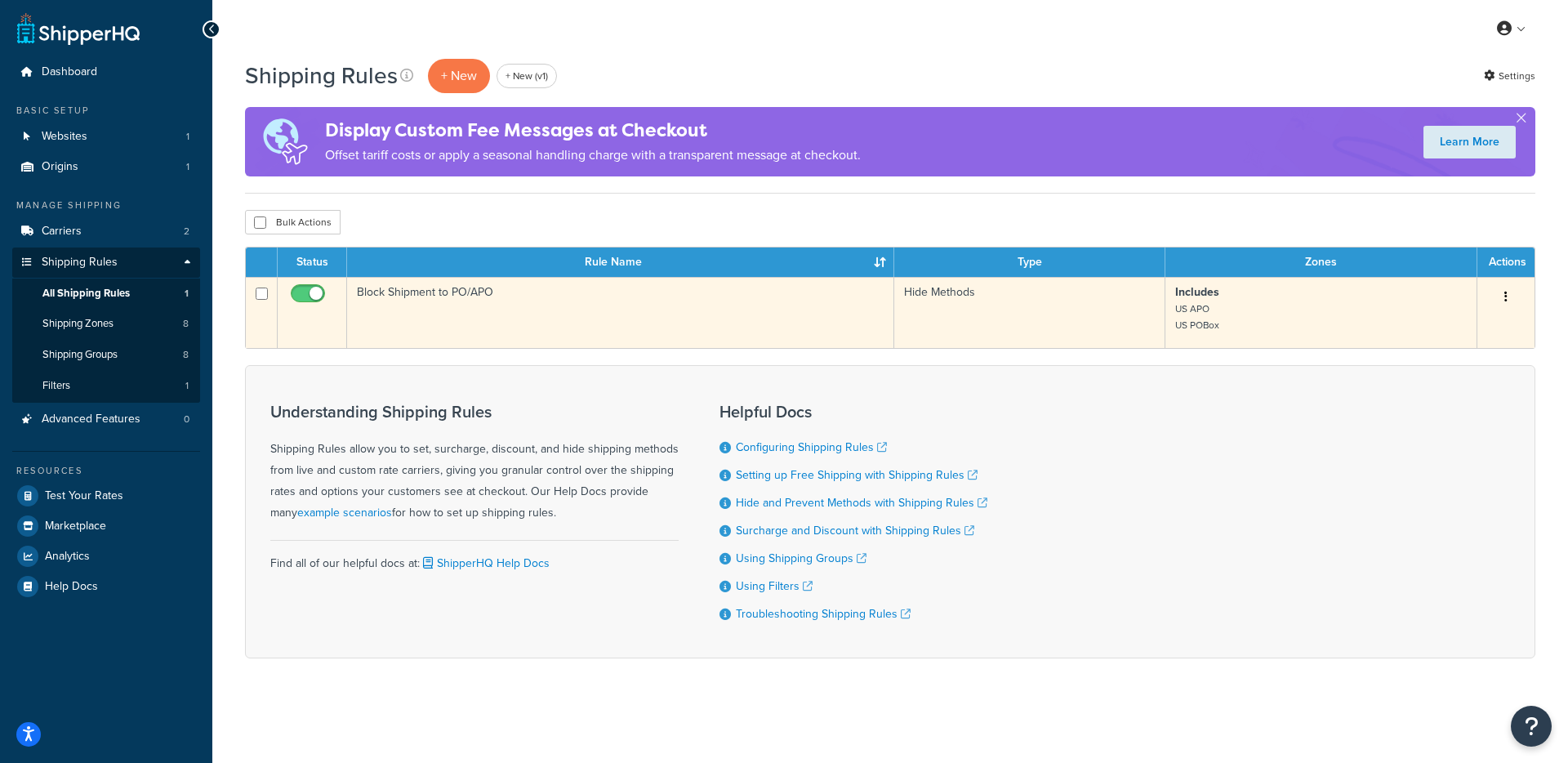
click at [411, 307] on td "Block Shipment to PO/APO" at bounding box center [621, 313] width 547 height 71
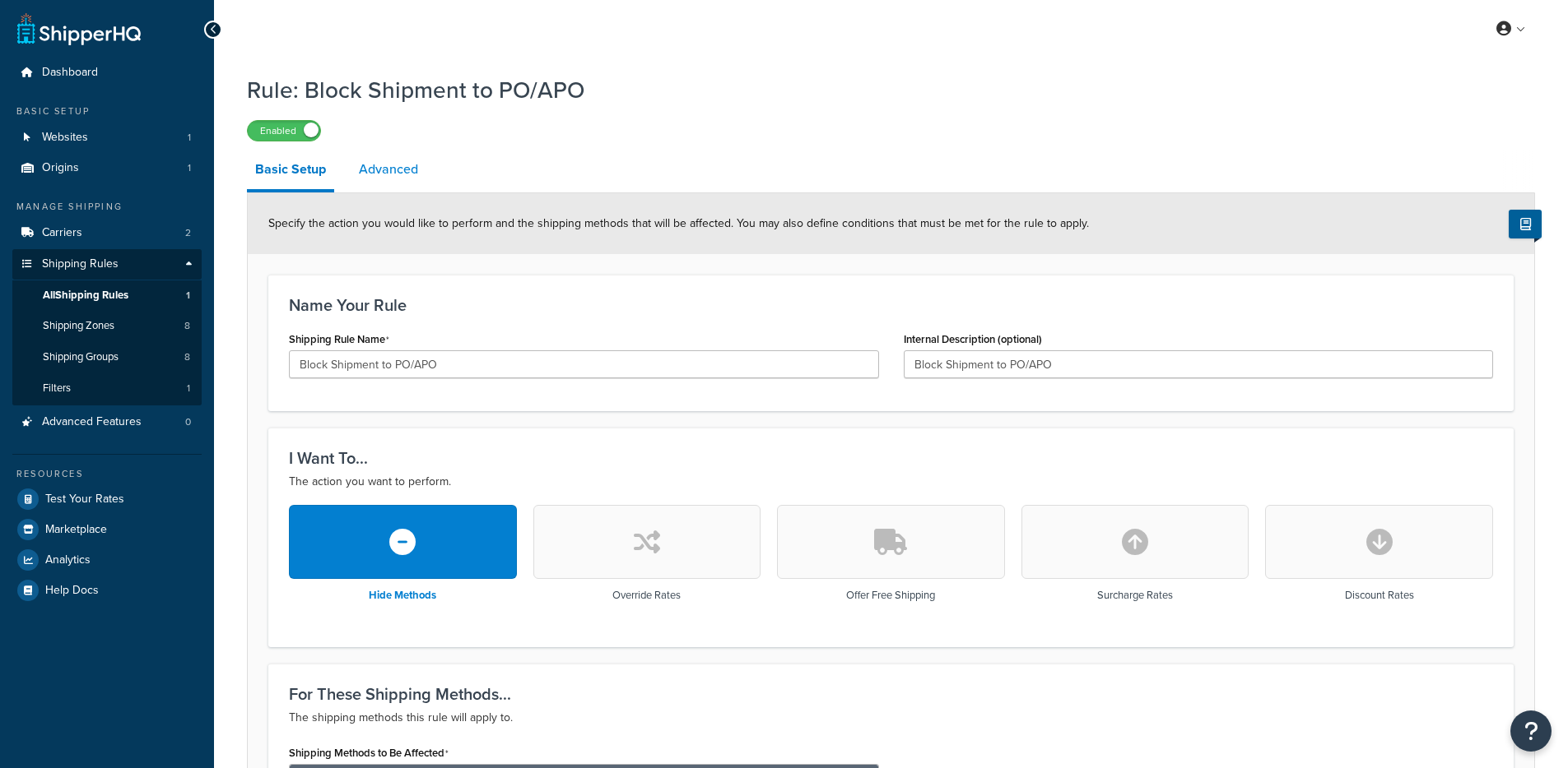
click at [390, 159] on link "Advanced" at bounding box center [388, 169] width 75 height 39
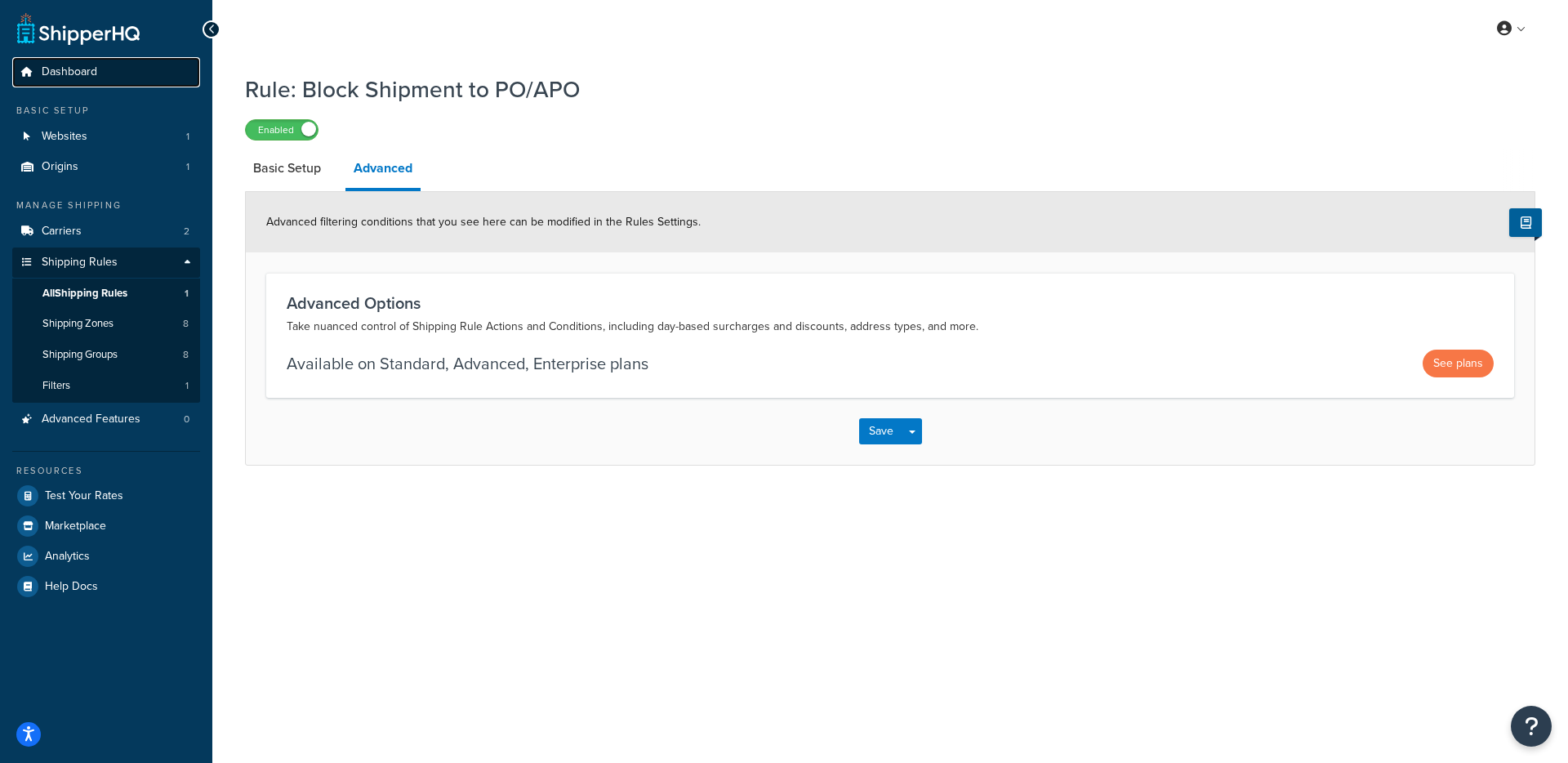
click at [75, 73] on span "Dashboard" at bounding box center [69, 72] width 55 height 14
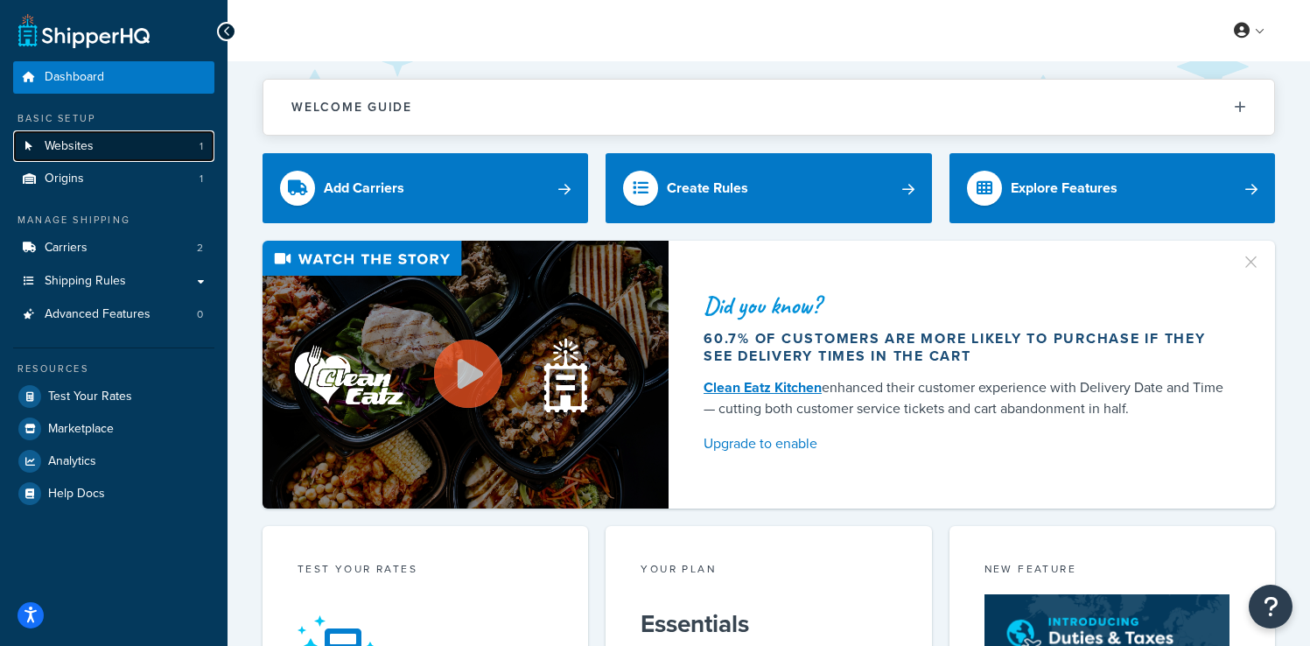
click at [130, 157] on link "Websites 1" at bounding box center [113, 146] width 201 height 32
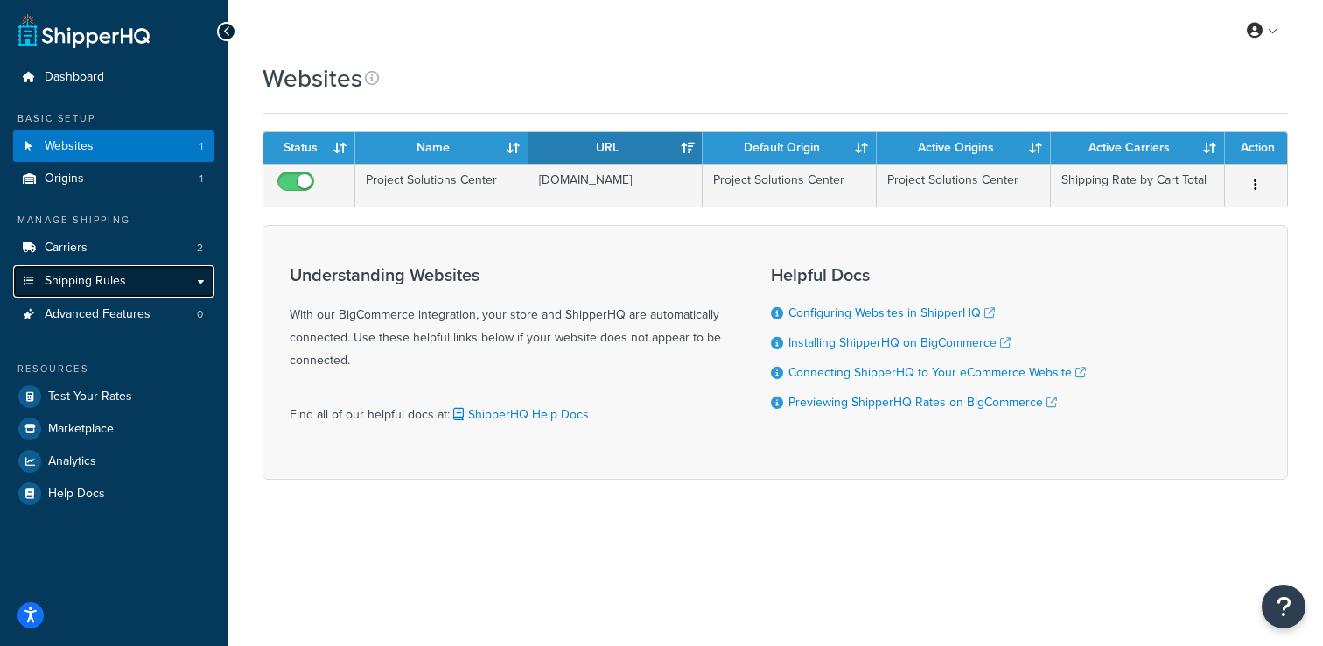
click at [128, 282] on link "Shipping Rules" at bounding box center [113, 281] width 201 height 32
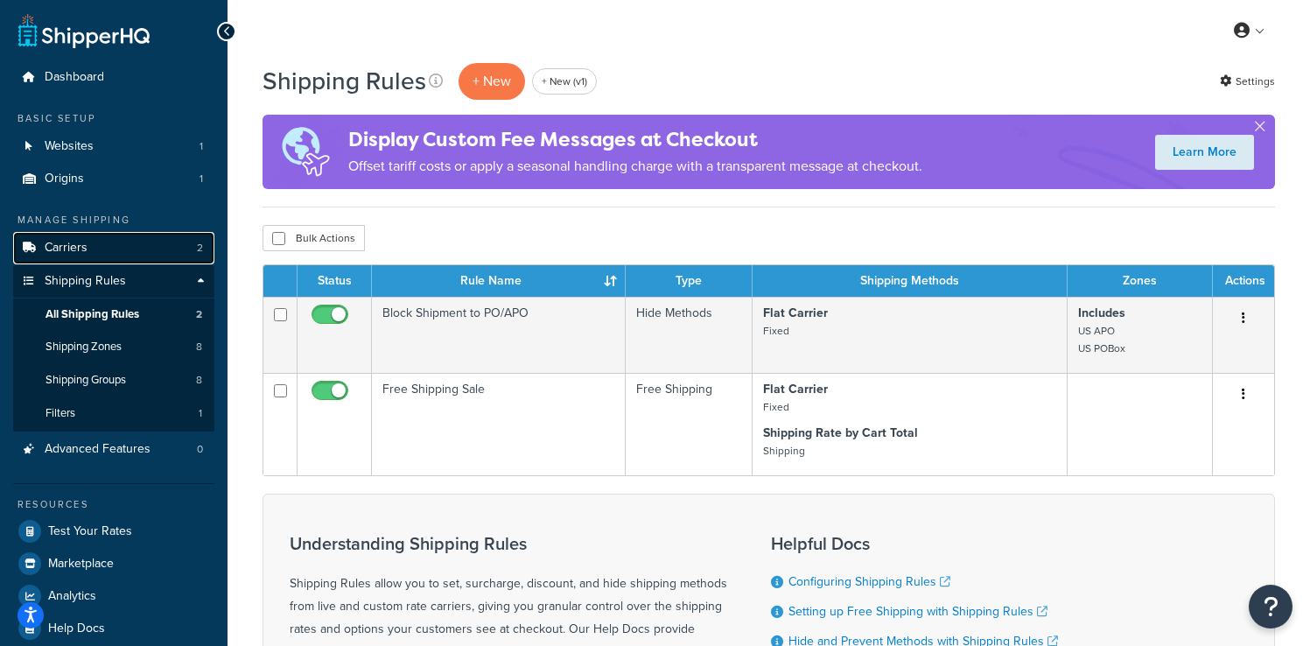
click at [127, 260] on link "Carriers 2" at bounding box center [113, 248] width 201 height 32
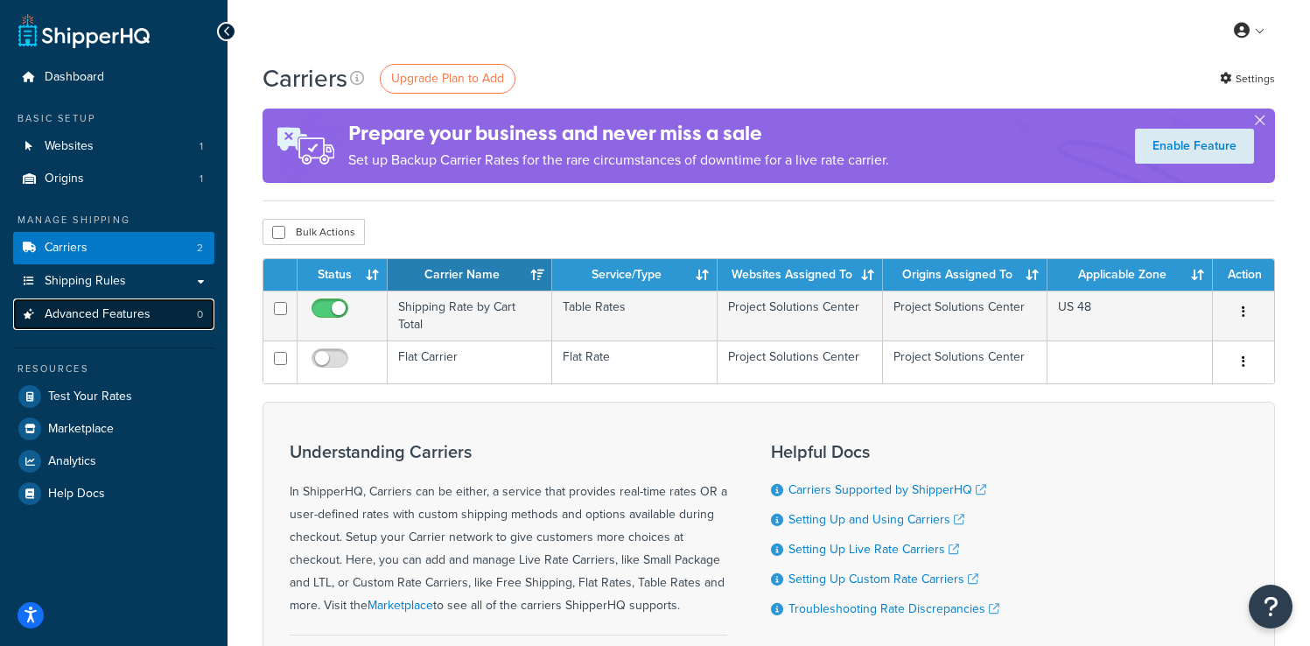
click at [148, 316] on span "Advanced Features" at bounding box center [98, 314] width 106 height 15
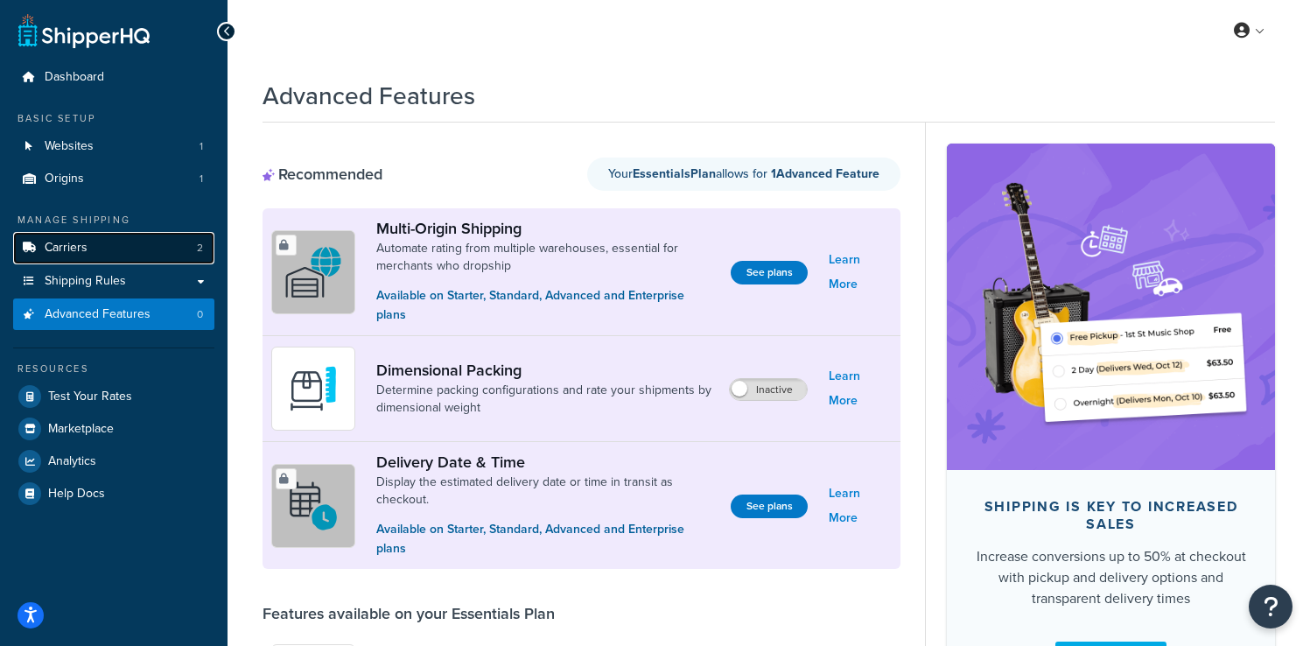
click at [54, 251] on span "Carriers" at bounding box center [66, 248] width 43 height 15
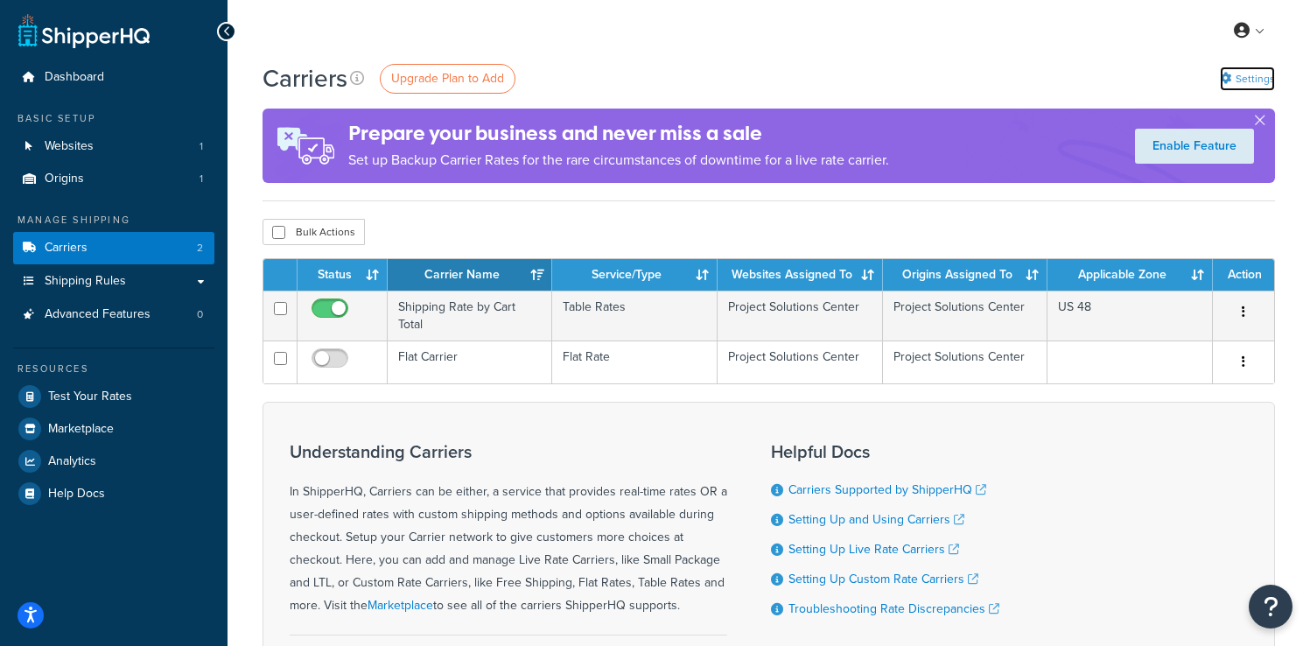
click at [1240, 73] on link "Settings" at bounding box center [1246, 78] width 55 height 24
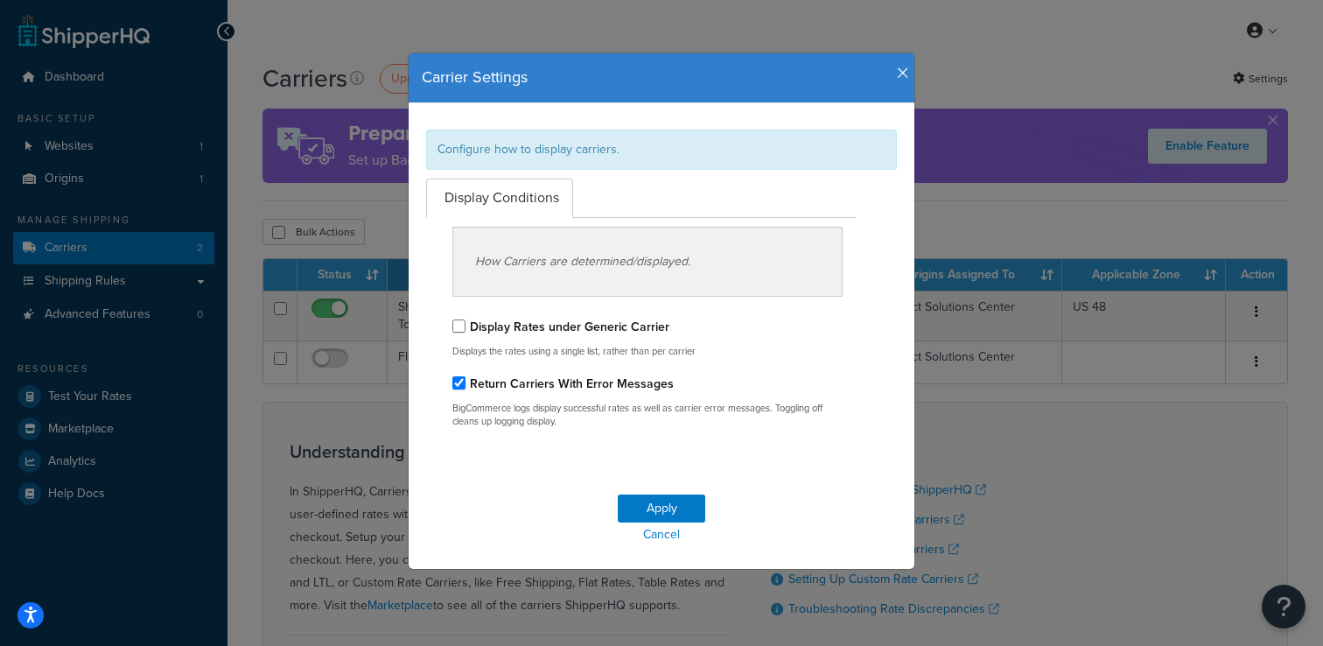
click at [577, 326] on label "Display Rates under Generic Carrier" at bounding box center [569, 327] width 199 height 18
click at [465, 326] on input "Display Rates under Generic Carrier" at bounding box center [458, 325] width 13 height 13
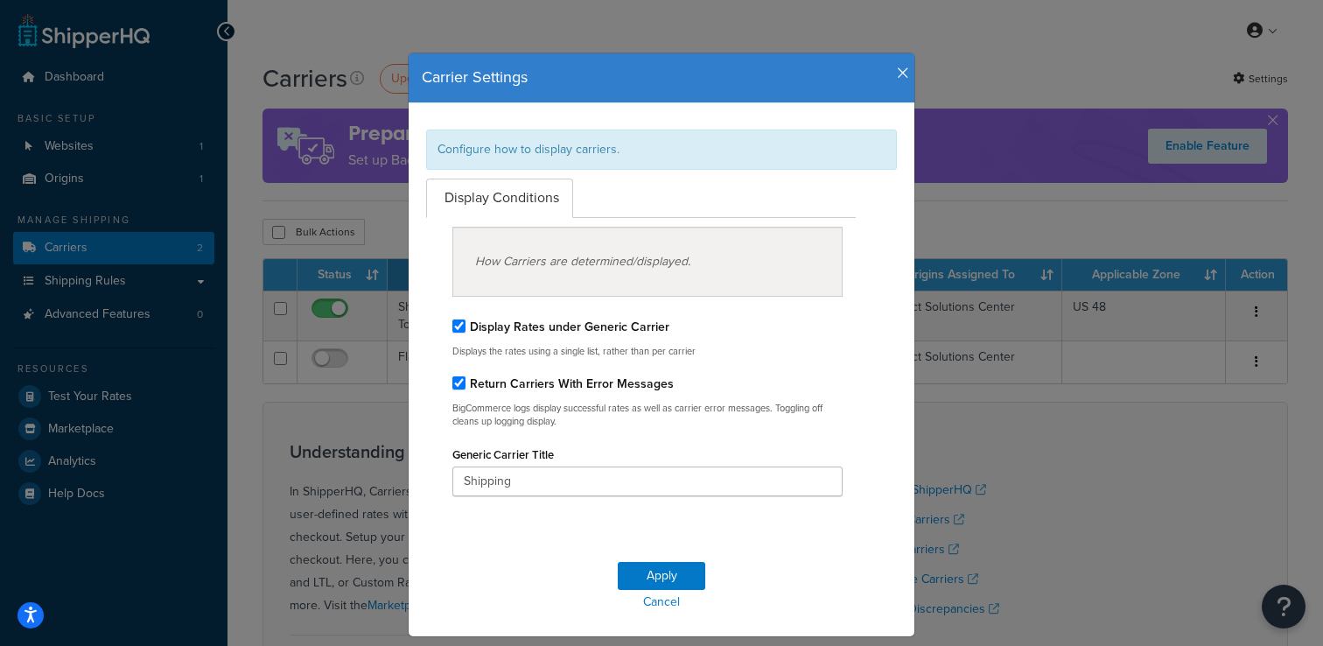
click at [577, 326] on label "Display Rates under Generic Carrier" at bounding box center [569, 327] width 199 height 18
click at [465, 326] on input "Display Rates under Generic Carrier" at bounding box center [458, 325] width 13 height 13
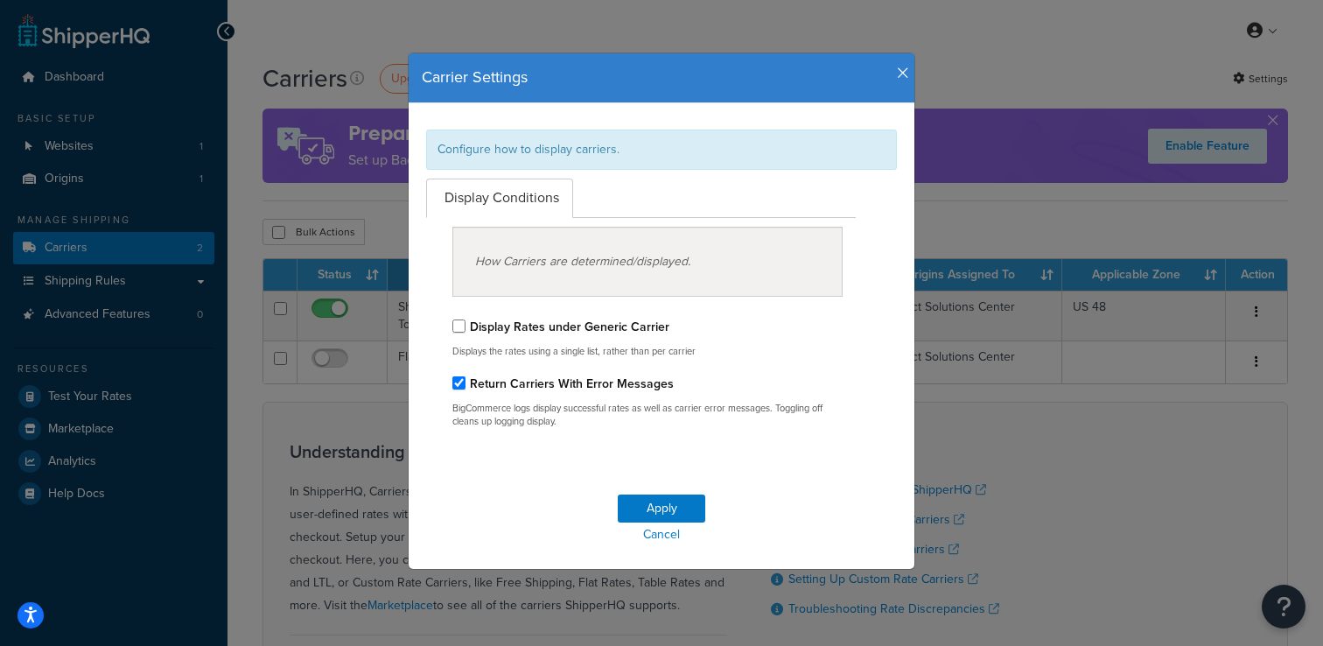
click at [577, 326] on label "Display Rates under Generic Carrier" at bounding box center [569, 327] width 199 height 18
click at [465, 326] on input "Display Rates under Generic Carrier" at bounding box center [458, 325] width 13 height 13
checkbox input "true"
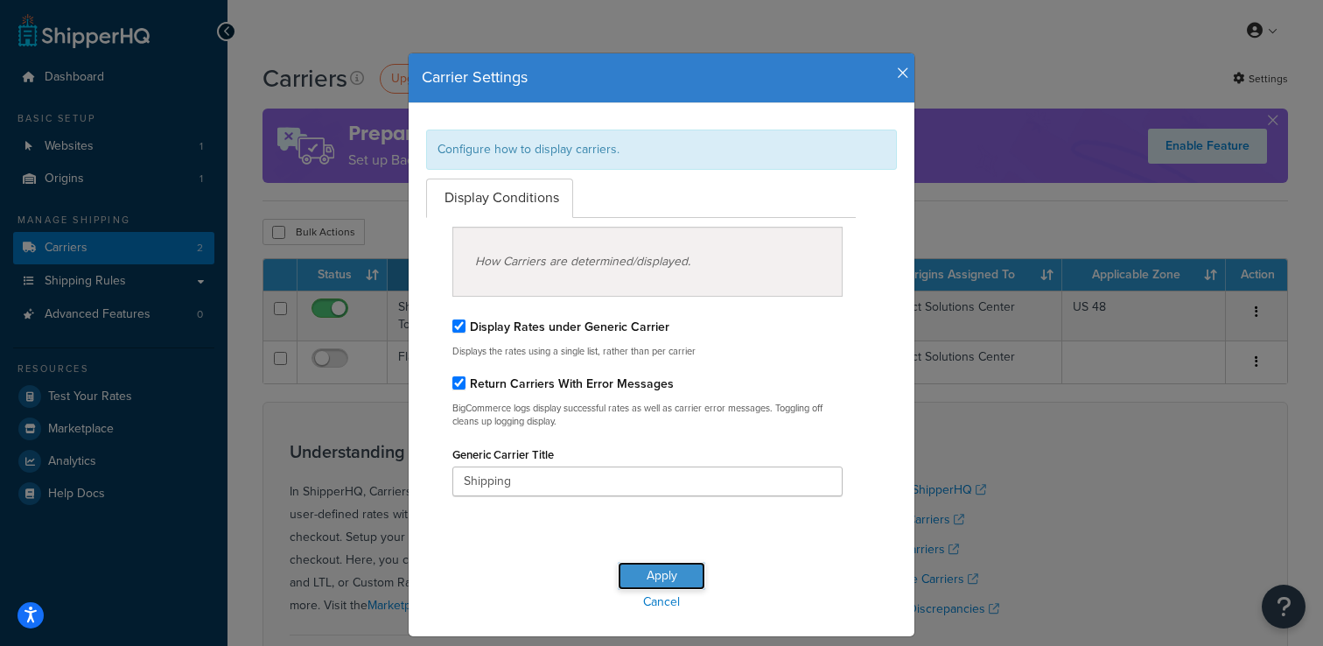
click at [650, 579] on button "Apply" at bounding box center [661, 576] width 87 height 28
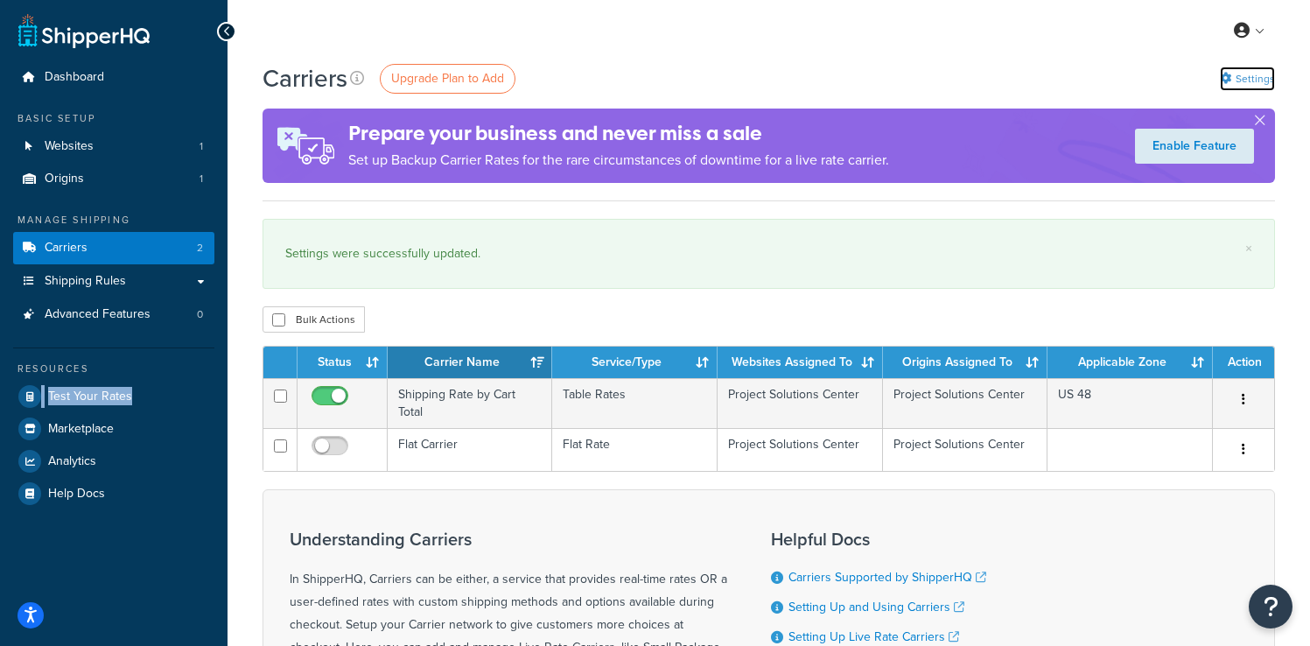
click at [1226, 87] on link "Settings" at bounding box center [1246, 78] width 55 height 24
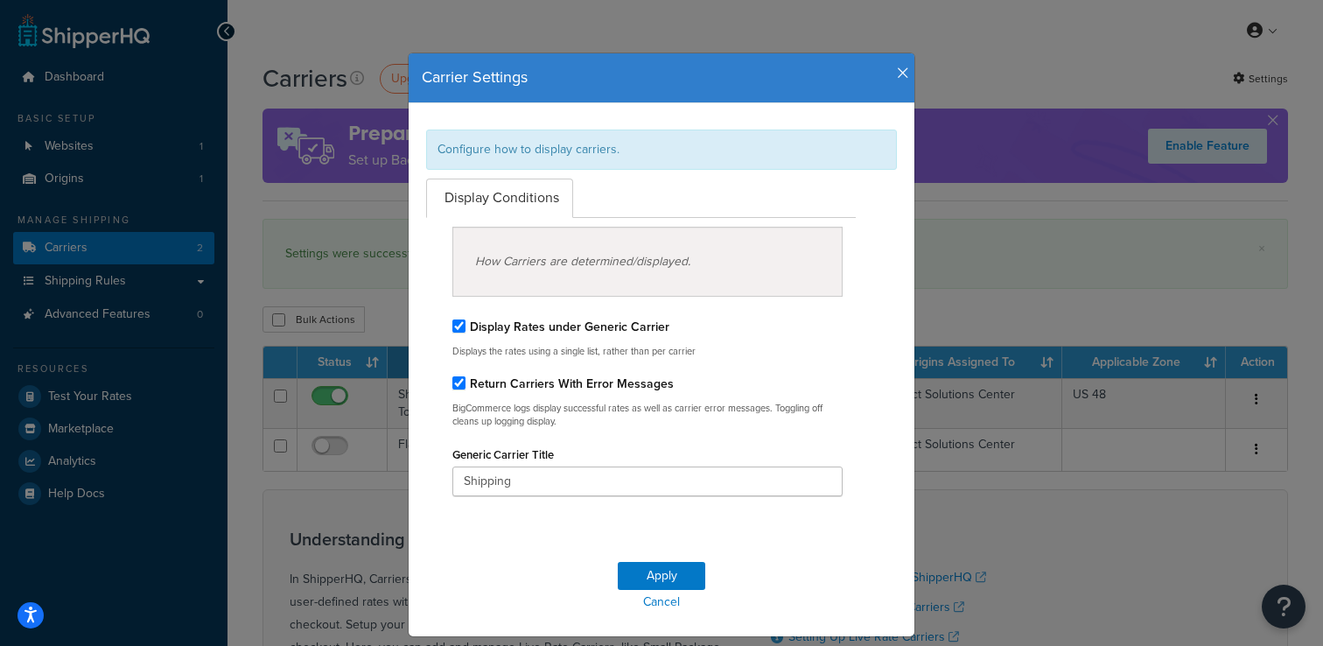
click at [492, 333] on label "Display Rates under Generic Carrier" at bounding box center [569, 327] width 199 height 18
click at [465, 332] on input "Display Rates under Generic Carrier" at bounding box center [458, 325] width 13 height 13
checkbox input "false"
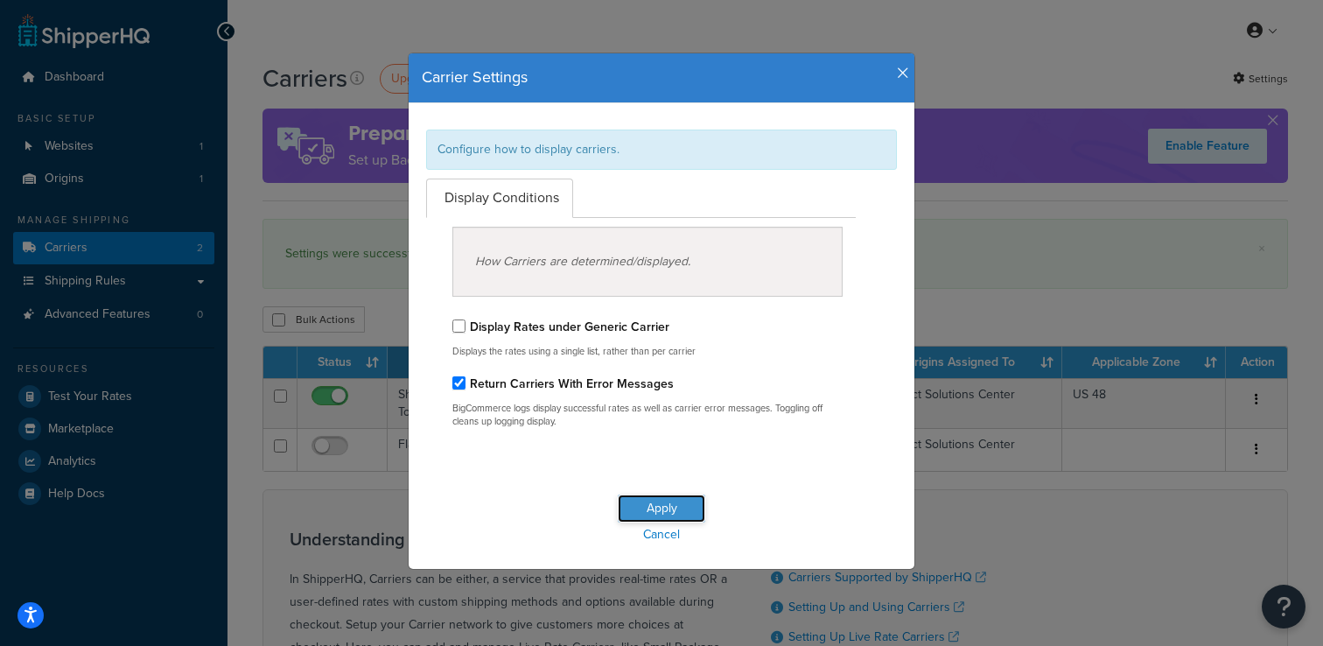
click at [636, 512] on button "Apply" at bounding box center [661, 508] width 87 height 28
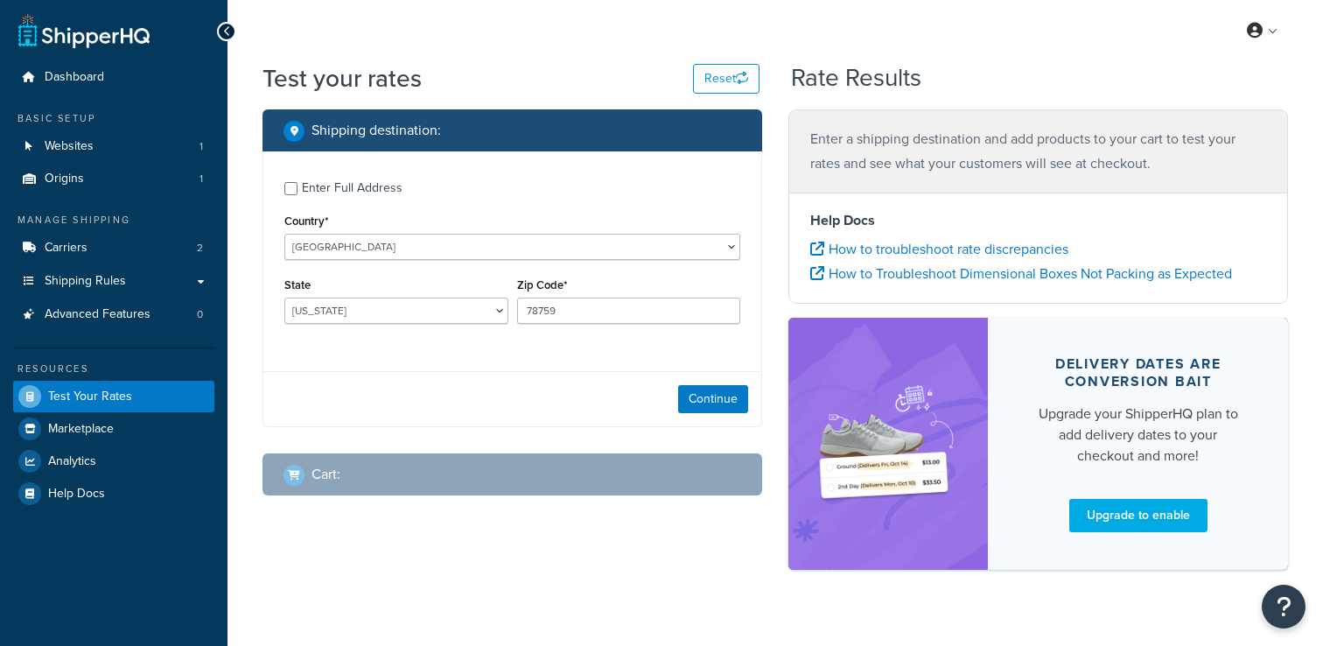
select select "[GEOGRAPHIC_DATA]"
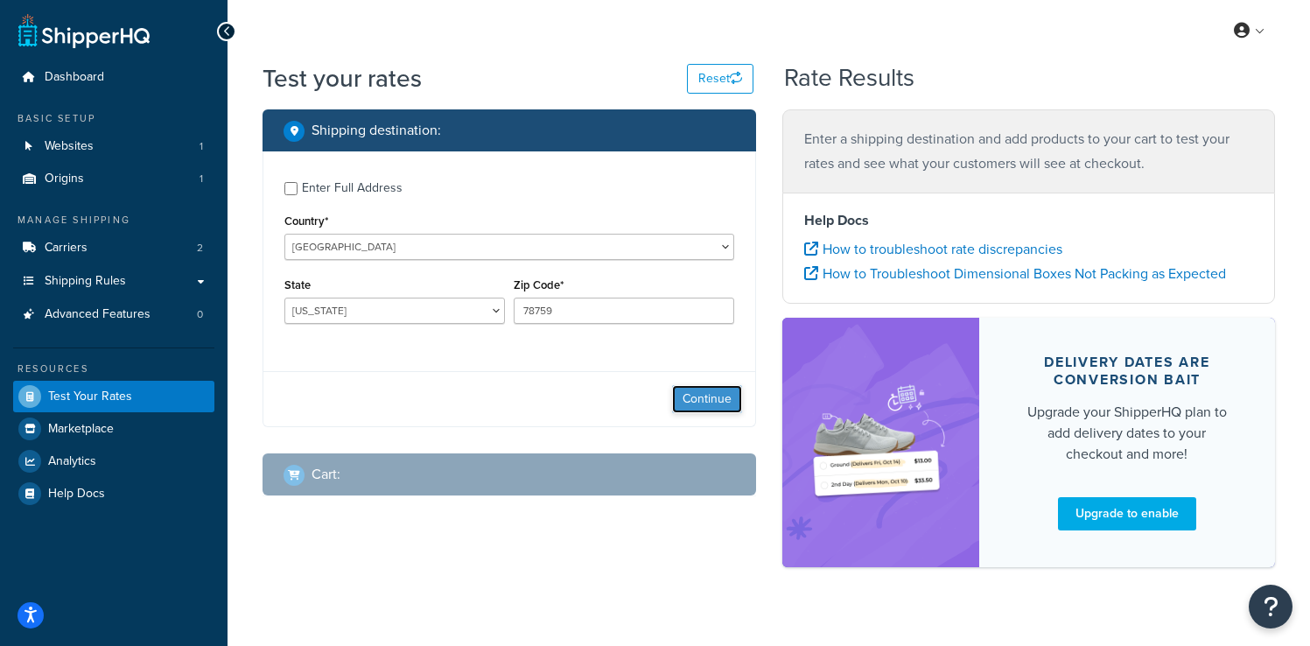
click at [718, 394] on button "Continue" at bounding box center [707, 399] width 70 height 28
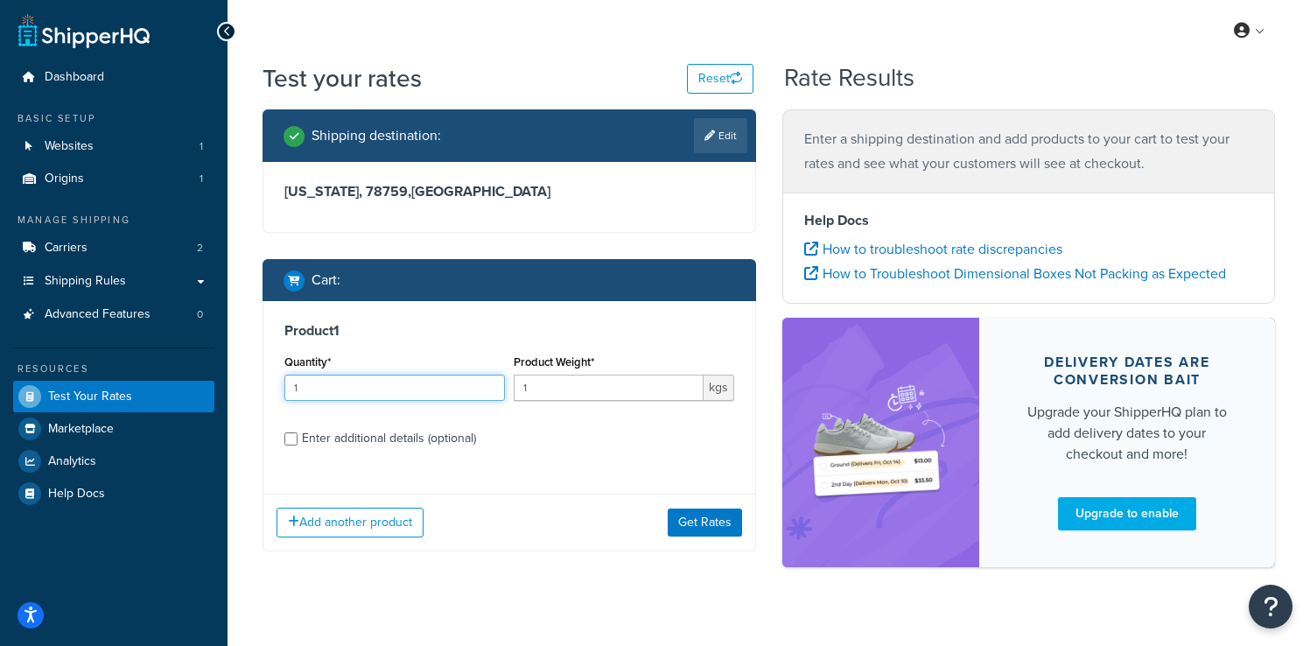
click at [416, 385] on input "1" at bounding box center [394, 387] width 220 height 26
click at [710, 533] on button "Get Rates" at bounding box center [704, 522] width 74 height 28
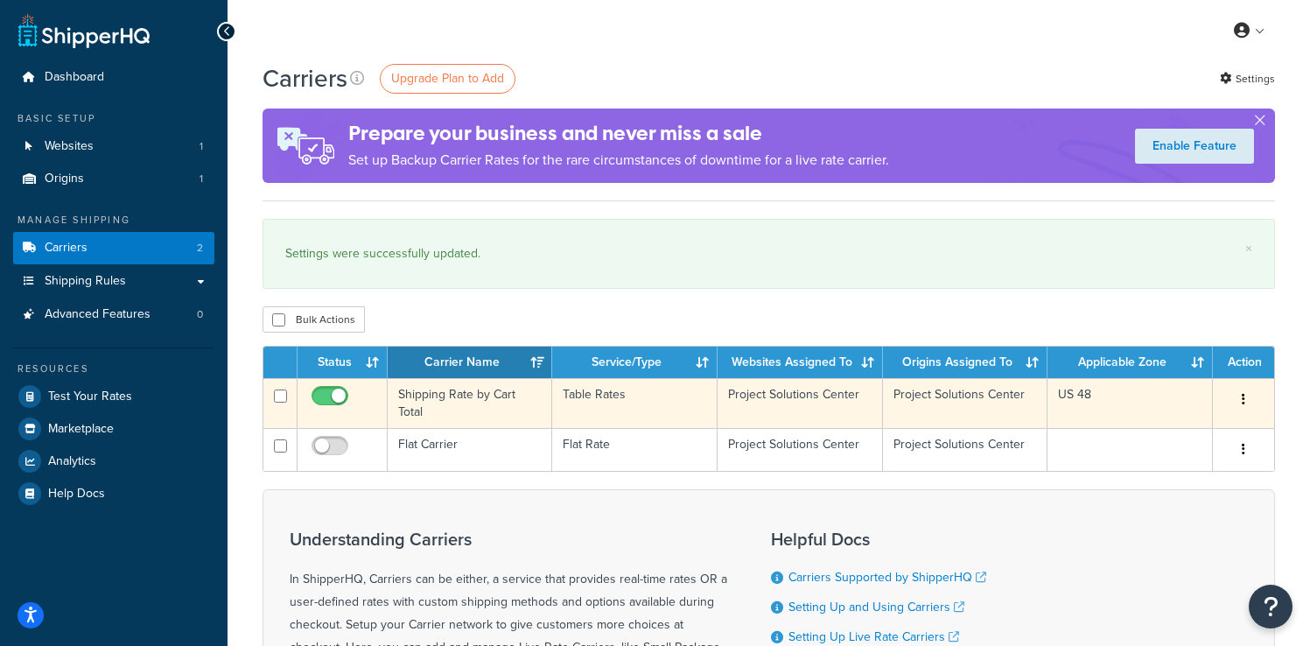
click at [471, 407] on td "Shipping Rate by Cart Total" at bounding box center [470, 403] width 164 height 50
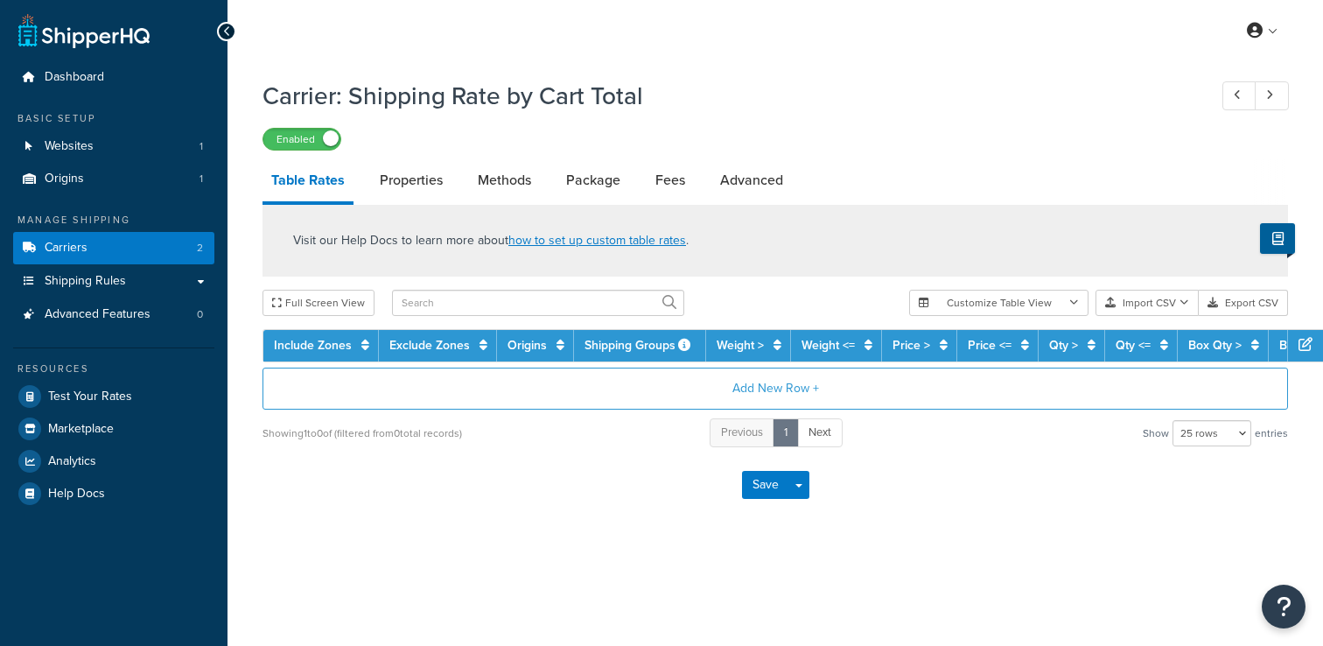
select select "25"
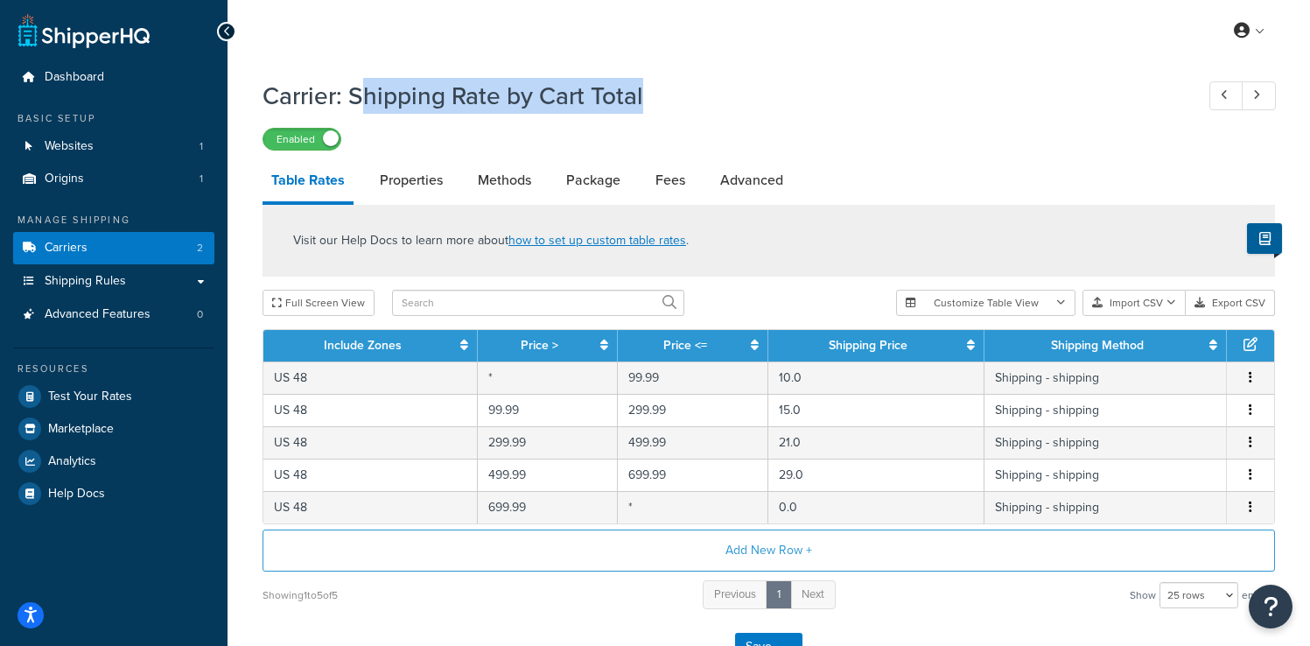
drag, startPoint x: 661, startPoint y: 99, endPoint x: 356, endPoint y: 101, distance: 305.3
click at [356, 101] on h1 "Carrier: Shipping Rate by Cart Total" at bounding box center [719, 96] width 914 height 34
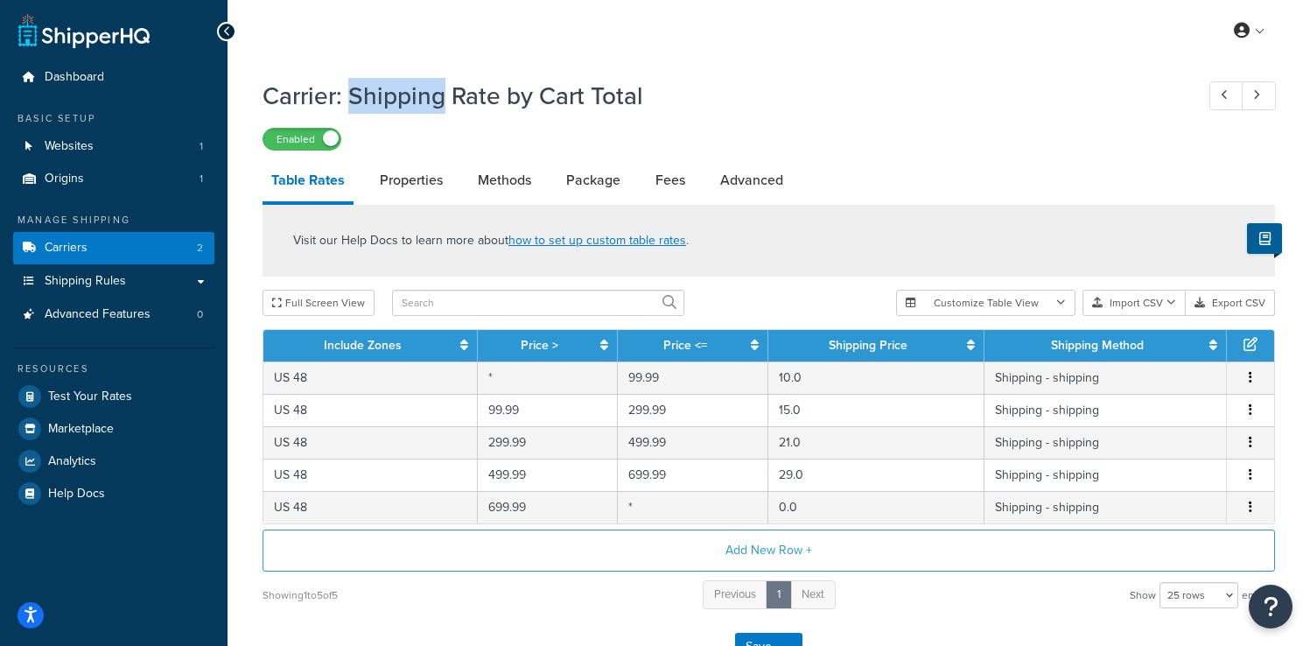
click at [464, 94] on h1 "Carrier: Shipping Rate by Cart Total" at bounding box center [719, 96] width 914 height 34
click at [360, 100] on h1 "Carrier: Shipping Rate by Cart Total" at bounding box center [719, 96] width 914 height 34
drag, startPoint x: 352, startPoint y: 99, endPoint x: 642, endPoint y: 90, distance: 290.6
click at [642, 90] on h1 "Carrier: Shipping Rate by Cart Total" at bounding box center [719, 96] width 914 height 34
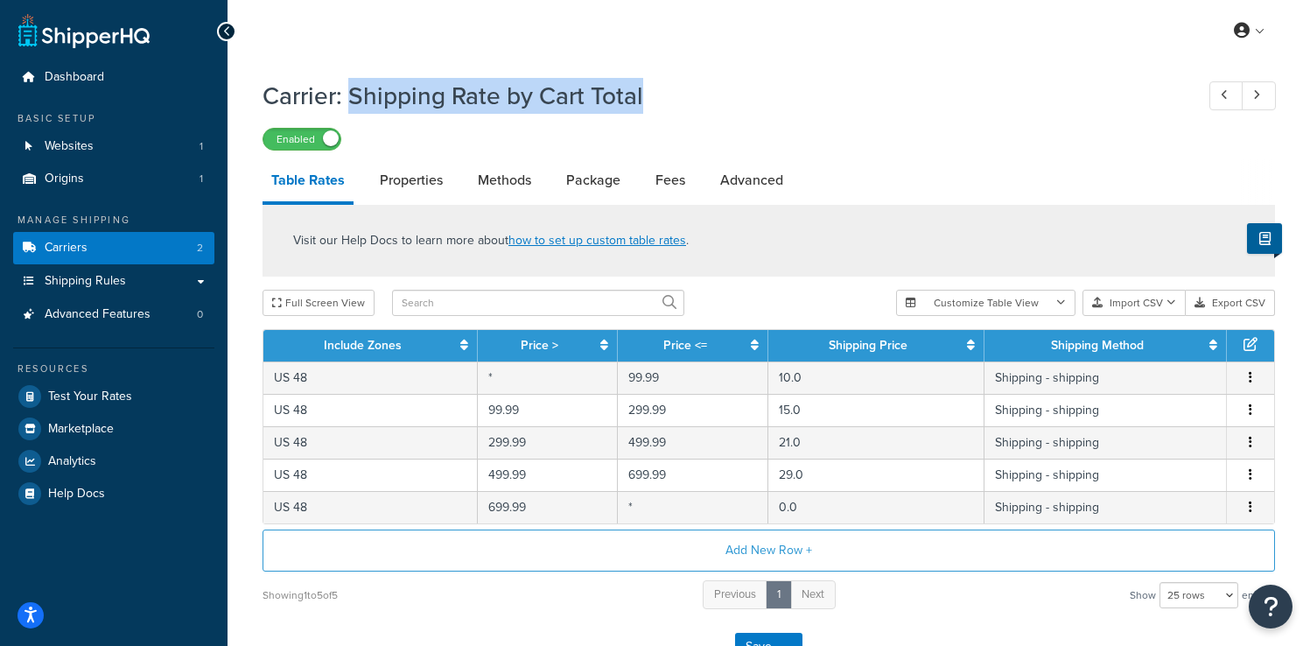
copy h1 "Shipping Rate by Cart Total"
click at [419, 185] on link "Properties" at bounding box center [411, 180] width 80 height 42
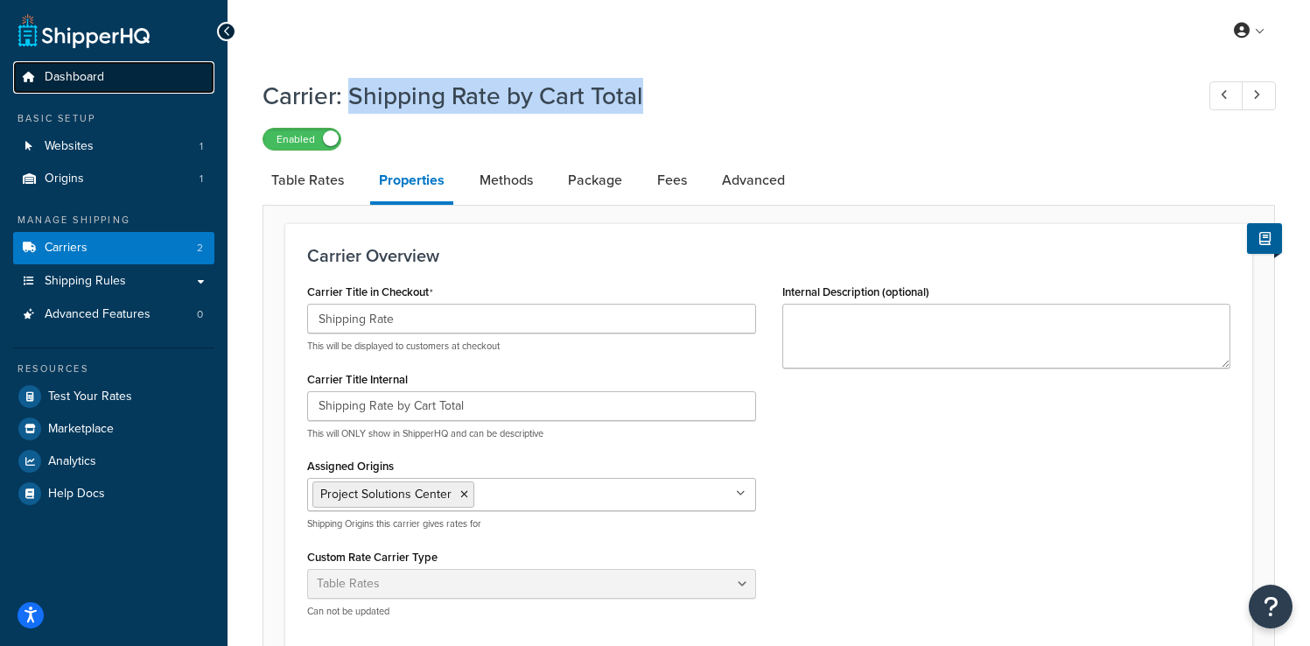
click at [163, 87] on link "Dashboard" at bounding box center [113, 77] width 201 height 32
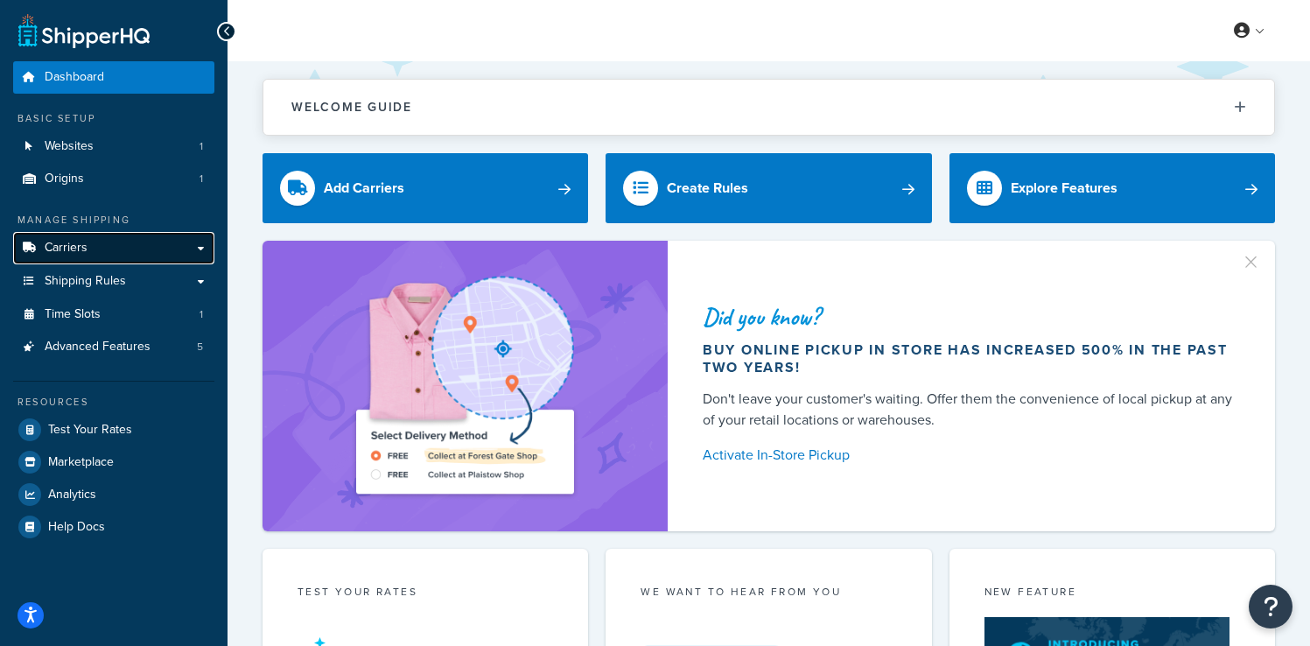
click at [161, 241] on link "Carriers" at bounding box center [113, 248] width 201 height 32
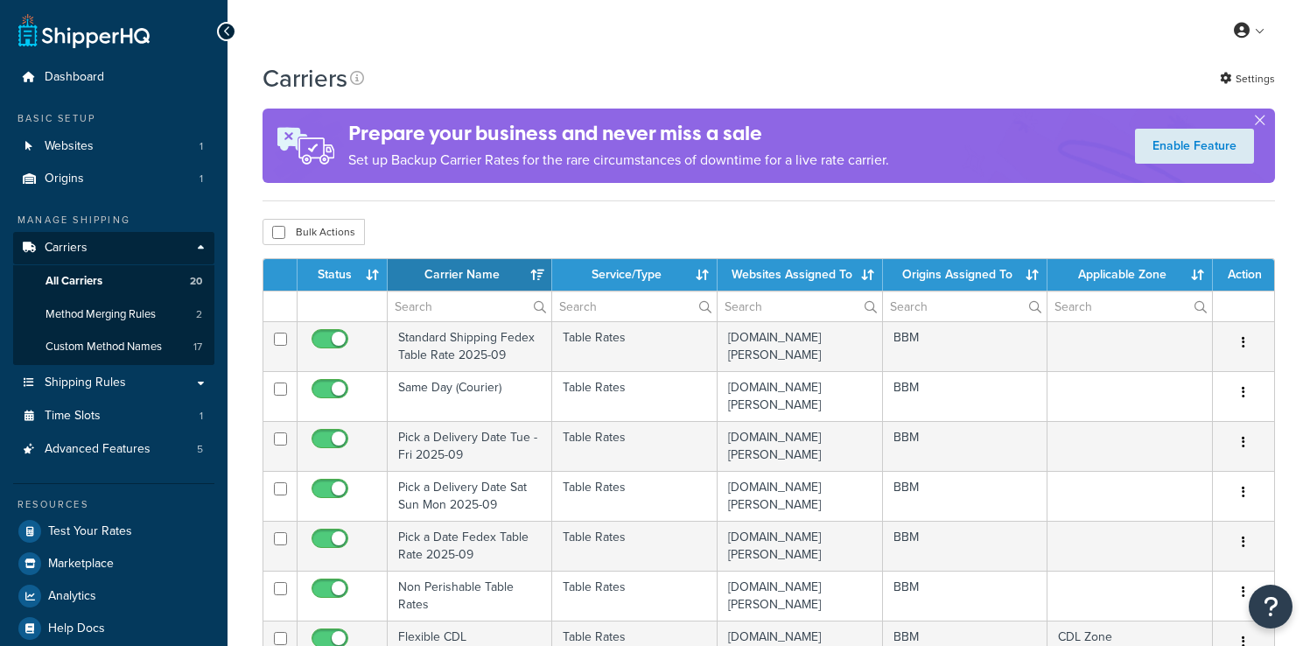
select select "15"
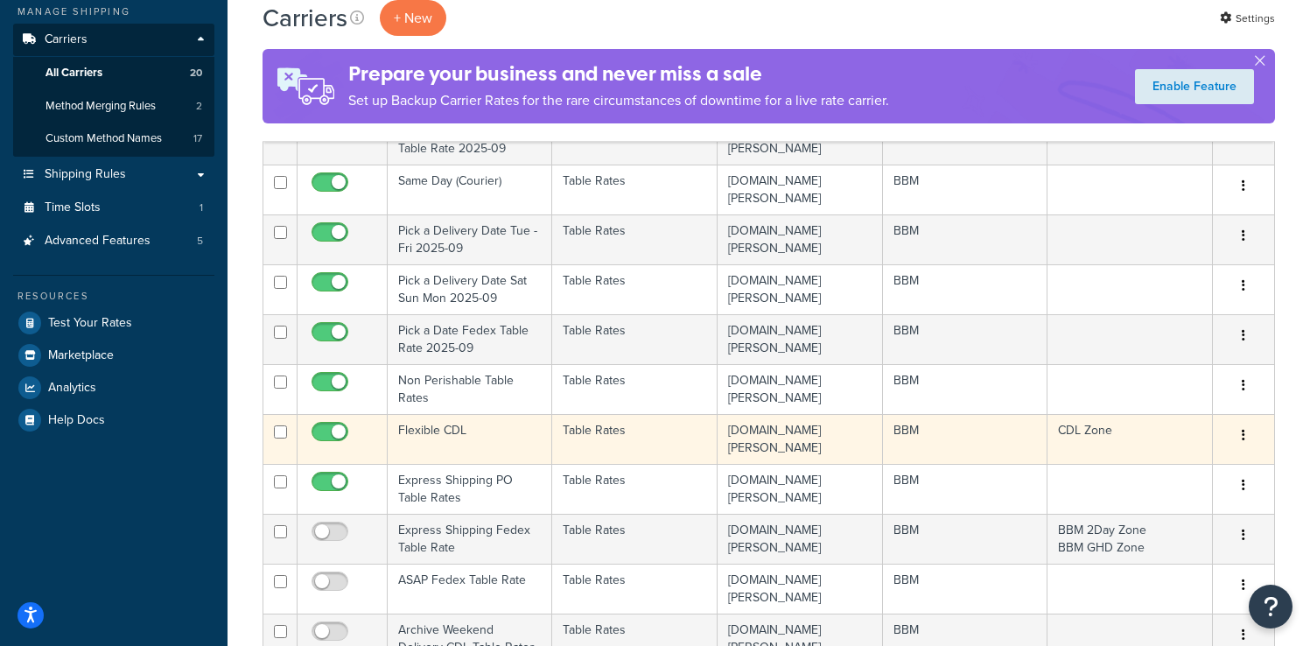
scroll to position [192, 0]
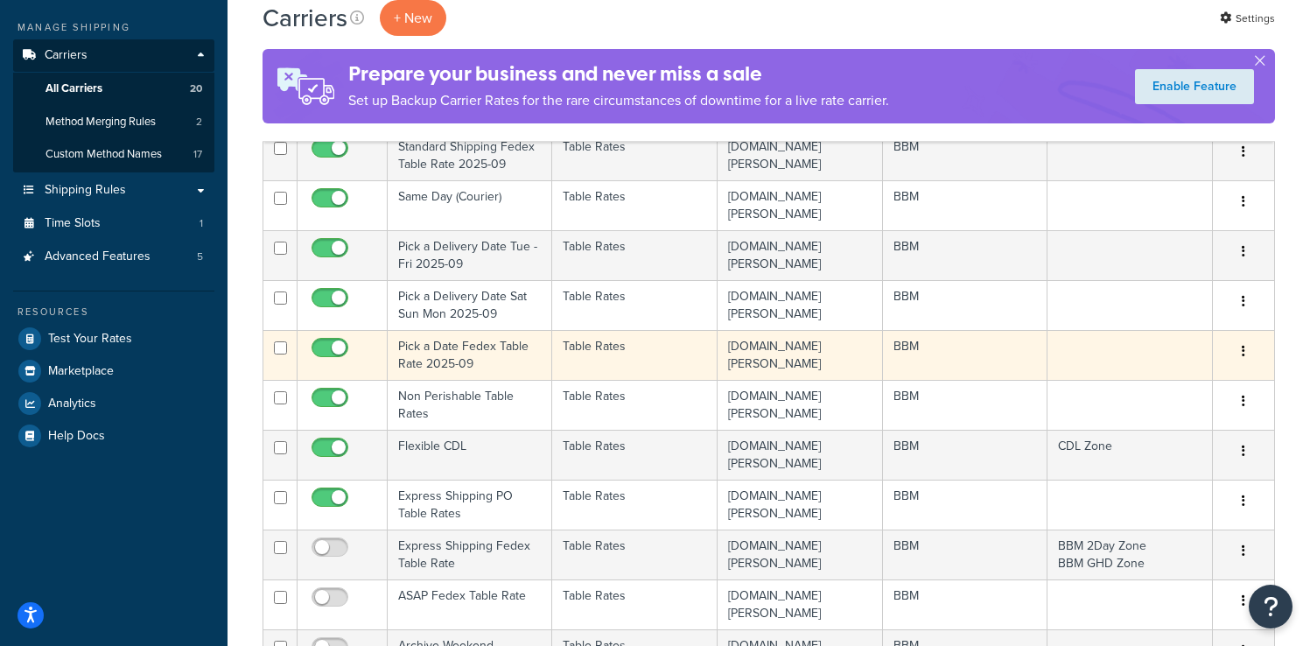
click at [498, 360] on td "Pick a Date Fedex Table Rate 2025-09" at bounding box center [470, 355] width 164 height 50
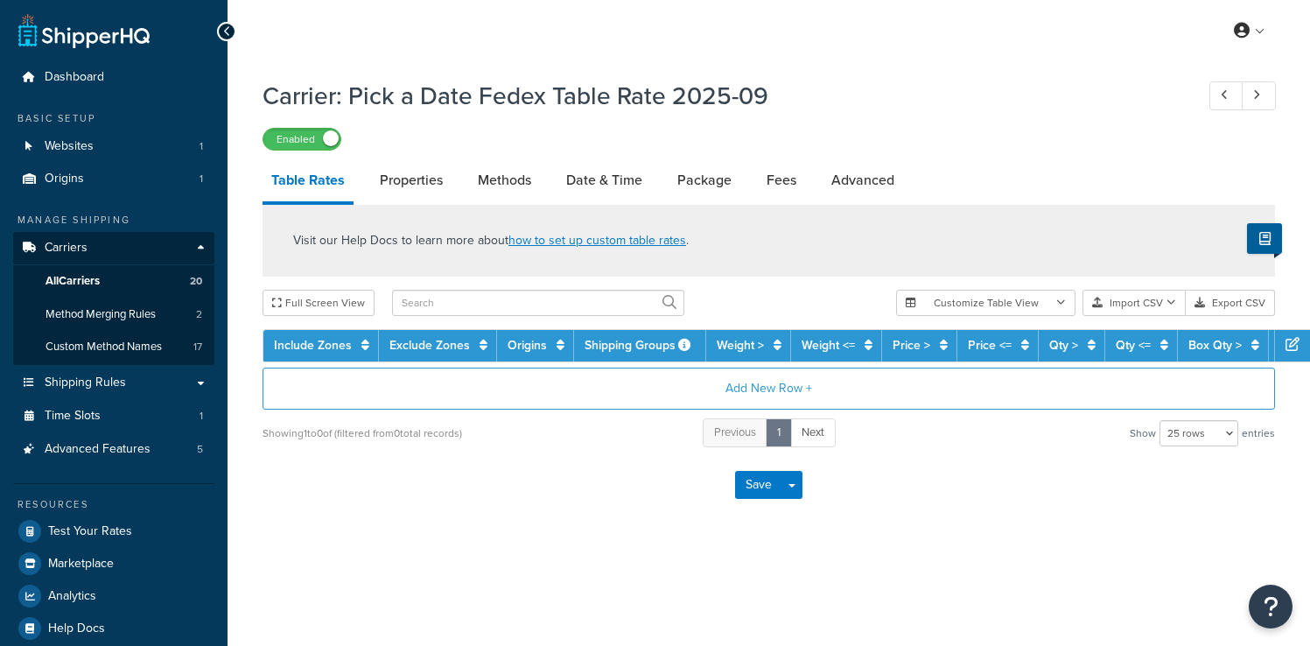
select select "25"
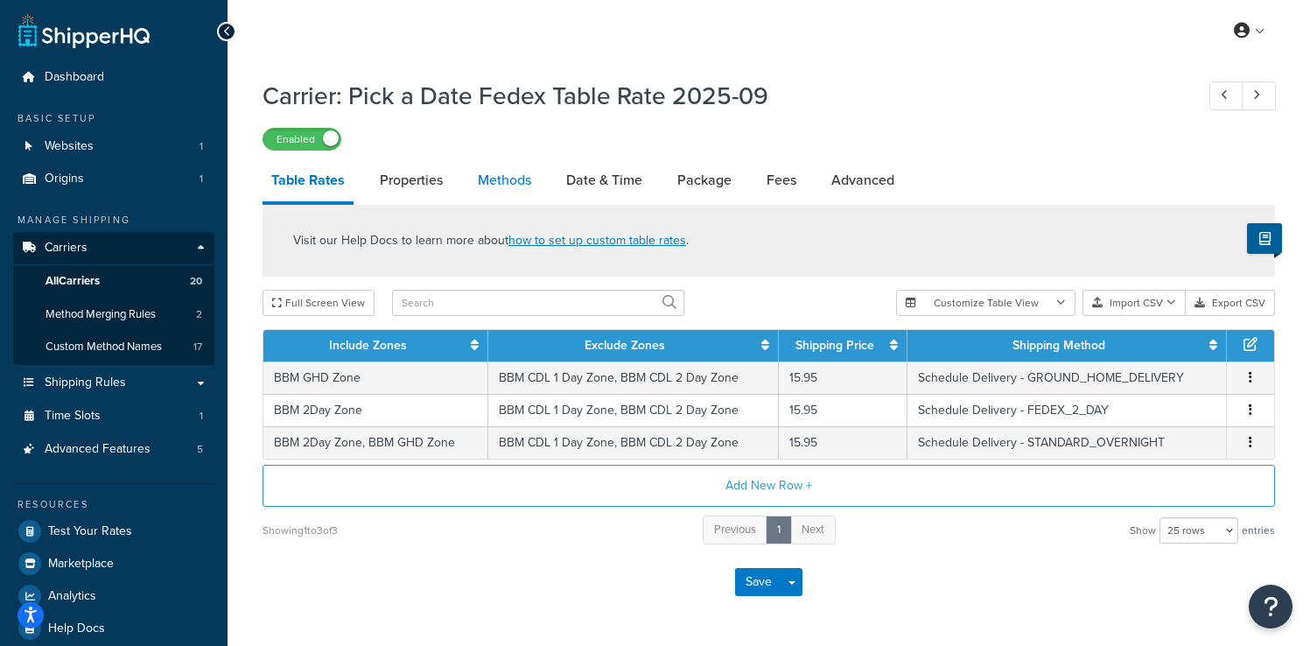
click at [507, 196] on link "Methods" at bounding box center [504, 180] width 71 height 42
select select "25"
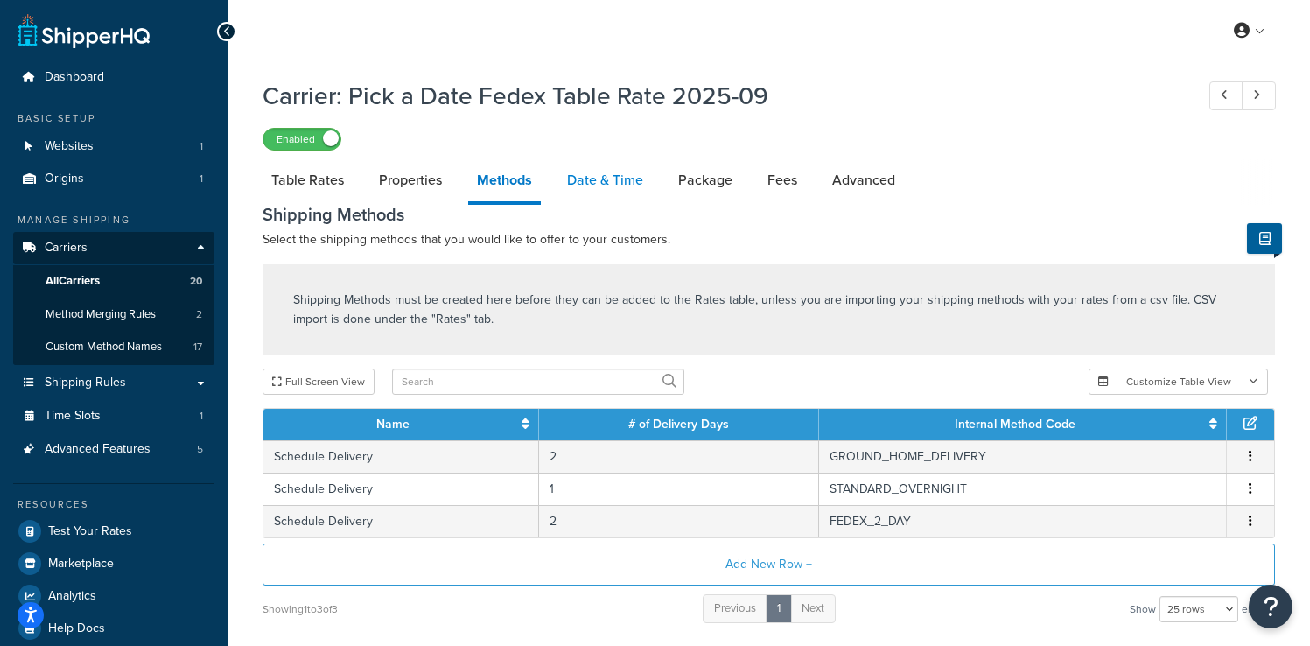
click at [575, 186] on link "Date & Time" at bounding box center [605, 180] width 94 height 42
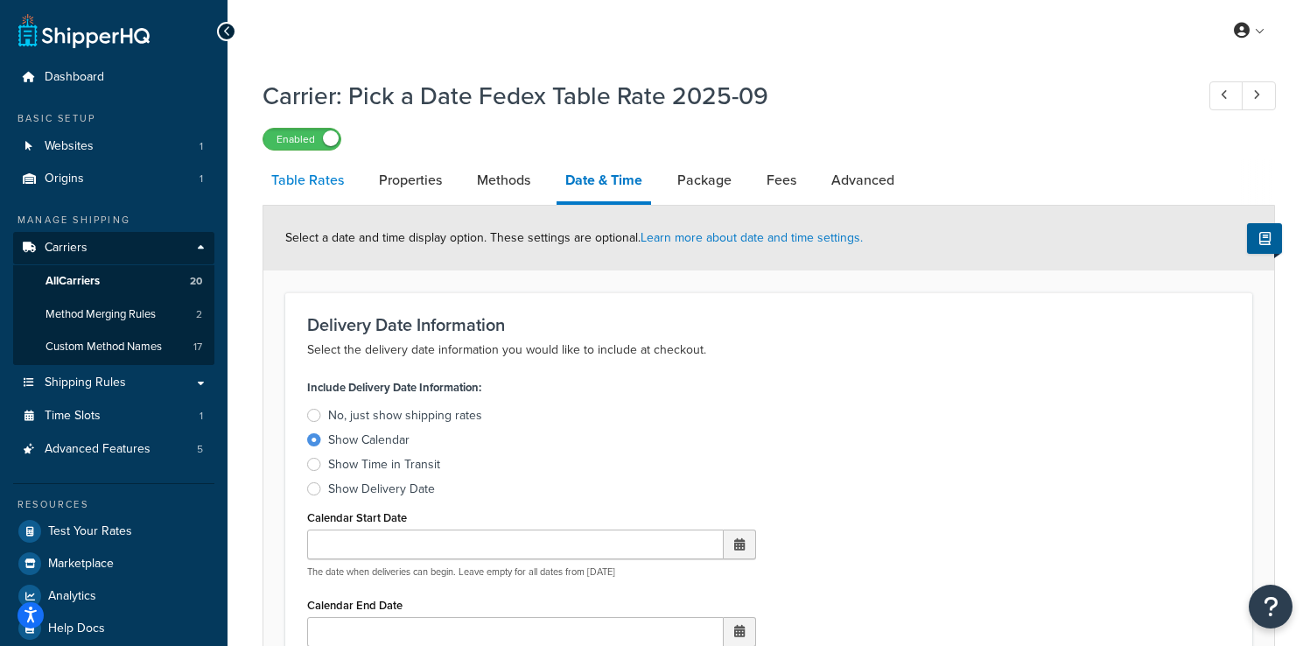
click at [339, 184] on link "Table Rates" at bounding box center [307, 180] width 90 height 42
select select "25"
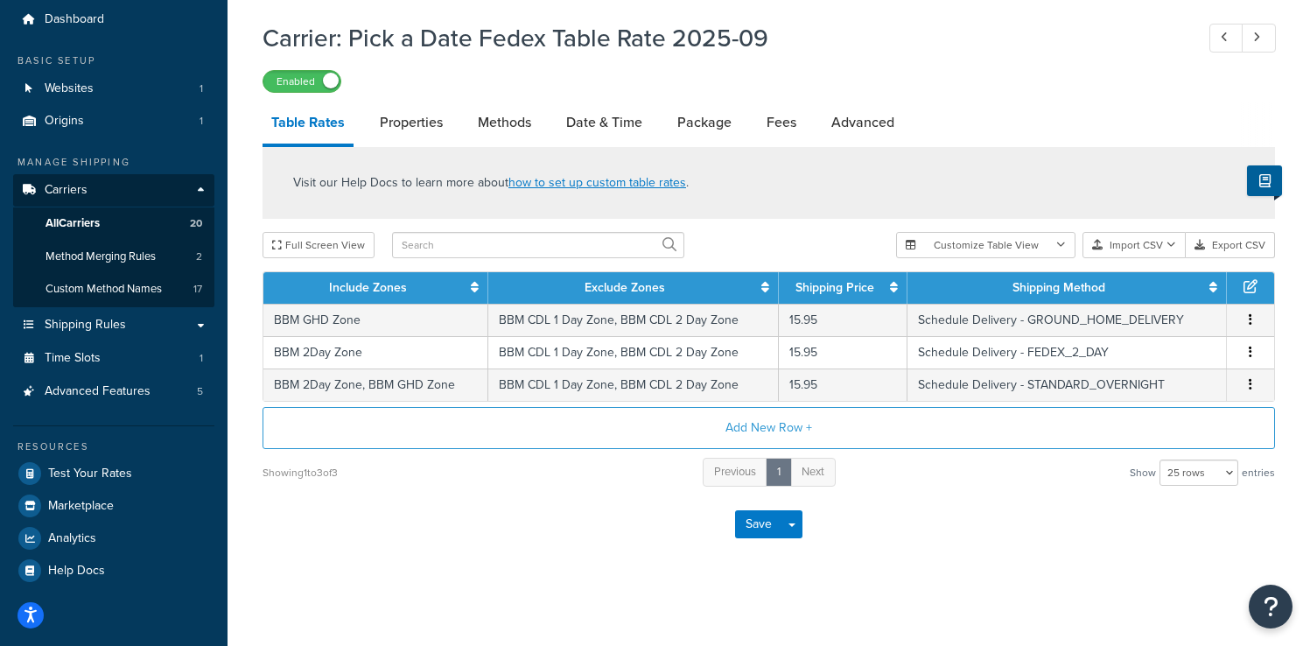
scroll to position [59, 0]
click at [596, 121] on link "Date & Time" at bounding box center [604, 122] width 94 height 42
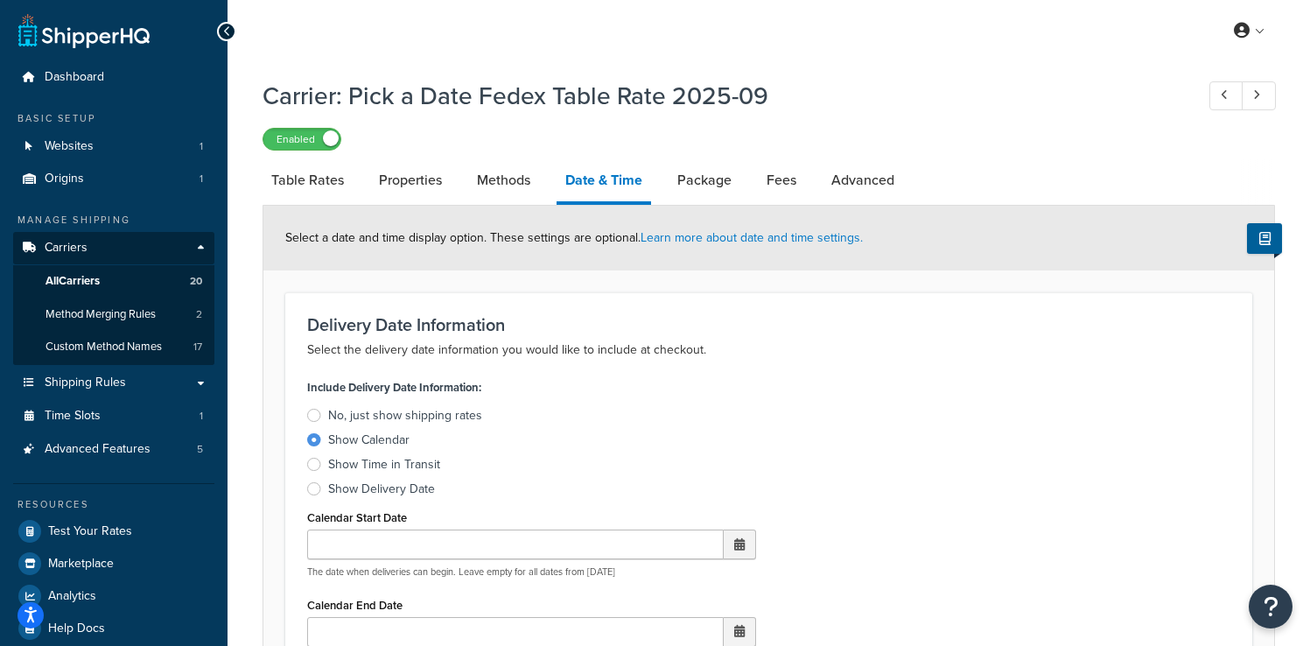
click at [321, 207] on div "Select a date and time display option. These settings are optional. Learn more …" at bounding box center [768, 238] width 1010 height 65
click at [321, 195] on link "Table Rates" at bounding box center [307, 180] width 90 height 42
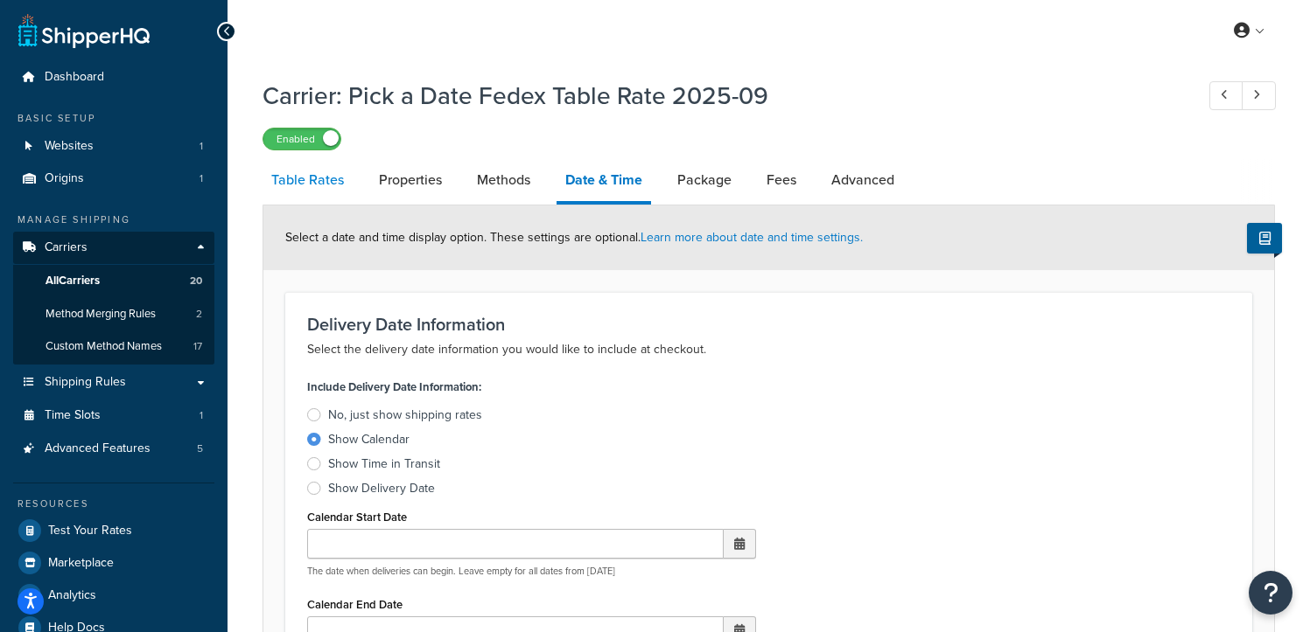
select select "25"
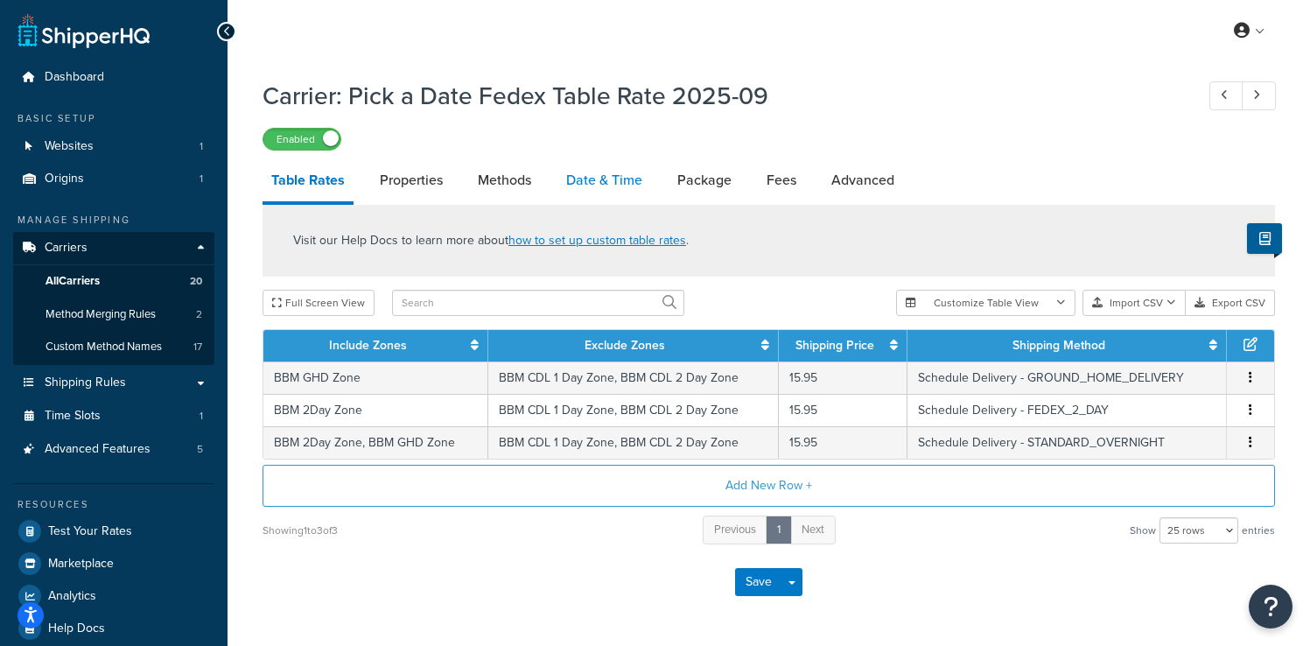
click at [595, 196] on link "Date & Time" at bounding box center [604, 180] width 94 height 42
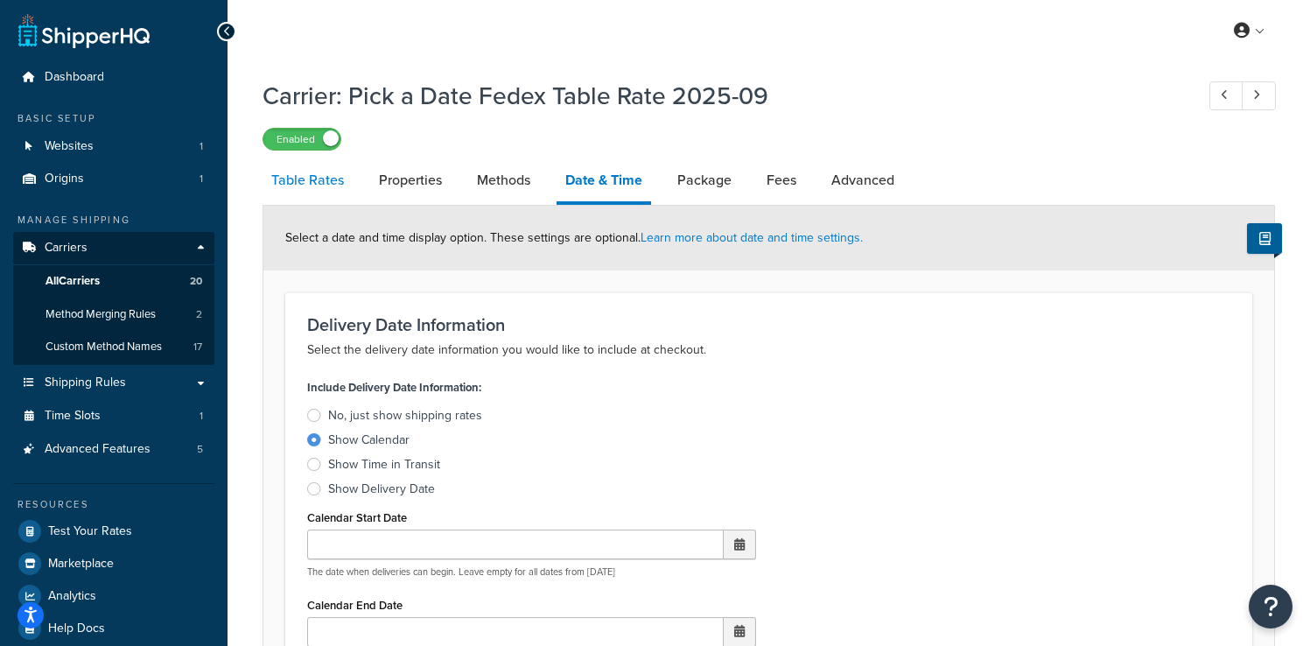
click at [315, 185] on link "Table Rates" at bounding box center [307, 180] width 90 height 42
select select "25"
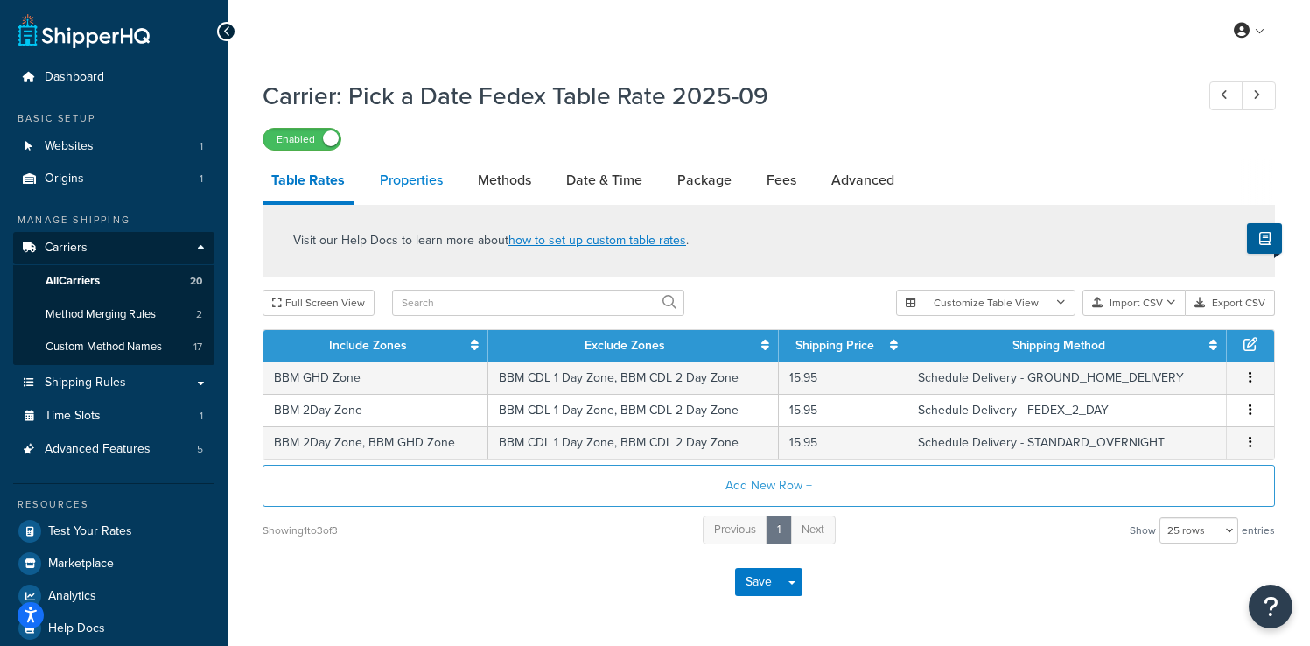
click at [417, 187] on link "Properties" at bounding box center [411, 180] width 80 height 42
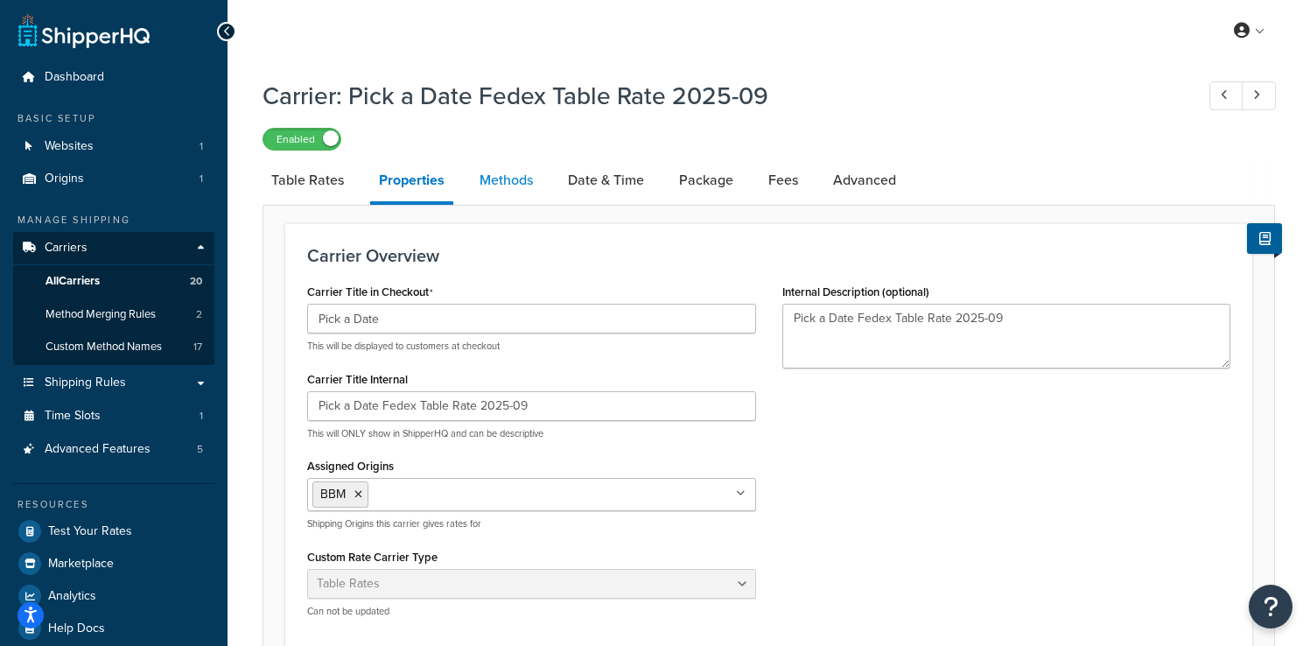
click at [507, 177] on link "Methods" at bounding box center [506, 180] width 71 height 42
select select "25"
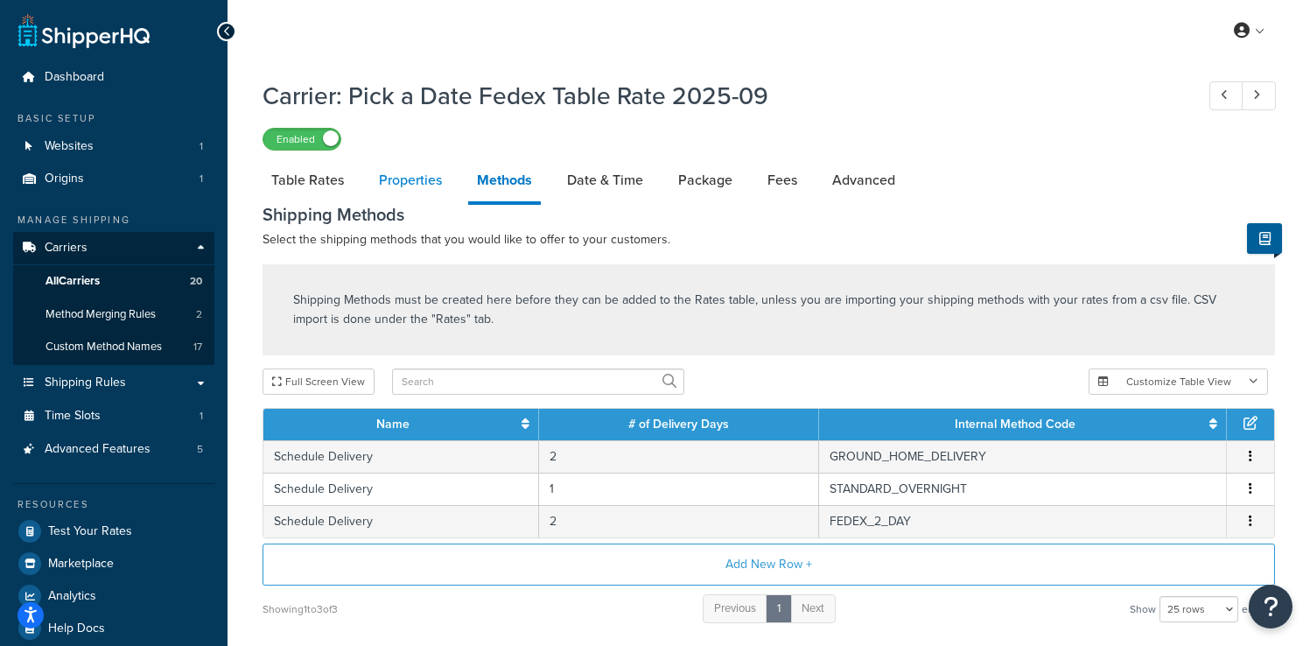
click at [416, 196] on link "Properties" at bounding box center [410, 180] width 80 height 42
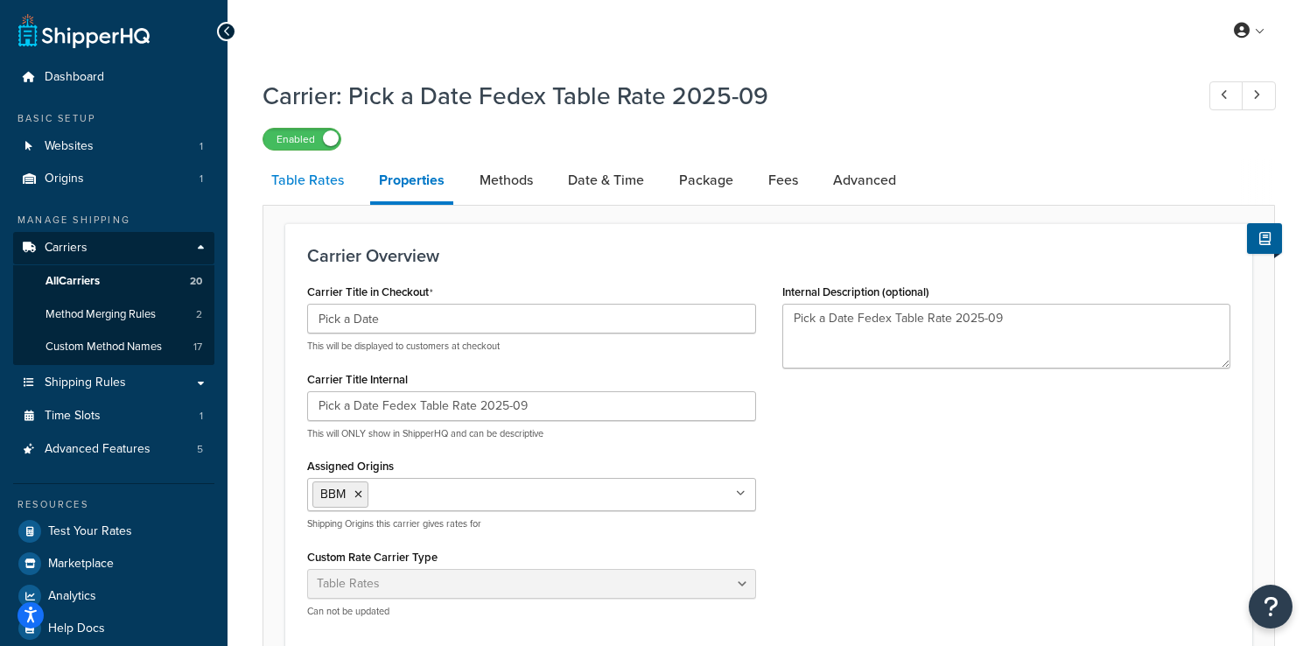
click at [334, 200] on link "Table Rates" at bounding box center [307, 180] width 90 height 42
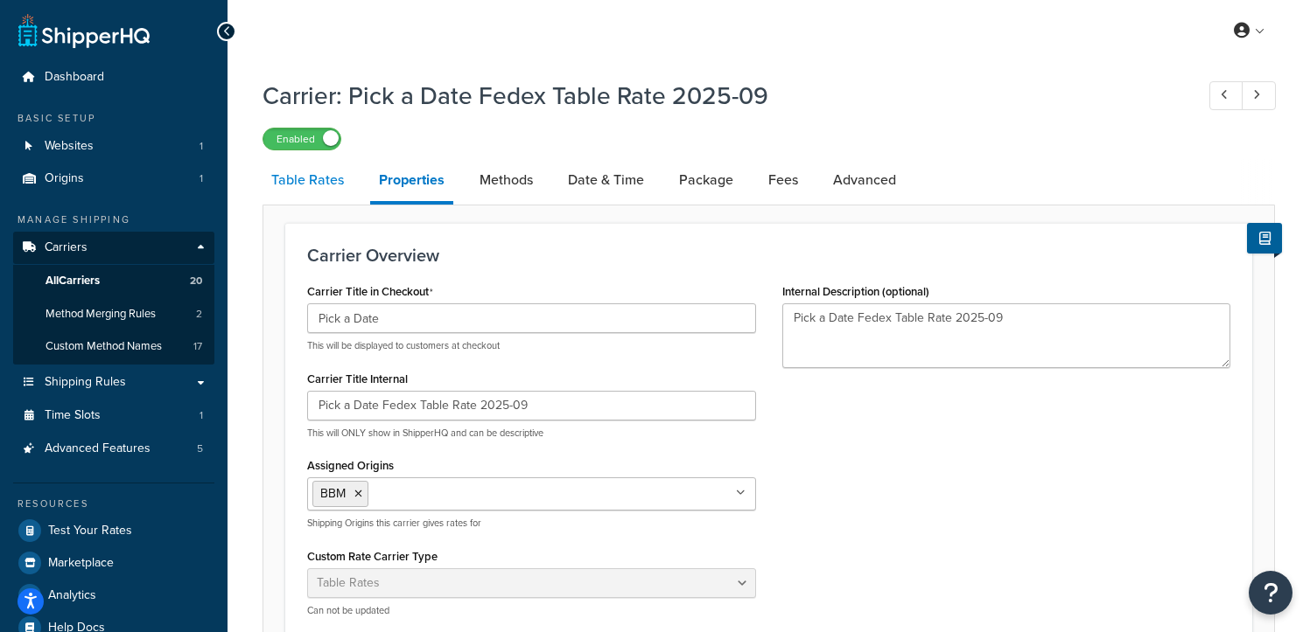
select select "25"
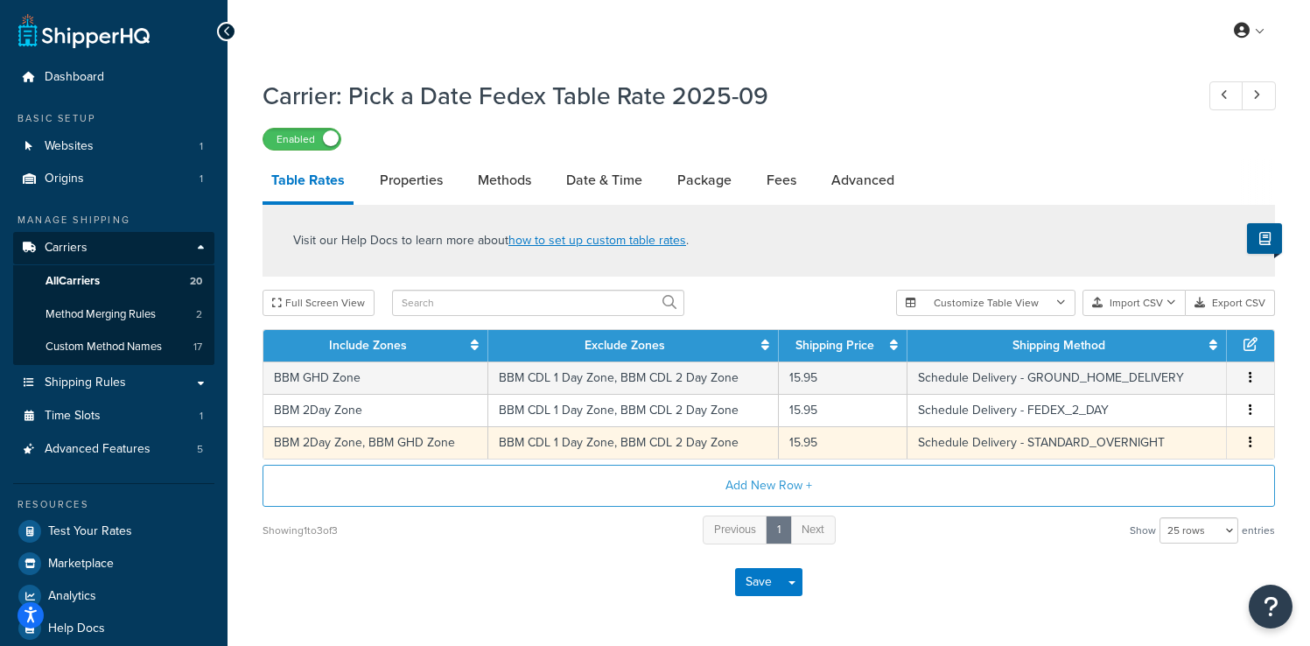
click at [804, 446] on td "15.95" at bounding box center [843, 442] width 129 height 32
select select "182616"
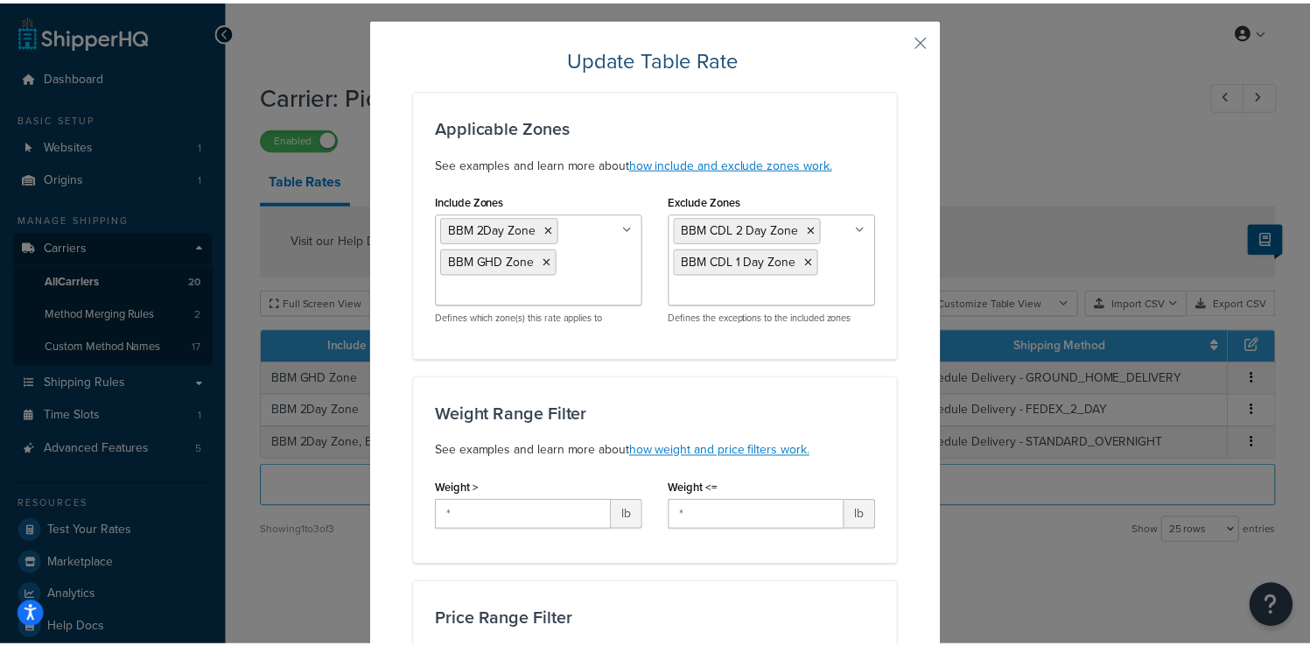
scroll to position [17, 0]
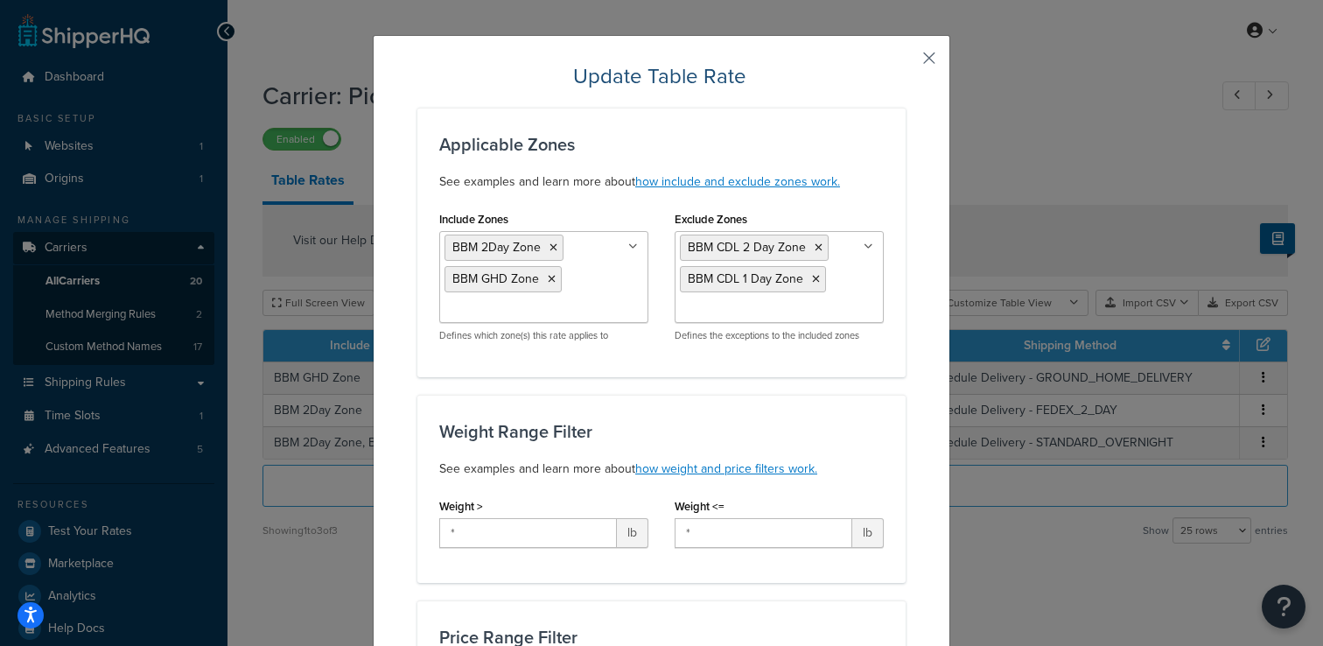
click at [905, 65] on button "button" at bounding box center [903, 64] width 4 height 4
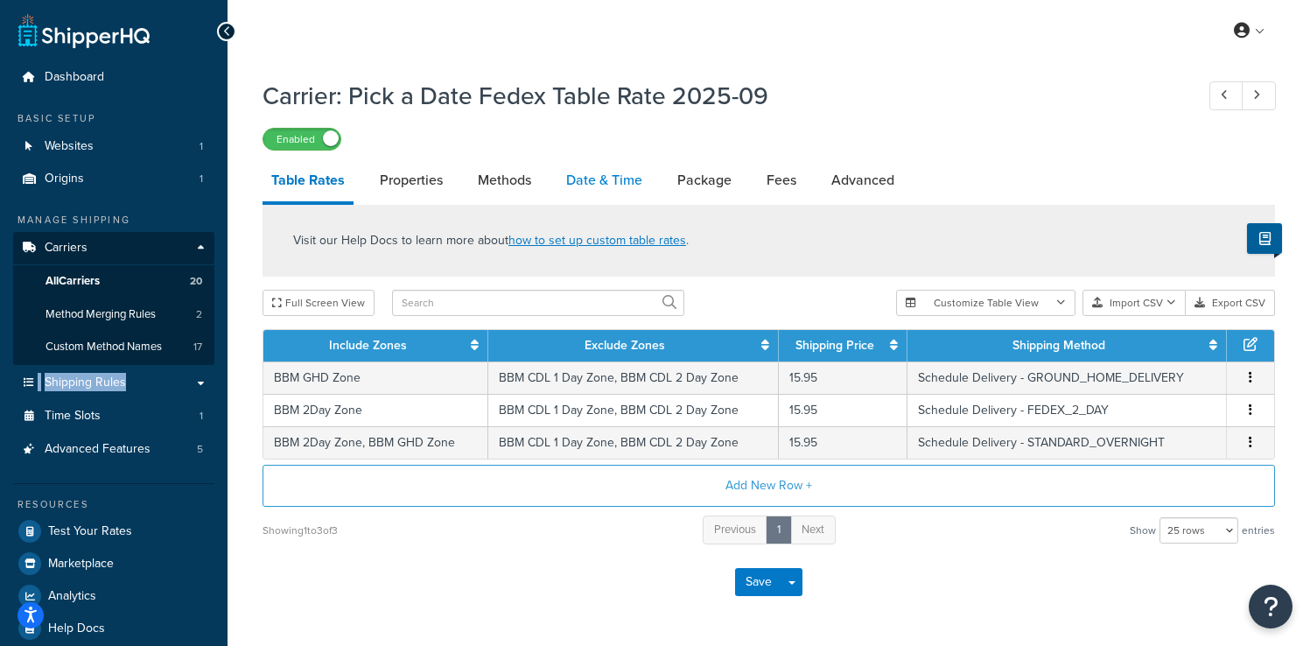
click at [568, 181] on link "Date & Time" at bounding box center [604, 180] width 94 height 42
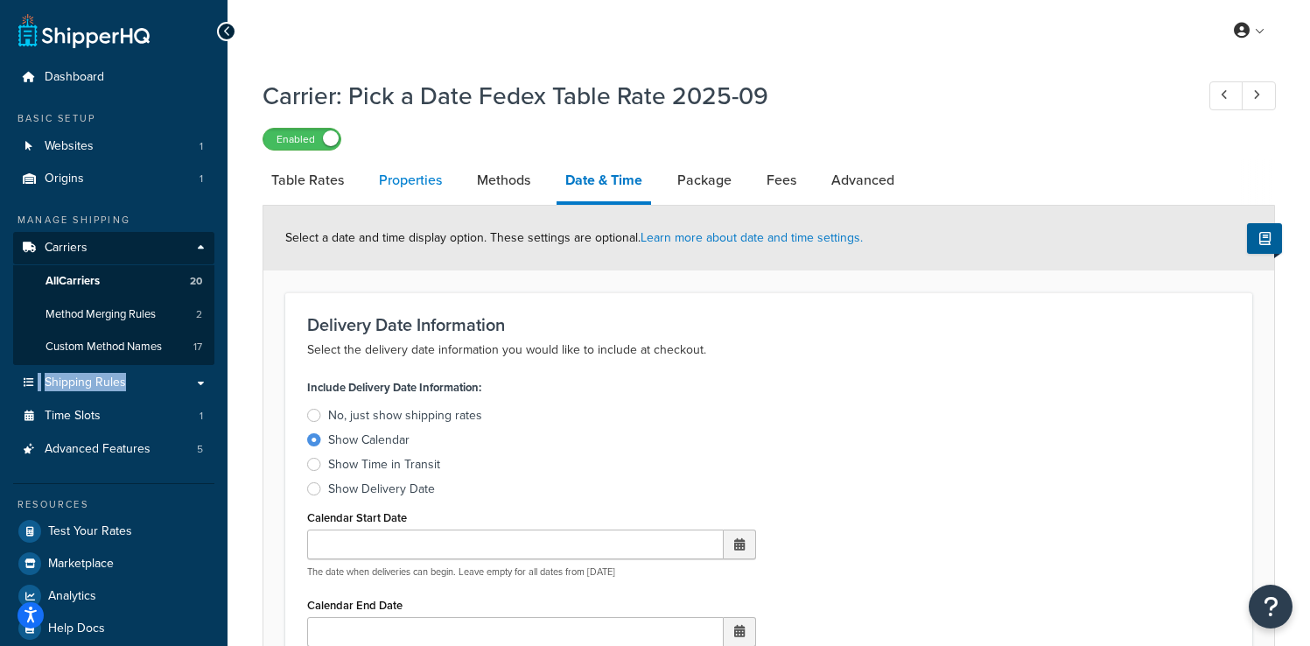
click at [413, 180] on link "Properties" at bounding box center [410, 180] width 80 height 42
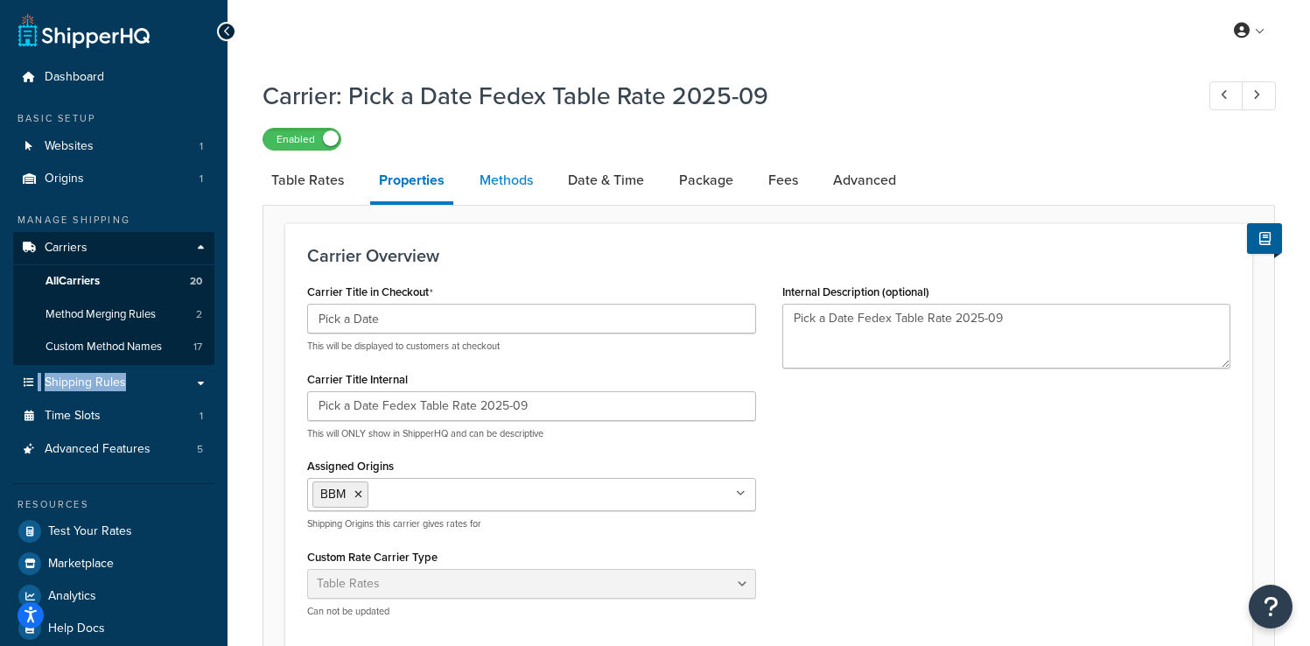
click at [493, 180] on link "Methods" at bounding box center [506, 180] width 71 height 42
select select "25"
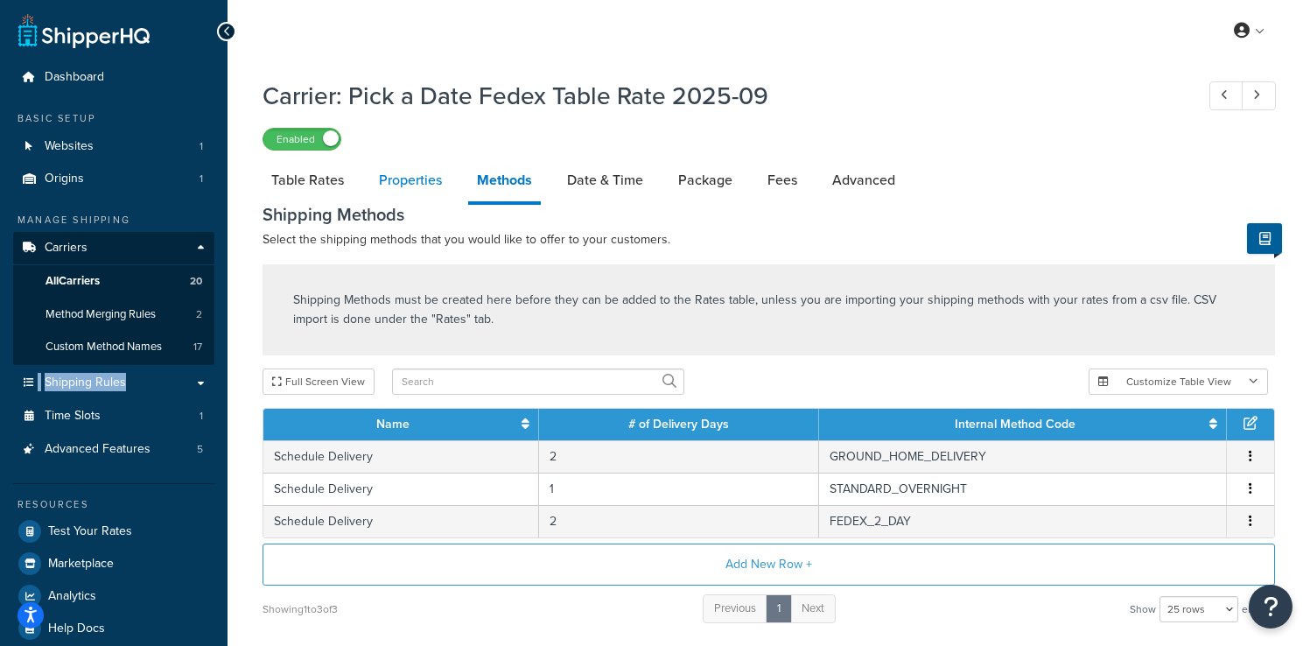
click at [423, 185] on link "Properties" at bounding box center [410, 180] width 80 height 42
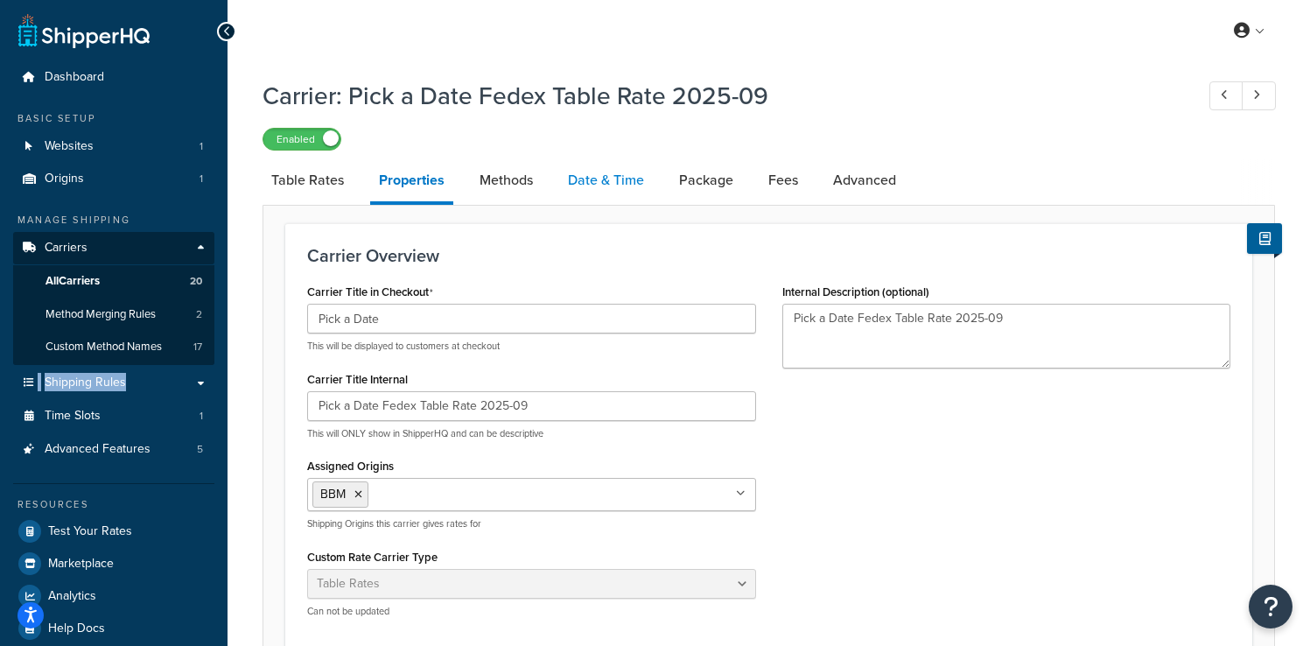
click at [641, 189] on link "Date & Time" at bounding box center [606, 180] width 94 height 42
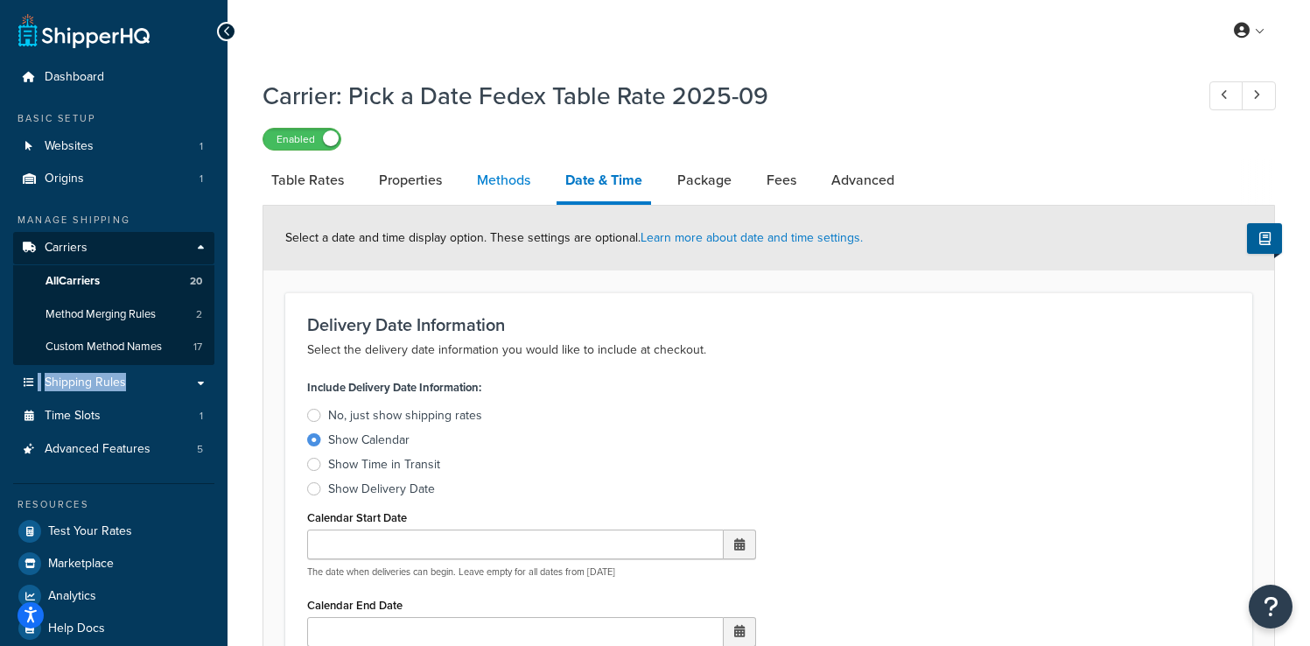
click at [523, 180] on link "Methods" at bounding box center [503, 180] width 71 height 42
select select "25"
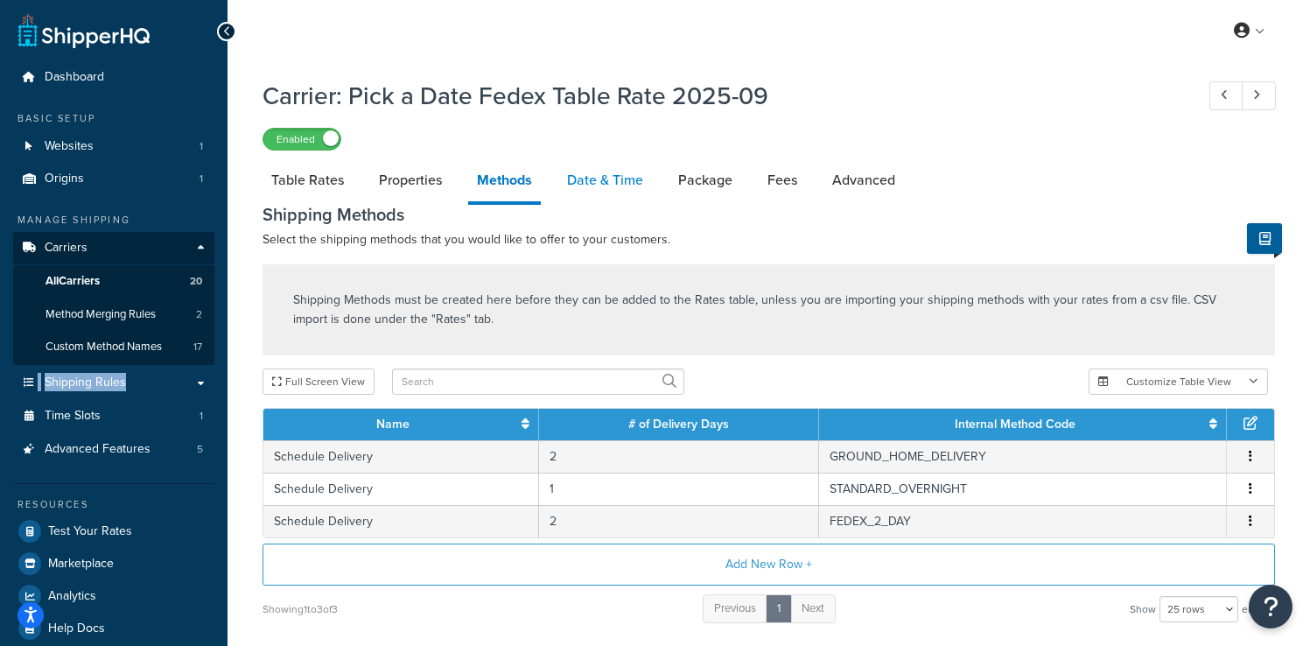
click at [593, 196] on link "Date & Time" at bounding box center [605, 180] width 94 height 42
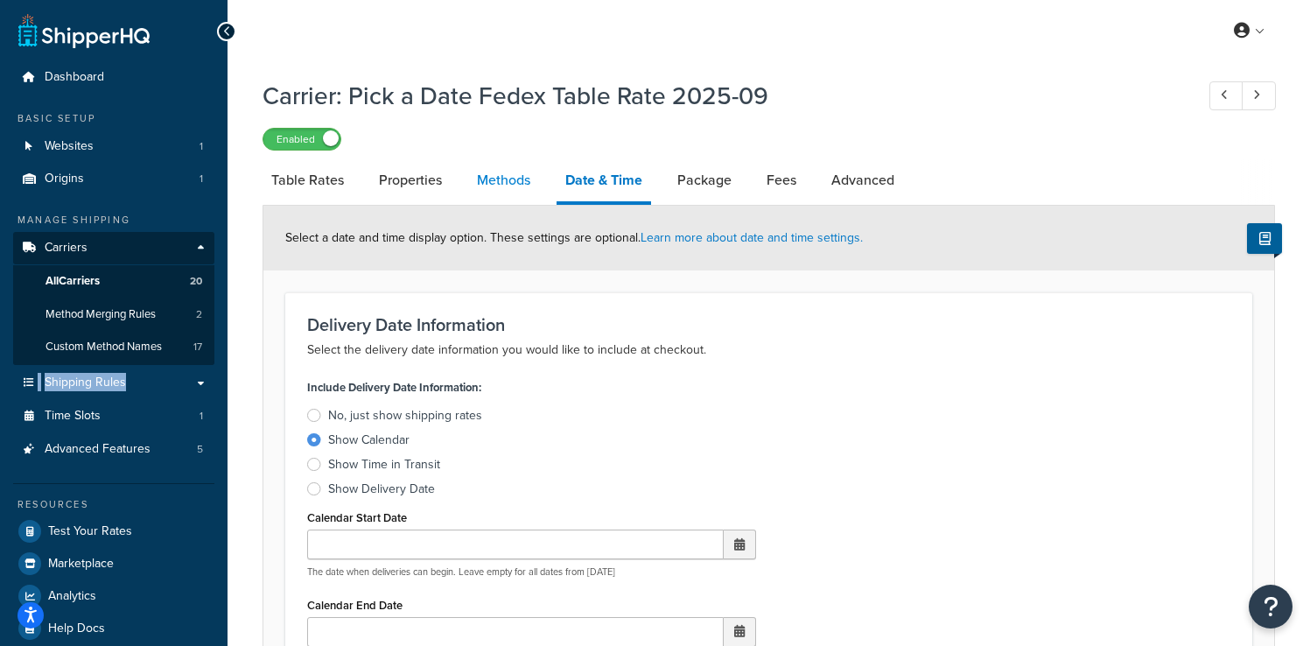
click at [520, 181] on link "Methods" at bounding box center [503, 180] width 71 height 42
select select "25"
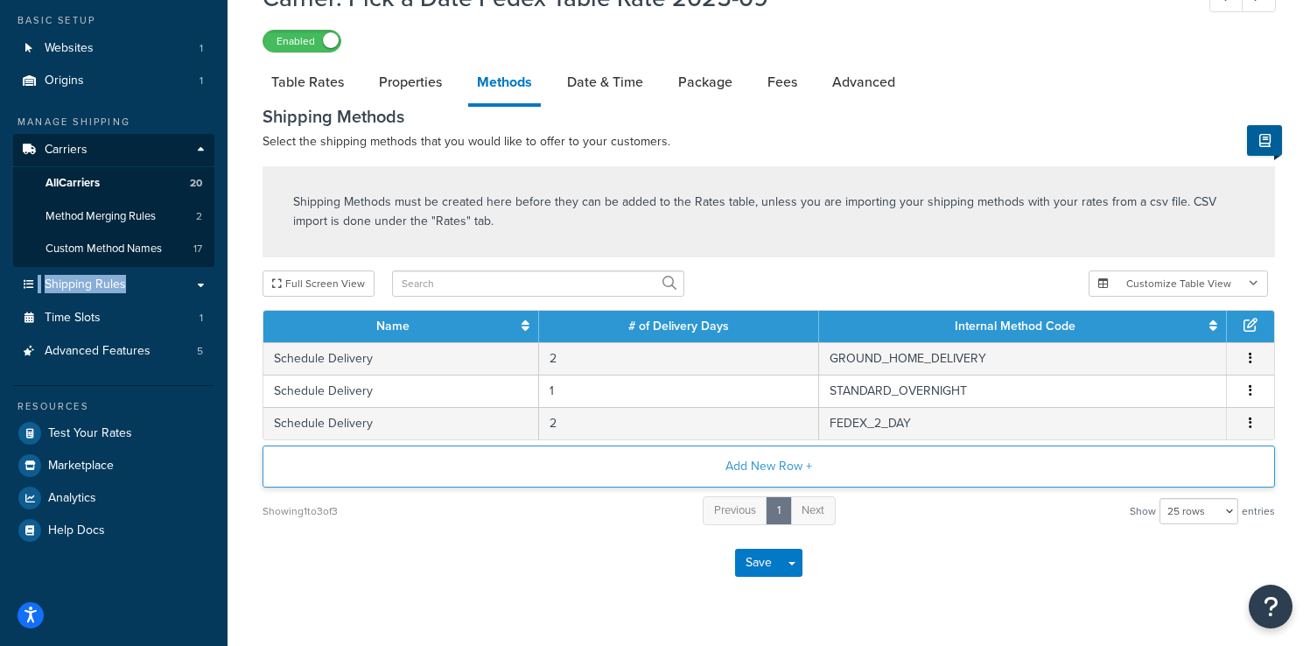
scroll to position [111, 0]
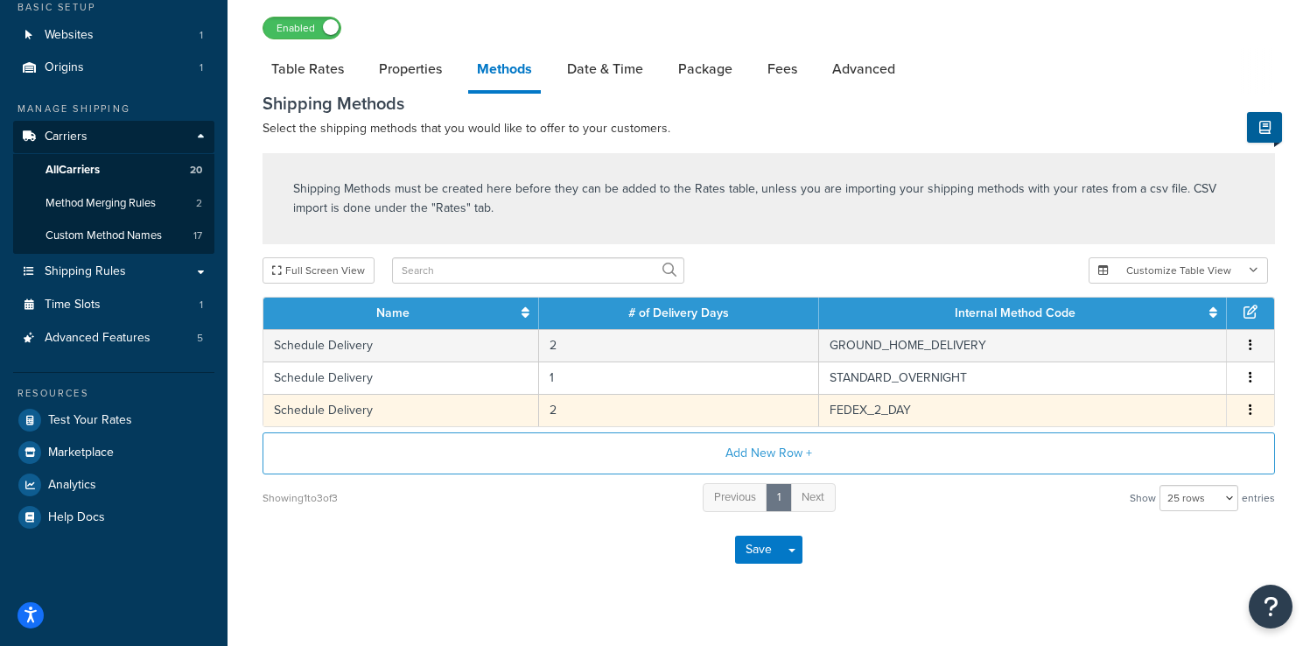
click at [485, 402] on td "Schedule Delivery" at bounding box center [401, 410] width 276 height 32
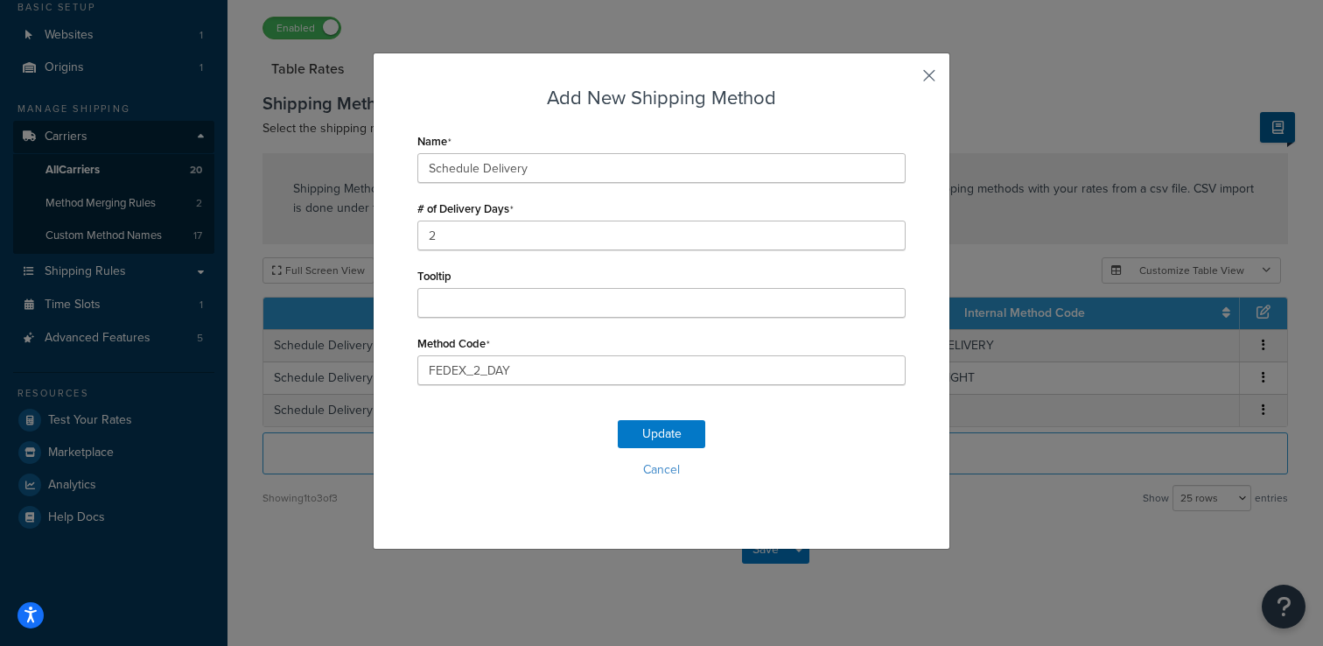
click at [905, 80] on button "button" at bounding box center [903, 82] width 4 height 4
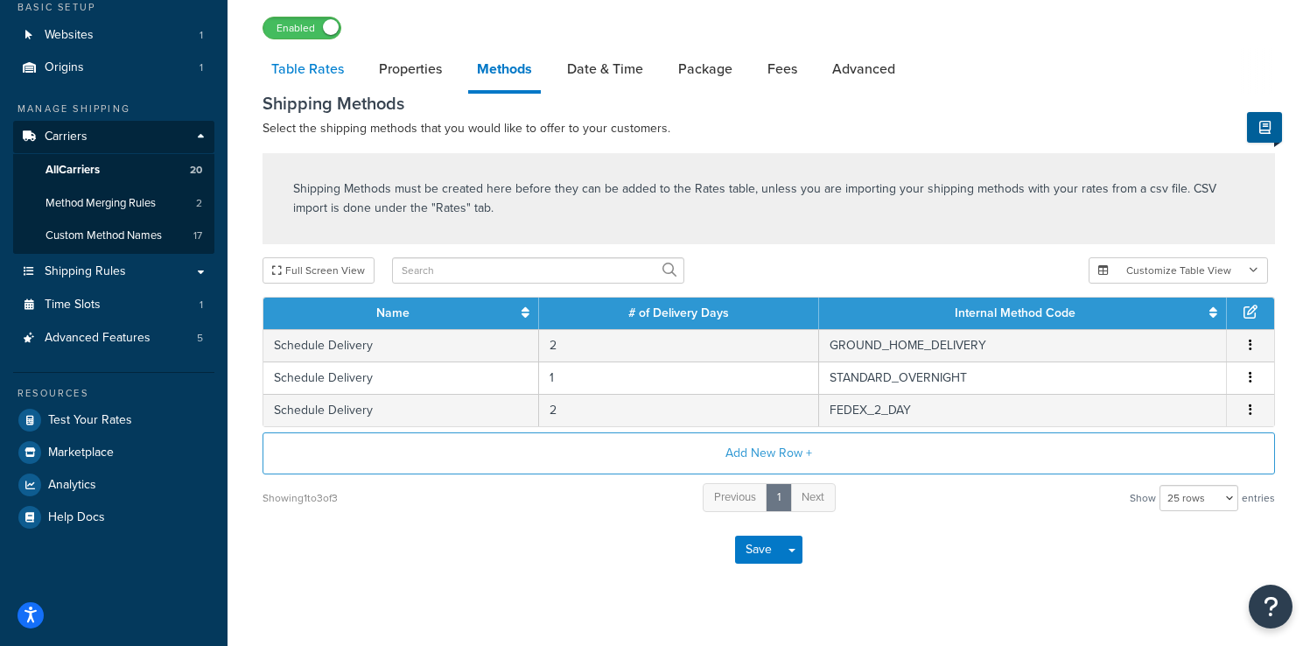
drag, startPoint x: 316, startPoint y: 78, endPoint x: 285, endPoint y: 64, distance: 33.7
click at [285, 64] on link "Table Rates" at bounding box center [307, 69] width 90 height 42
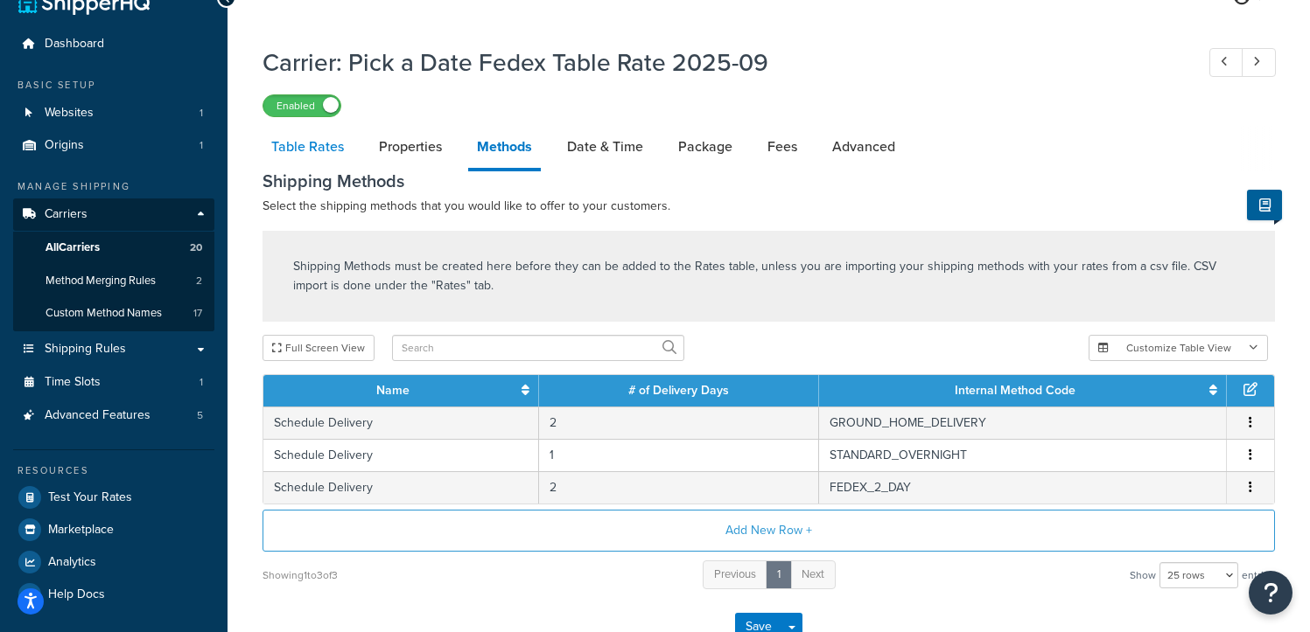
select select "25"
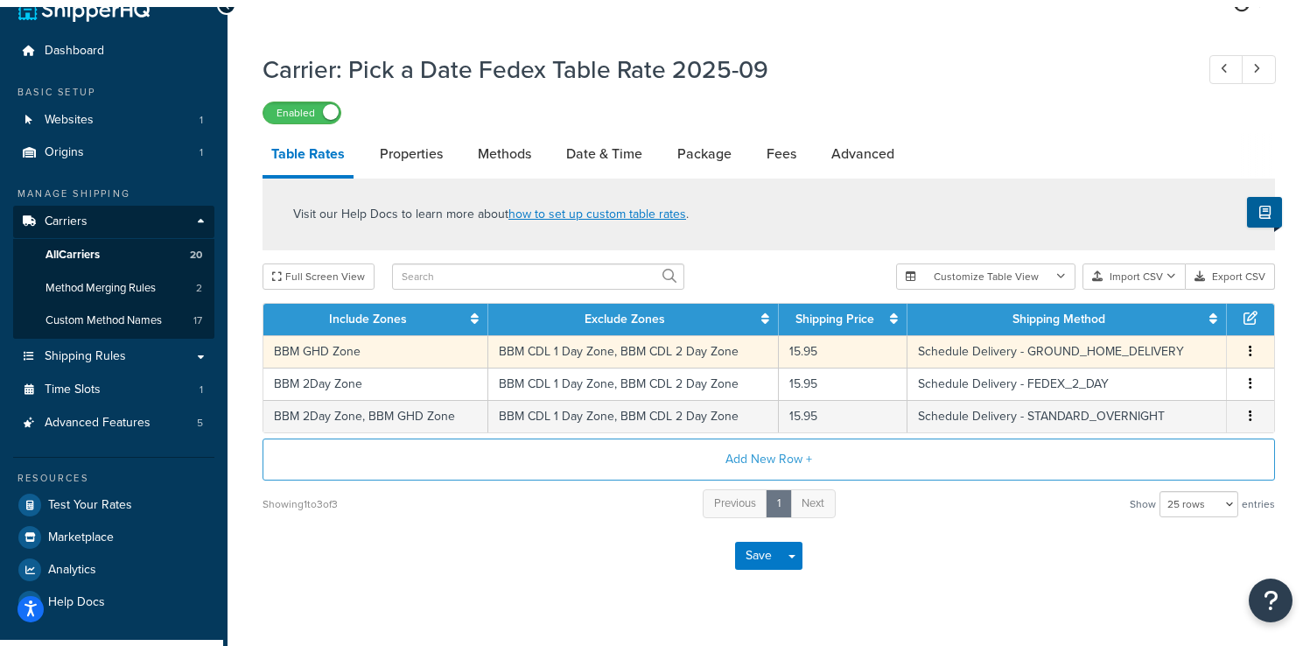
scroll to position [60, 0]
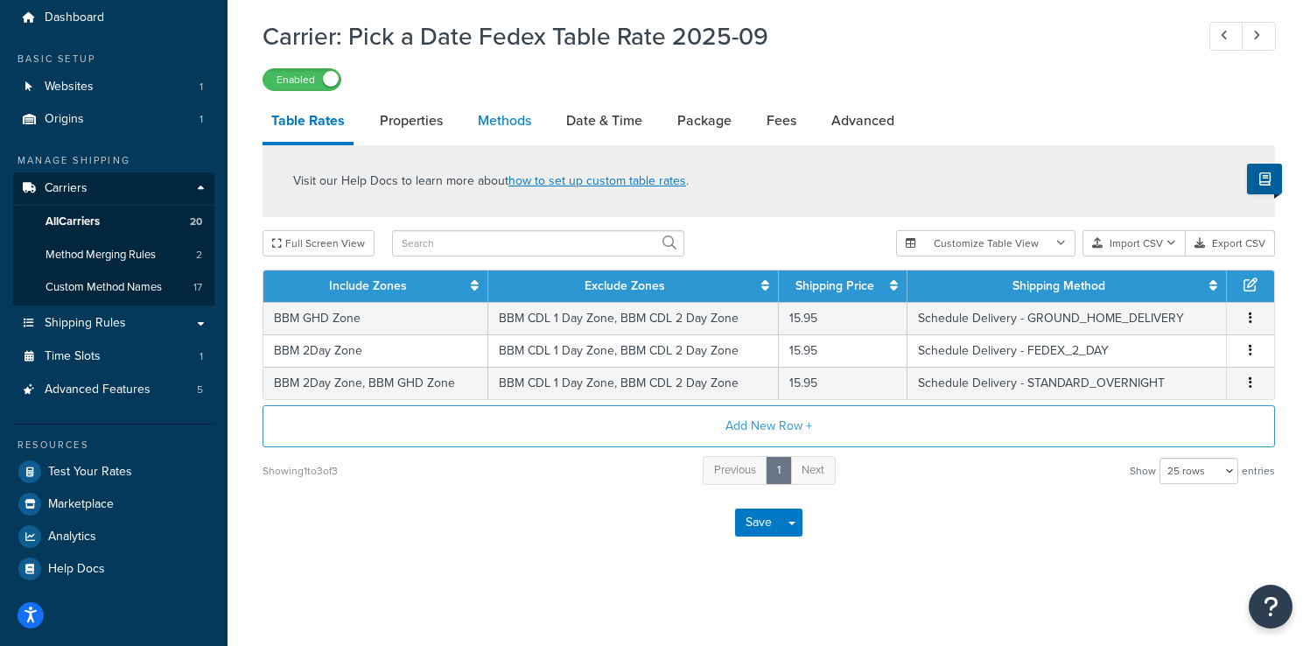
click at [514, 115] on link "Methods" at bounding box center [504, 121] width 71 height 42
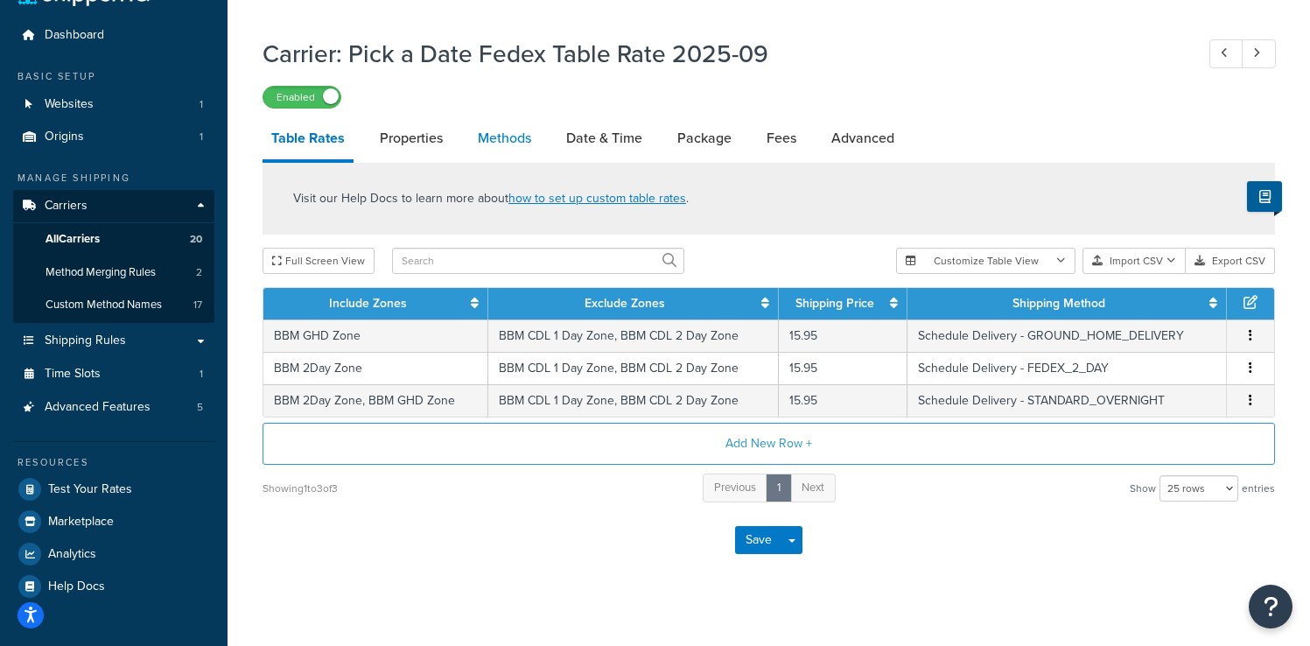
select select "25"
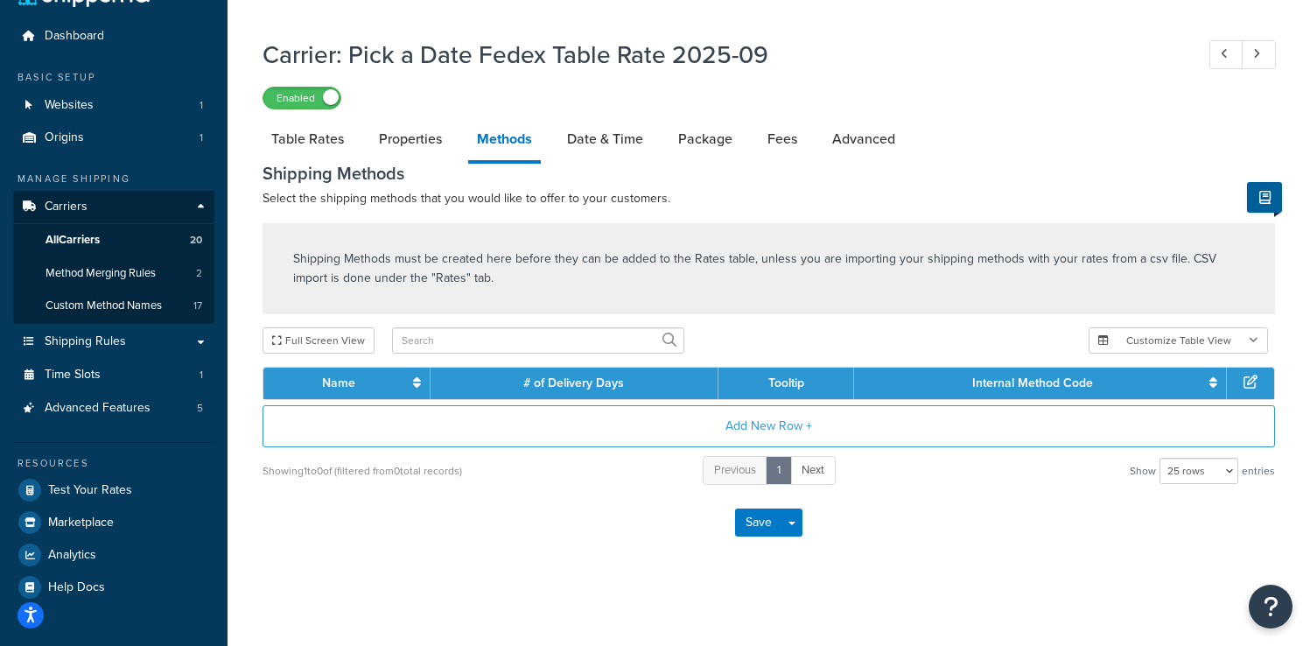
scroll to position [60, 0]
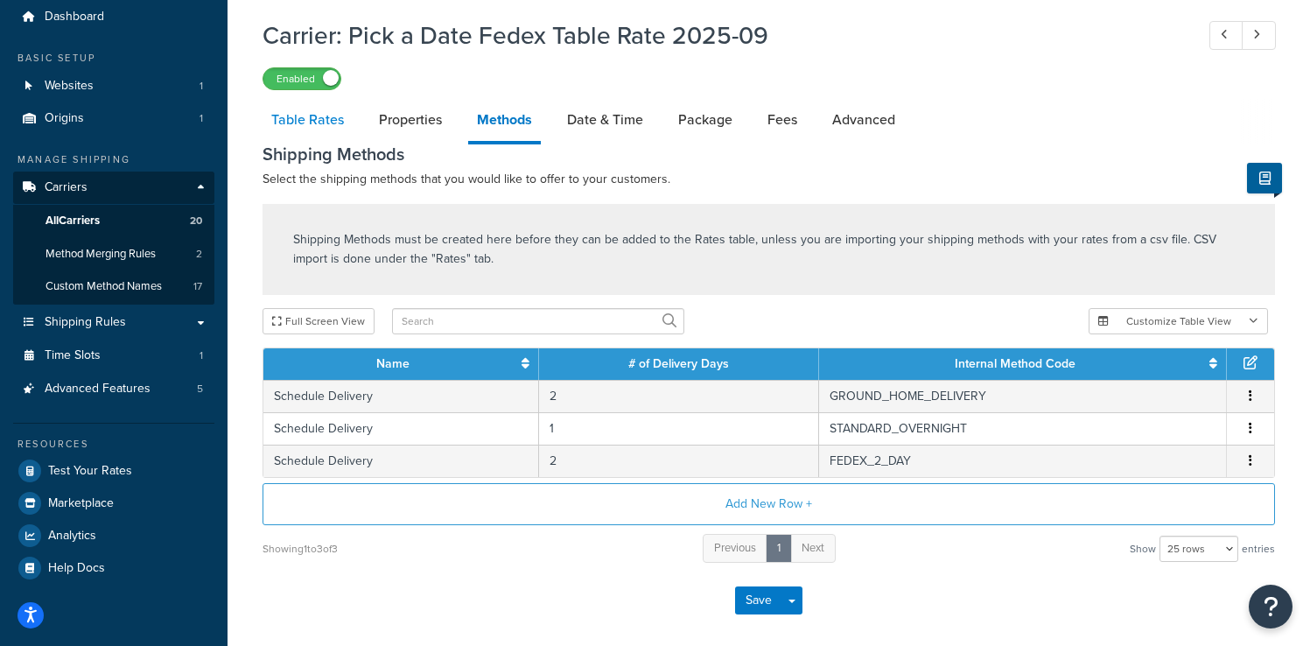
click at [314, 118] on link "Table Rates" at bounding box center [307, 120] width 90 height 42
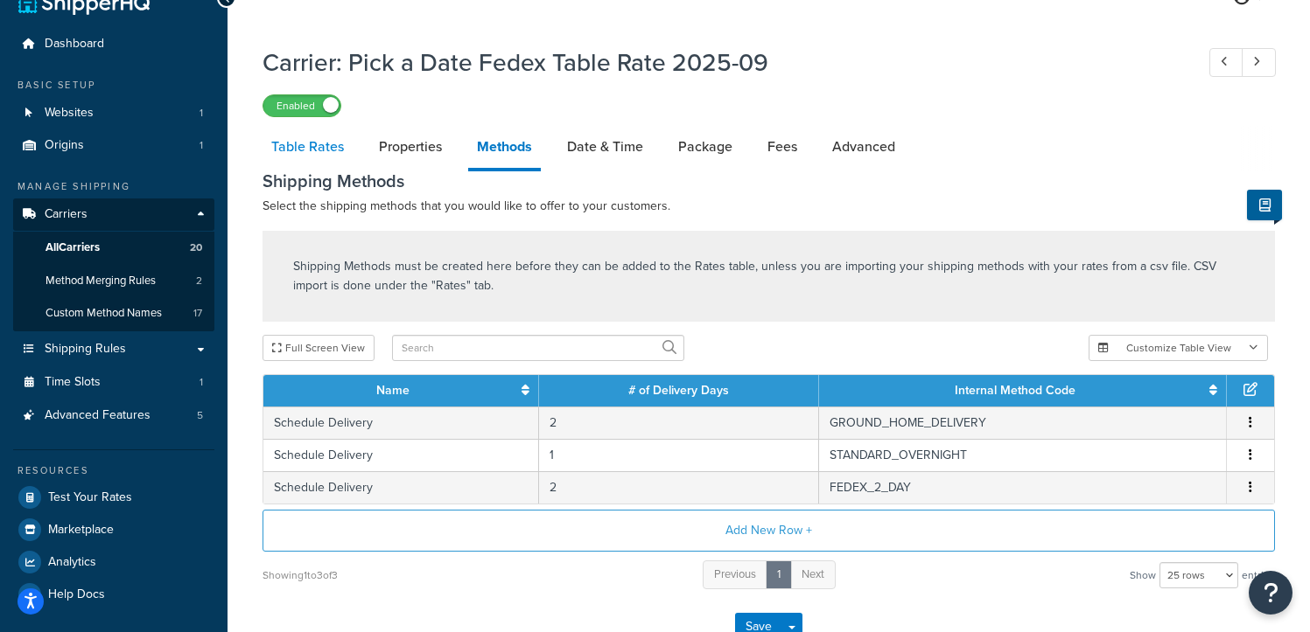
select select "25"
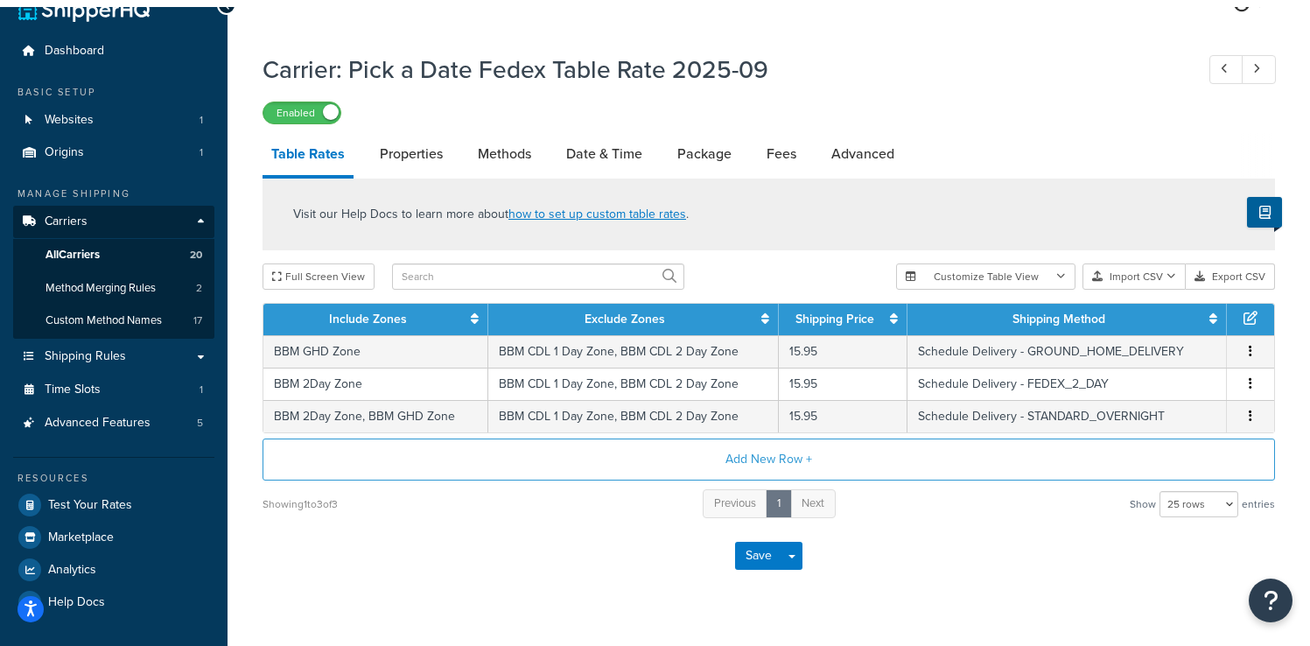
scroll to position [60, 0]
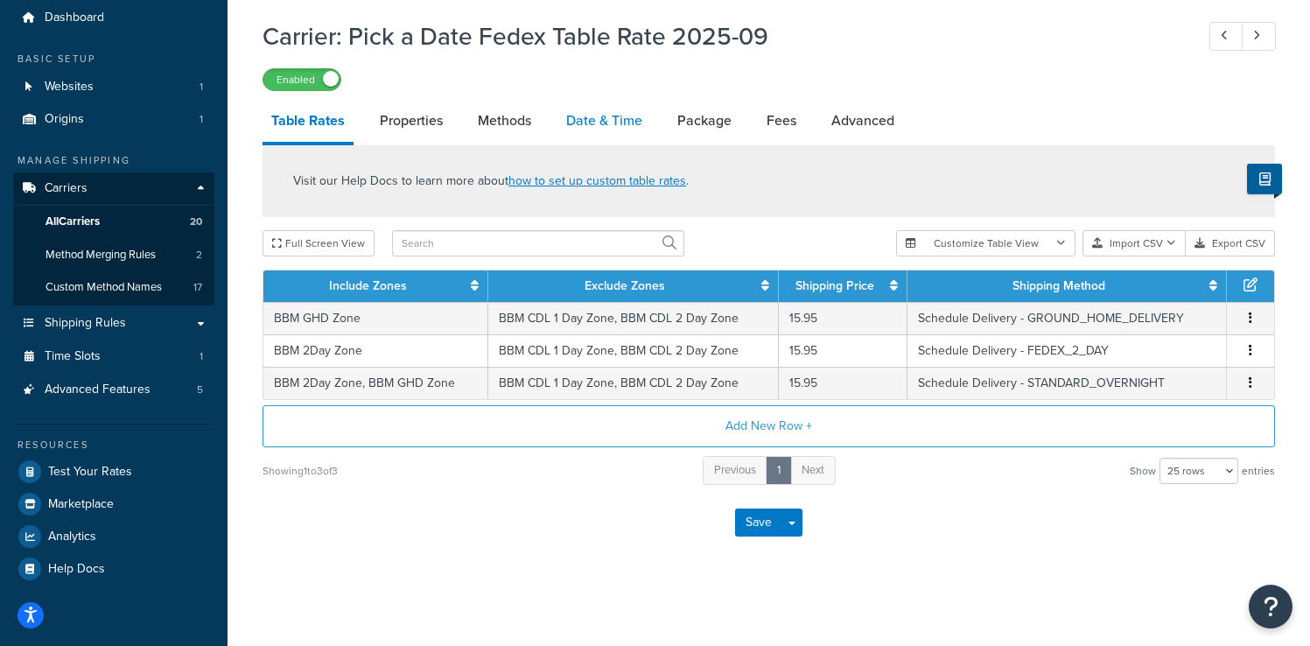
click at [593, 131] on link "Date & Time" at bounding box center [604, 121] width 94 height 42
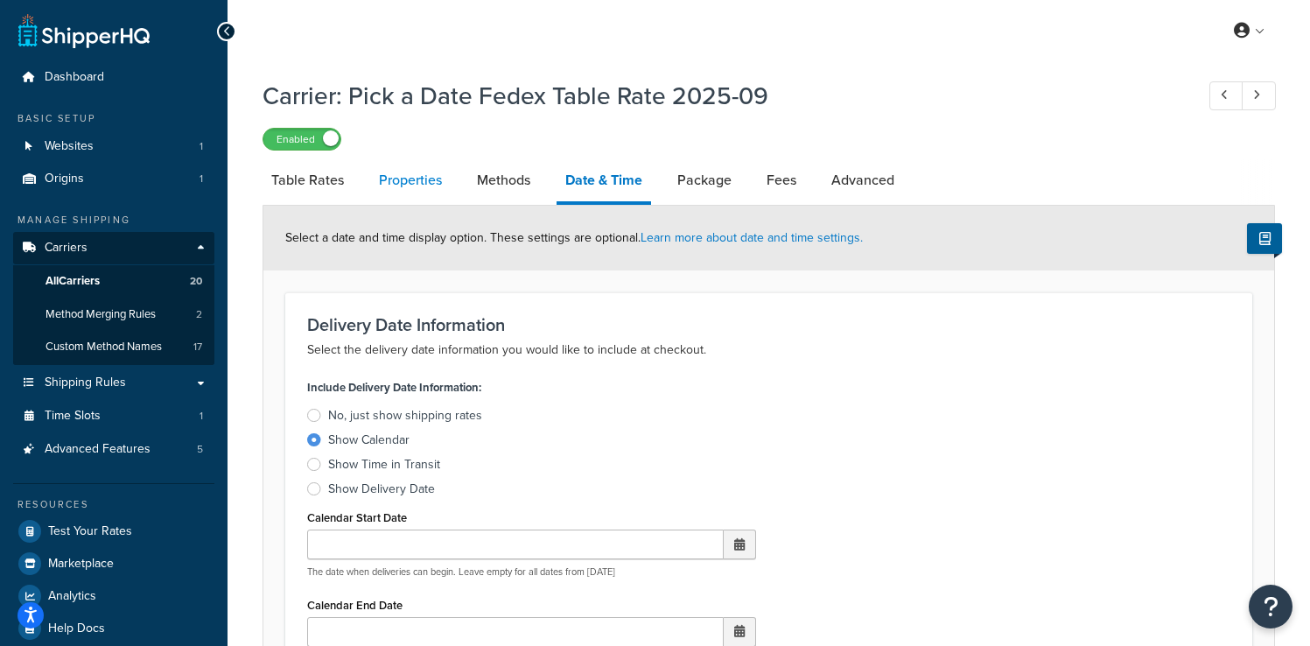
click at [402, 187] on link "Properties" at bounding box center [410, 180] width 80 height 42
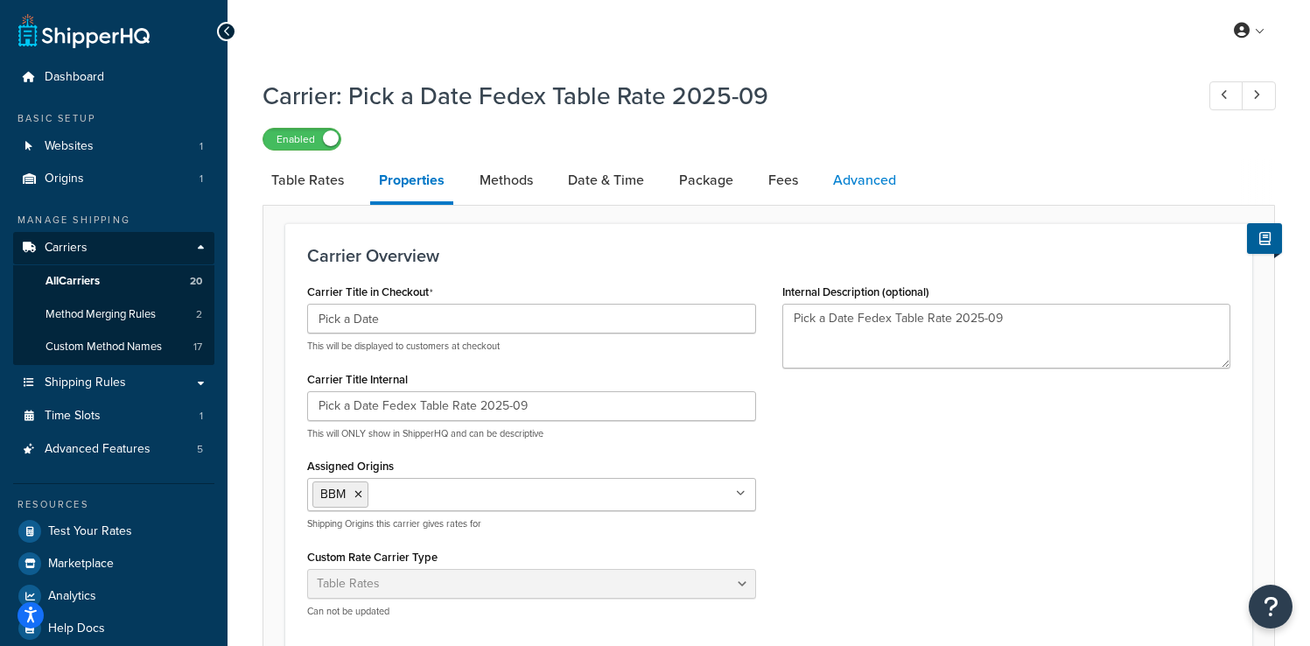
click at [869, 182] on link "Advanced" at bounding box center [864, 180] width 80 height 42
select select "false"
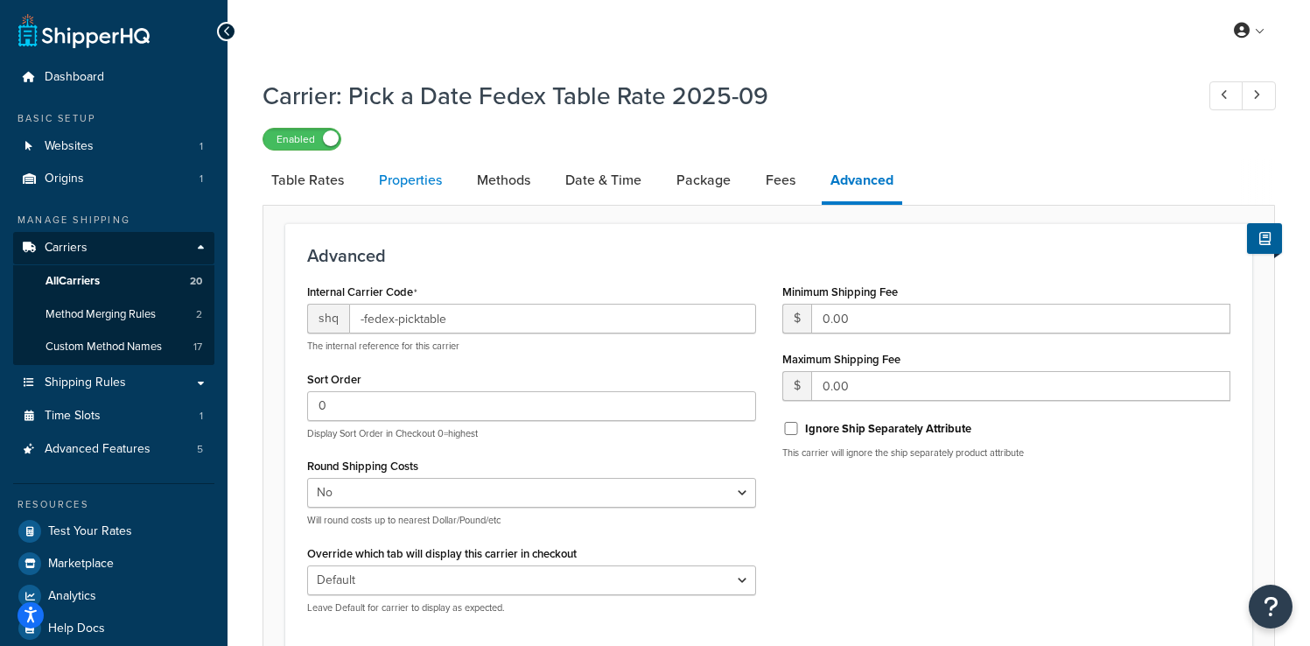
click at [388, 173] on link "Properties" at bounding box center [410, 180] width 80 height 42
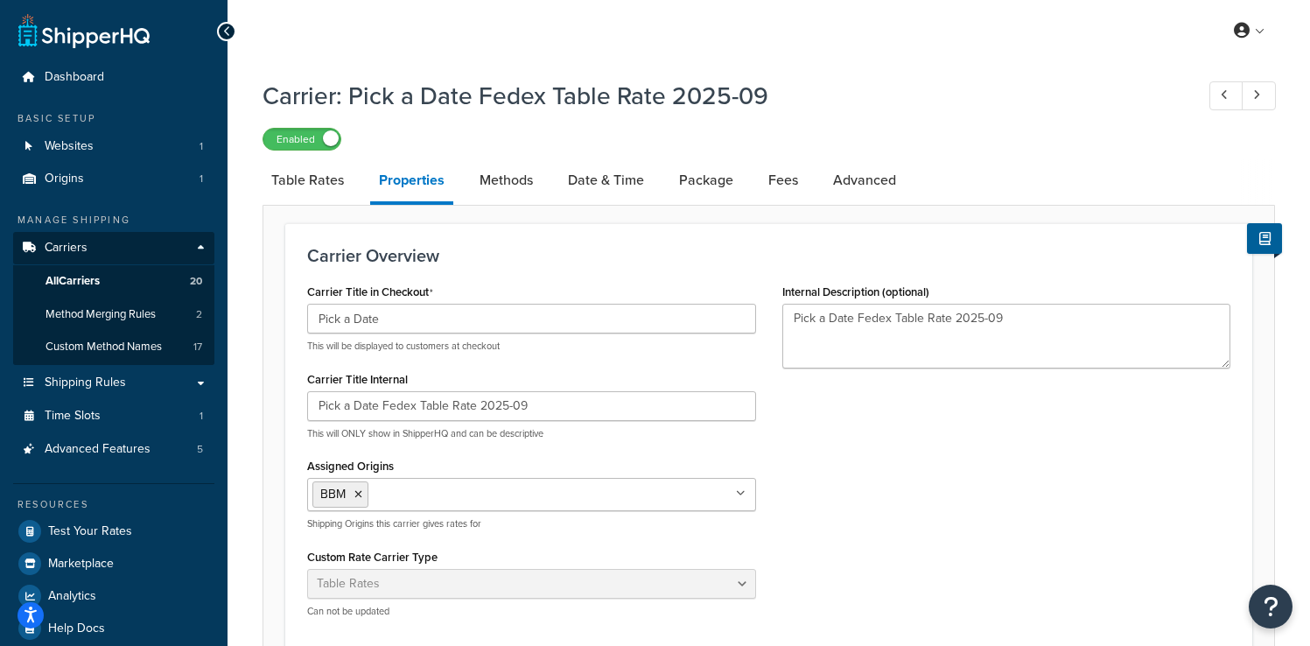
scroll to position [49, 0]
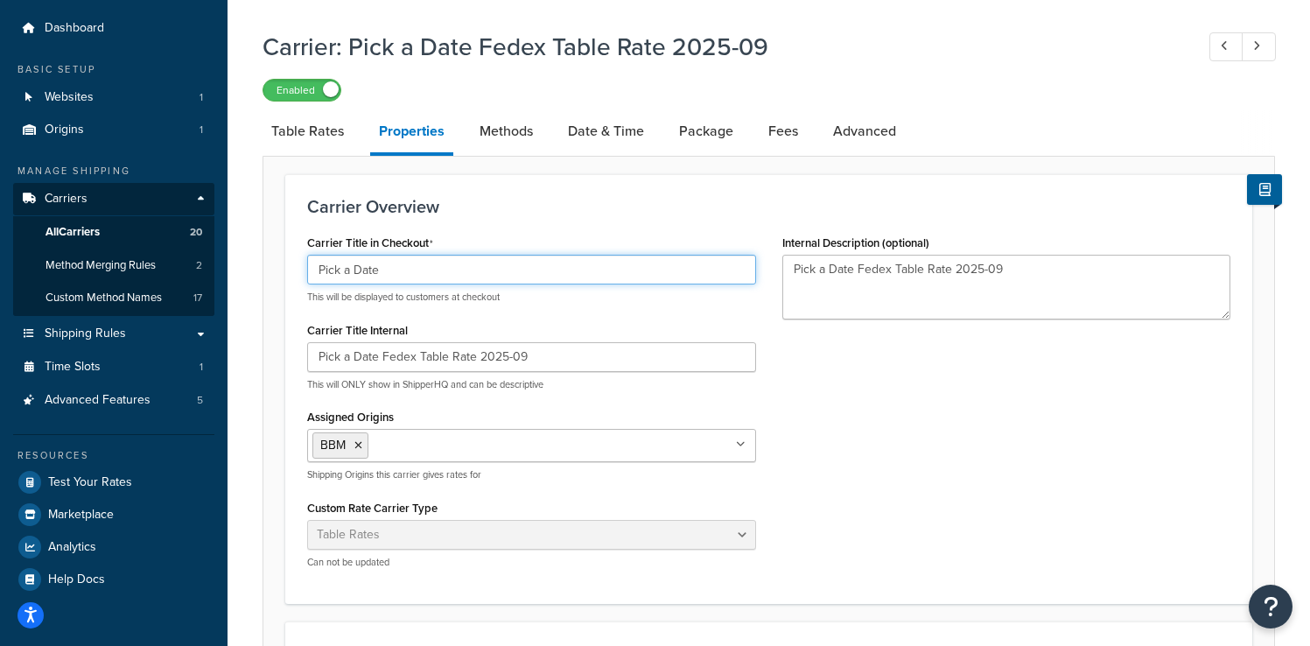
click at [339, 276] on input "Pick a Date" at bounding box center [531, 270] width 449 height 30
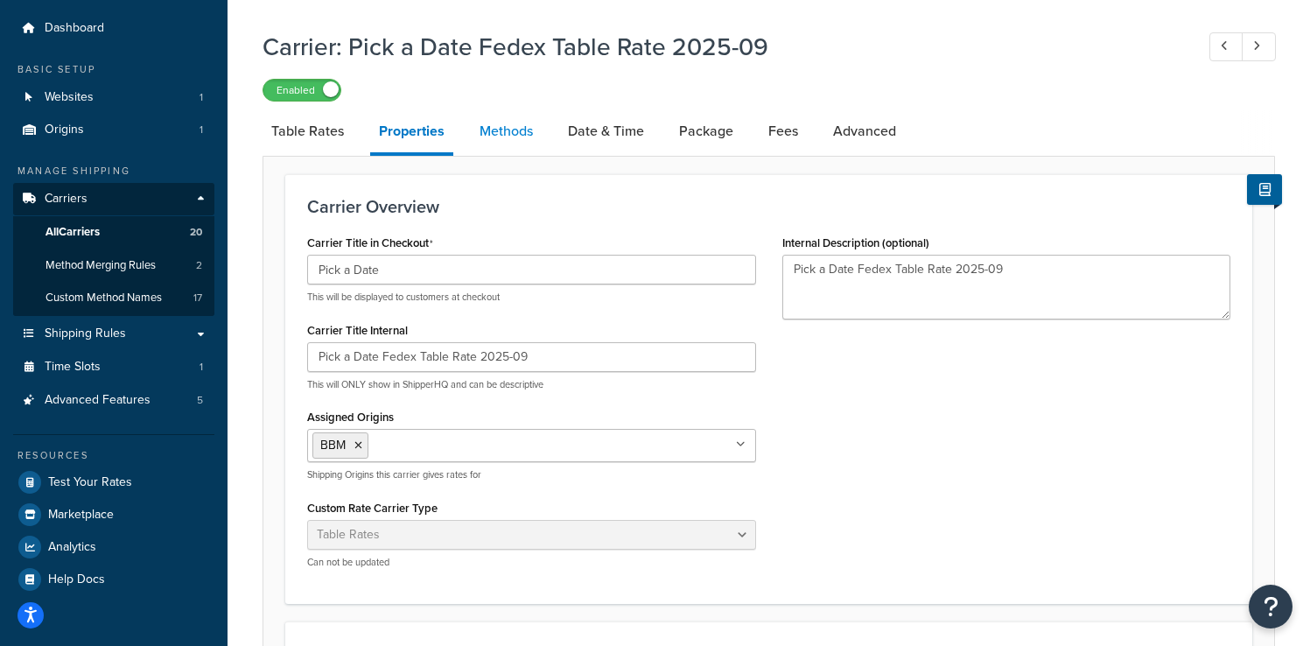
click at [515, 143] on link "Methods" at bounding box center [506, 131] width 71 height 42
select select "25"
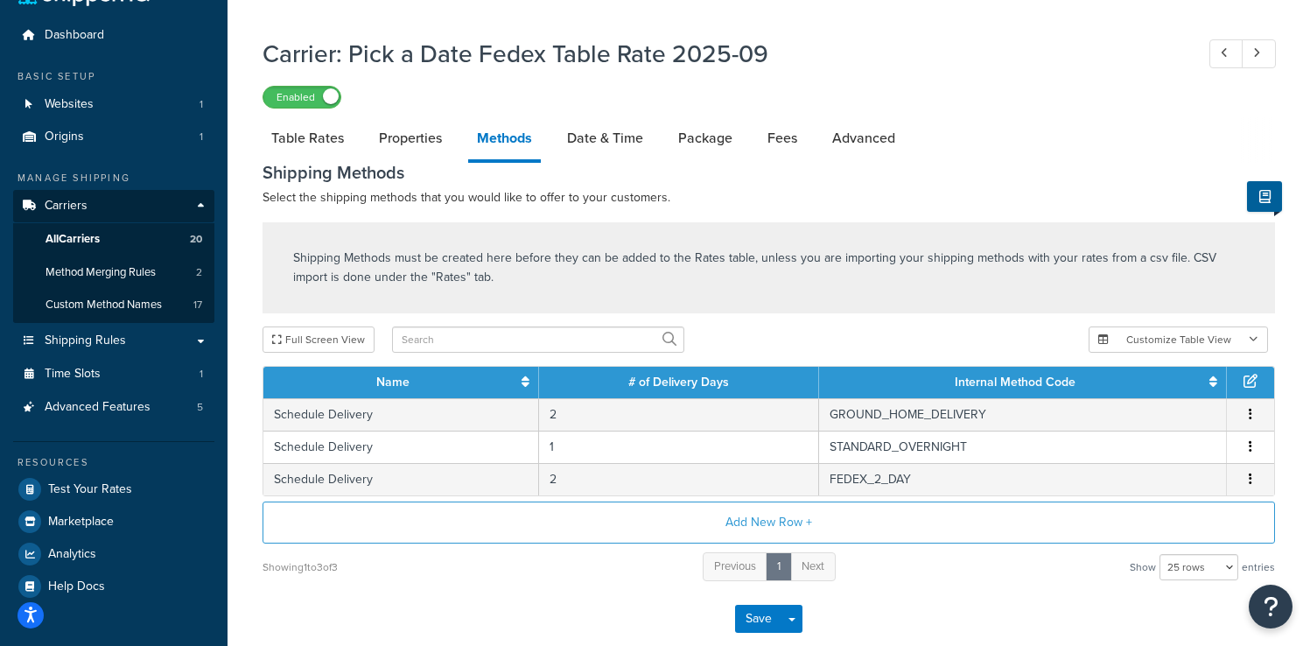
scroll to position [49, 0]
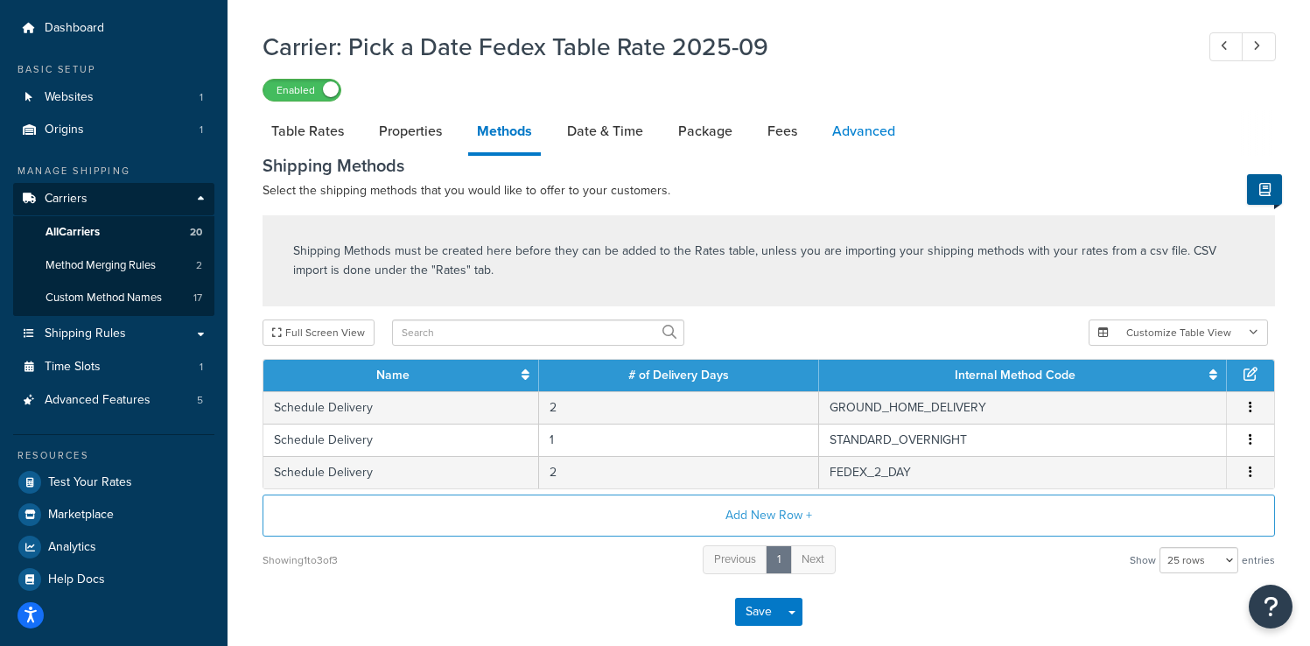
click at [855, 134] on link "Advanced" at bounding box center [863, 131] width 80 height 42
select select "false"
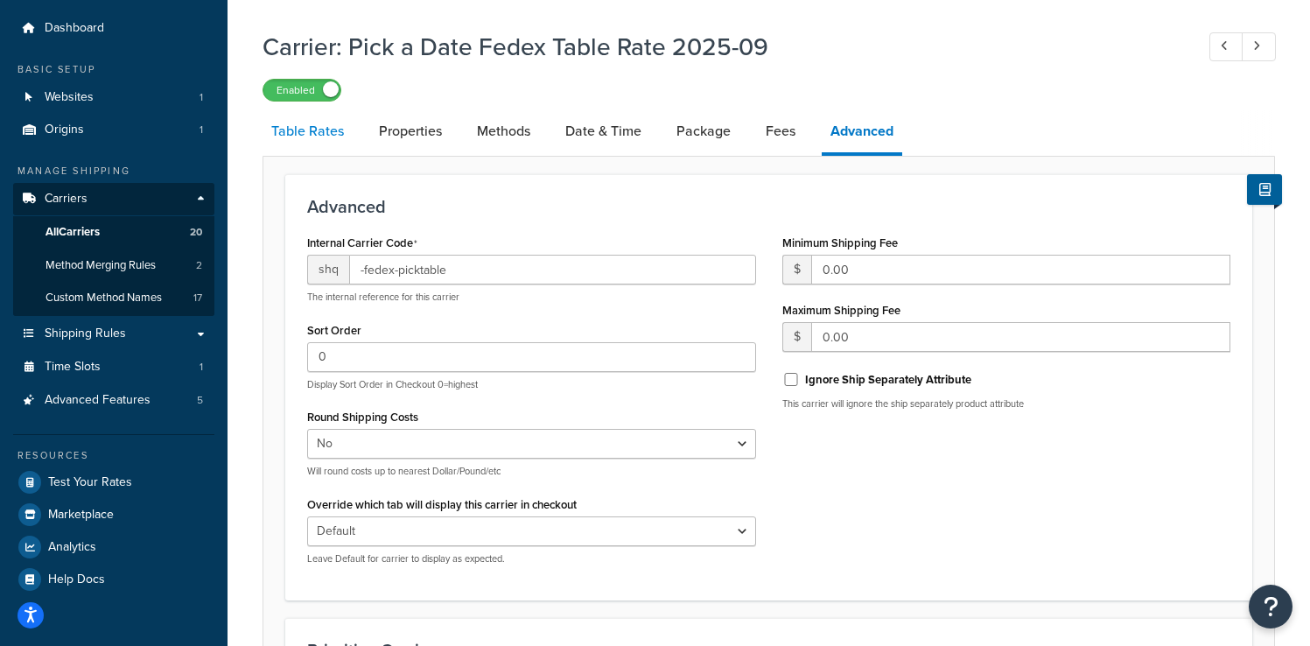
click at [318, 137] on link "Table Rates" at bounding box center [307, 131] width 90 height 42
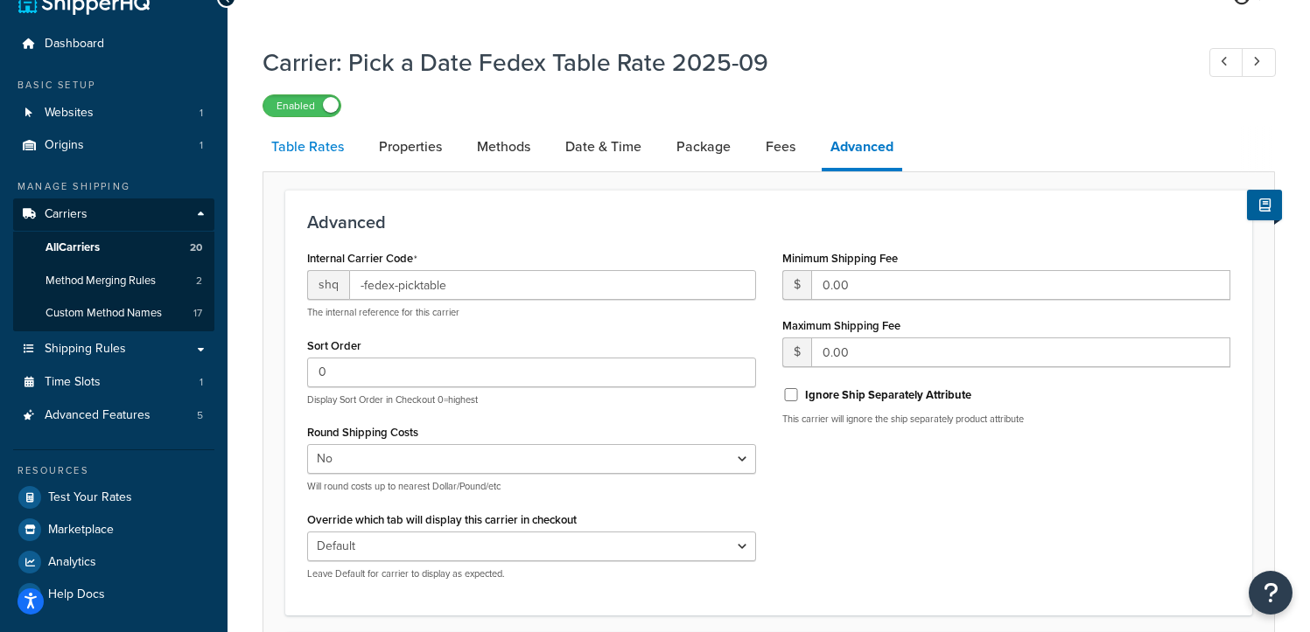
select select "25"
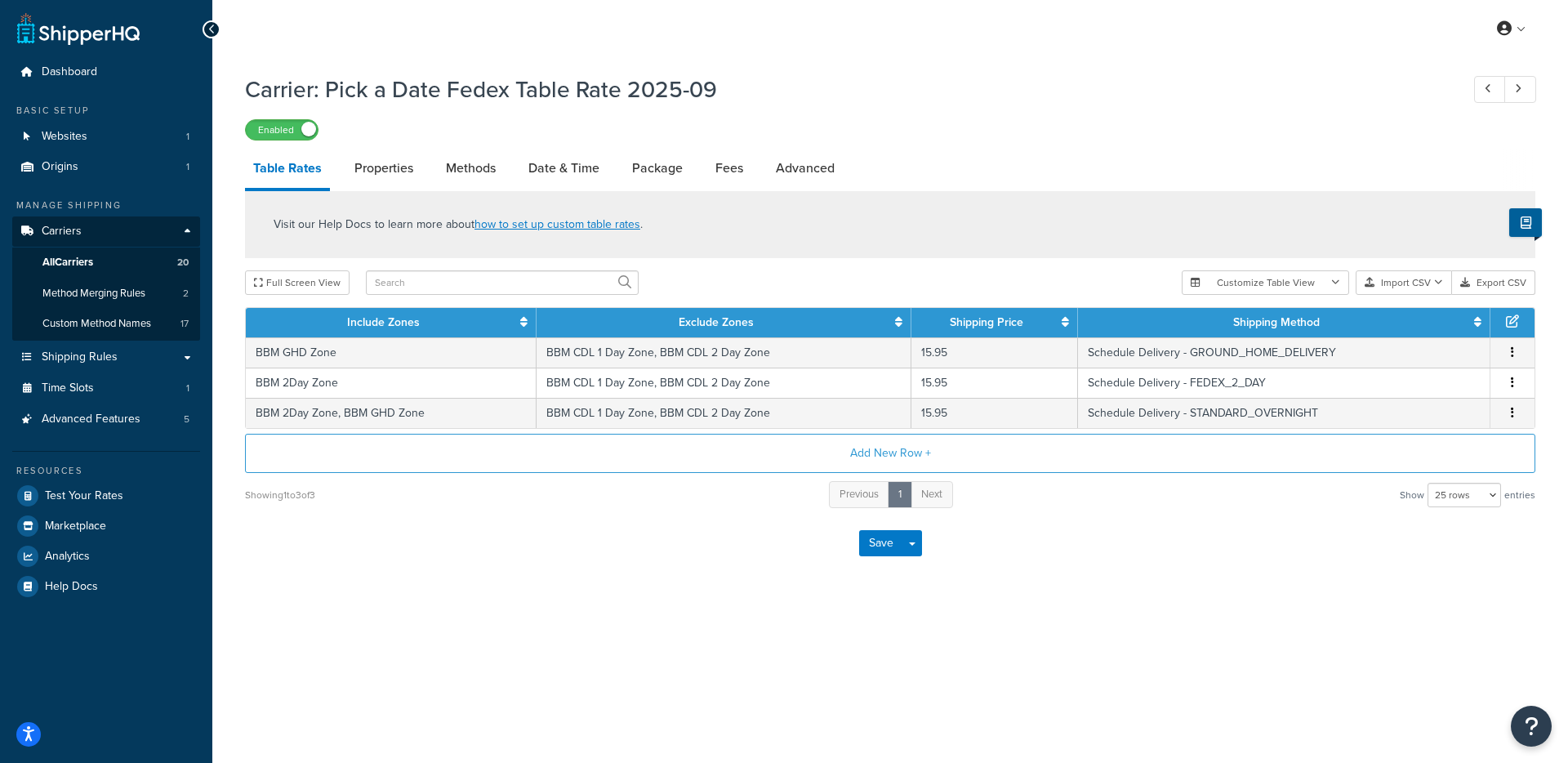
drag, startPoint x: 751, startPoint y: 69, endPoint x: 742, endPoint y: 92, distance: 24.7
click at [750, 70] on div "Carrier: Pick a Date Fedex Table Rate 2025-09 Enabled" at bounding box center [889, 103] width 1290 height 75
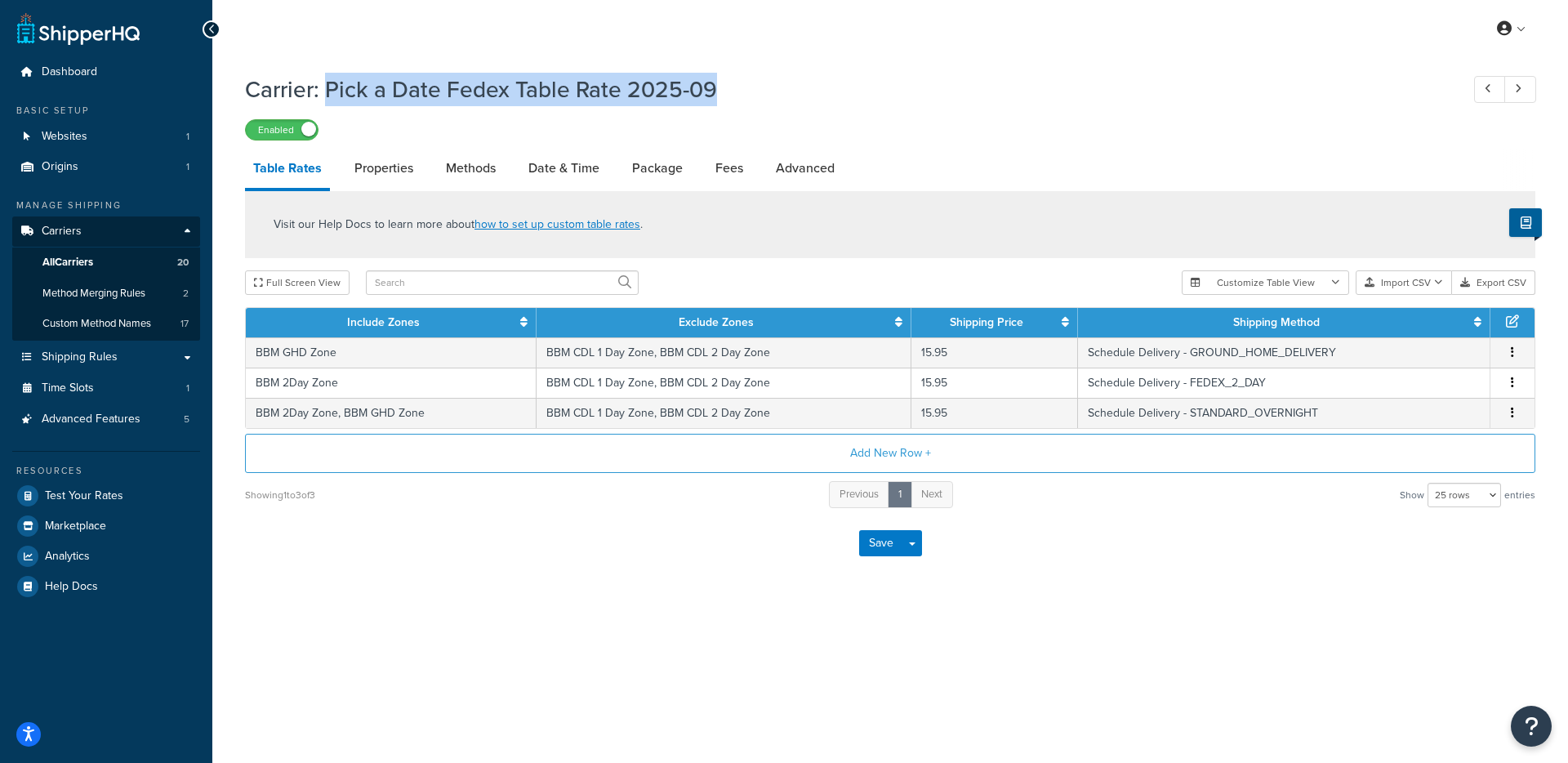
drag, startPoint x: 742, startPoint y: 92, endPoint x: 327, endPoint y: 82, distance: 415.1
click at [327, 82] on h1 "Carrier: Pick a Date Fedex Table Rate 2025-09" at bounding box center [844, 90] width 1198 height 32
copy h1 "Pick a Date Fedex Table Rate 2025-09"
click at [567, 167] on link "Date & Time" at bounding box center [564, 168] width 88 height 39
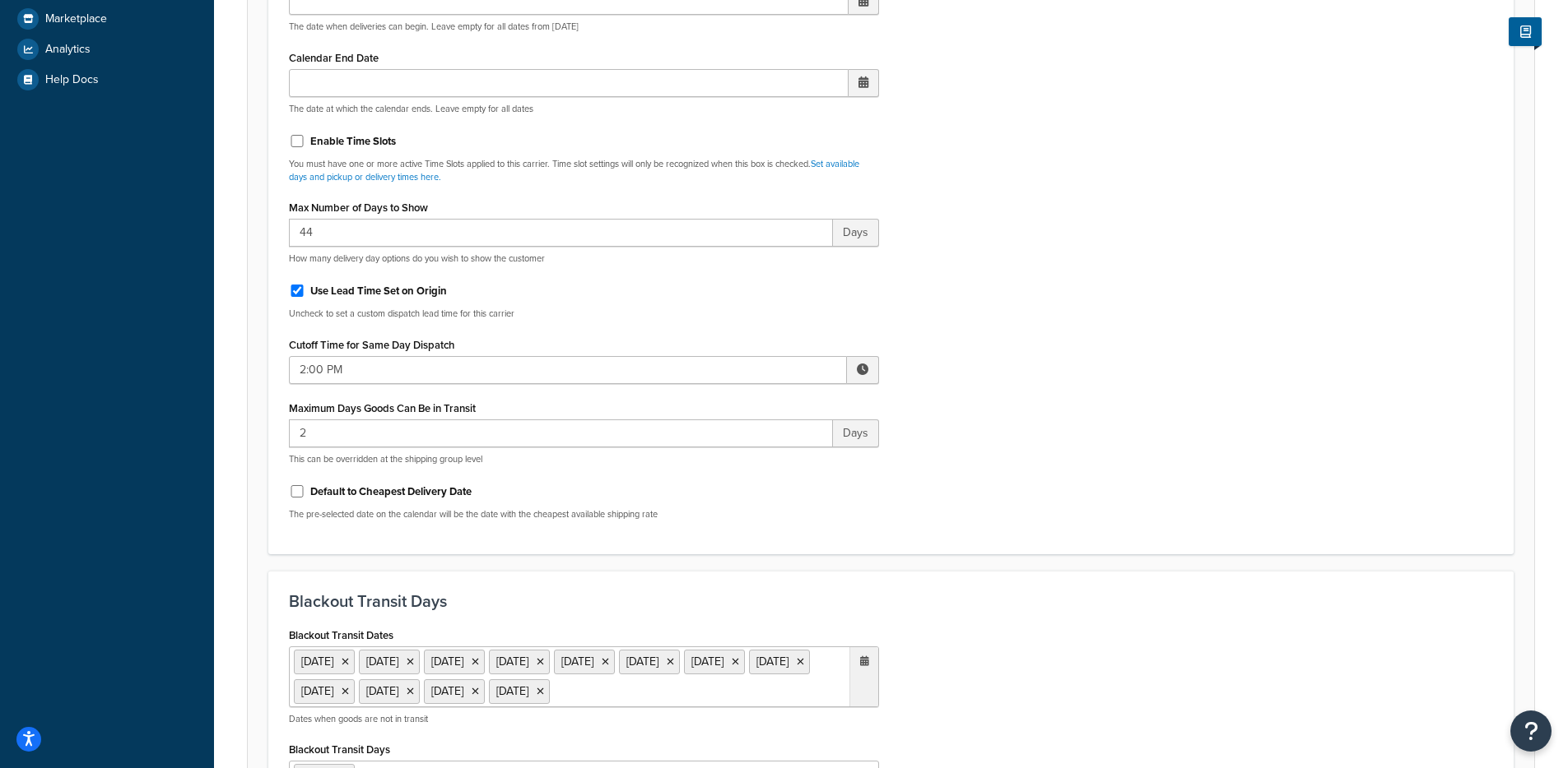
scroll to position [512, 0]
drag, startPoint x: 478, startPoint y: 490, endPoint x: 312, endPoint y: 493, distance: 166.0
click div "Default to Cheapest Delivery Date"
copy label "Default to Cheapest Delivery Date"
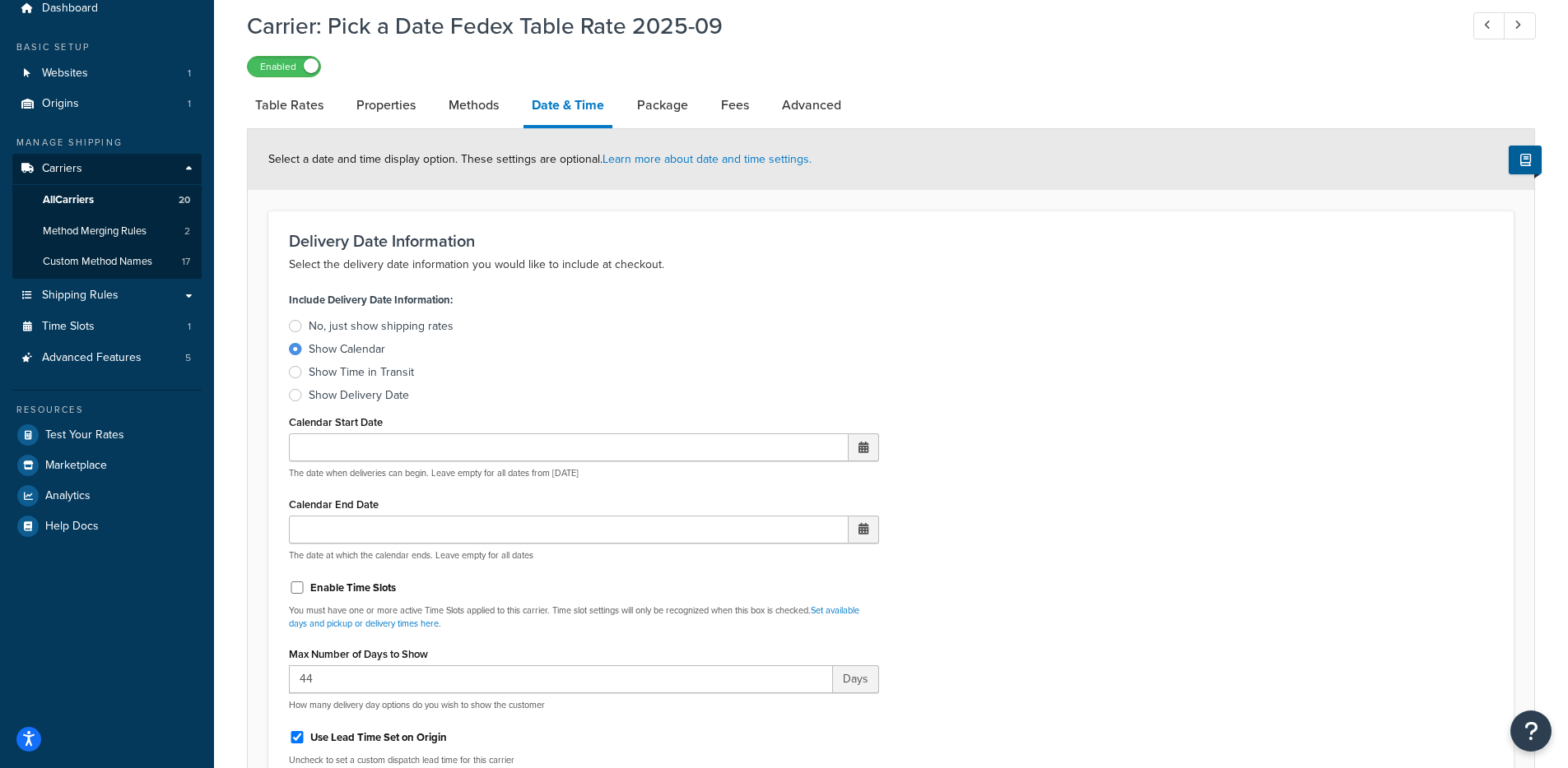
scroll to position [0, 0]
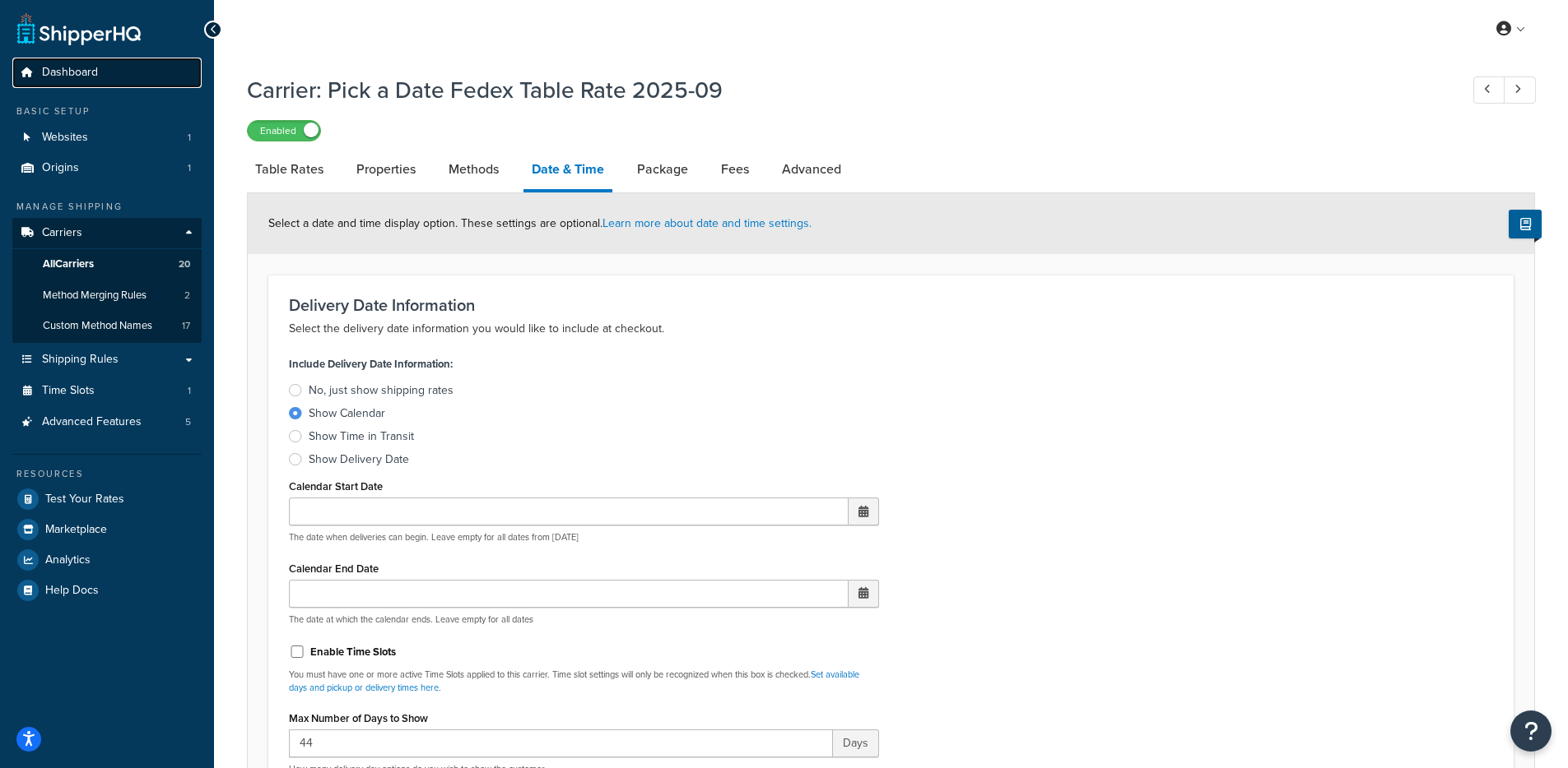
click span "Dashboard"
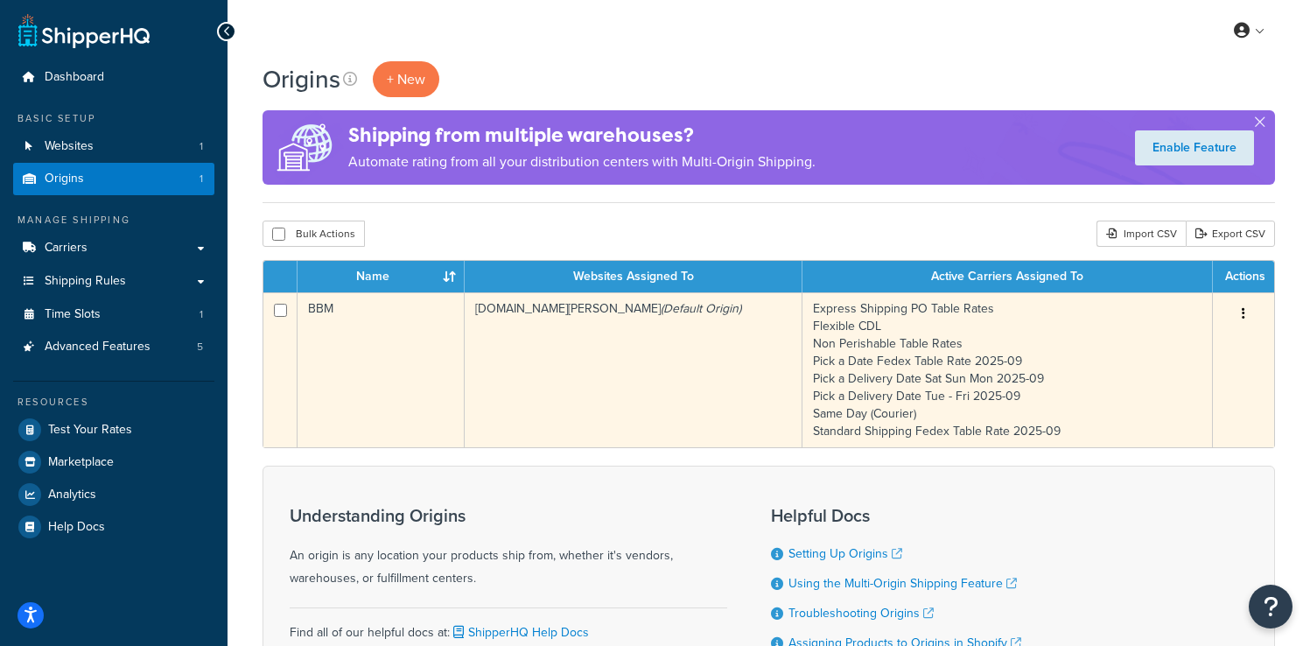
click at [556, 379] on td "[DOMAIN_NAME][PERSON_NAME] (Default Origin)" at bounding box center [634, 369] width 338 height 155
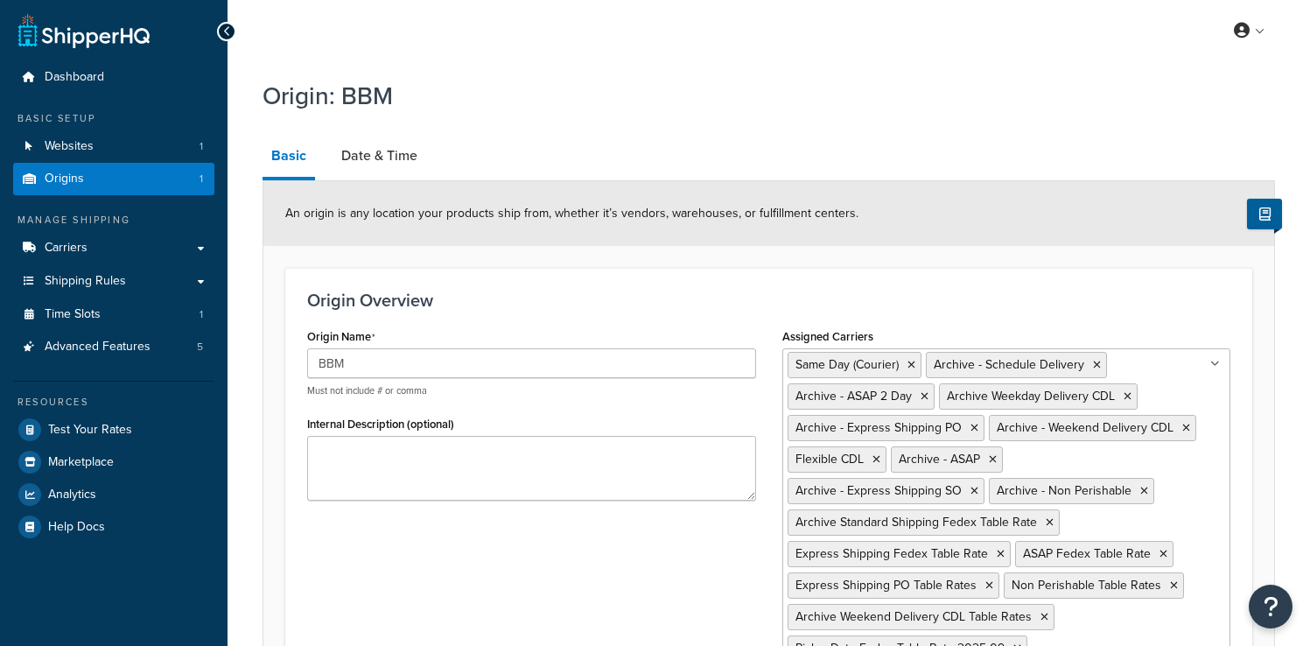
select select "30"
click at [392, 160] on link "Date & Time" at bounding box center [379, 156] width 94 height 42
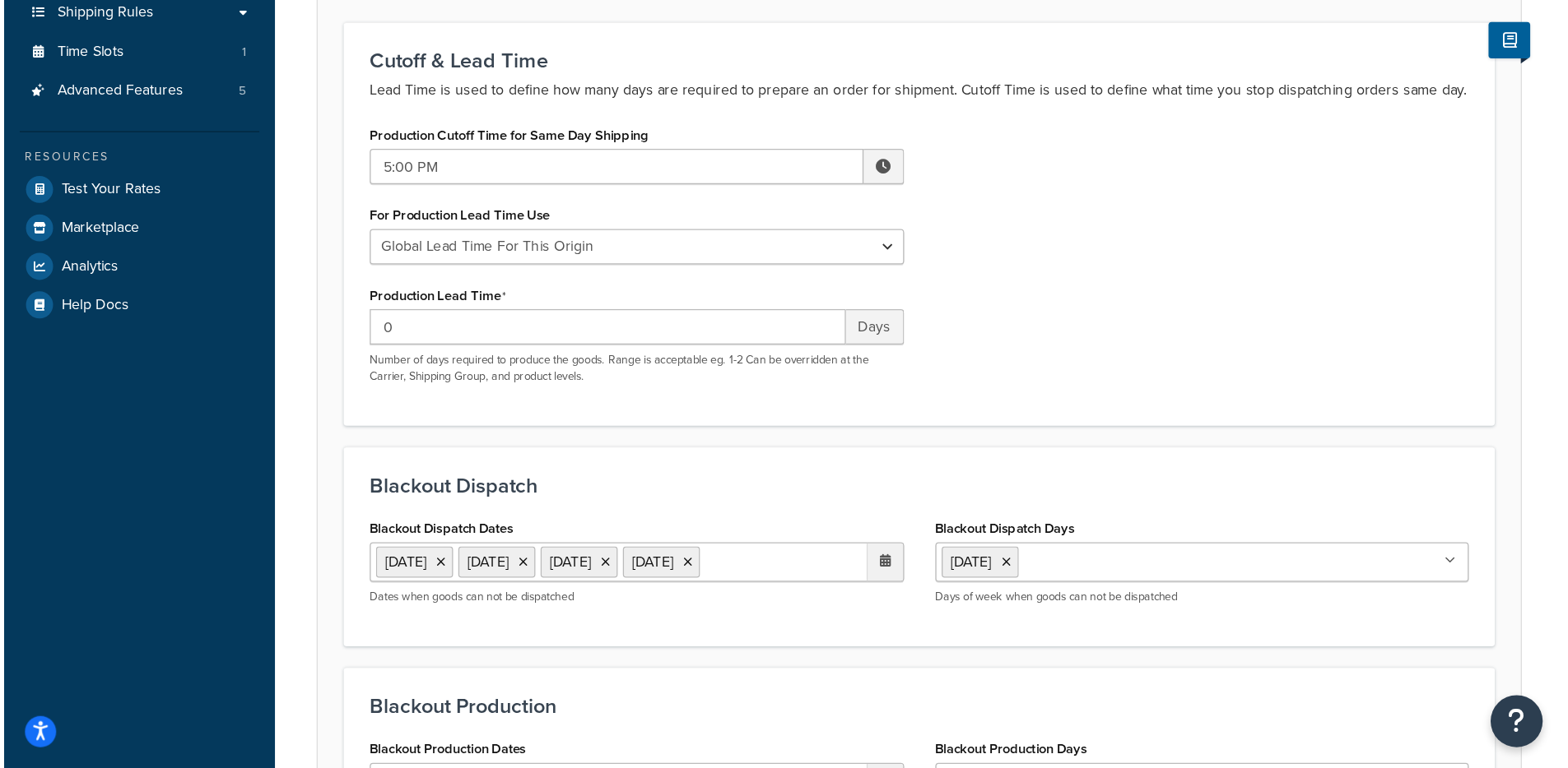
scroll to position [249, 0]
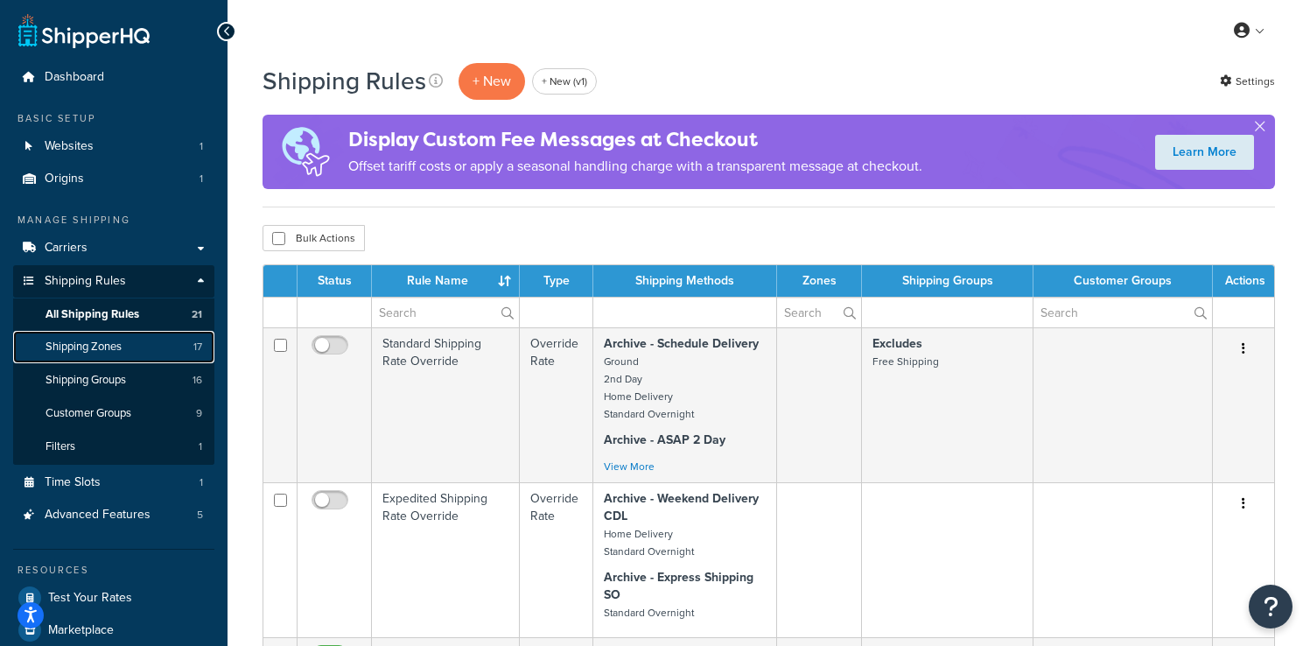
click at [136, 356] on link "Shipping Zones 17" at bounding box center [113, 347] width 201 height 32
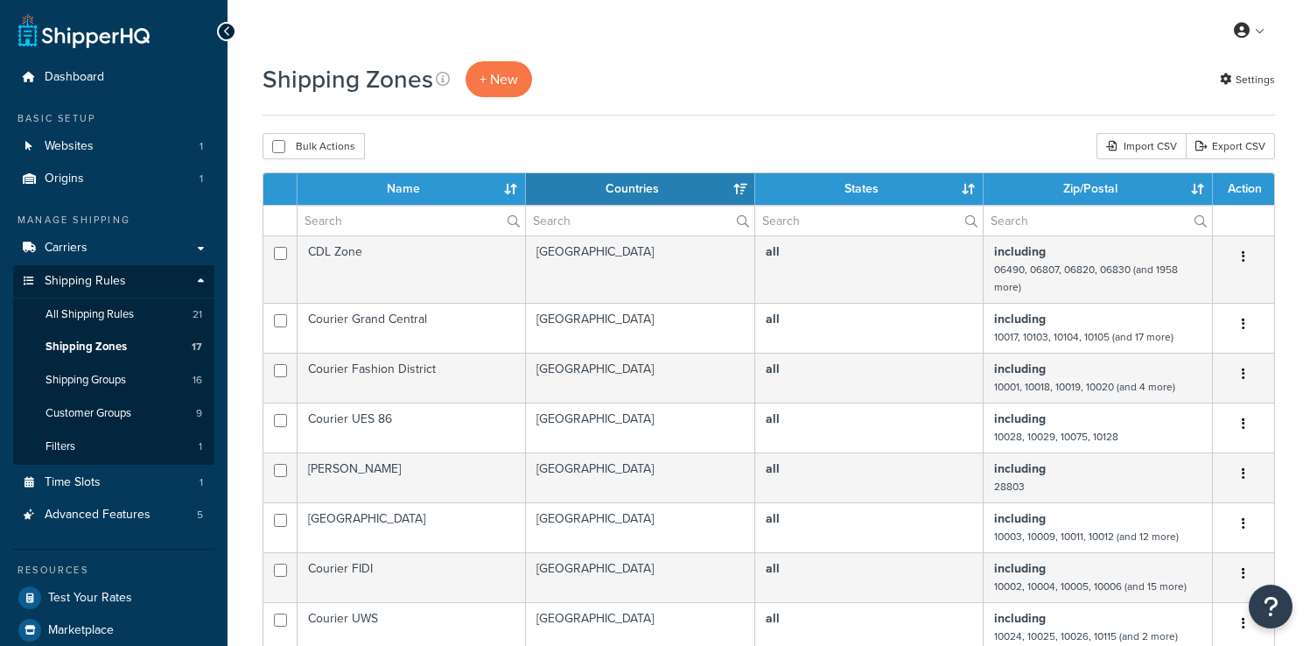
select select "15"
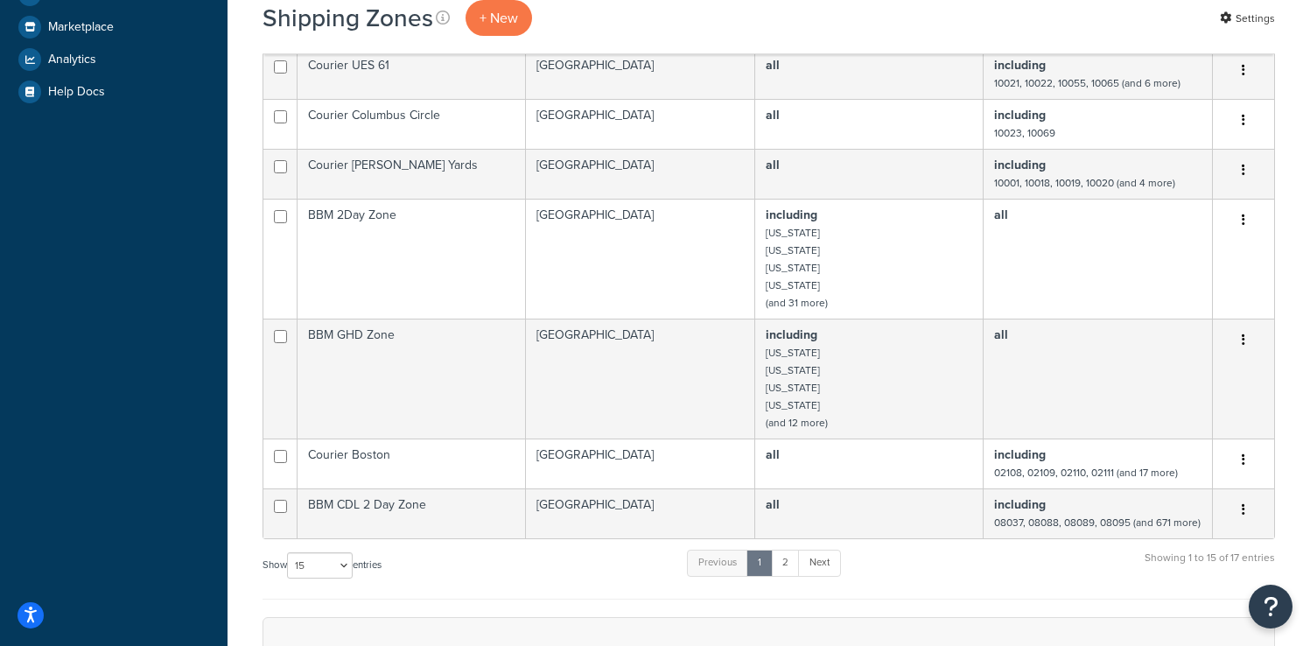
scroll to position [629, 0]
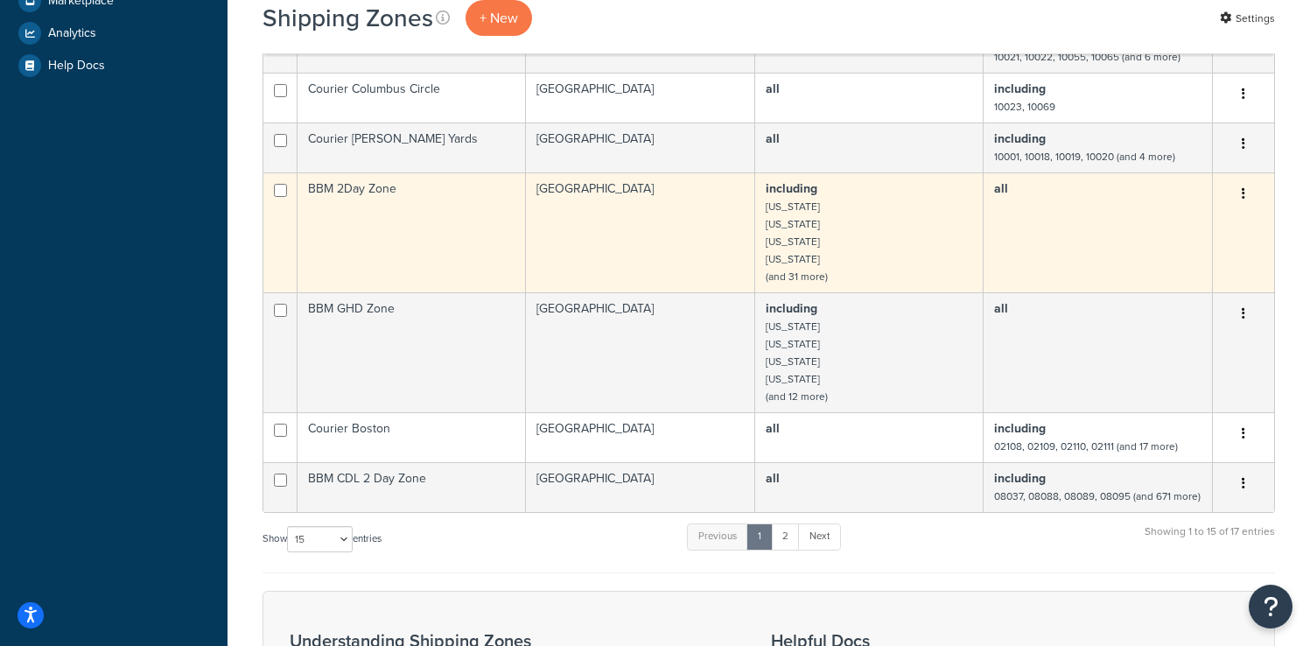
click at [500, 219] on td "BBM 2Day Zone" at bounding box center [411, 232] width 228 height 120
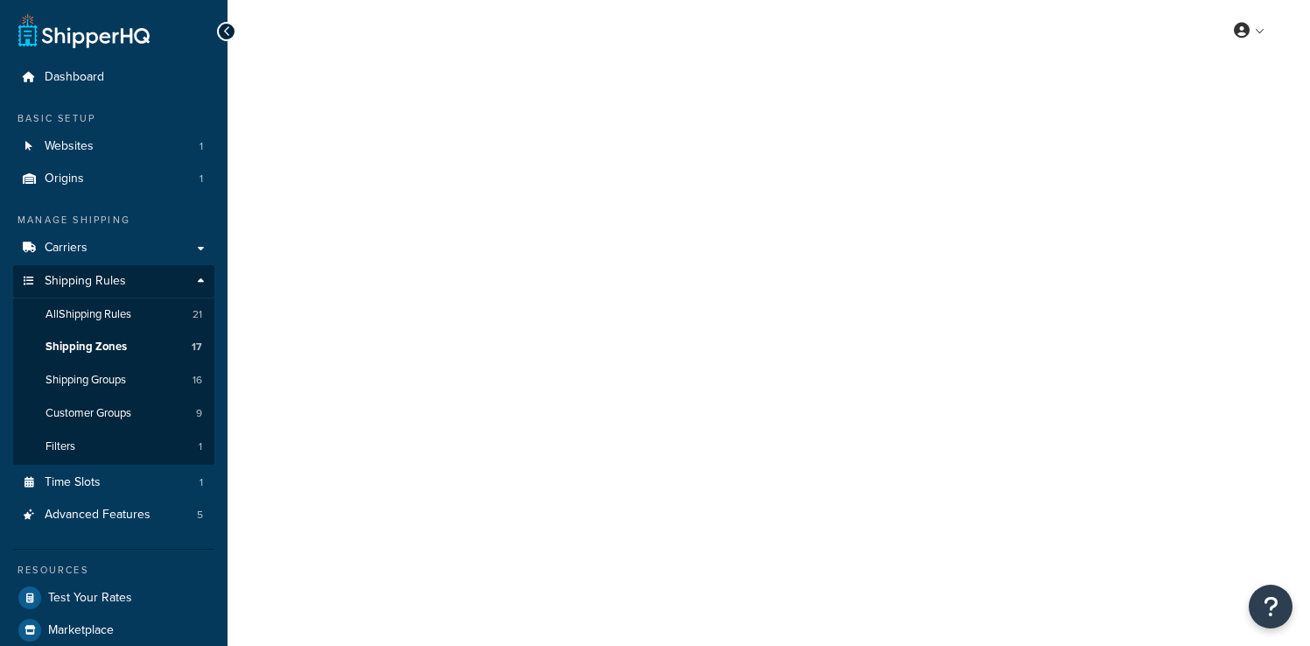
select select "including"
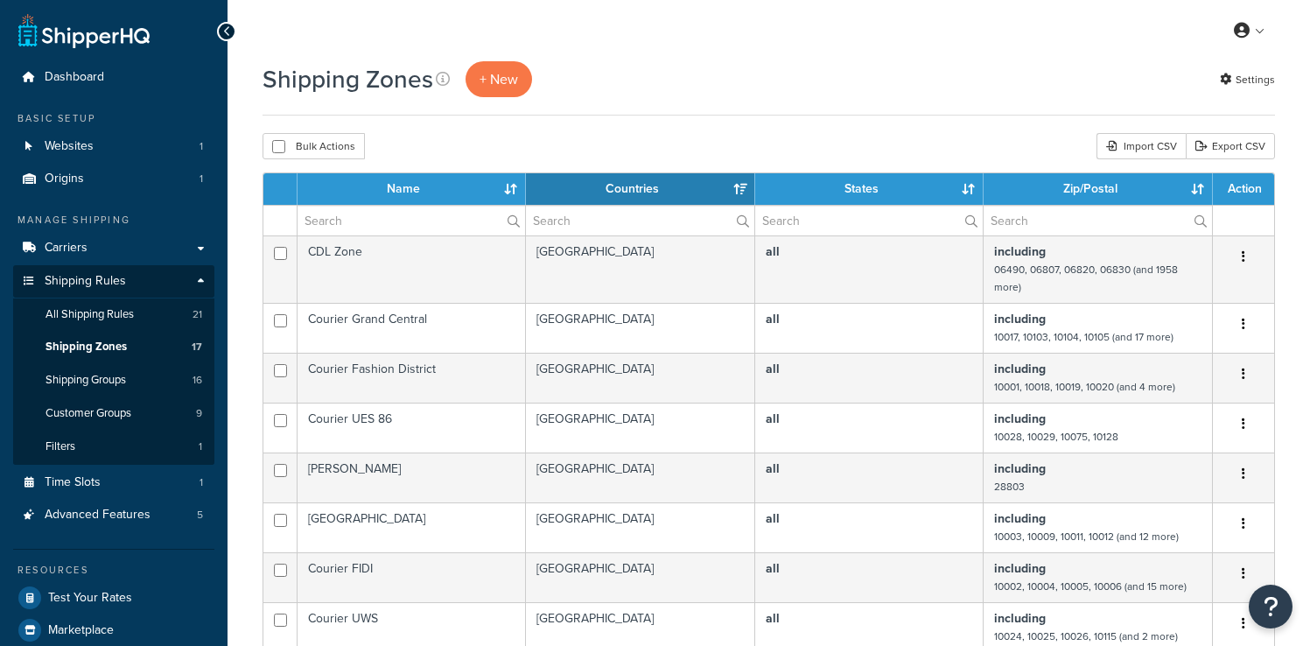
select select "15"
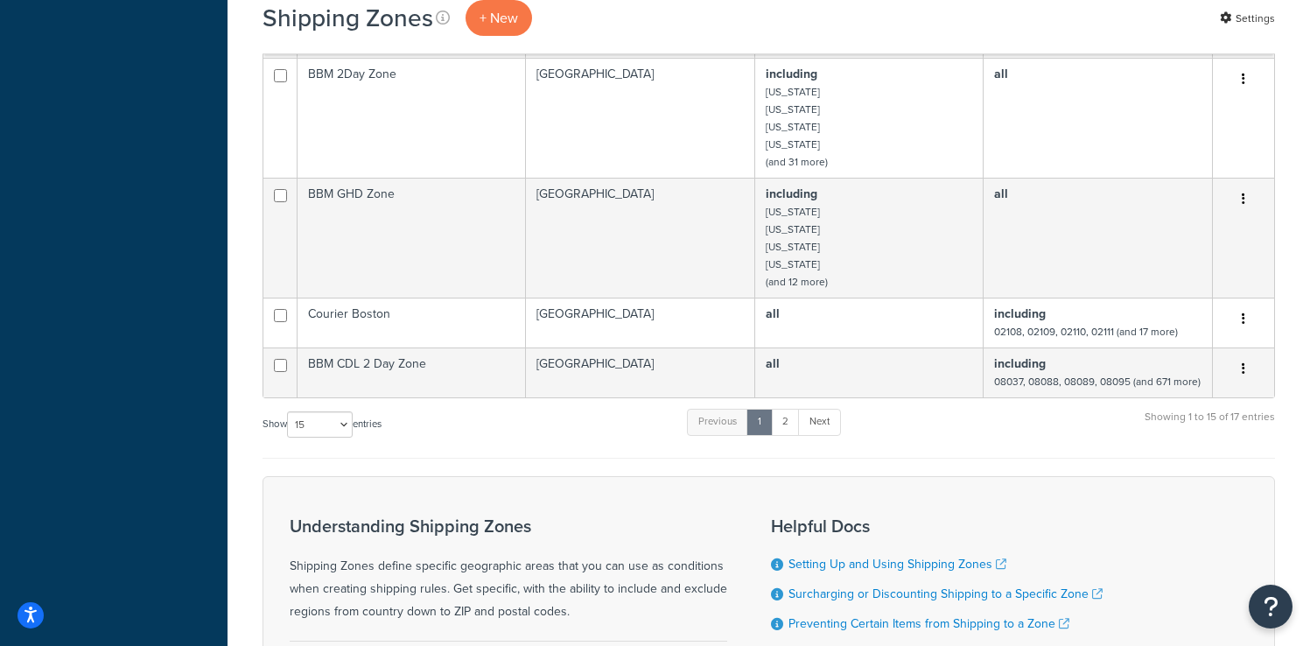
scroll to position [756, 0]
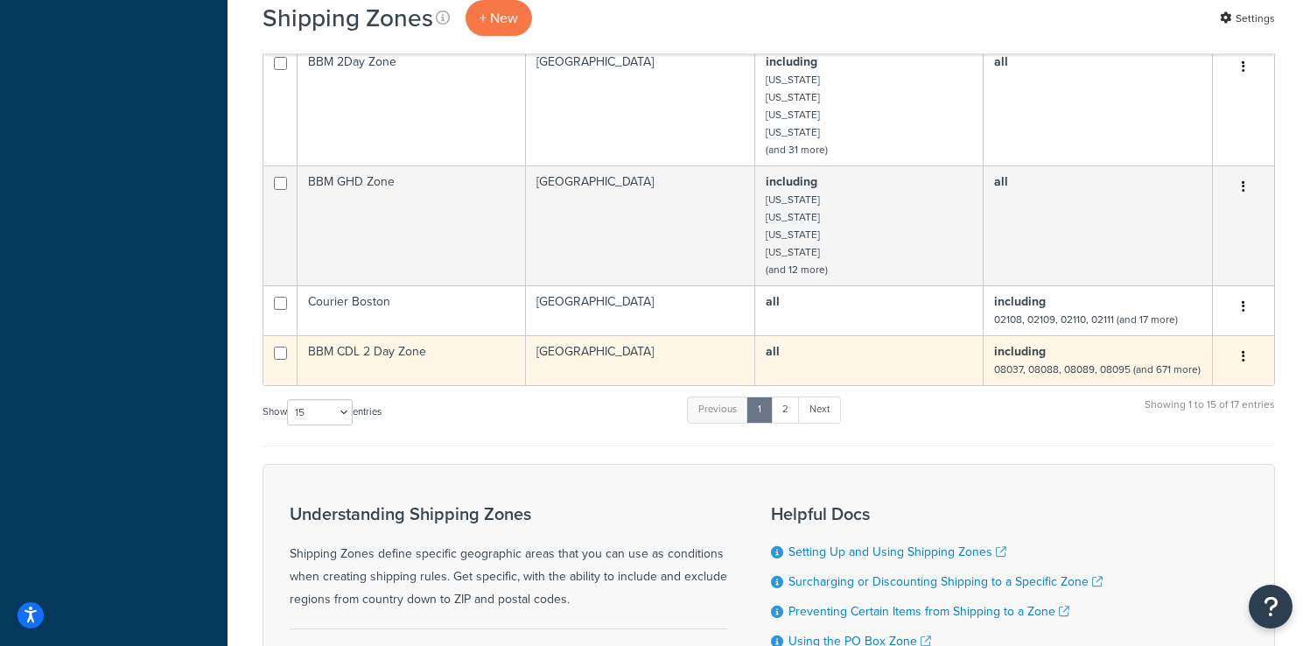
click at [438, 352] on td "BBM CDL 2 Day Zone" at bounding box center [411, 360] width 228 height 50
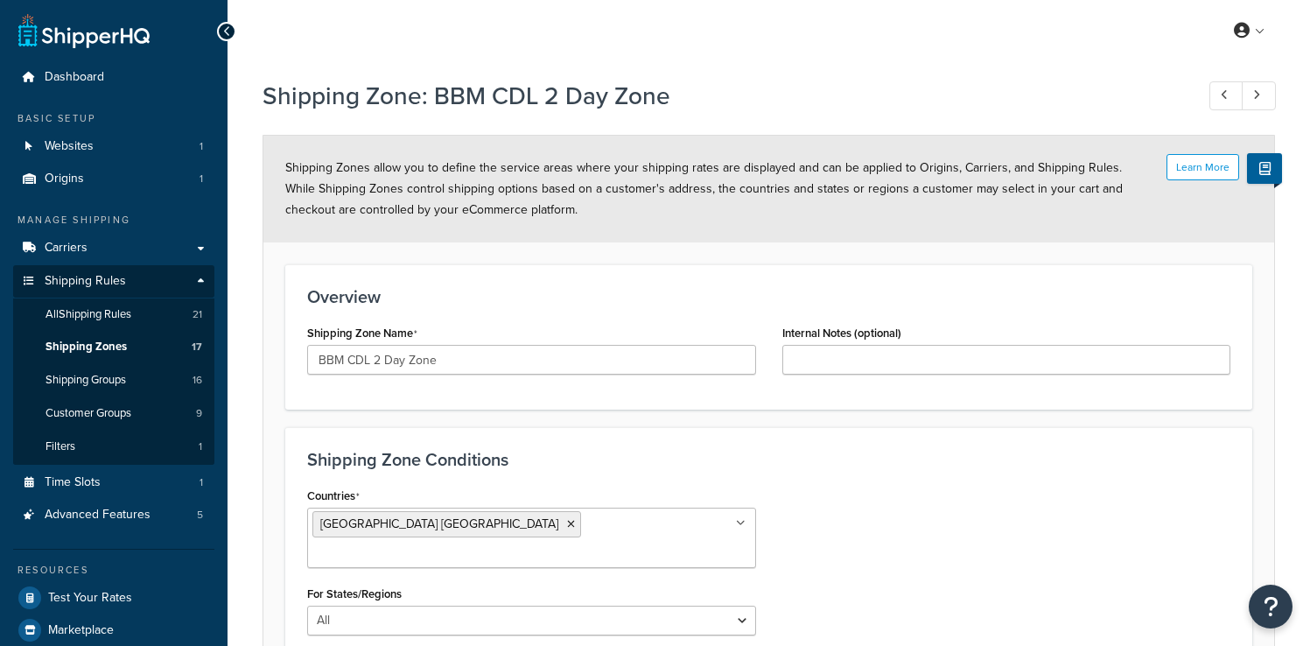
select select "including"
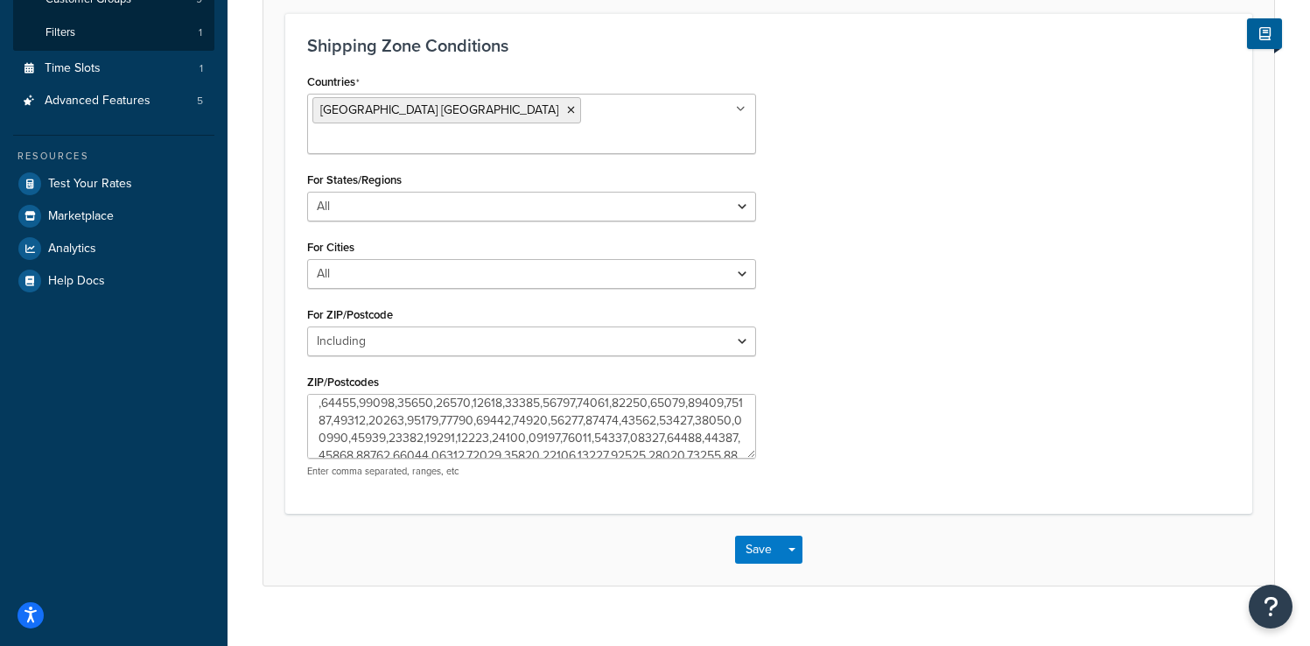
scroll to position [962, 0]
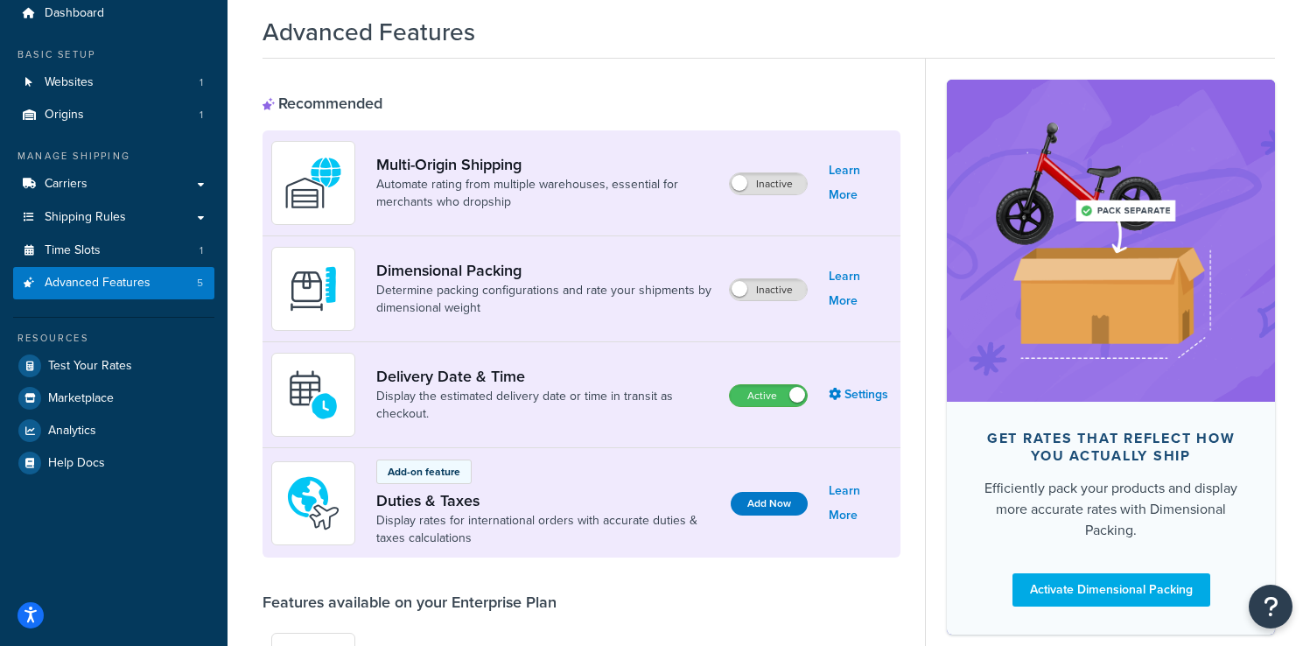
scroll to position [101, 0]
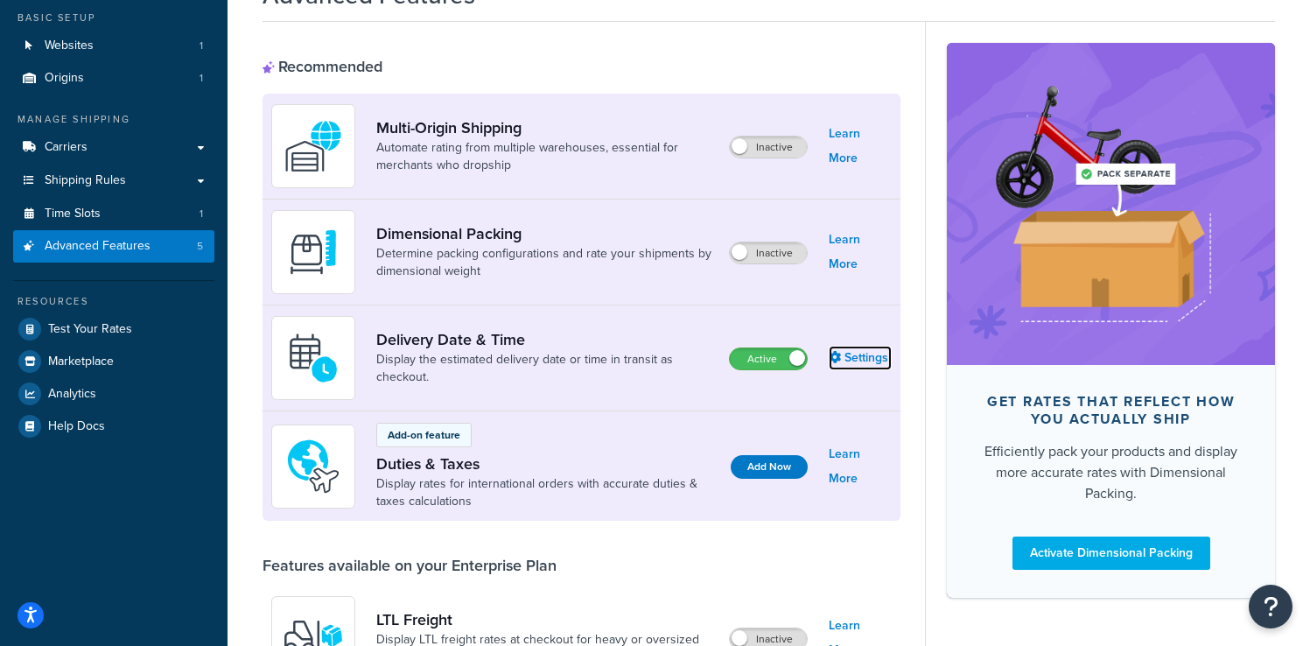
click at [842, 356] on link "Settings" at bounding box center [859, 358] width 63 height 24
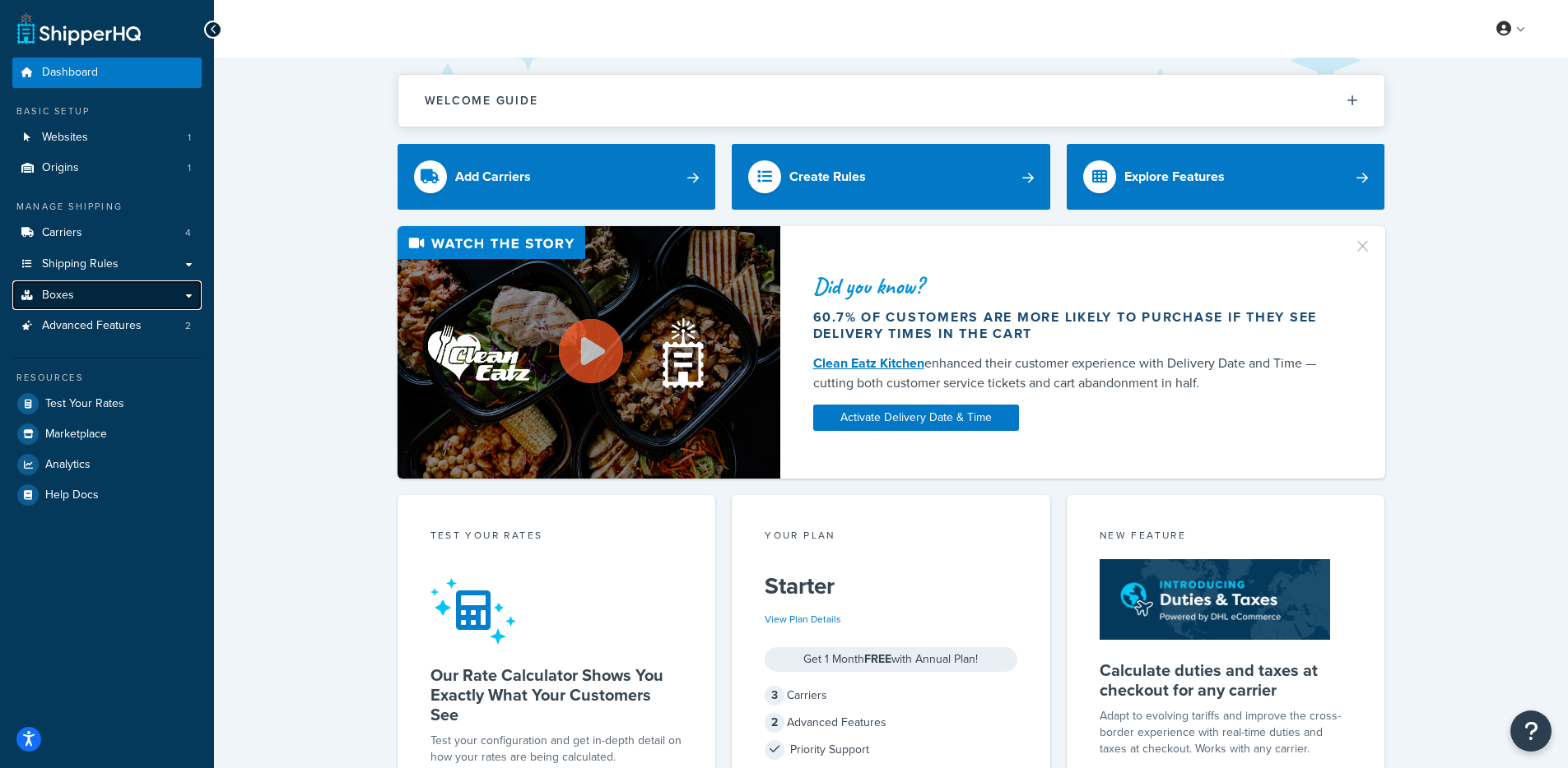
click at [121, 306] on link "Boxes" at bounding box center [106, 295] width 189 height 30
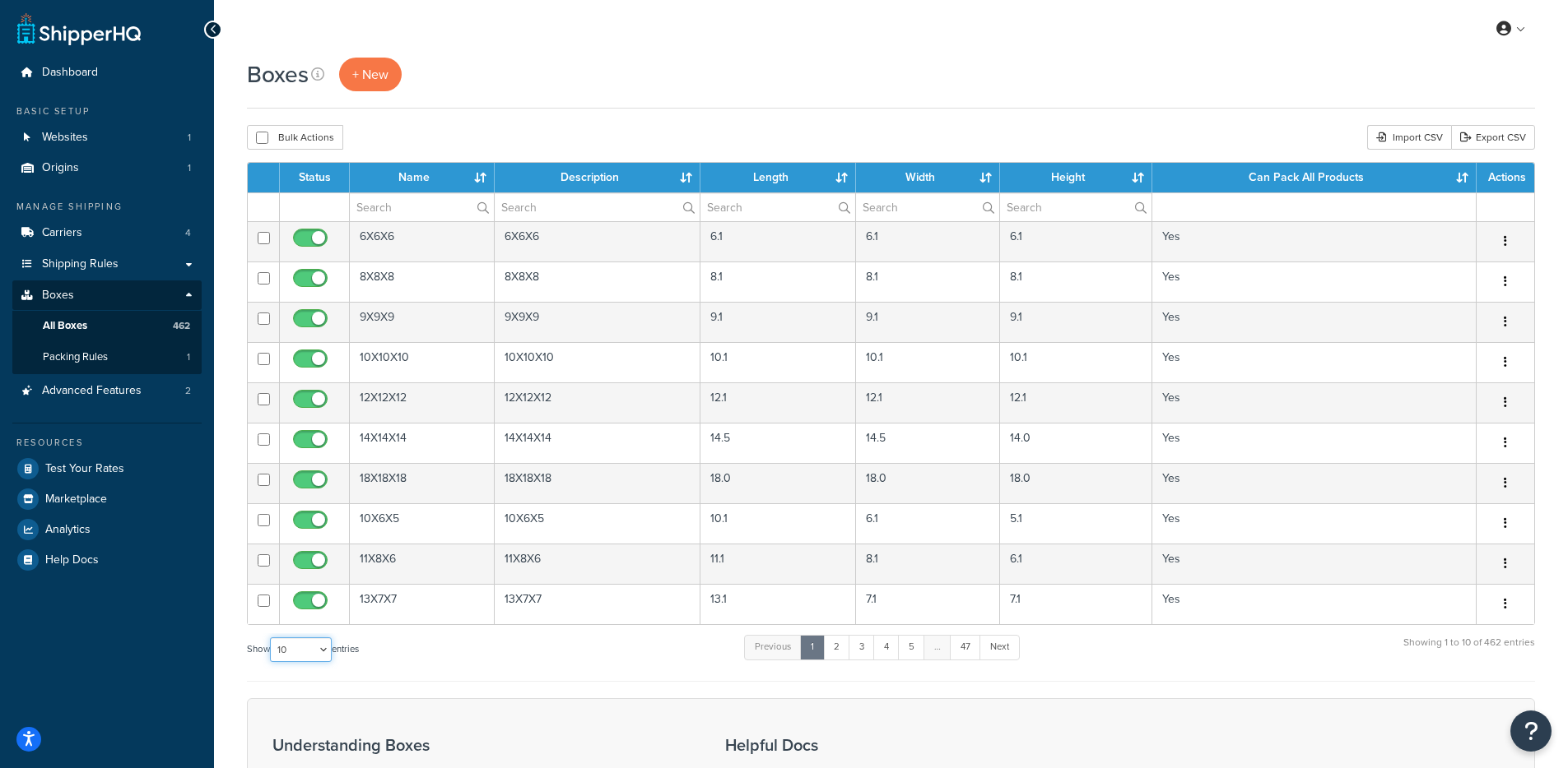
click at [323, 655] on select "10 15 25 50 100 1000" at bounding box center [301, 650] width 62 height 24
select select "1000"
click at [272, 638] on select "10 15 25 50 100 1000" at bounding box center [301, 650] width 62 height 24
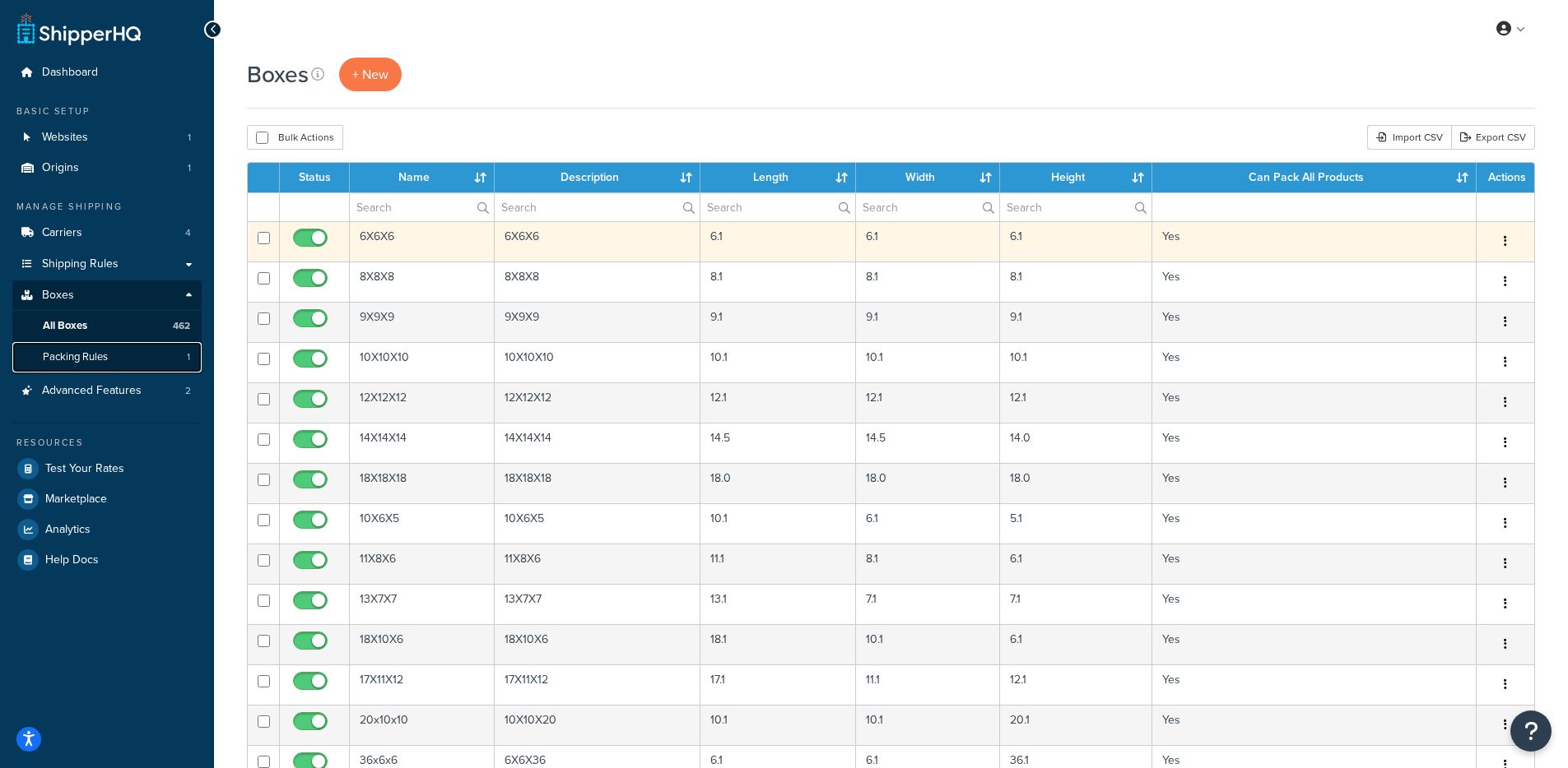
scroll to position [3, 0]
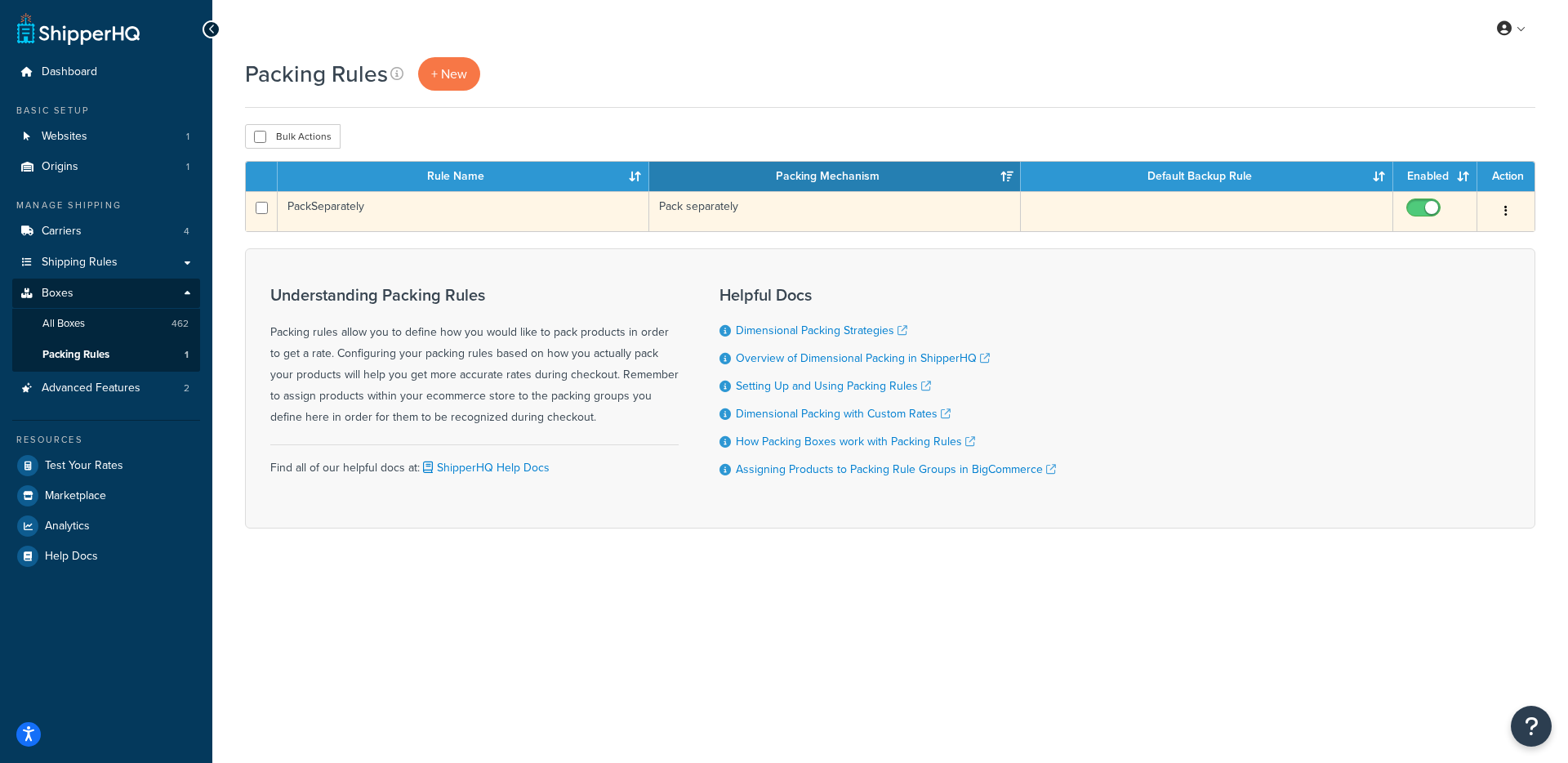
click at [540, 203] on td "PackSeparately" at bounding box center [463, 211] width 371 height 40
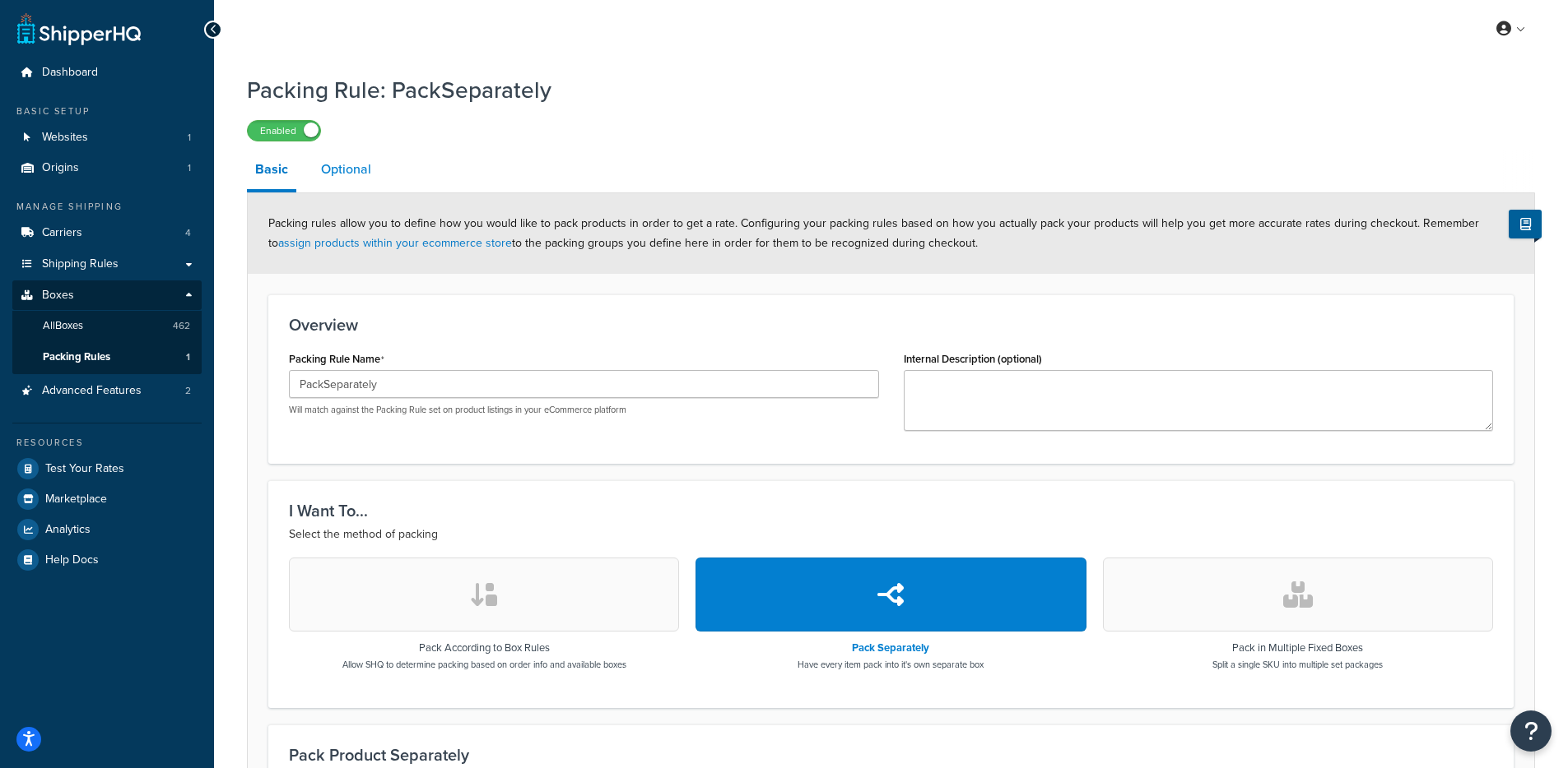
click at [349, 172] on link "Optional" at bounding box center [345, 169] width 67 height 39
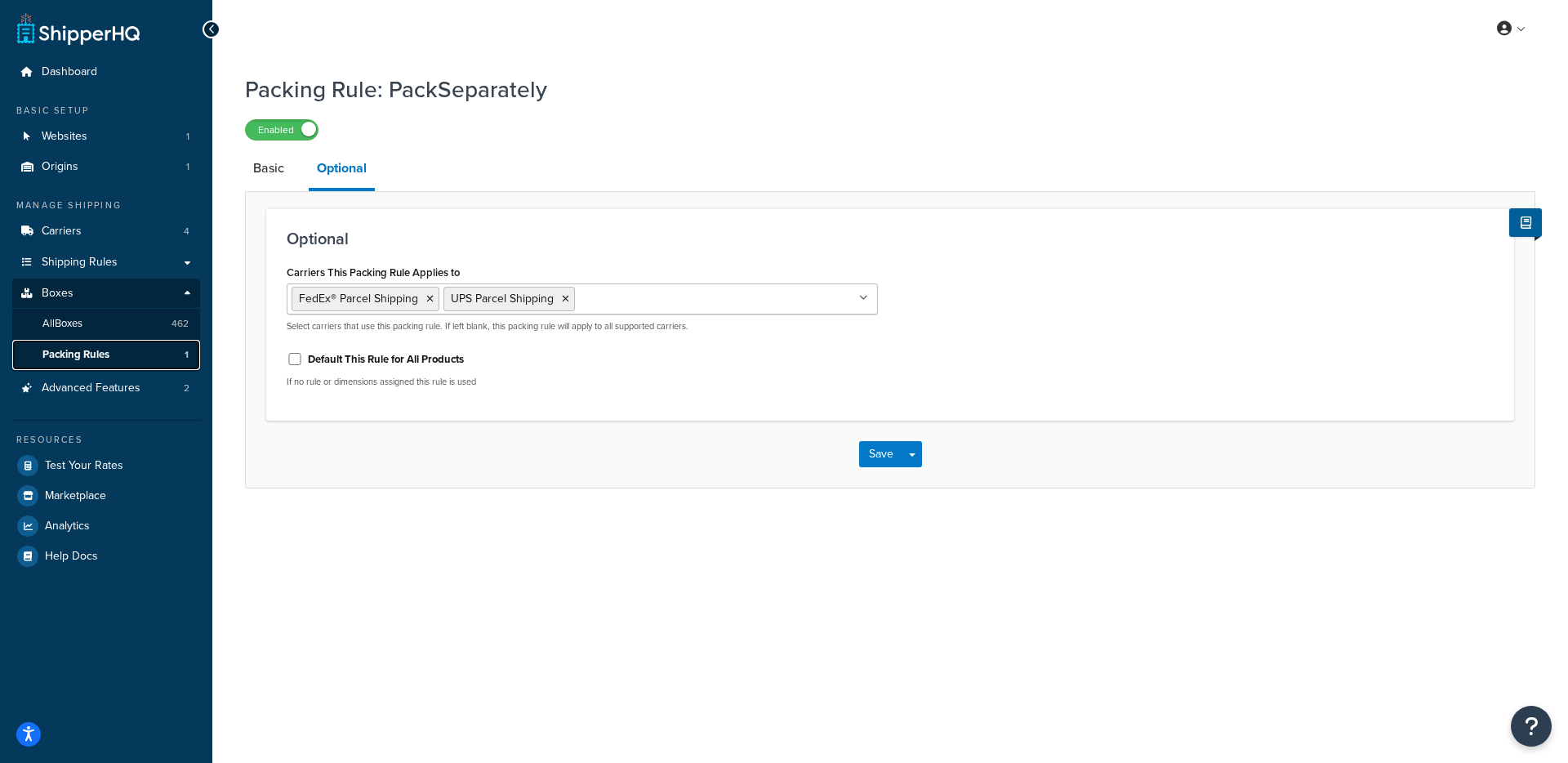
click at [120, 352] on link "Packing Rules 1" at bounding box center [105, 355] width 188 height 30
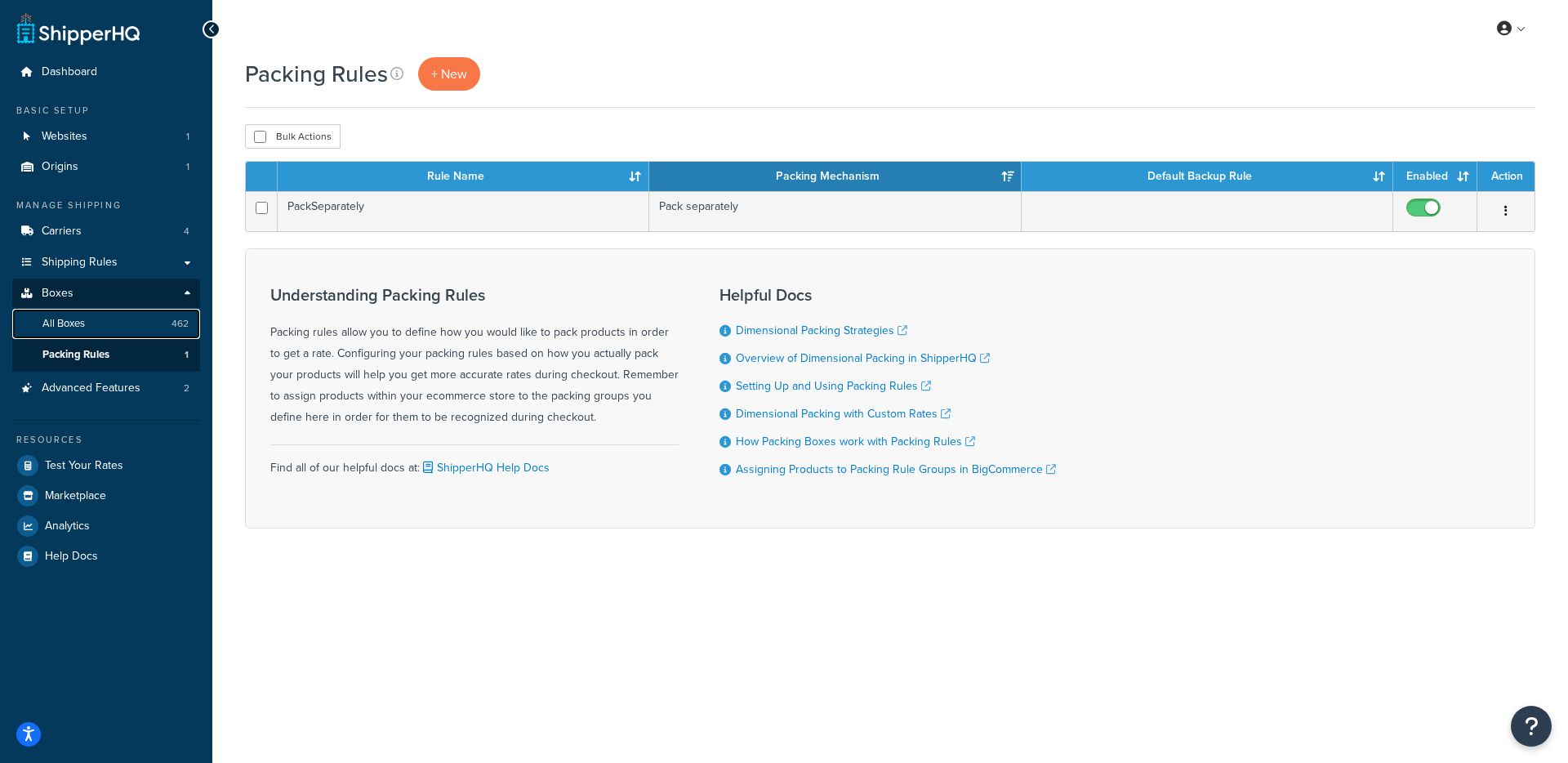
click at [119, 313] on link "All Boxes 462" at bounding box center [105, 324] width 188 height 30
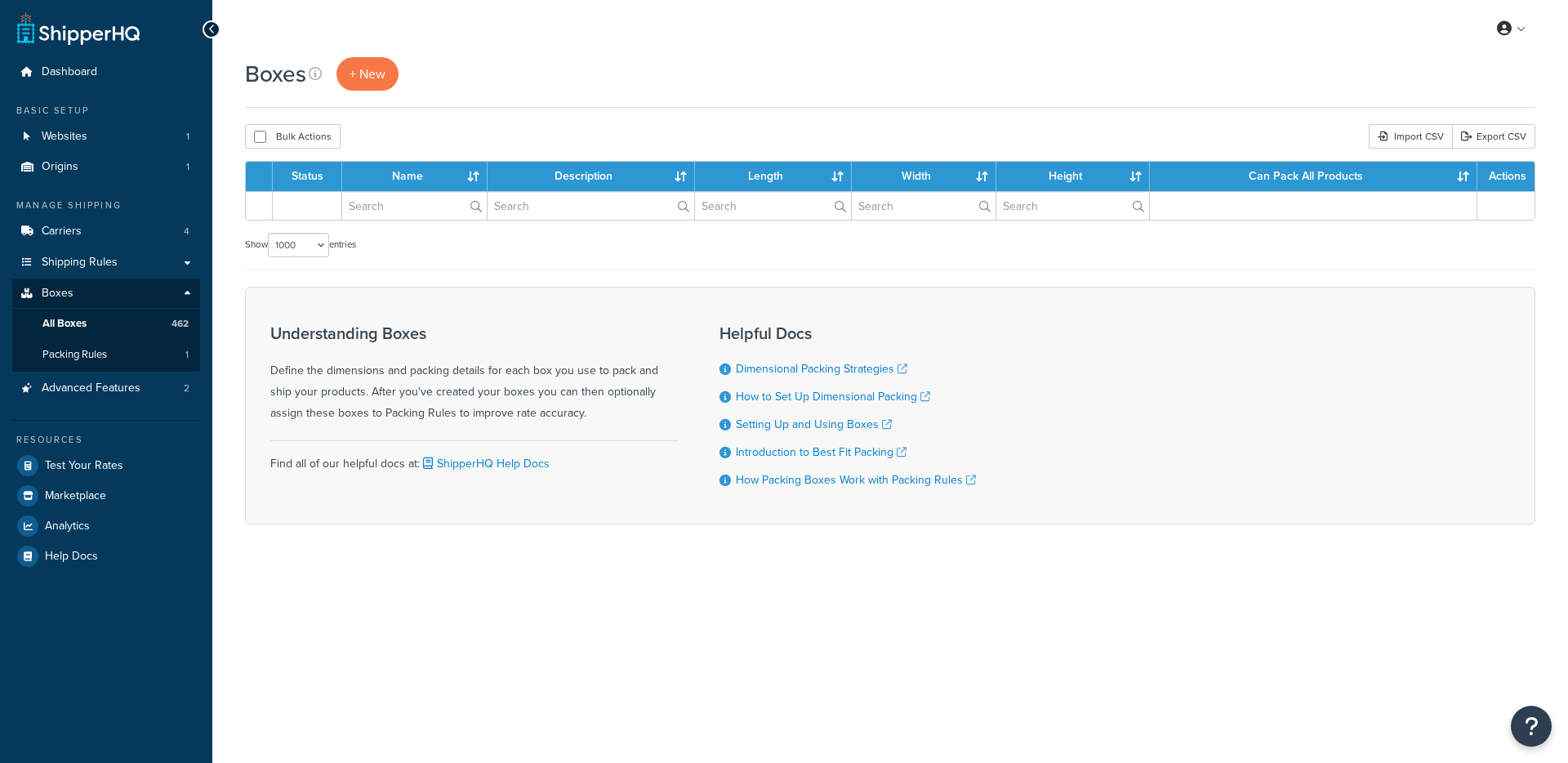
select select "1000"
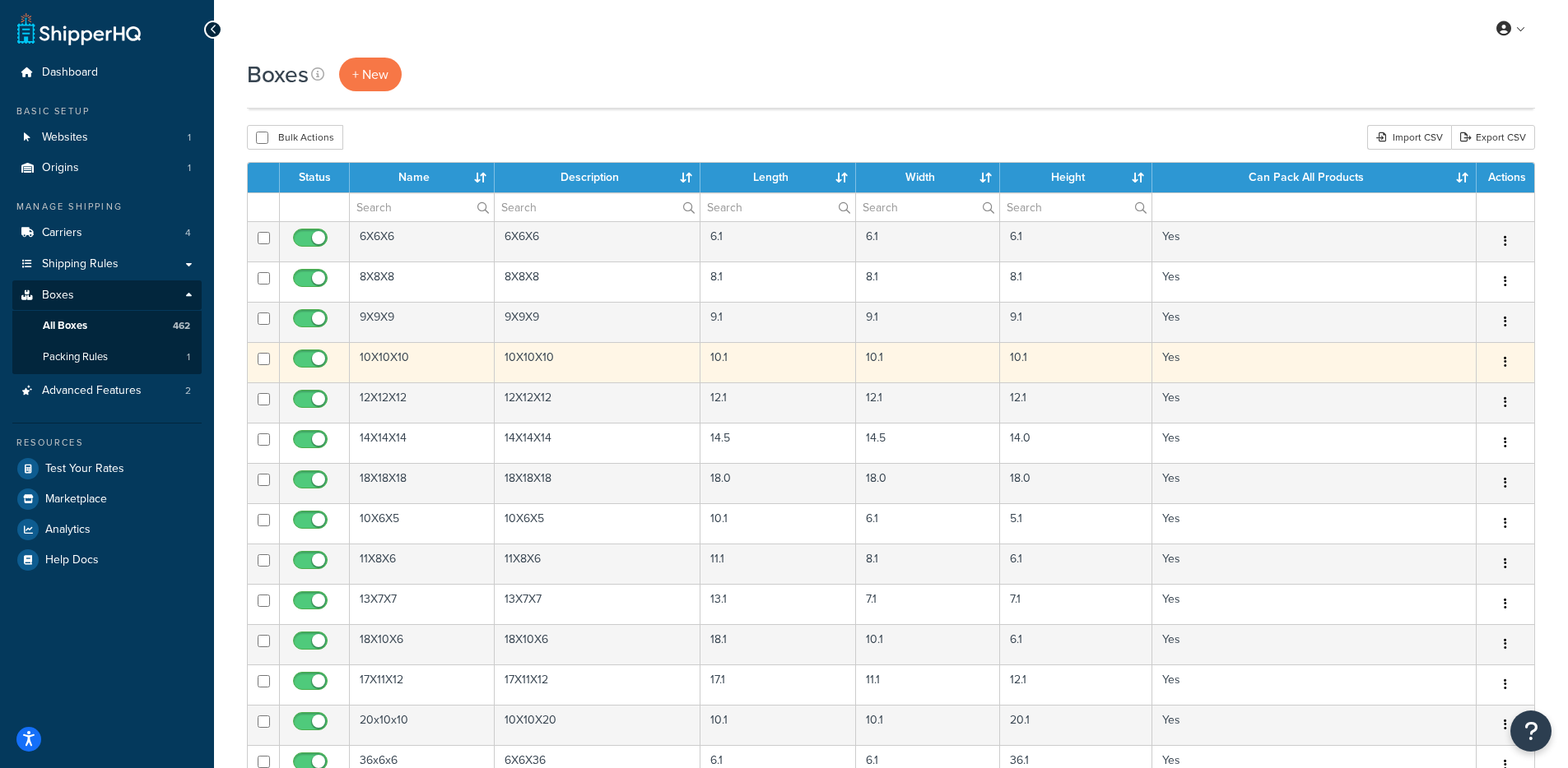
scroll to position [16996, 0]
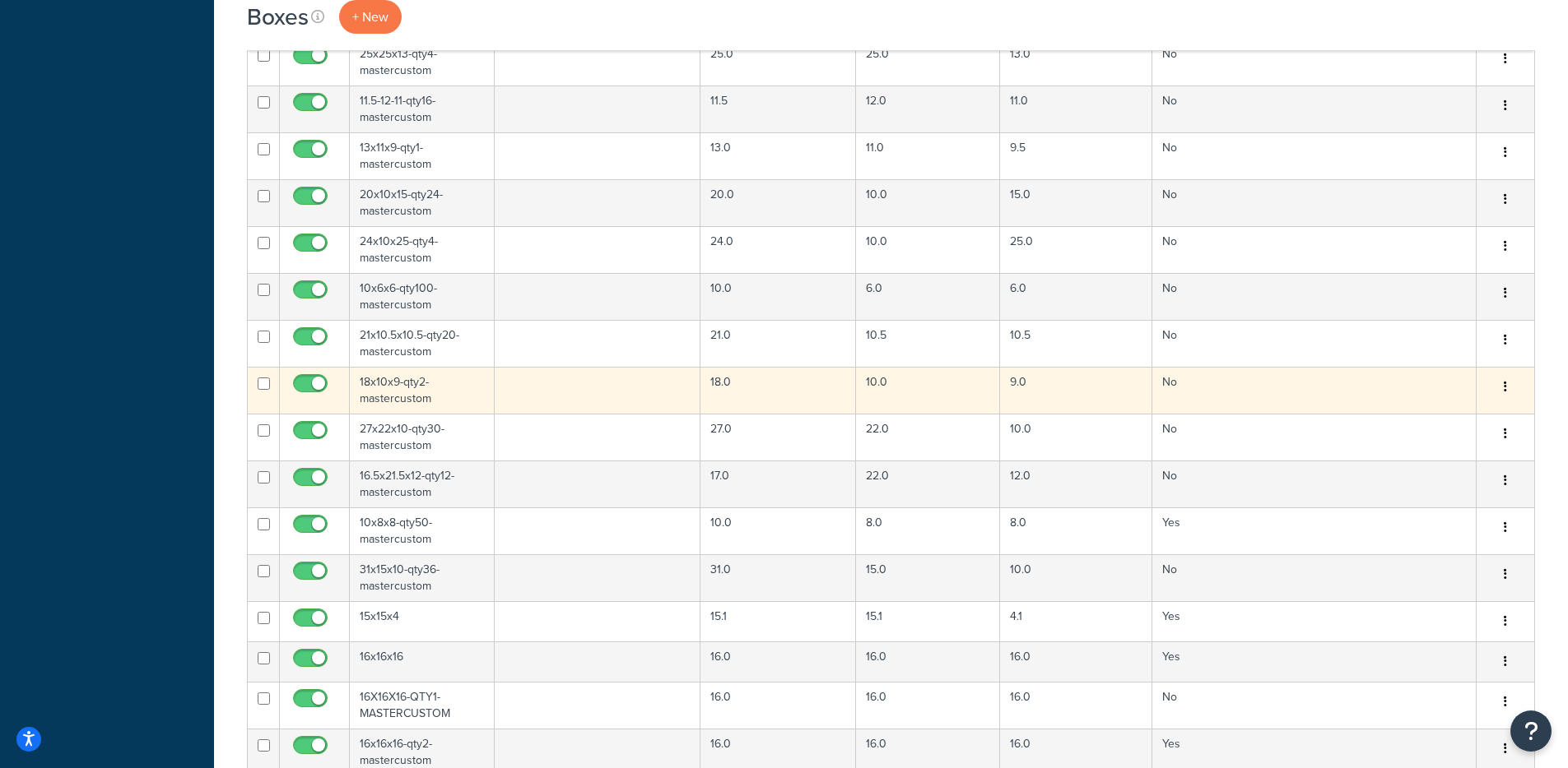
click at [421, 382] on td "18x10x9-qty2-mastercustom" at bounding box center [422, 390] width 145 height 47
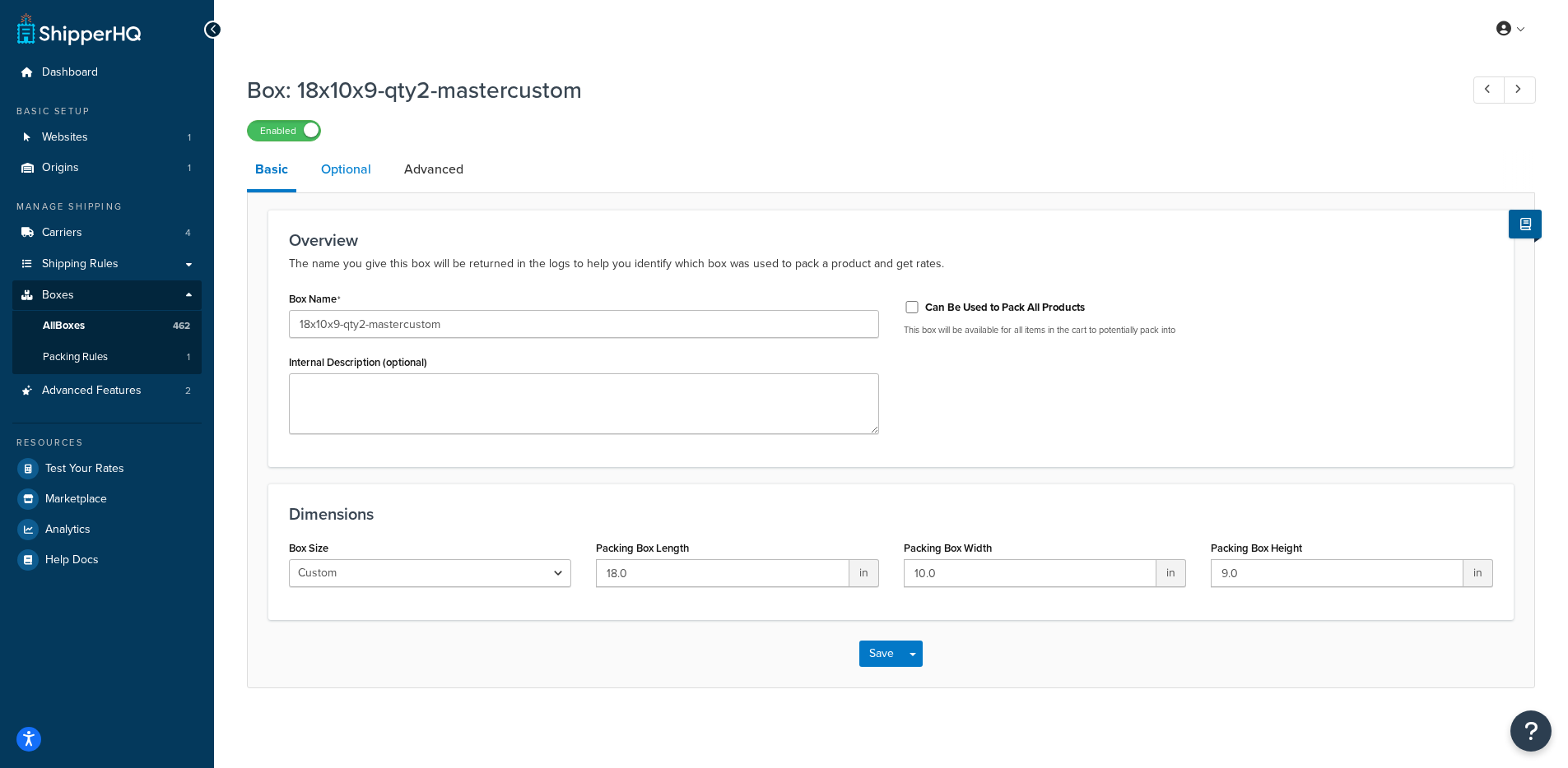
click at [360, 177] on link "Optional" at bounding box center [345, 169] width 67 height 39
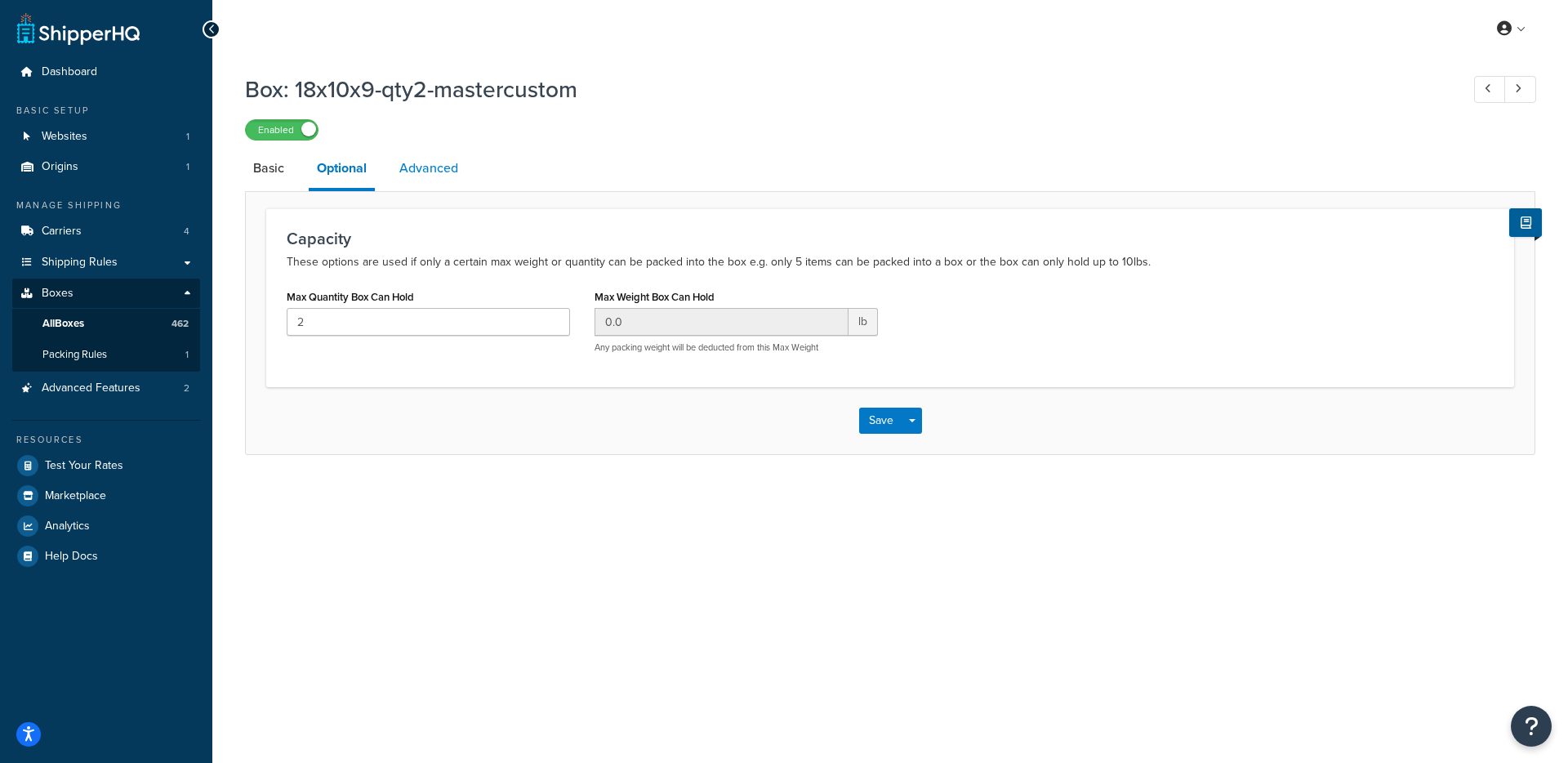
click at [408, 173] on link "Advanced" at bounding box center [428, 168] width 75 height 39
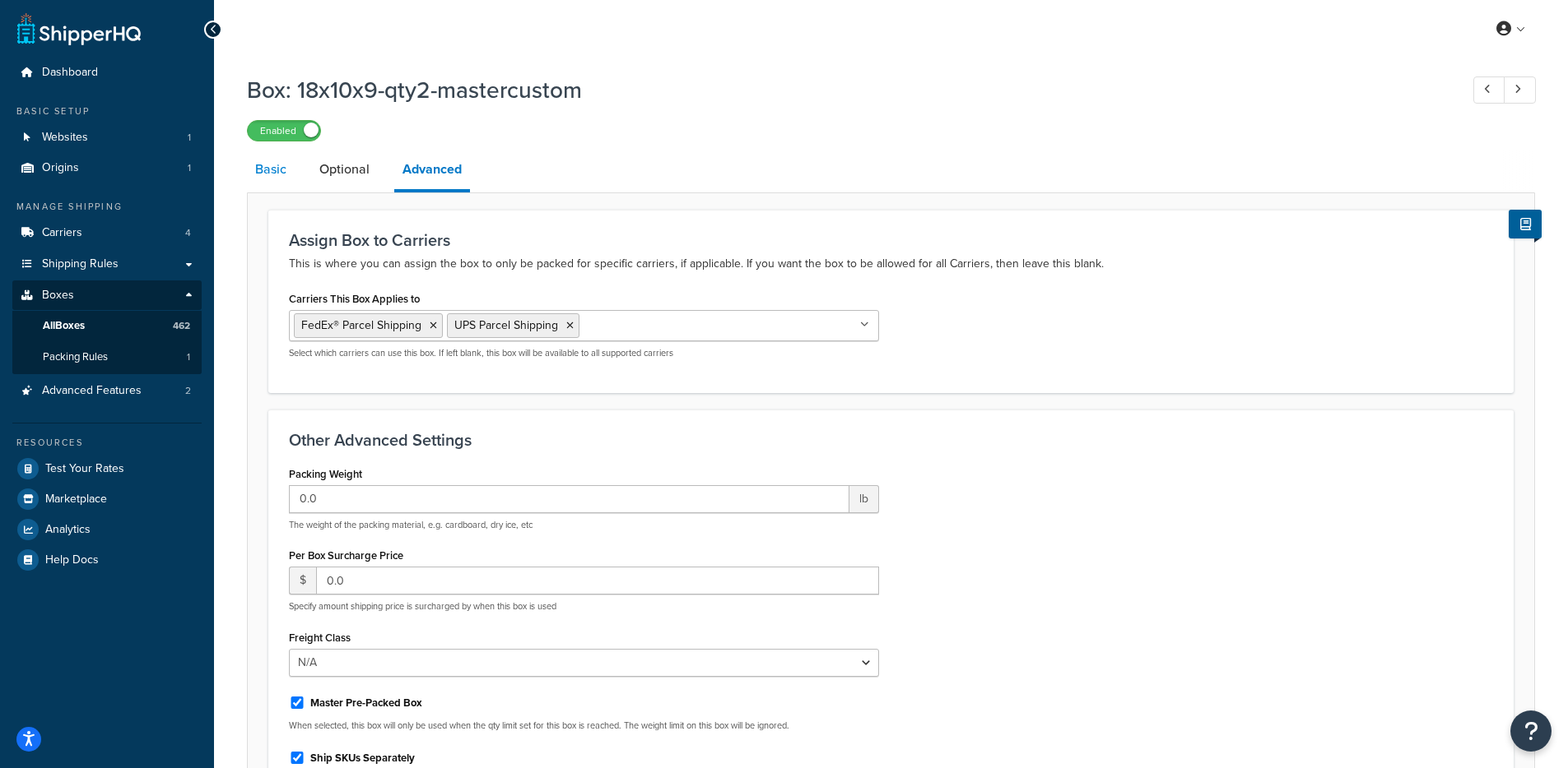
click at [256, 169] on link "Basic" at bounding box center [270, 169] width 48 height 39
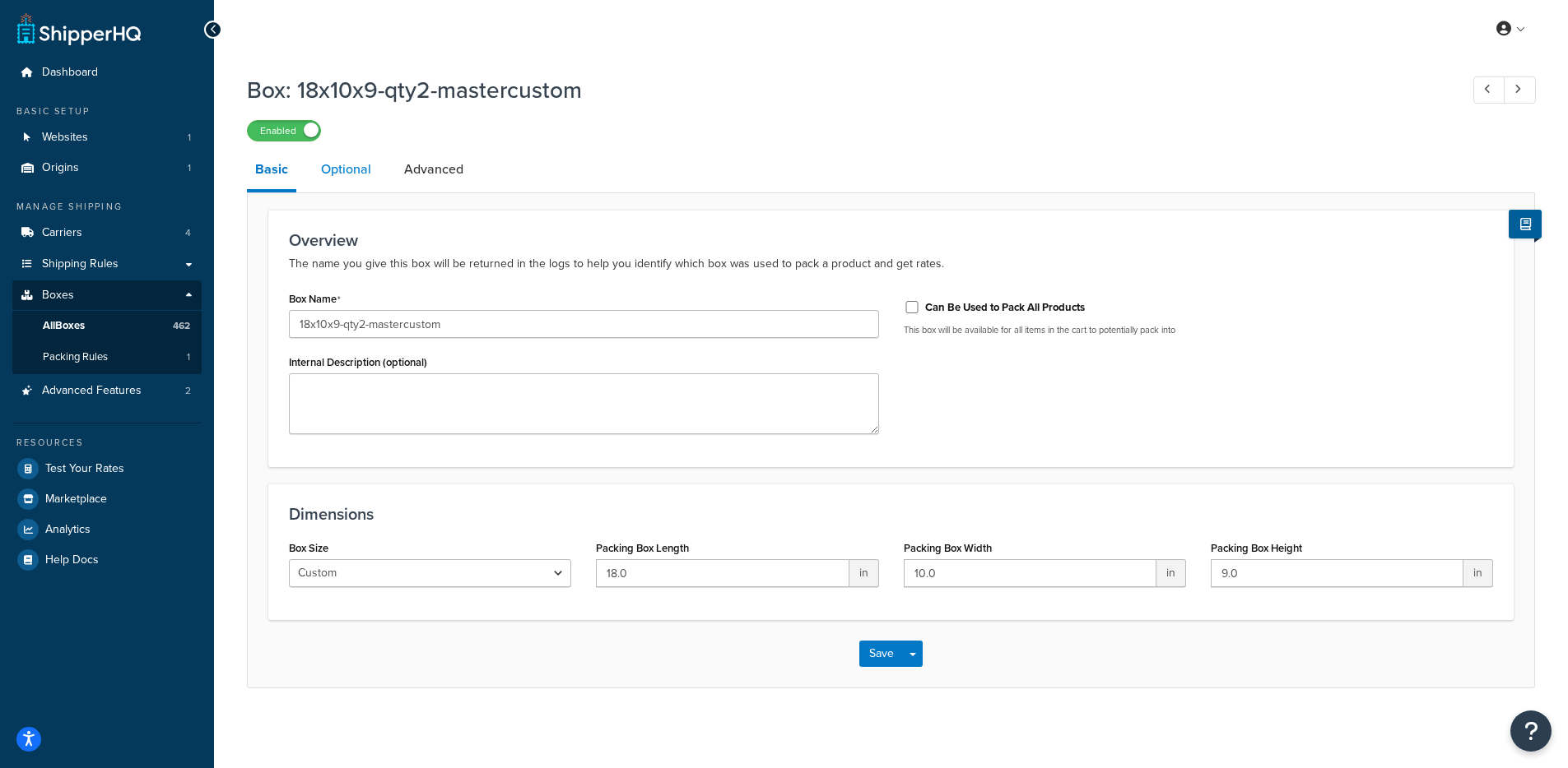
click at [361, 184] on link "Optional" at bounding box center [345, 169] width 67 height 39
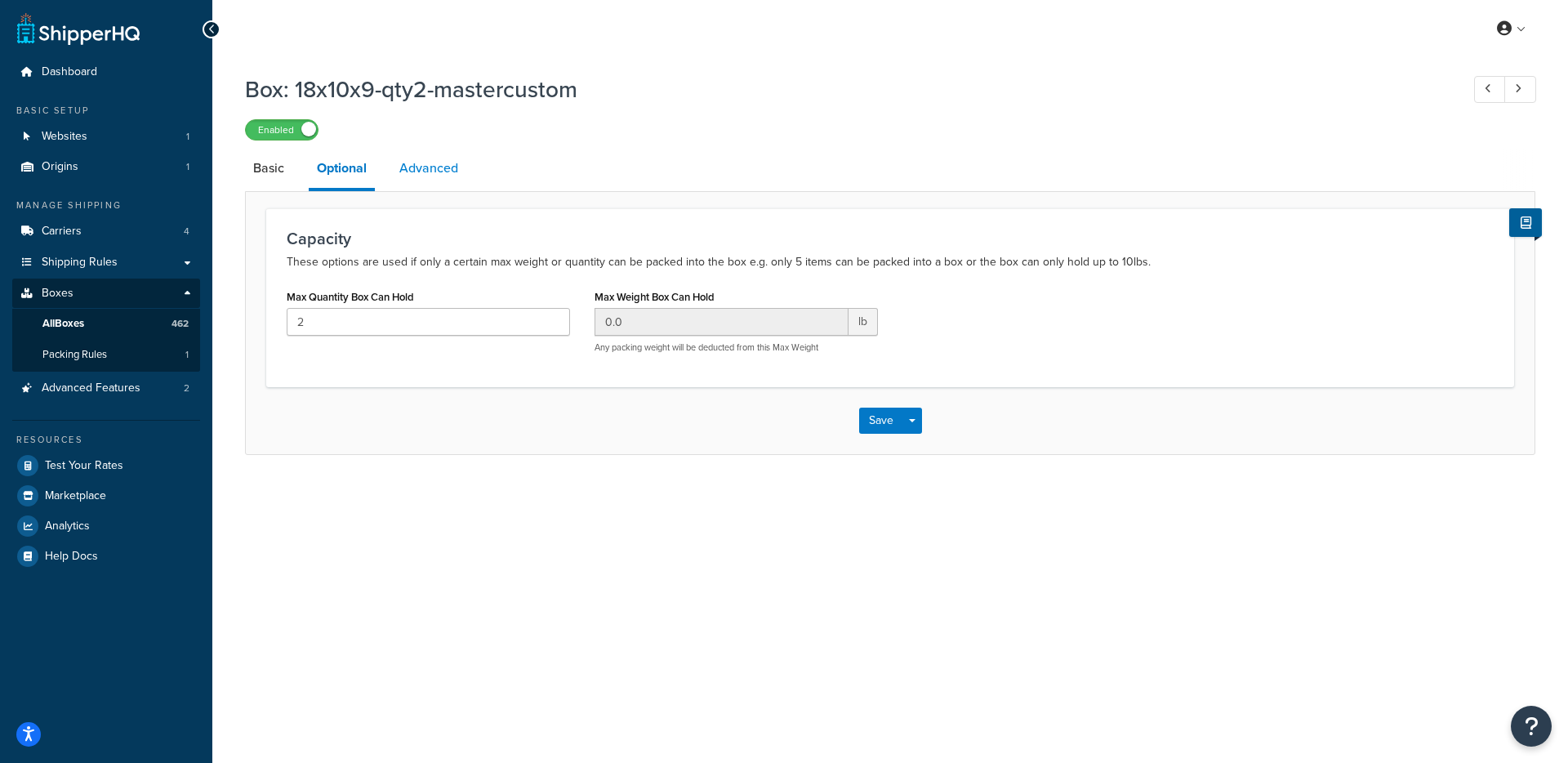
click at [412, 171] on link "Advanced" at bounding box center [428, 168] width 75 height 39
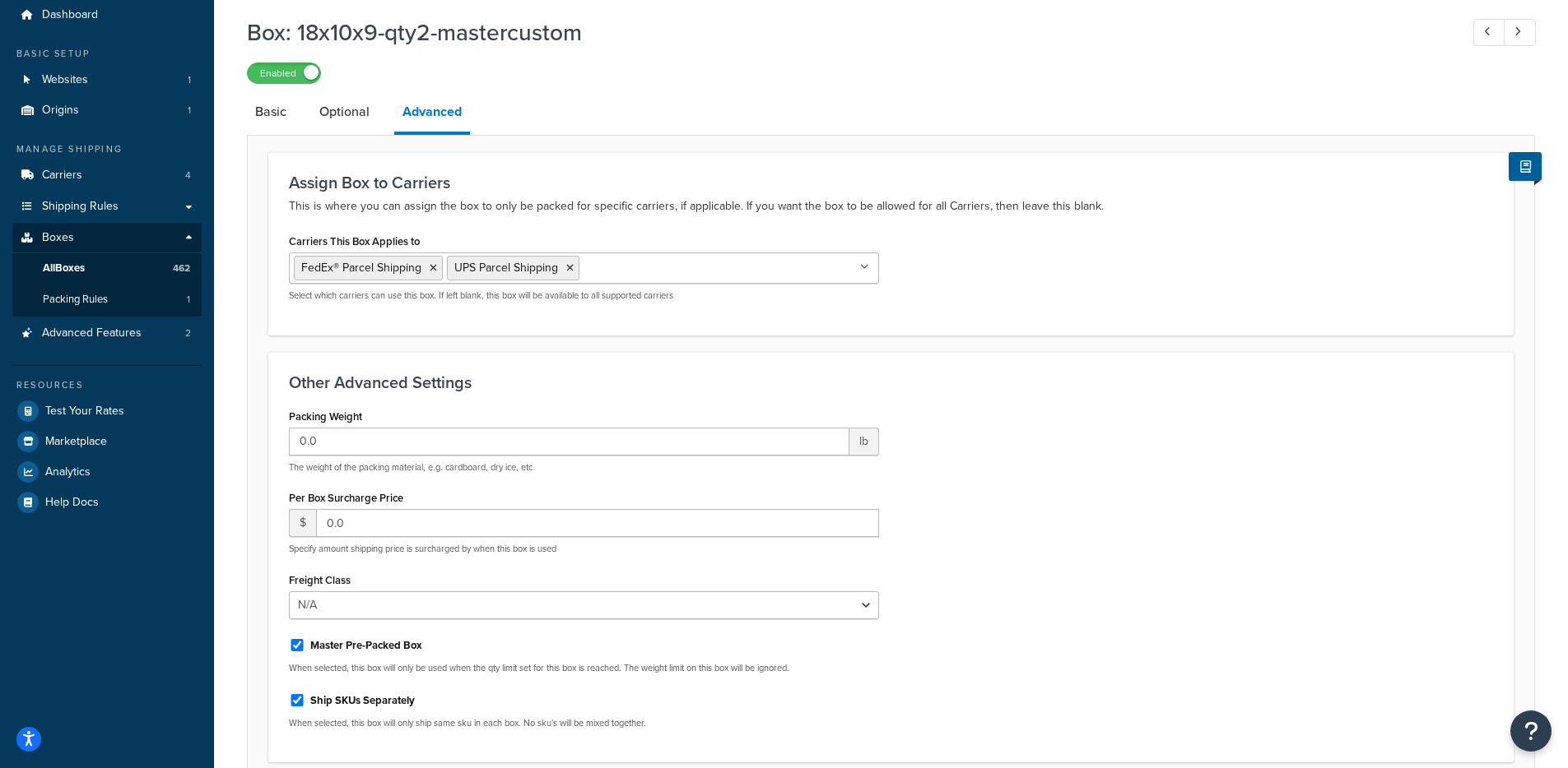
scroll to position [56, 0]
click at [81, 30] on link "Dashboard" at bounding box center [106, 16] width 189 height 30
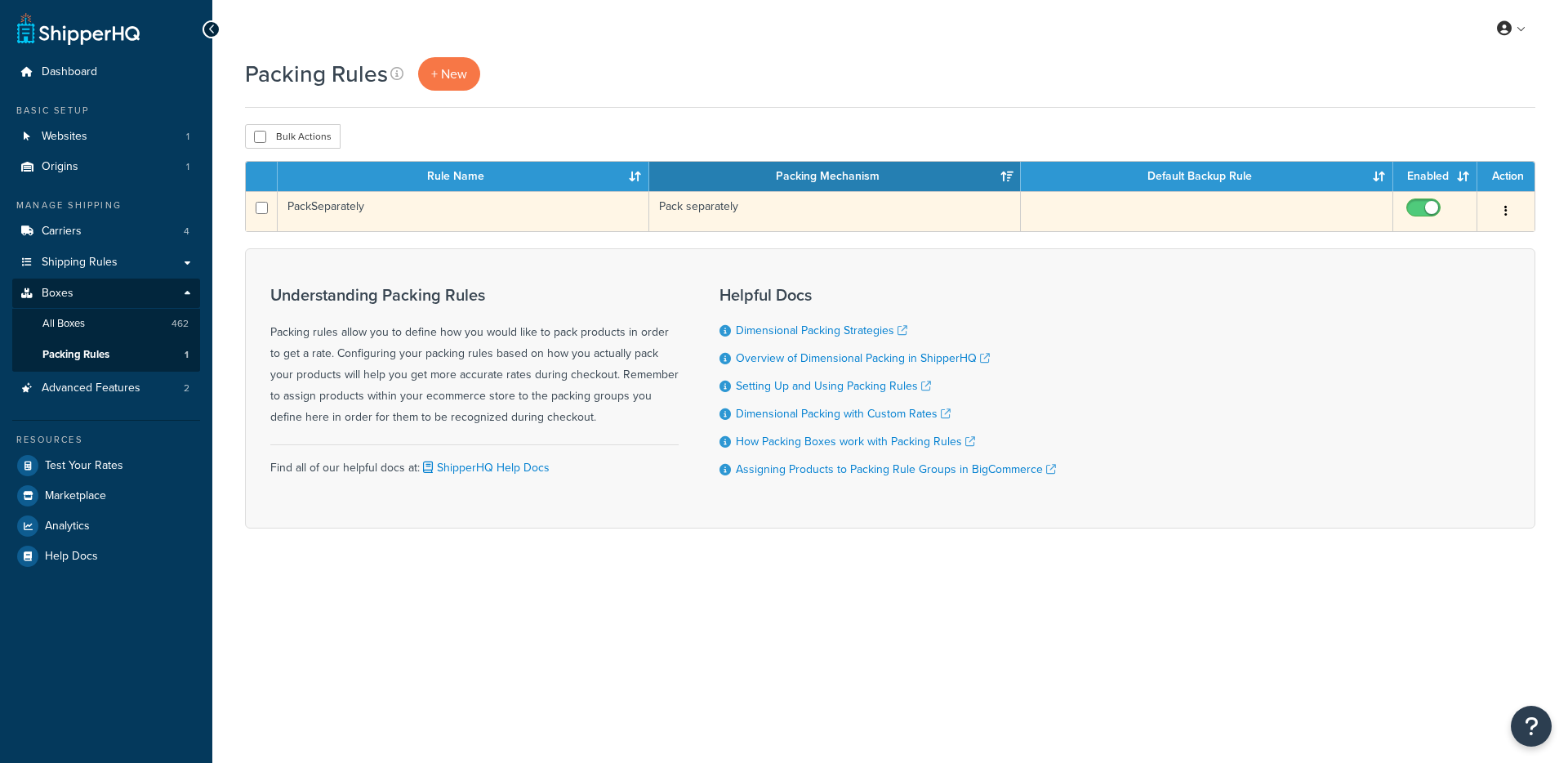
click at [386, 225] on td "PackSeparately" at bounding box center [463, 211] width 371 height 40
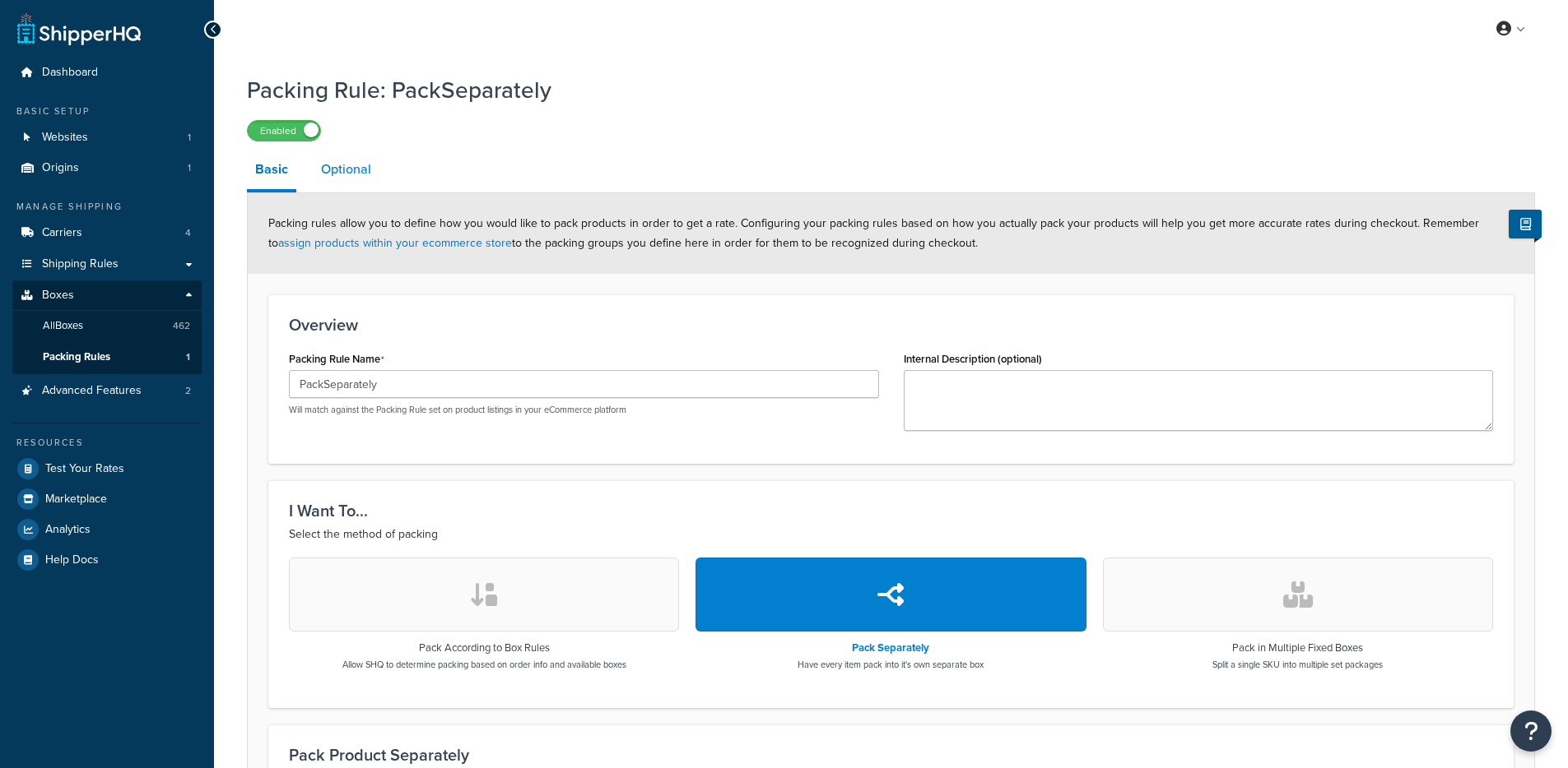
click at [372, 167] on link "Optional" at bounding box center [345, 169] width 67 height 39
